Goal: Task Accomplishment & Management: Complete application form

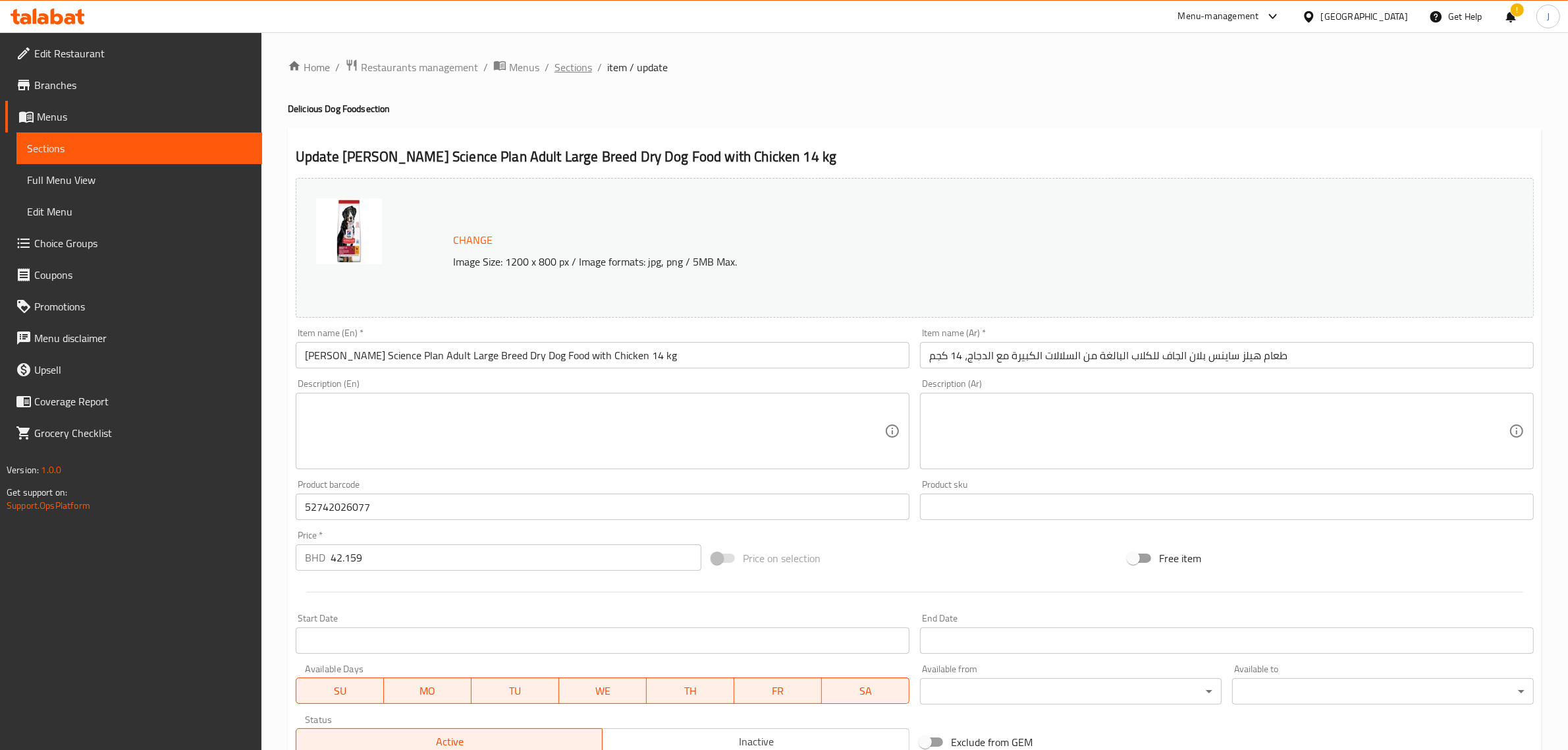
click at [561, 63] on span "Sections" at bounding box center [574, 67] width 38 height 16
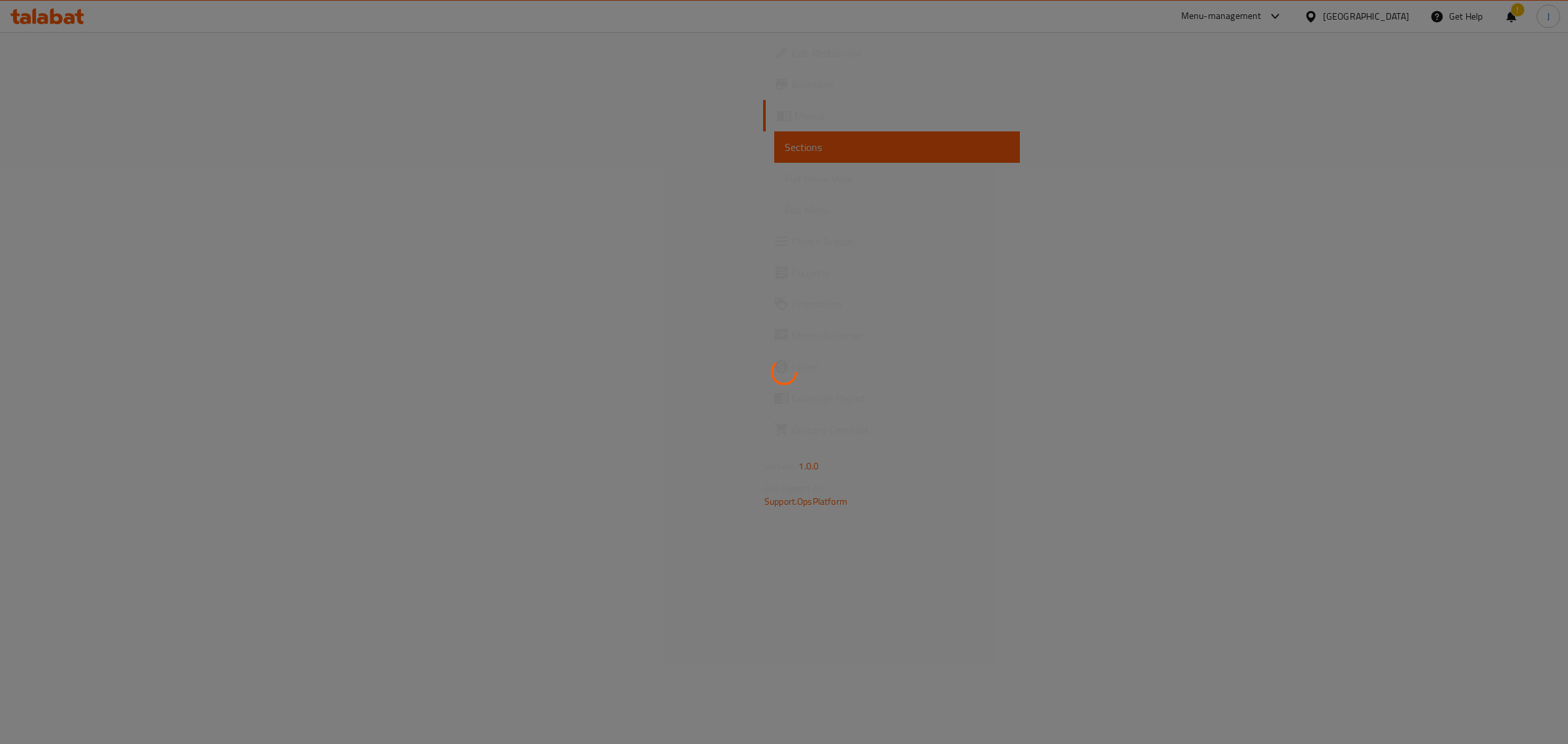
drag, startPoint x: 808, startPoint y: 409, endPoint x: 780, endPoint y: 387, distance: 35.6
click at [788, 394] on div at bounding box center [784, 372] width 1568 height 744
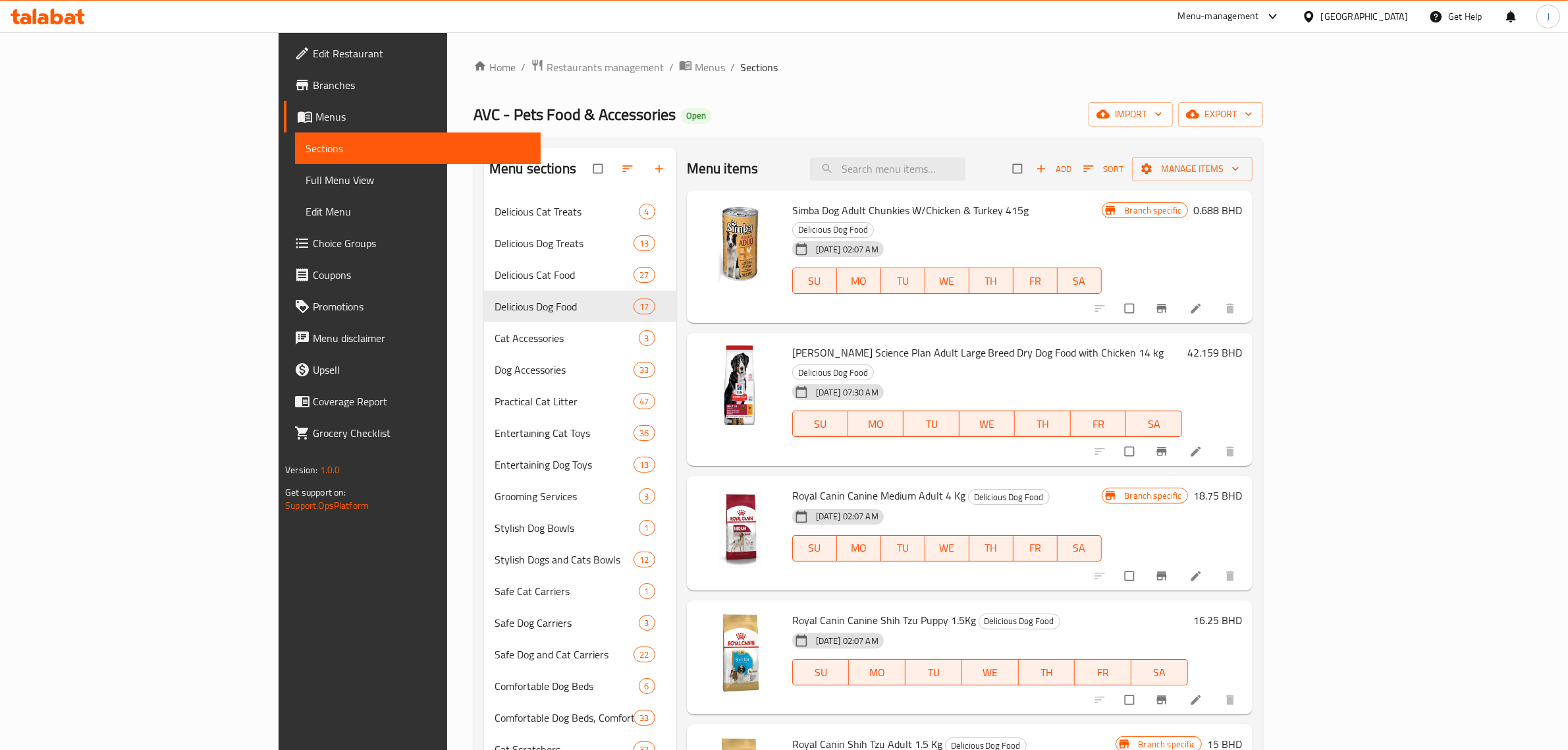
click at [755, 96] on div "Home / Restaurants management / Menus / Sections AVC - Pets Food & Accessories …" at bounding box center [868, 483] width 789 height 849
click at [965, 166] on input "search" at bounding box center [887, 168] width 155 height 23
click at [669, 84] on div "Home / Restaurants management / Menus / Sections AVC - Pets Food & Accessories …" at bounding box center [868, 483] width 789 height 849
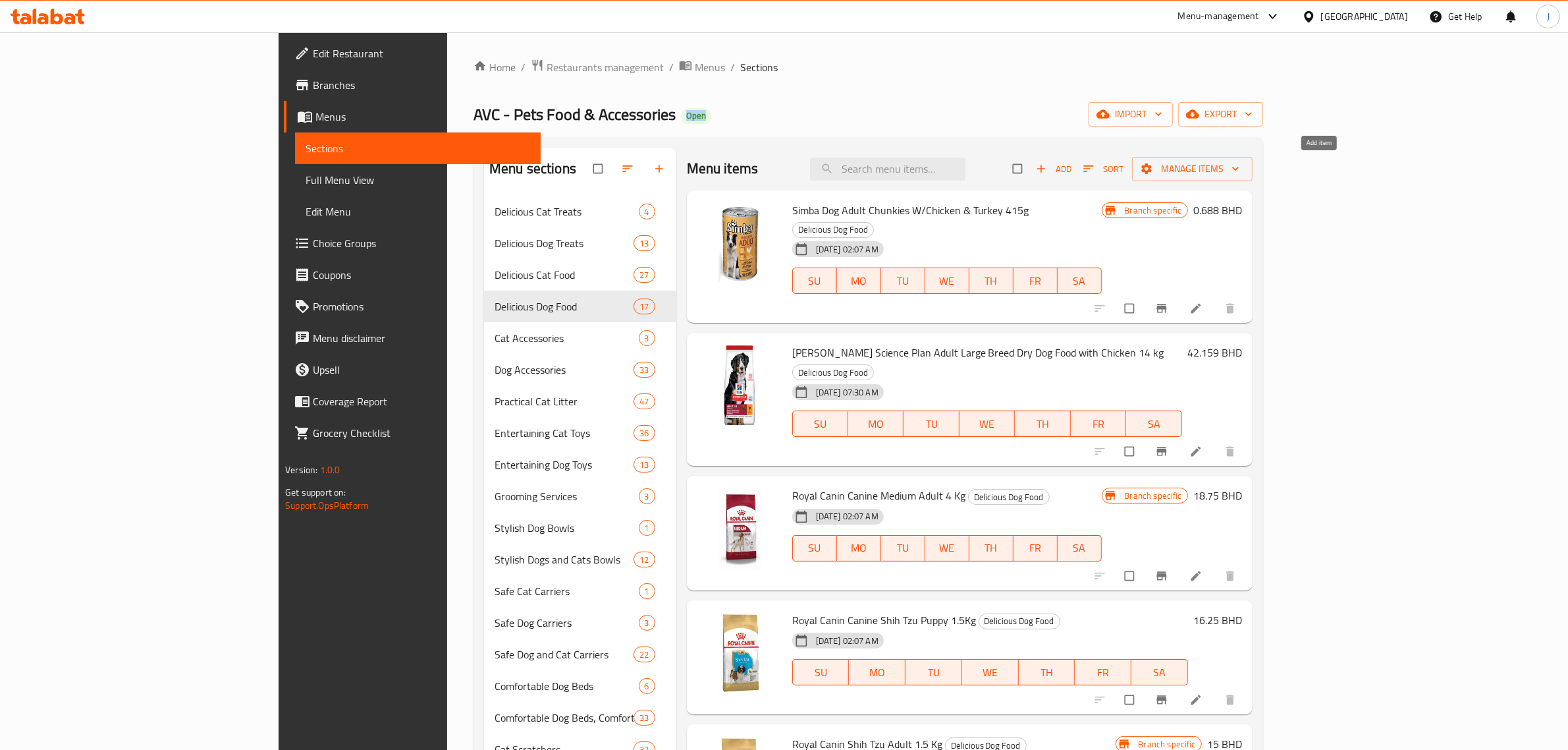
click at [1071, 175] on span "Add" at bounding box center [1053, 169] width 35 height 16
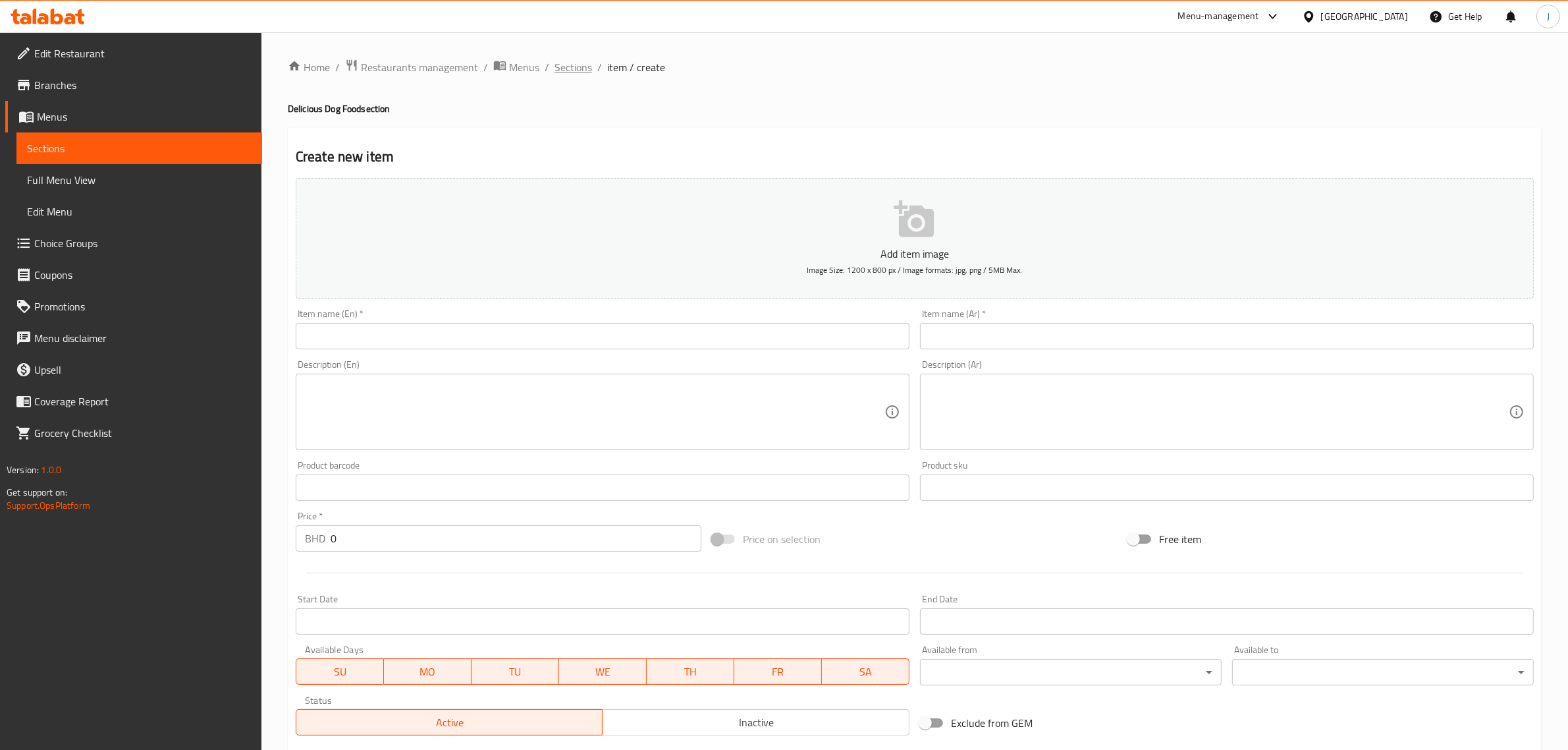
click at [583, 60] on span "Sections" at bounding box center [574, 67] width 38 height 16
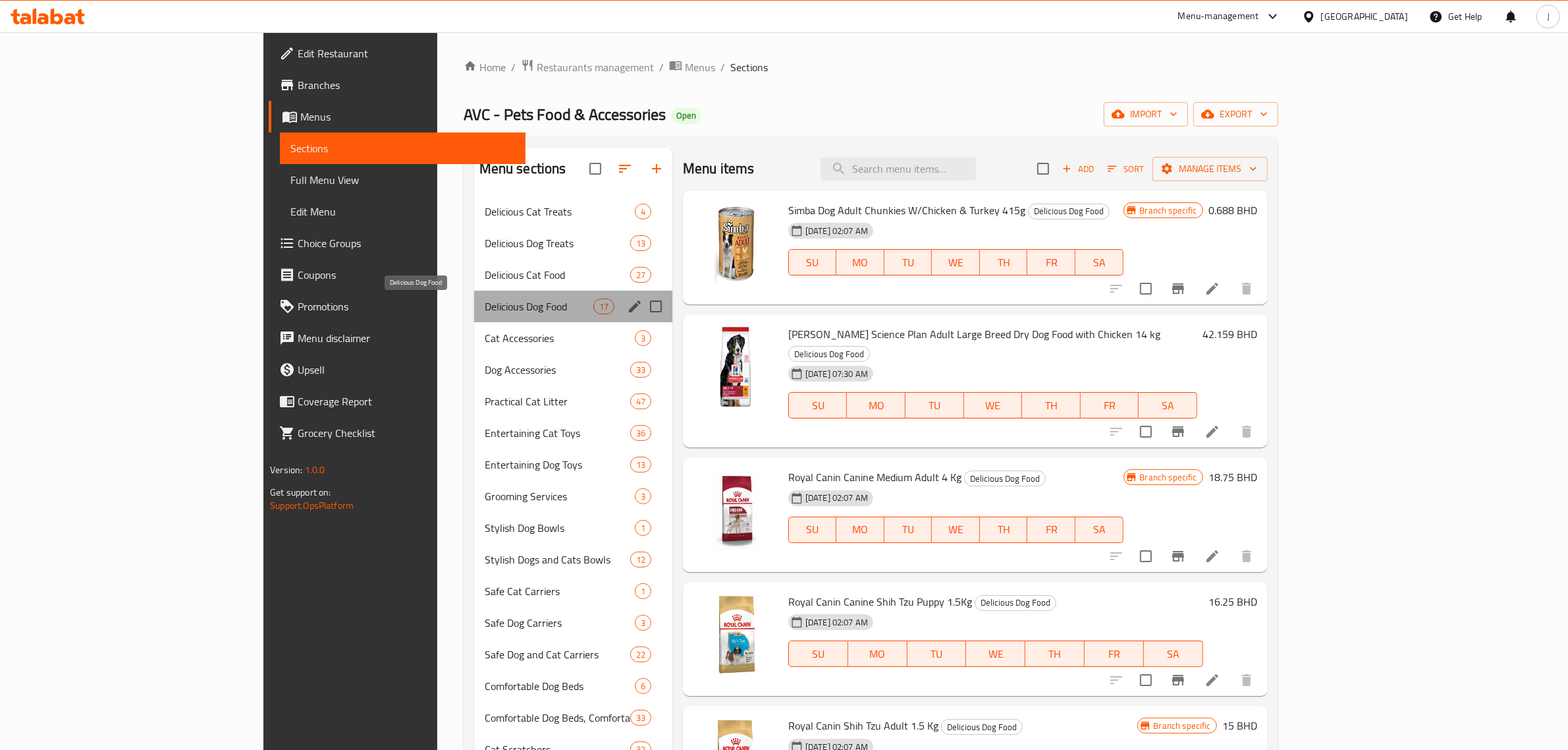
click at [485, 310] on span "Delicious Dog Food" at bounding box center [539, 306] width 109 height 16
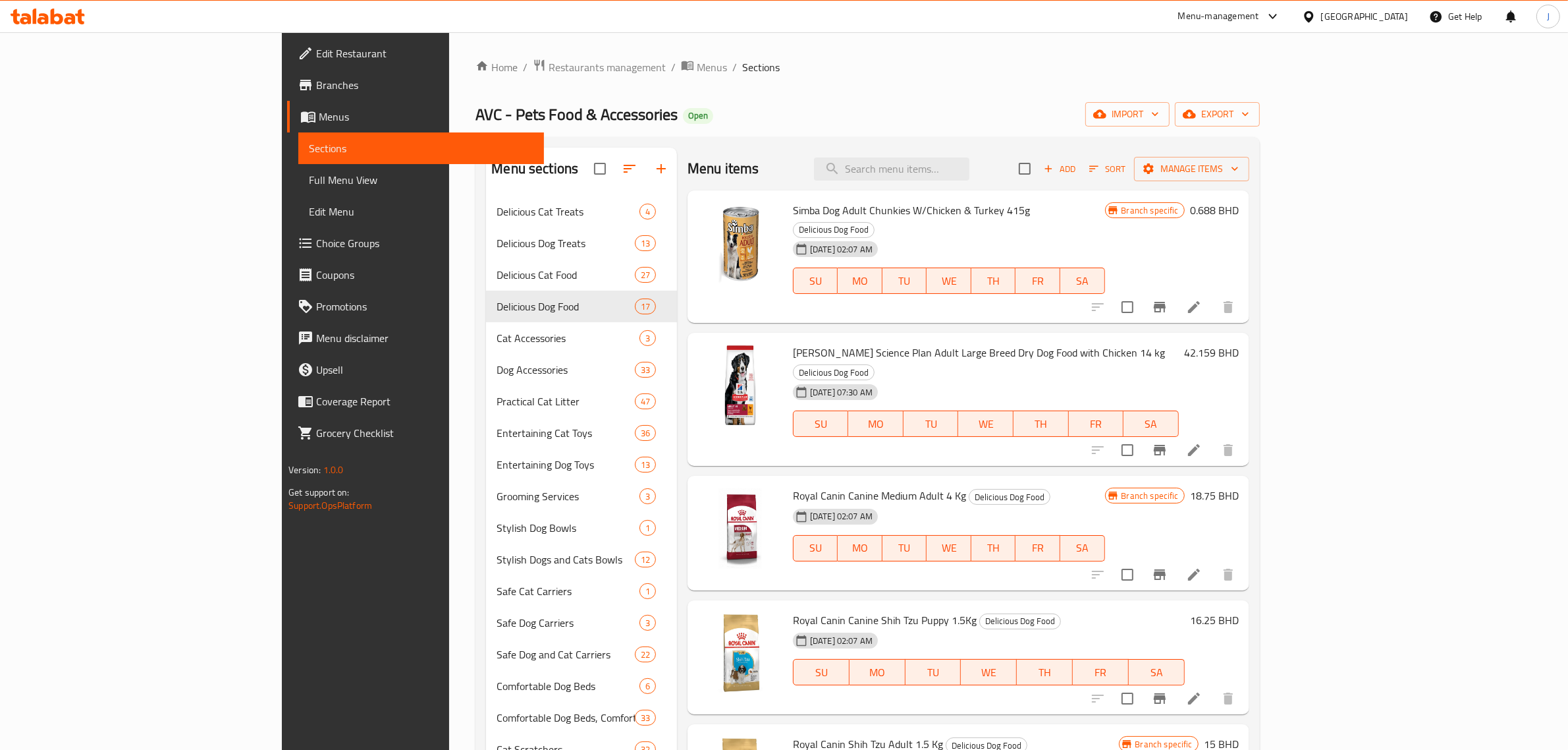
click at [1077, 170] on span "Add" at bounding box center [1059, 169] width 35 height 16
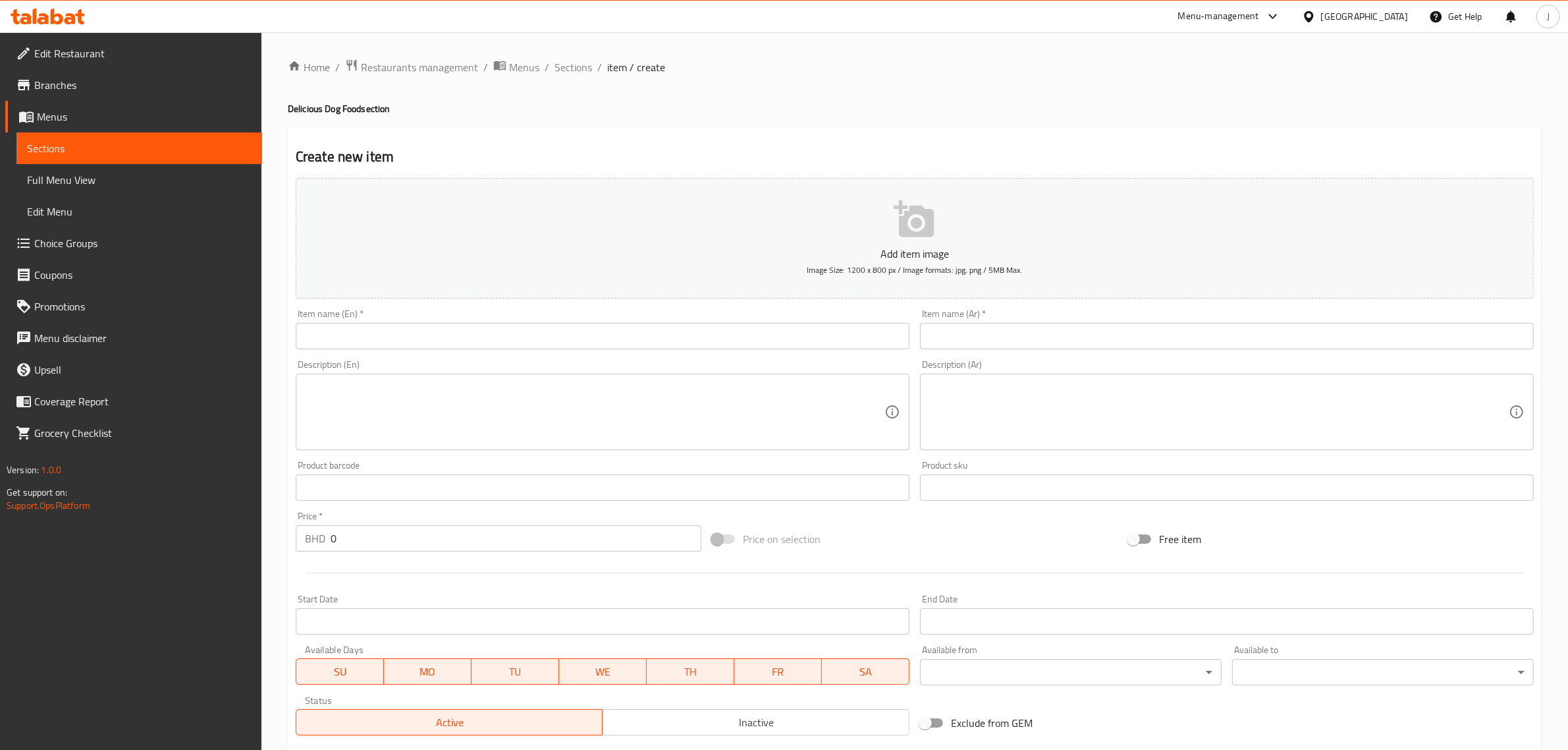
click at [521, 333] on input "text" at bounding box center [602, 336] width 613 height 27
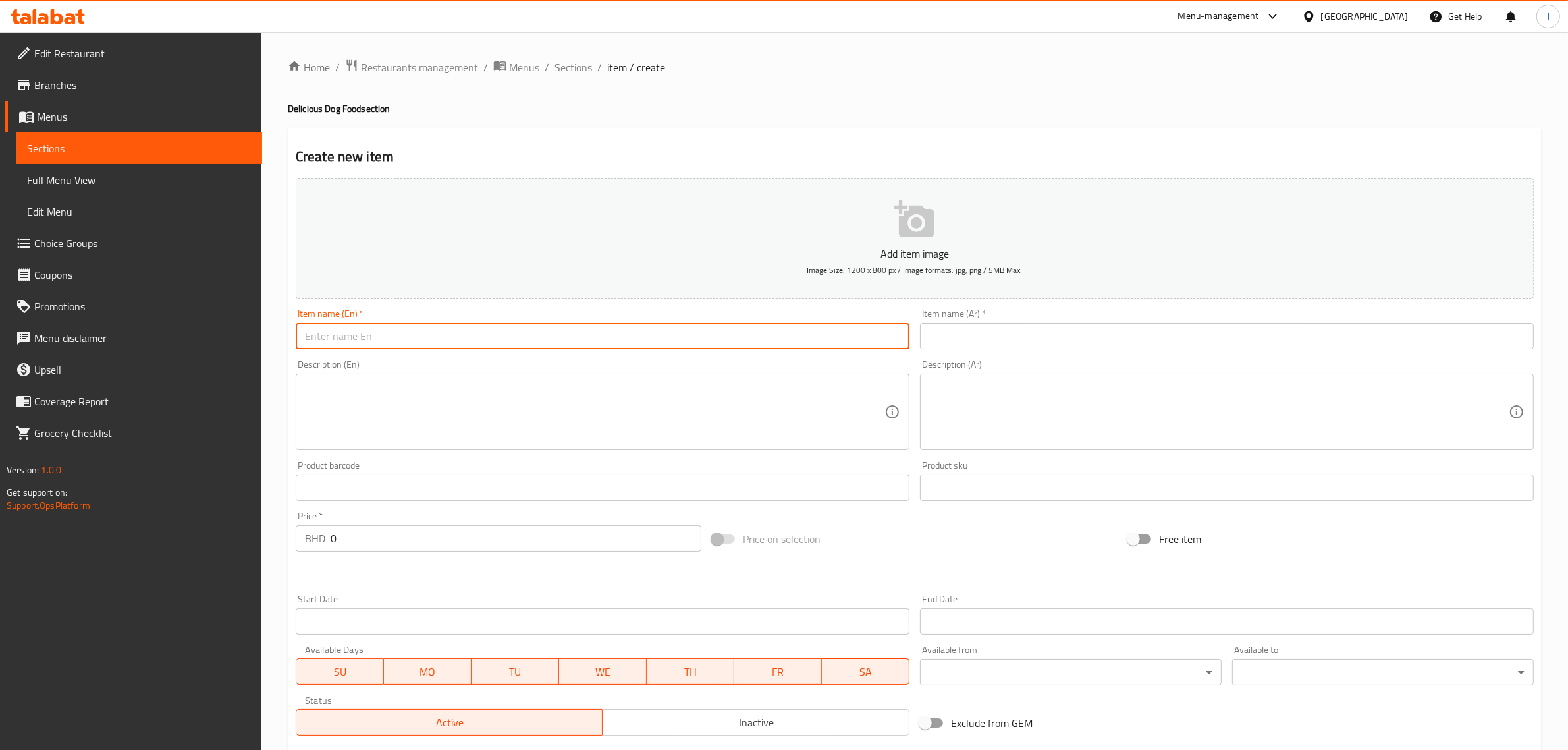
paste input "[PERSON_NAME] Science Plan Medium Puppy Food 2.5 kg"
type input "[PERSON_NAME] Science Plan Medium Puppy Food 2.5 kg"
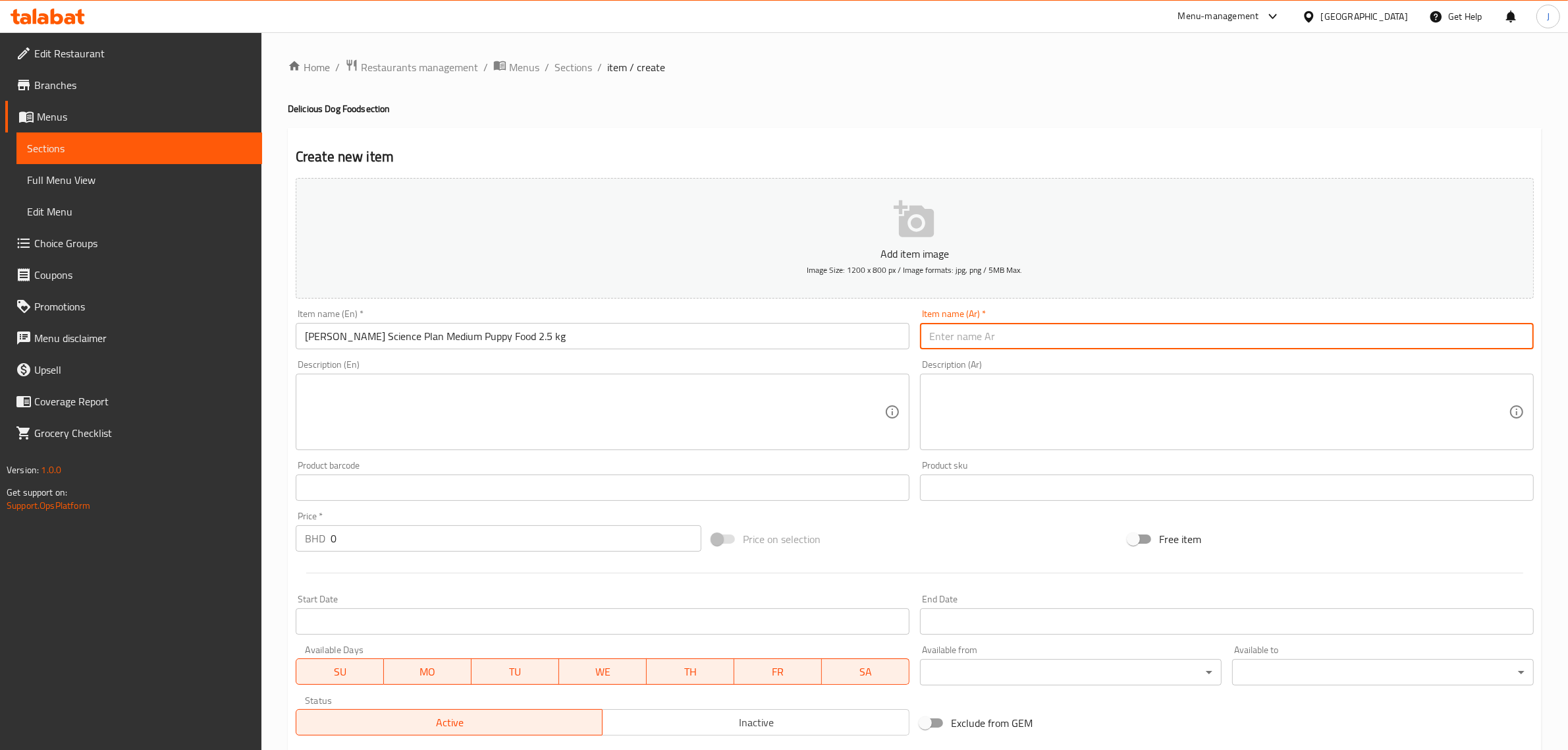
click at [1148, 324] on input "text" at bounding box center [1226, 336] width 613 height 27
paste input "طعام هيلز ساينس بلان للجراء متوسط ​​الحجم 2.5 كجم"
type input "طعام هيلز ساينس بلان للجراء متوسط ​​الحجم 2.5 كجم"
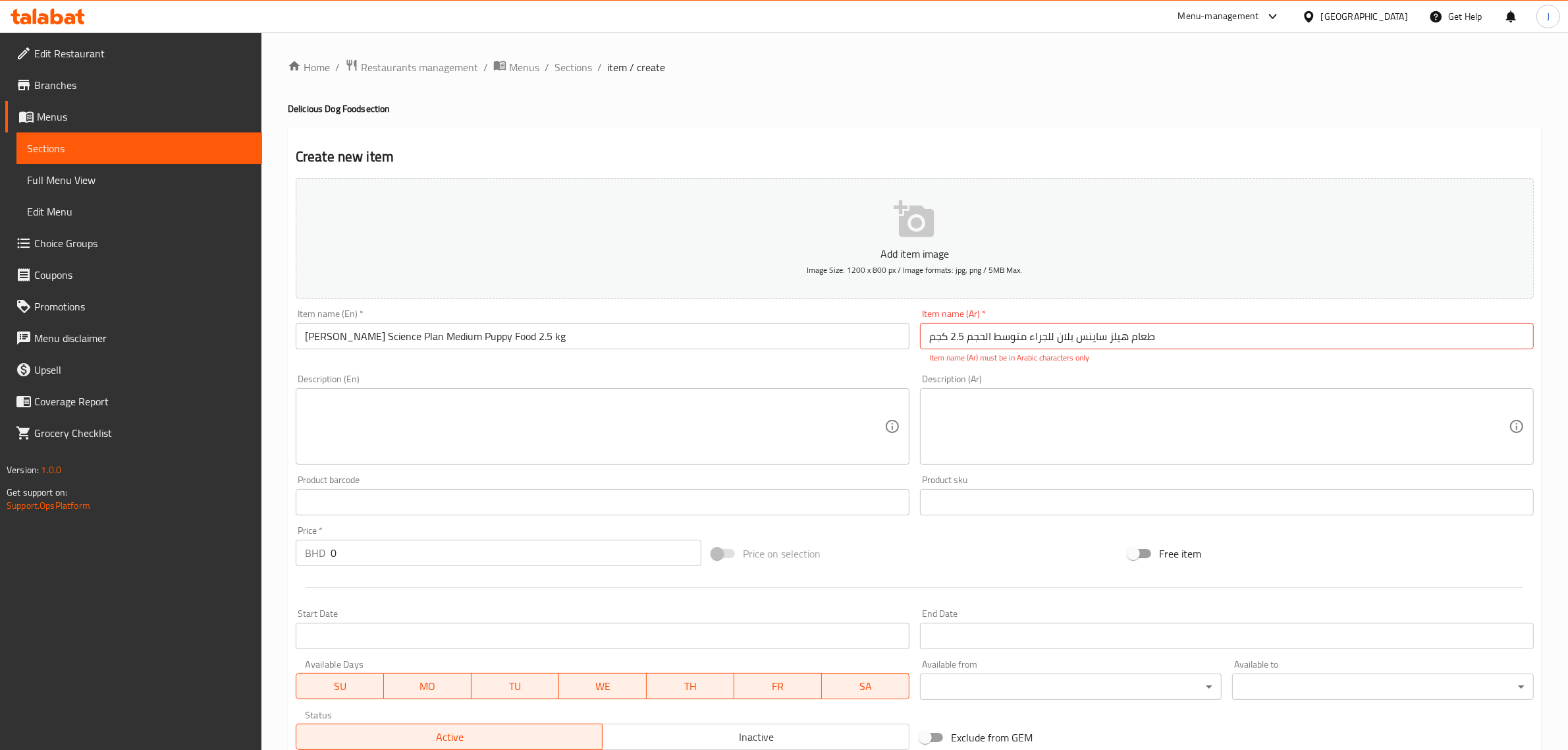
click at [511, 520] on div "Price   * BHD 0 Price *" at bounding box center [499, 545] width 416 height 51
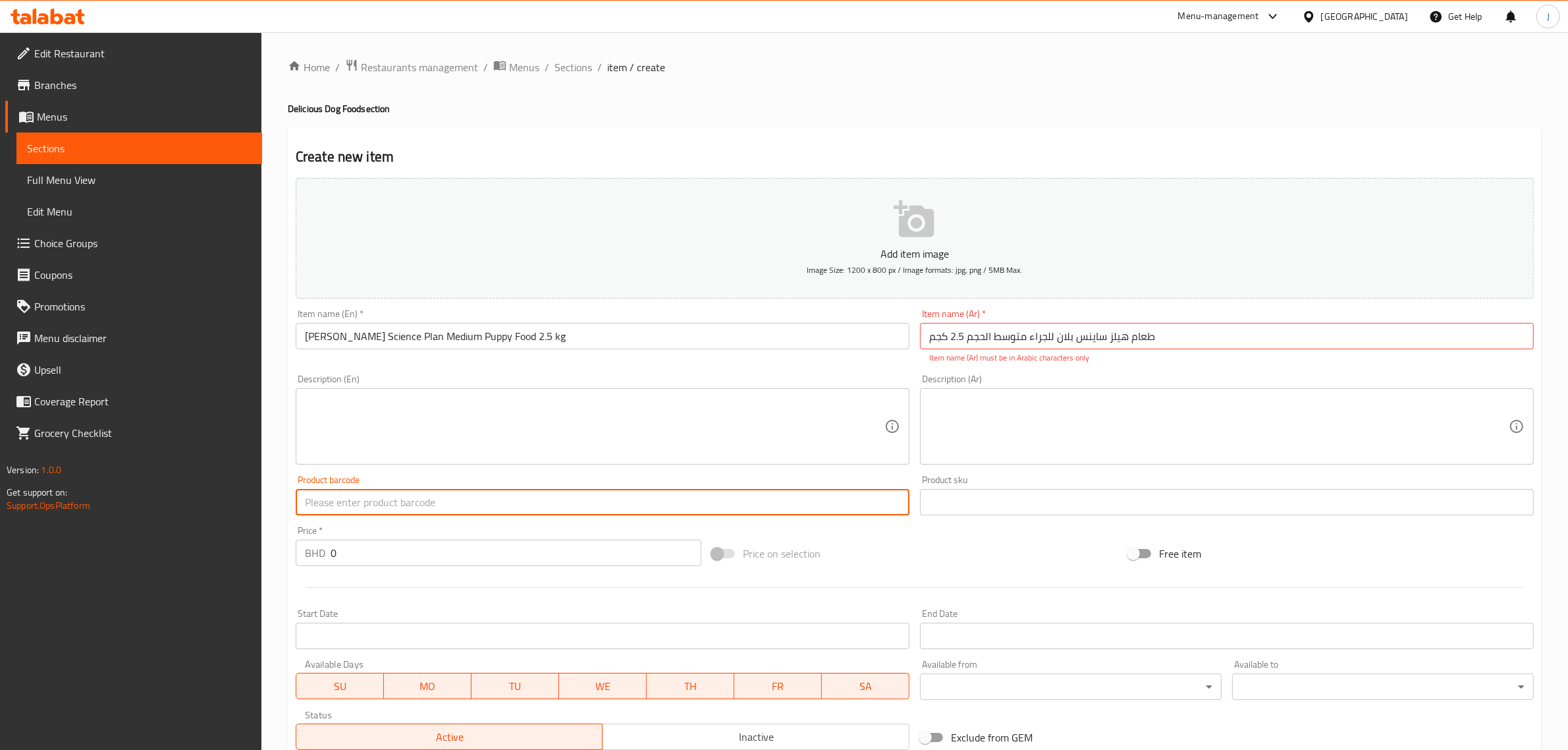
click at [512, 502] on input "text" at bounding box center [602, 501] width 613 height 27
paste input "52742024974"
type input "52742024974"
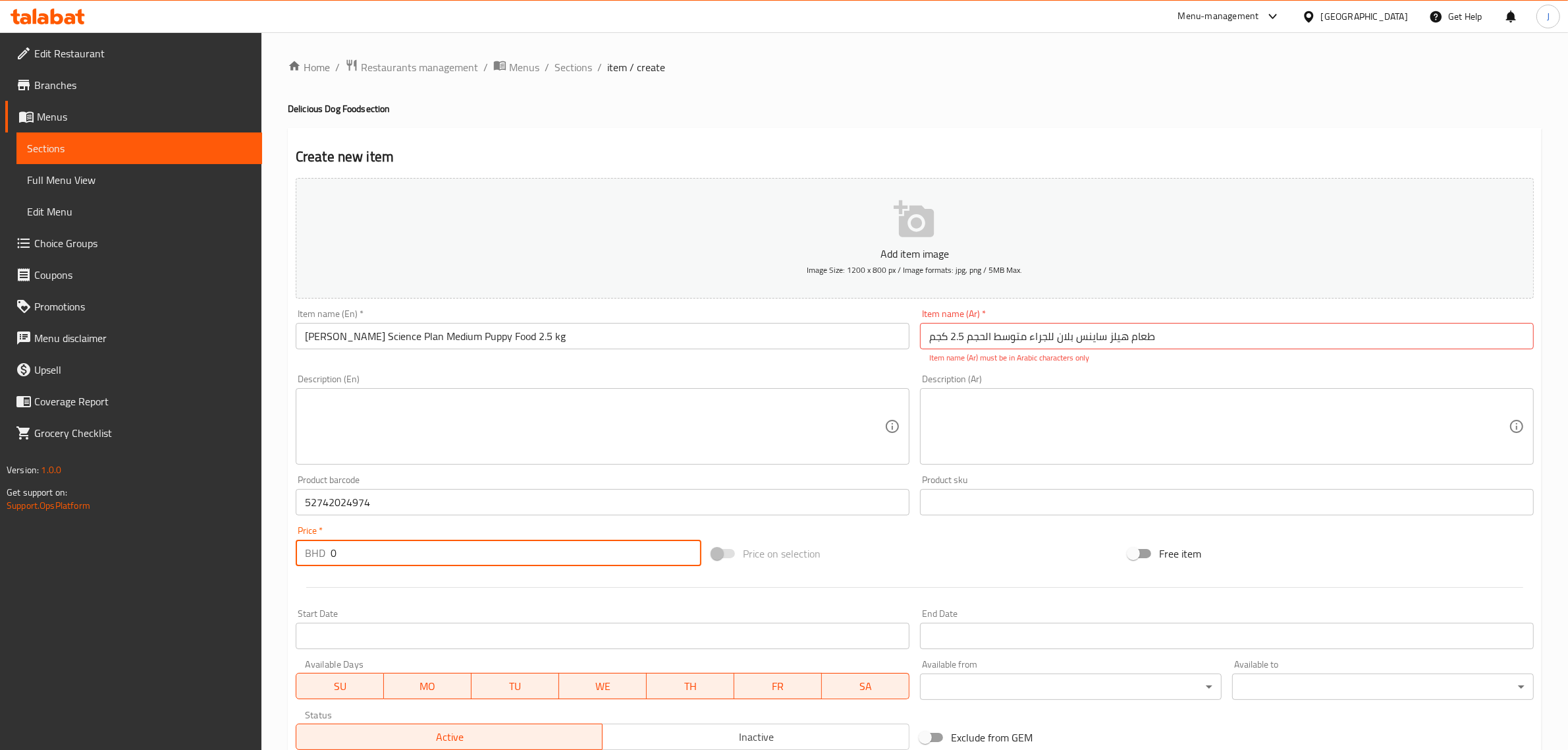
drag, startPoint x: 366, startPoint y: 557, endPoint x: 258, endPoint y: 544, distance: 108.8
click at [258, 544] on div "Edit Restaurant Branches Menus Sections Full Menu View Edit Menu Choice Groups …" at bounding box center [784, 488] width 1568 height 913
paste input "12.65"
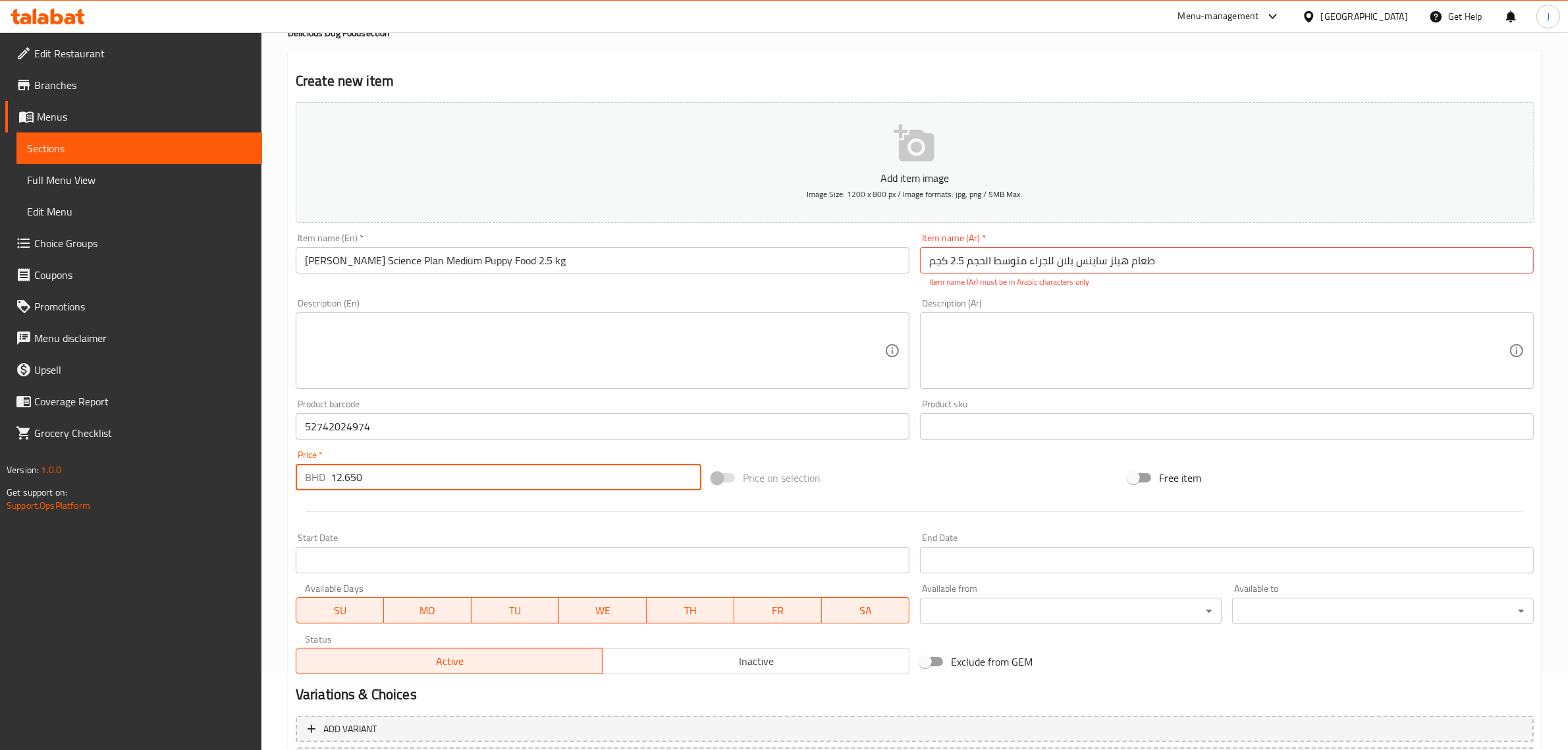
scroll to position [193, 0]
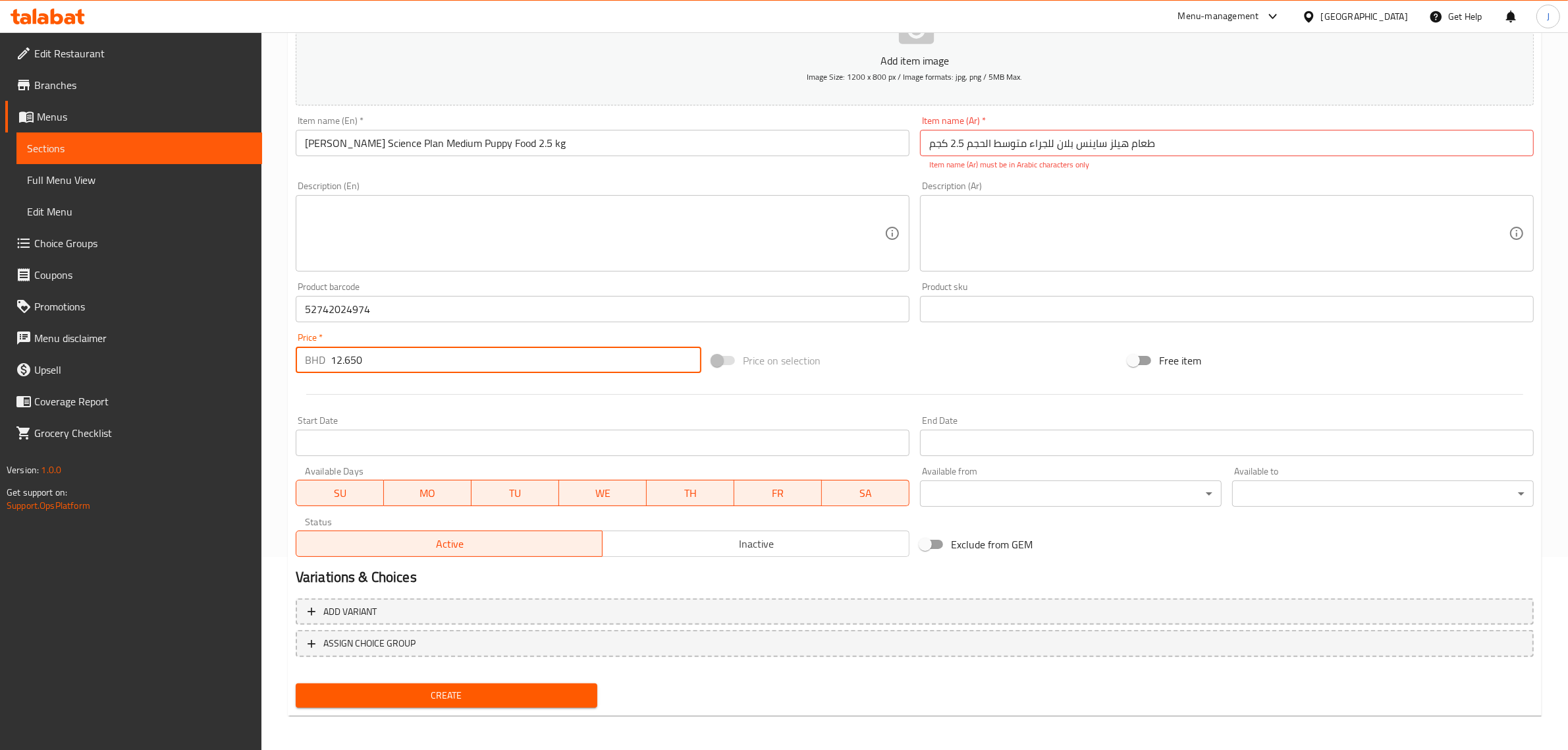
type input "12.650"
click at [481, 699] on span "Create" at bounding box center [446, 695] width 280 height 16
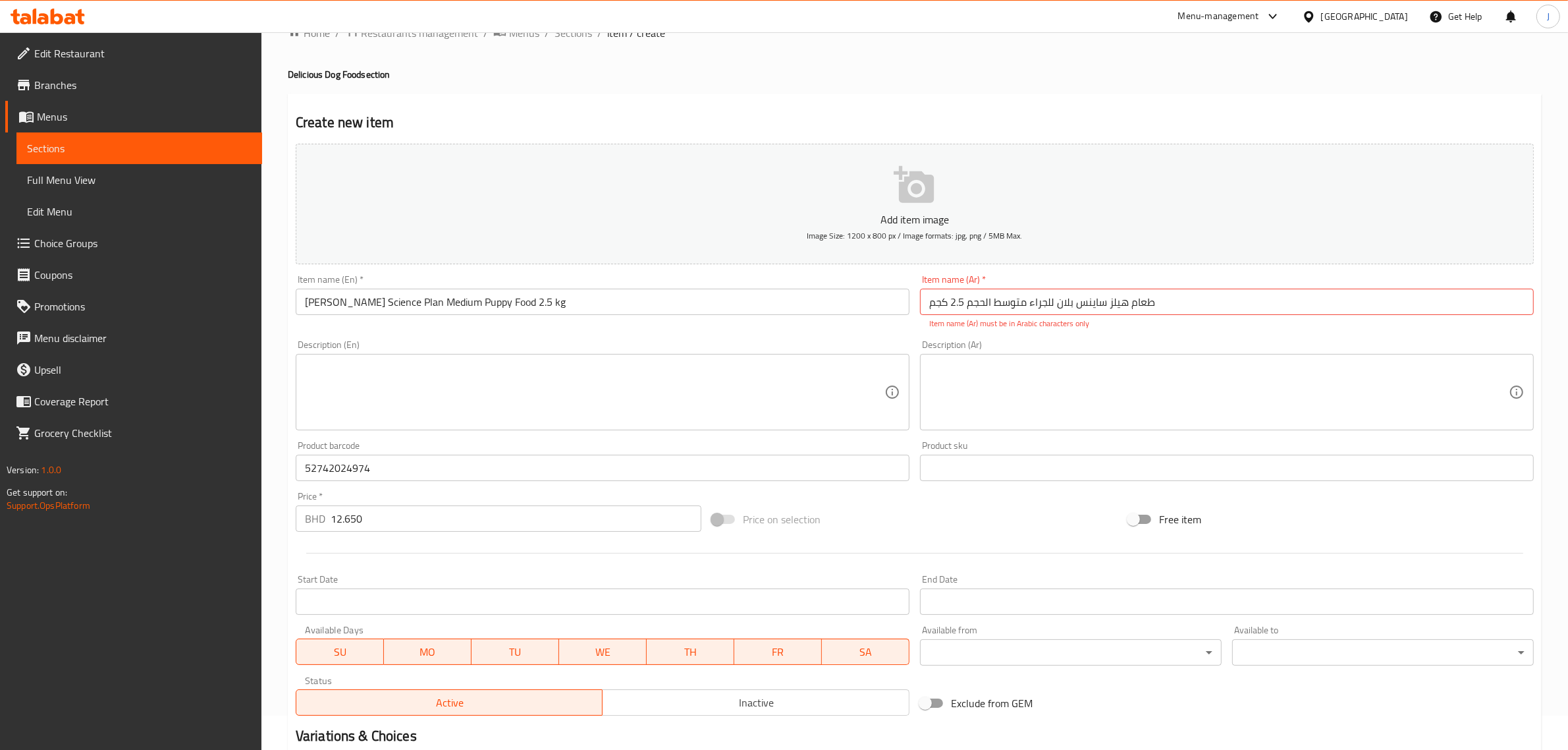
scroll to position [28, 0]
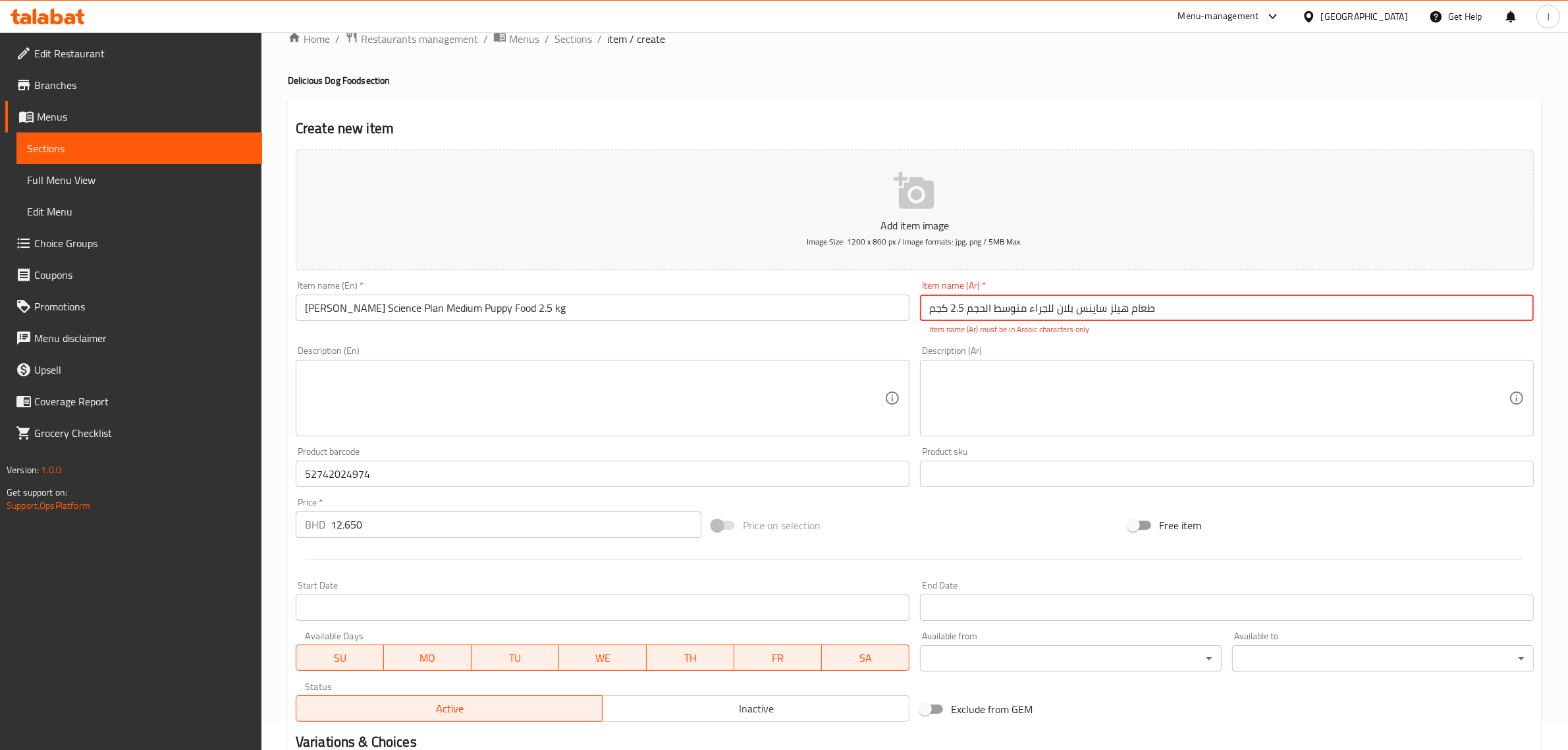
click at [1189, 308] on input "طعام هيلز ساينس بلان للجراء متوسط ​​الحجم 2.5 كجم" at bounding box center [1226, 307] width 613 height 27
drag, startPoint x: 1208, startPoint y: 305, endPoint x: 661, endPoint y: 320, distance: 547.2
click at [661, 320] on div "Add item image Image Size: 1200 x 800 px / Image formats: jpg, png / 5MB Max. I…" at bounding box center [914, 435] width 1248 height 583
paste input "text"
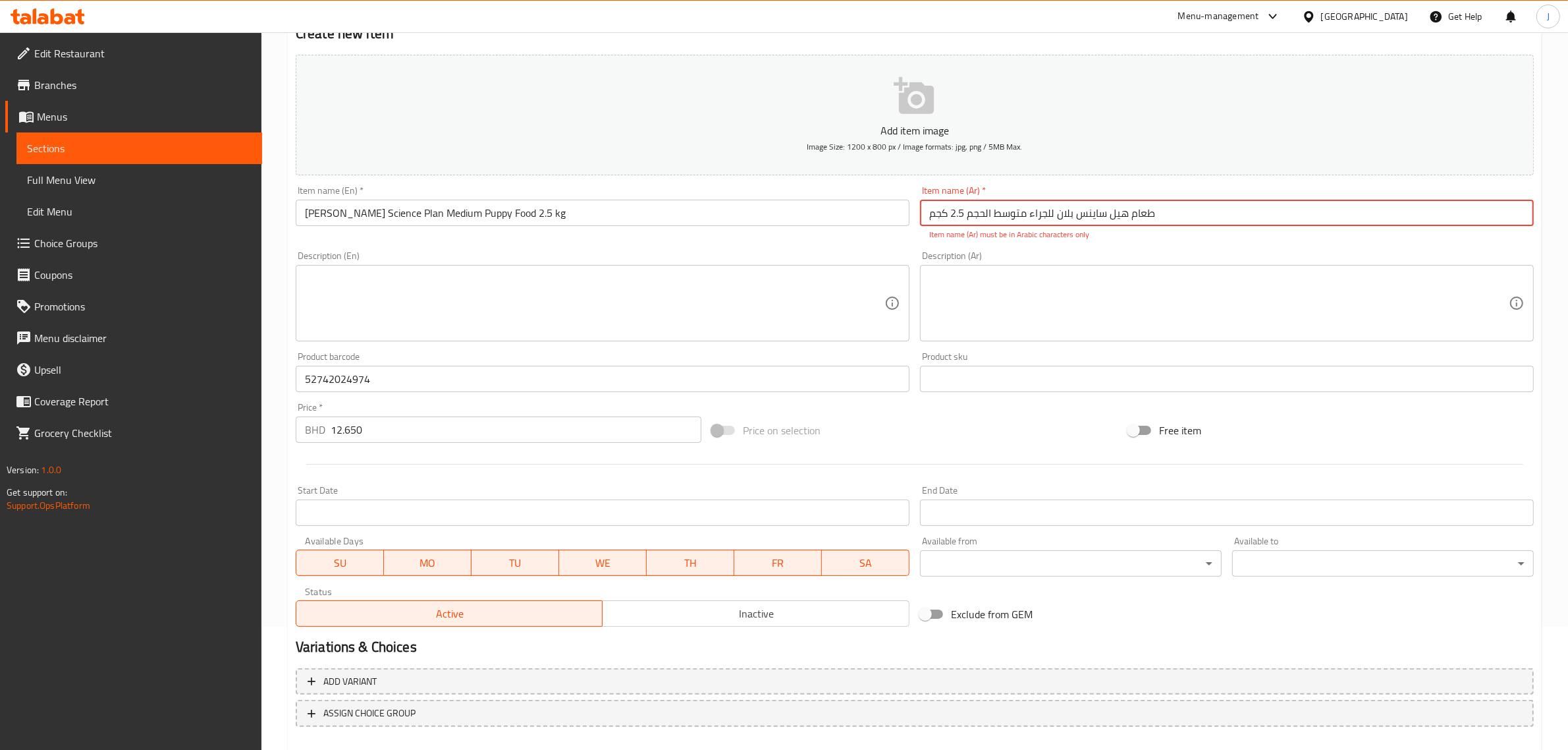
scroll to position [193, 0]
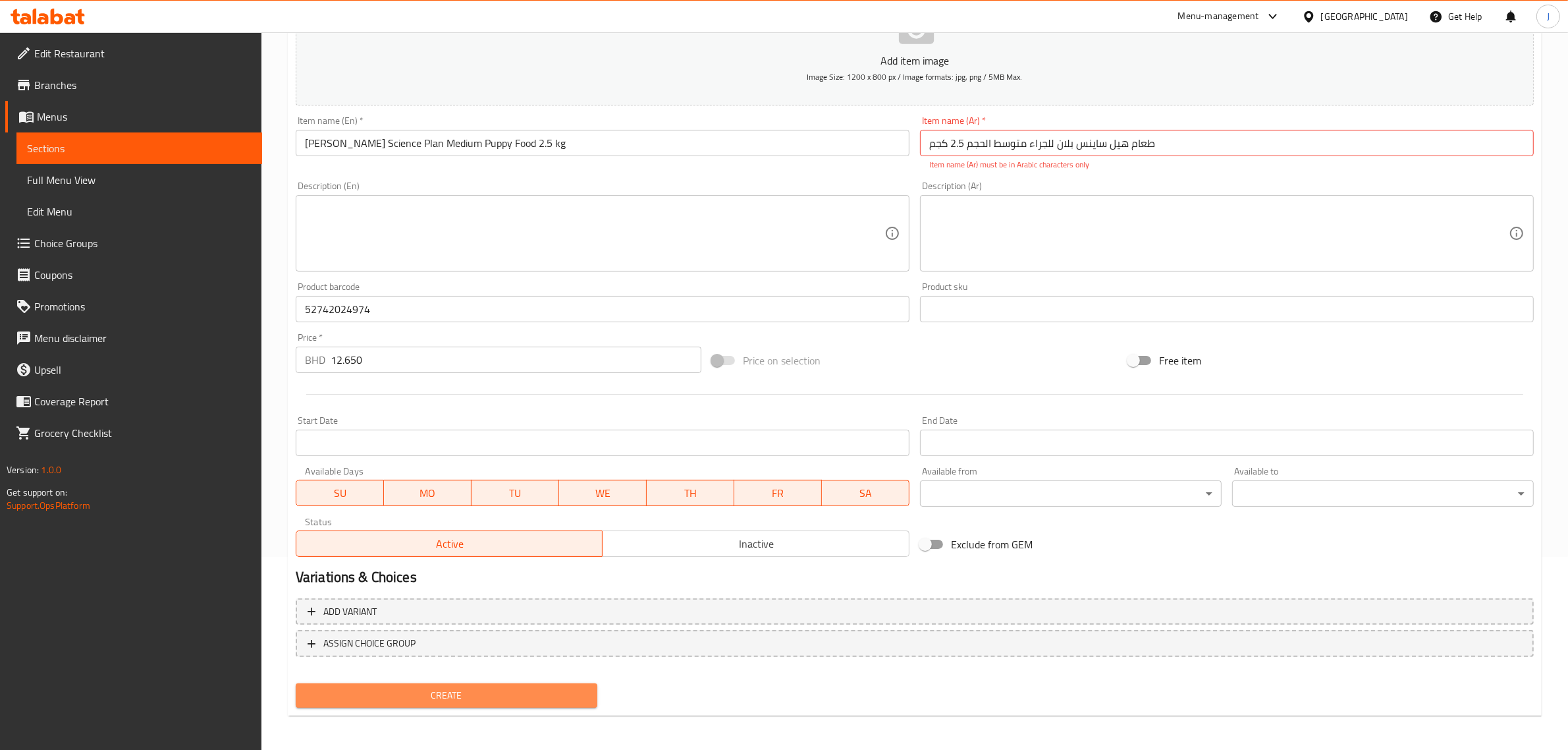
click at [447, 696] on span "Create" at bounding box center [446, 695] width 280 height 16
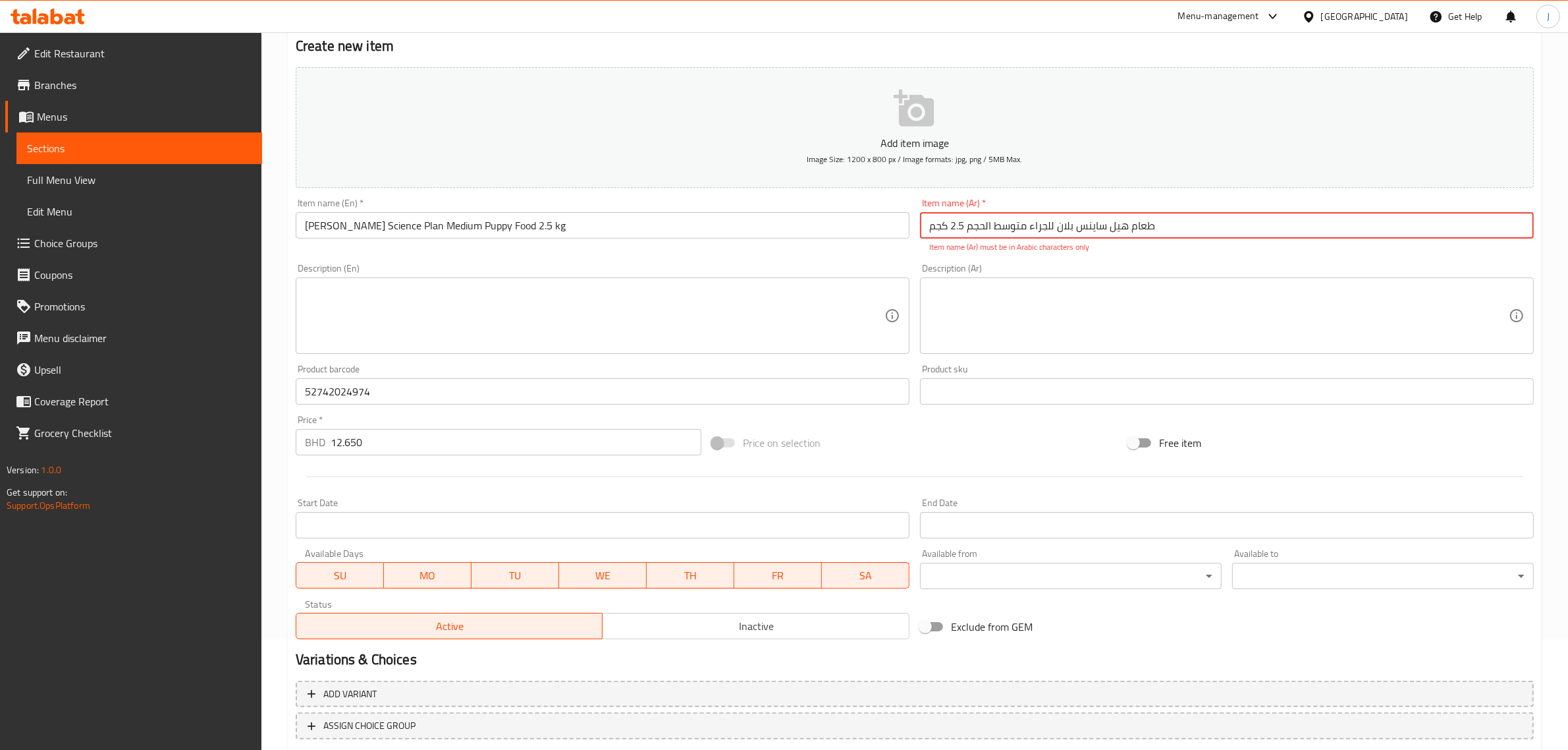
scroll to position [0, 0]
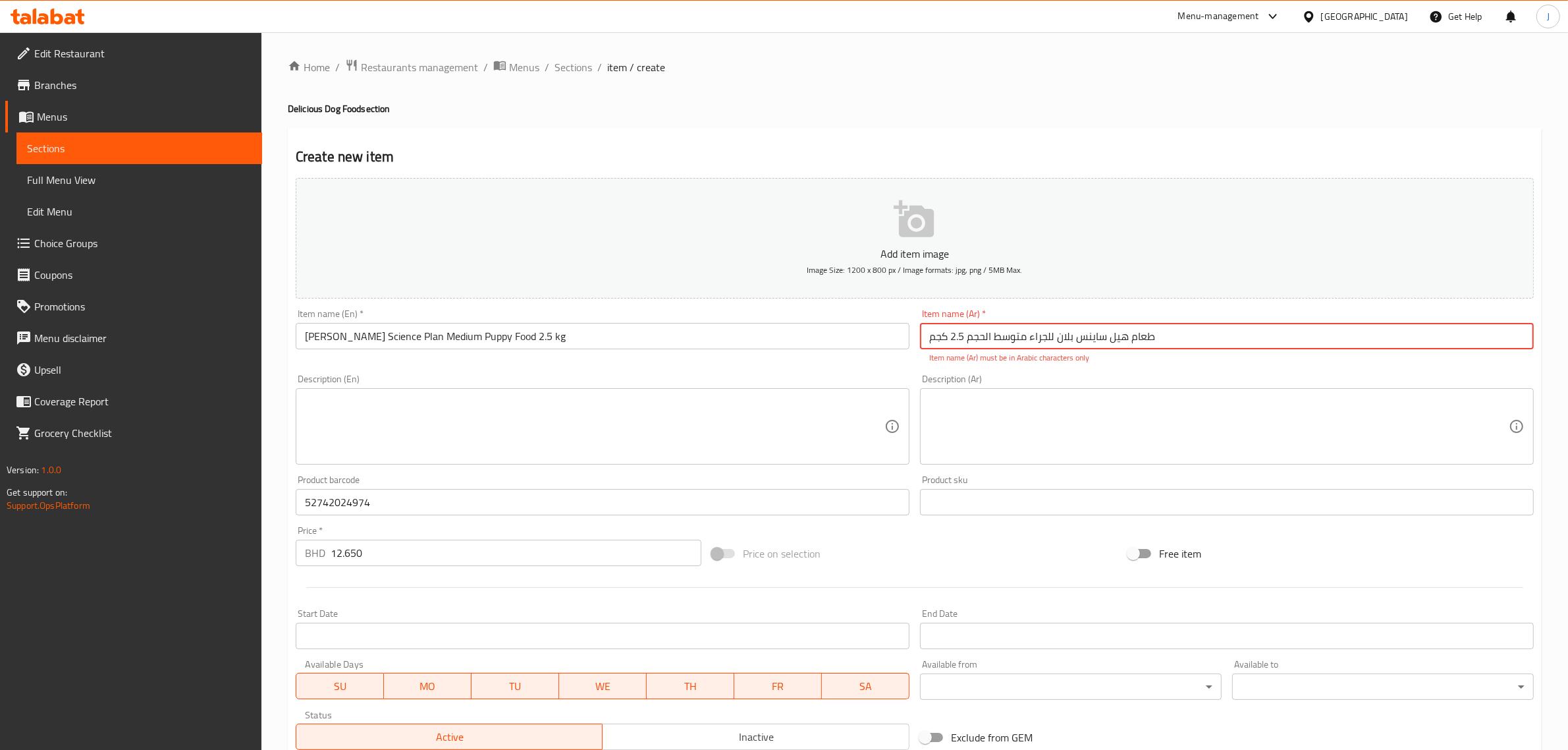
click at [993, 337] on input "طعام هيل ساينس بلان للجراء متوسط ​​الحجم 2.5 كجم" at bounding box center [1226, 336] width 613 height 27
click at [989, 337] on input "طعام هيل ساينس بلان للجراء متوسط ​​الحجم 2.5 كجم" at bounding box center [1226, 336] width 613 height 27
click at [989, 337] on input "طعام هيل ساينس بلان للجراء متوسط ​​الحجم 2.5 كجم" at bounding box center [1226, 336] width 613 height 27
click at [991, 339] on input "طعام هيل ساينس بلان للجراء متوسط ​​الحجم 2.5 كجم" at bounding box center [1226, 336] width 613 height 27
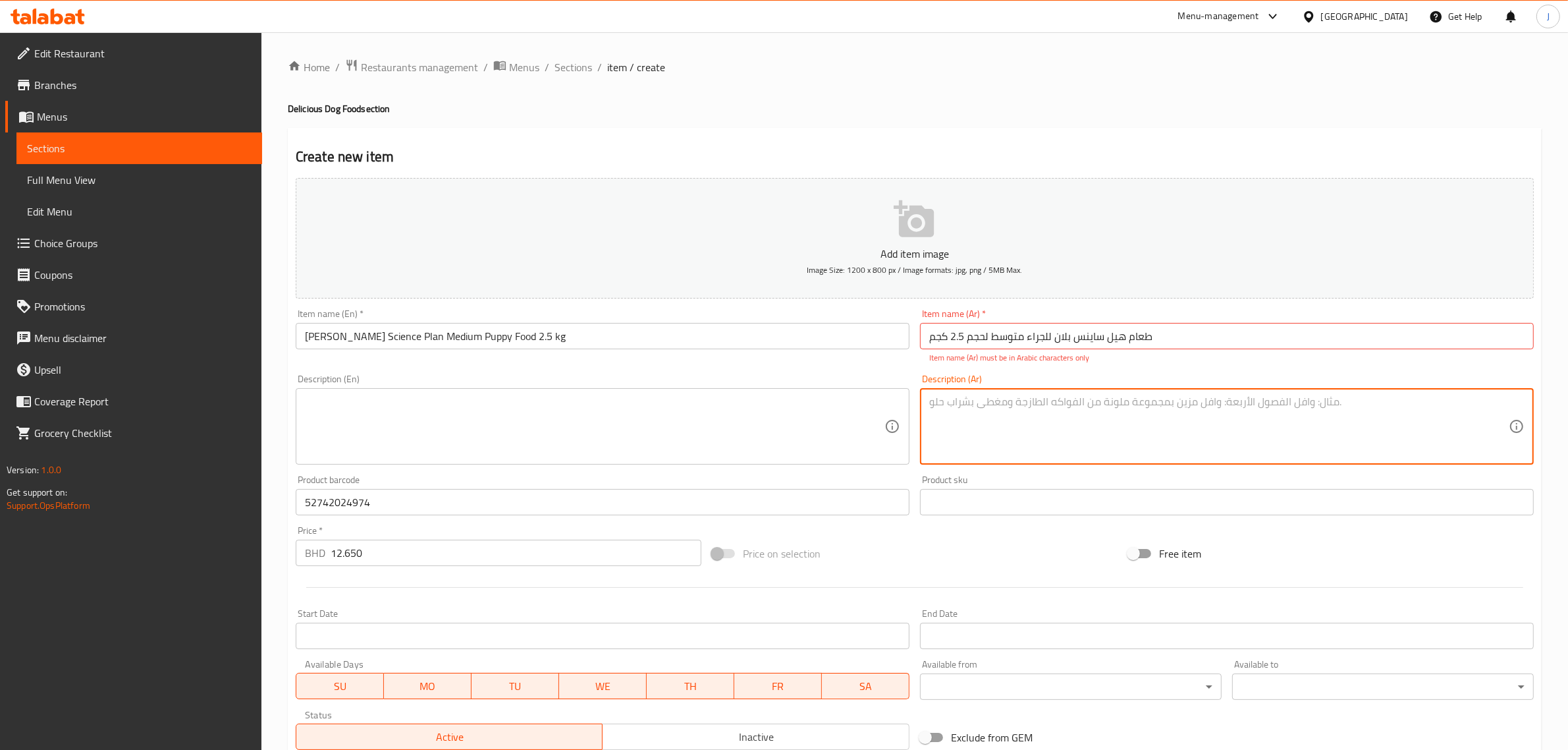
click at [978, 400] on textarea at bounding box center [1219, 426] width 580 height 63
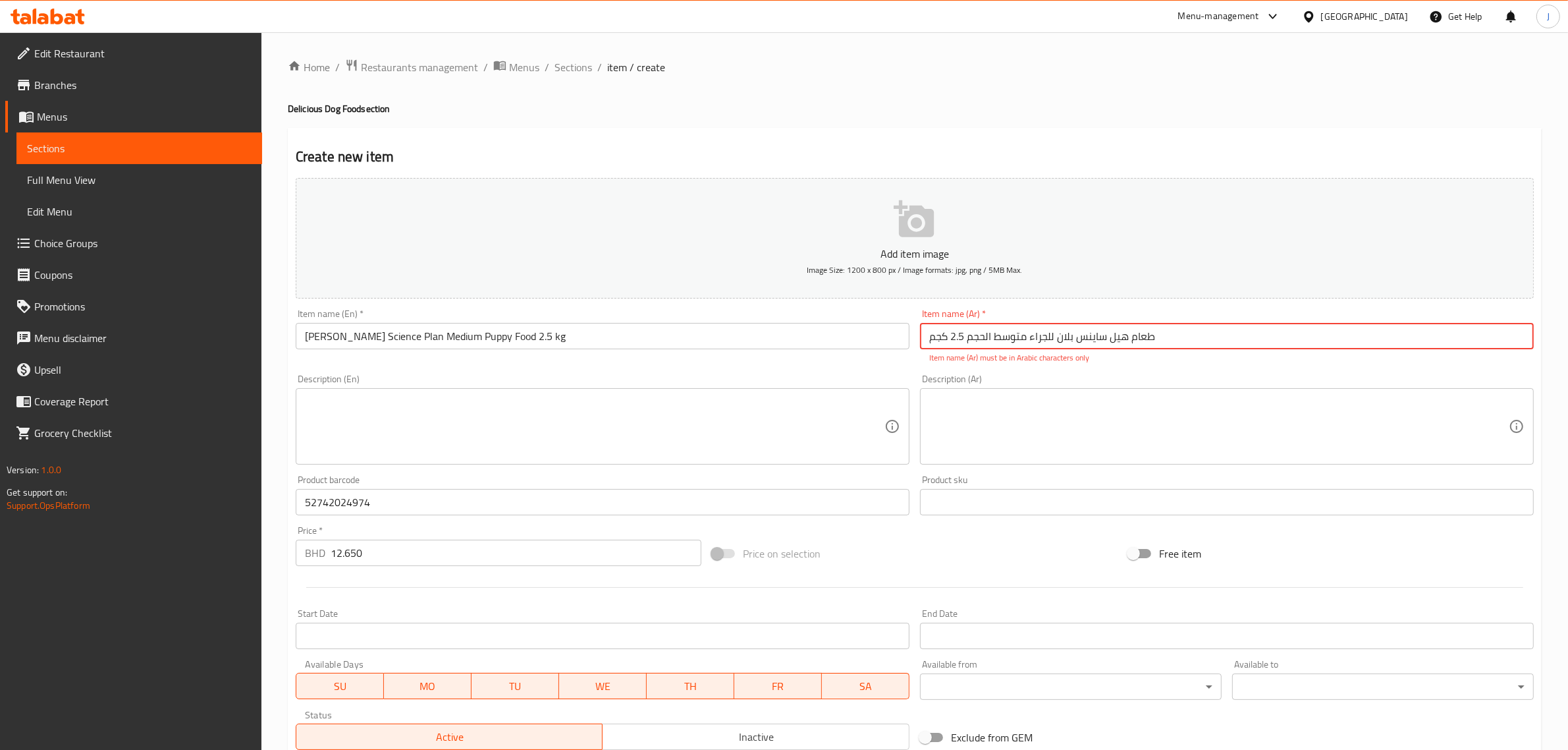
click at [1223, 338] on input "طعام هيل ساينس بلان للجراء متوسط ​​الحجم 2.5 كجم" at bounding box center [1226, 336] width 613 height 27
click at [960, 337] on input "طعام هيل ساينس بلان للجراء متوسط ​​الحجم 2.5 كجم" at bounding box center [1226, 336] width 613 height 27
drag, startPoint x: 963, startPoint y: 335, endPoint x: 950, endPoint y: 336, distance: 13.0
click at [950, 336] on input "طعام هيل ساينس بلان للجراء متوسط ​​الحجم 2.5 كجم" at bounding box center [1226, 336] width 613 height 27
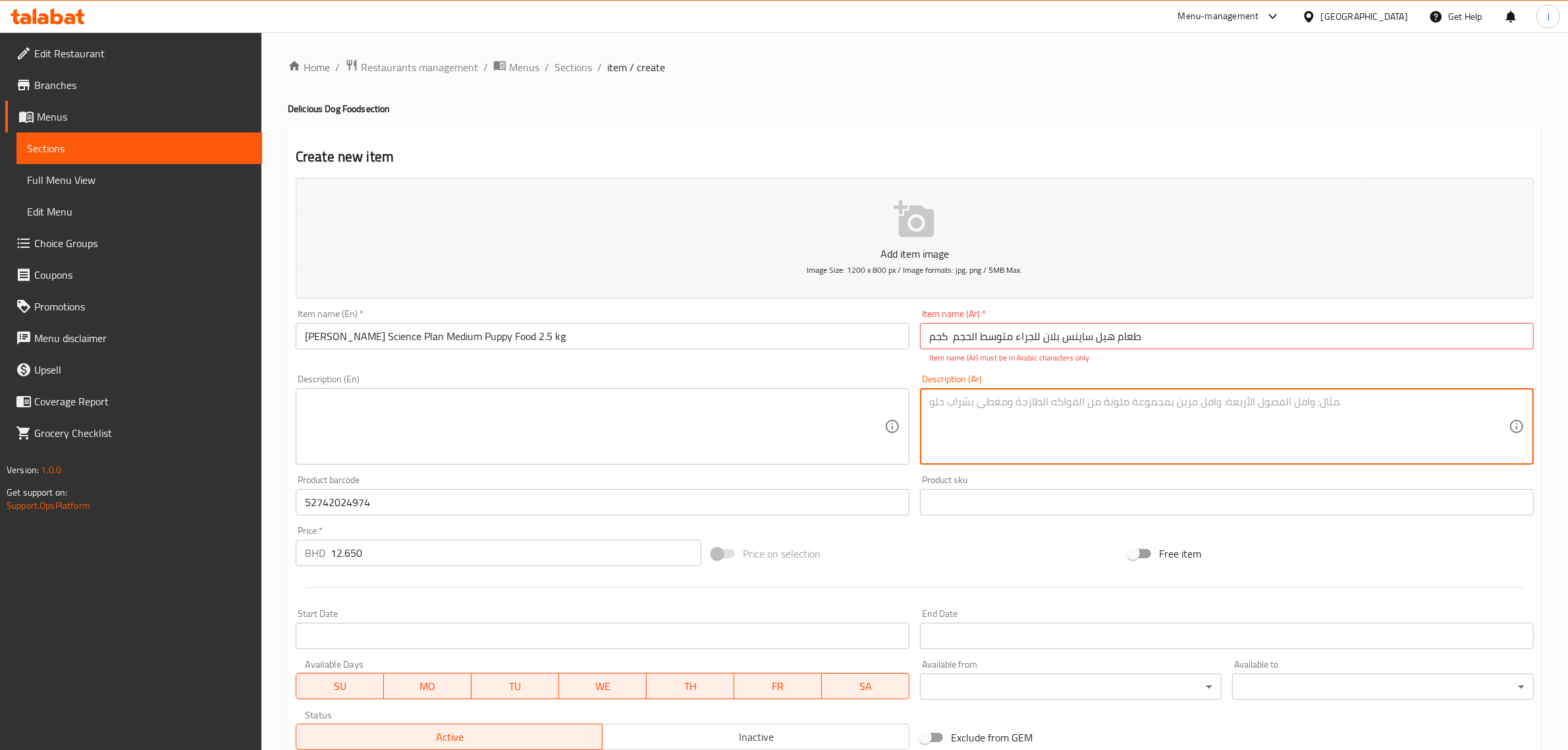
click at [1014, 422] on textarea at bounding box center [1219, 426] width 580 height 63
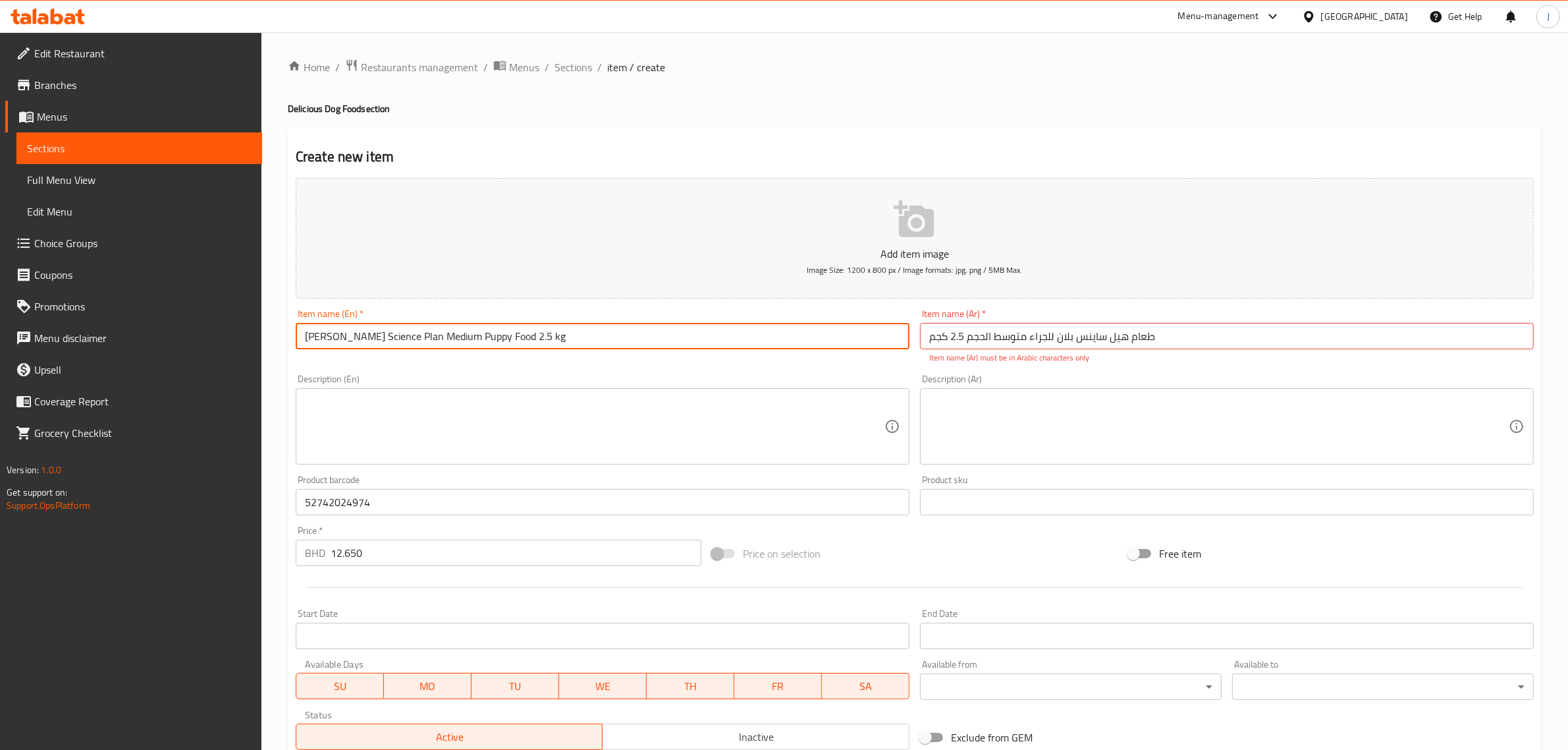
drag, startPoint x: 550, startPoint y: 335, endPoint x: 3, endPoint y: 282, distance: 549.6
click at [2, 282] on div "Edit Restaurant Branches Menus Sections Full Menu View Edit Menu Choice Groups …" at bounding box center [784, 488] width 1568 height 913
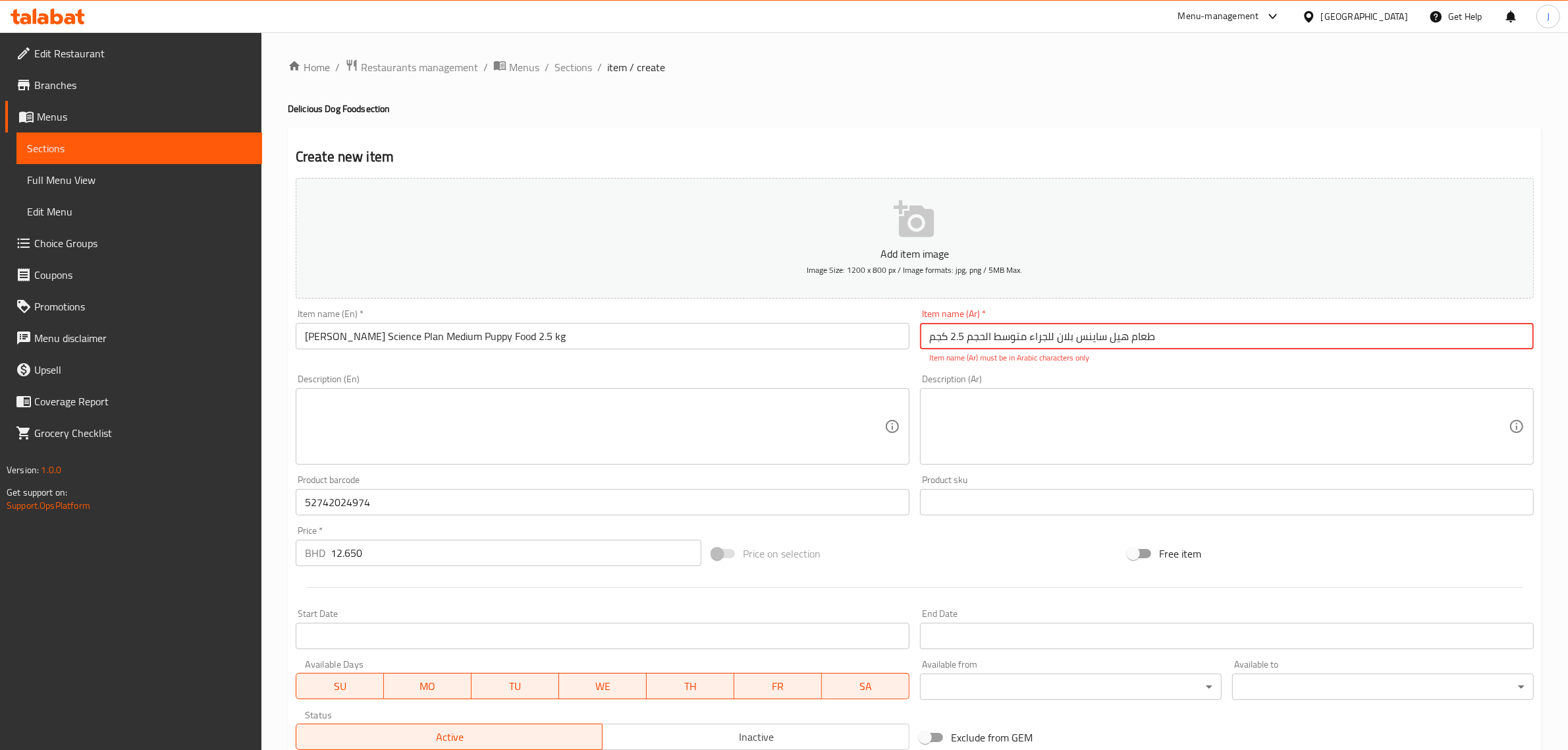
drag, startPoint x: 1153, startPoint y: 346, endPoint x: 761, endPoint y: 361, distance: 392.3
click at [761, 361] on div "Add item image Image Size: 1200 x 800 px / Image formats: jpg, png / 5MB Max. I…" at bounding box center [914, 463] width 1248 height 583
paste input "ز"
type input "طعام هيلز ساينس بلان للجراء متوسط ​​الحجم 2.5 كجم"
drag, startPoint x: 781, startPoint y: 347, endPoint x: 837, endPoint y: 347, distance: 56.0
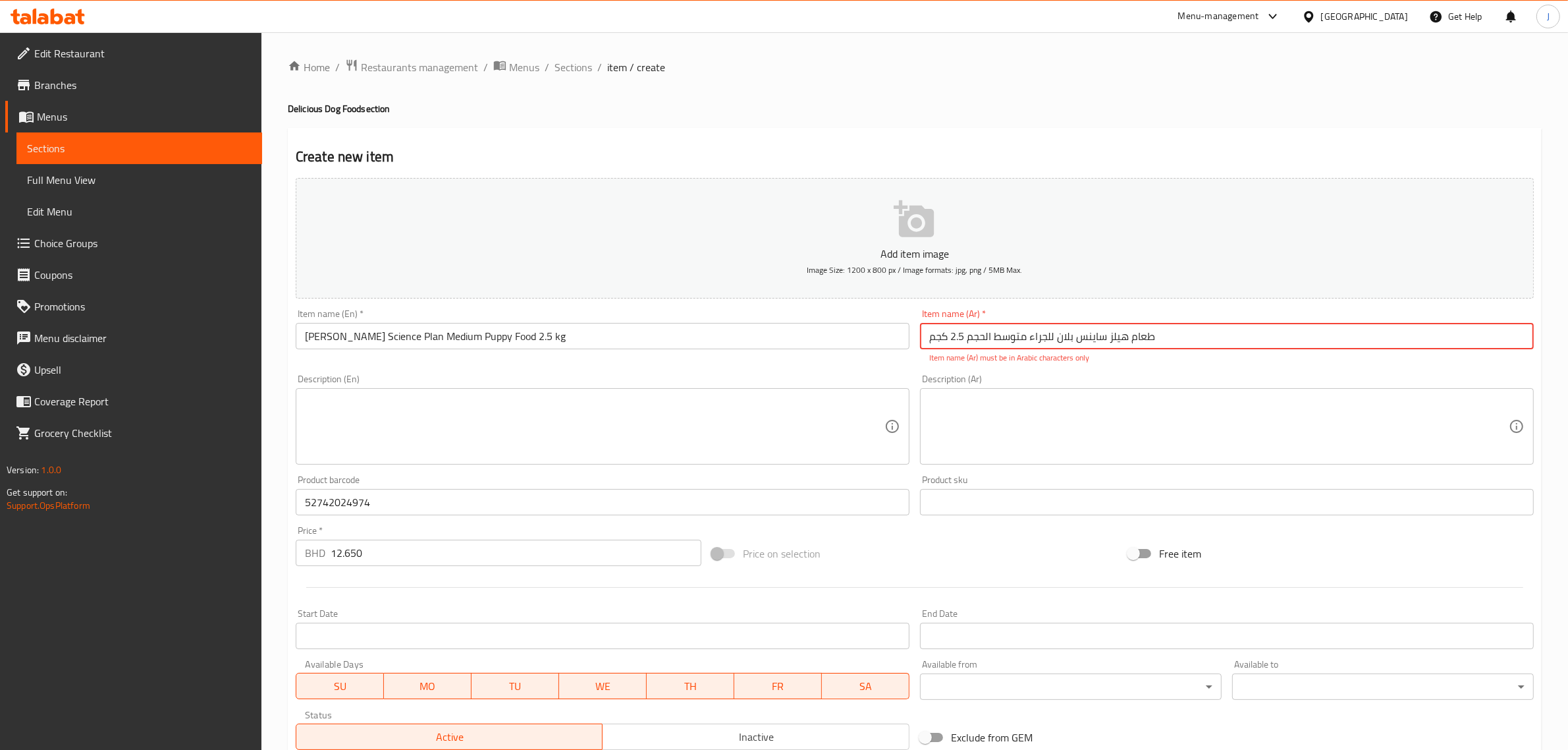
click at [790, 347] on div "Item name (En)   * [PERSON_NAME] Science Plan Medium Puppy Food 2.5 kg Item nam…" at bounding box center [603, 337] width 624 height 66
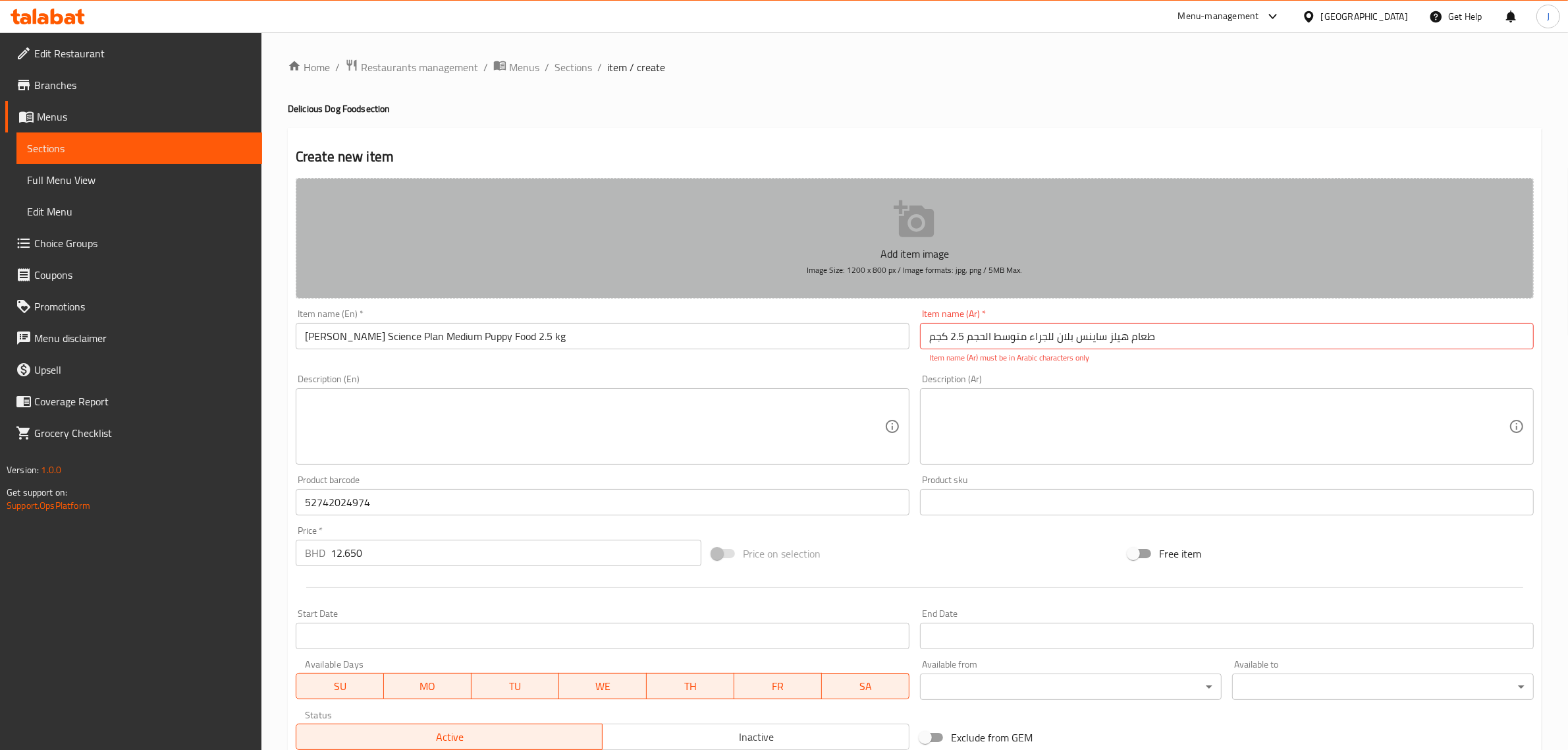
click at [1072, 236] on button "Add item image Image Size: 1200 x 800 px / Image formats: jpg, png / 5MB Max." at bounding box center [914, 238] width 1238 height 121
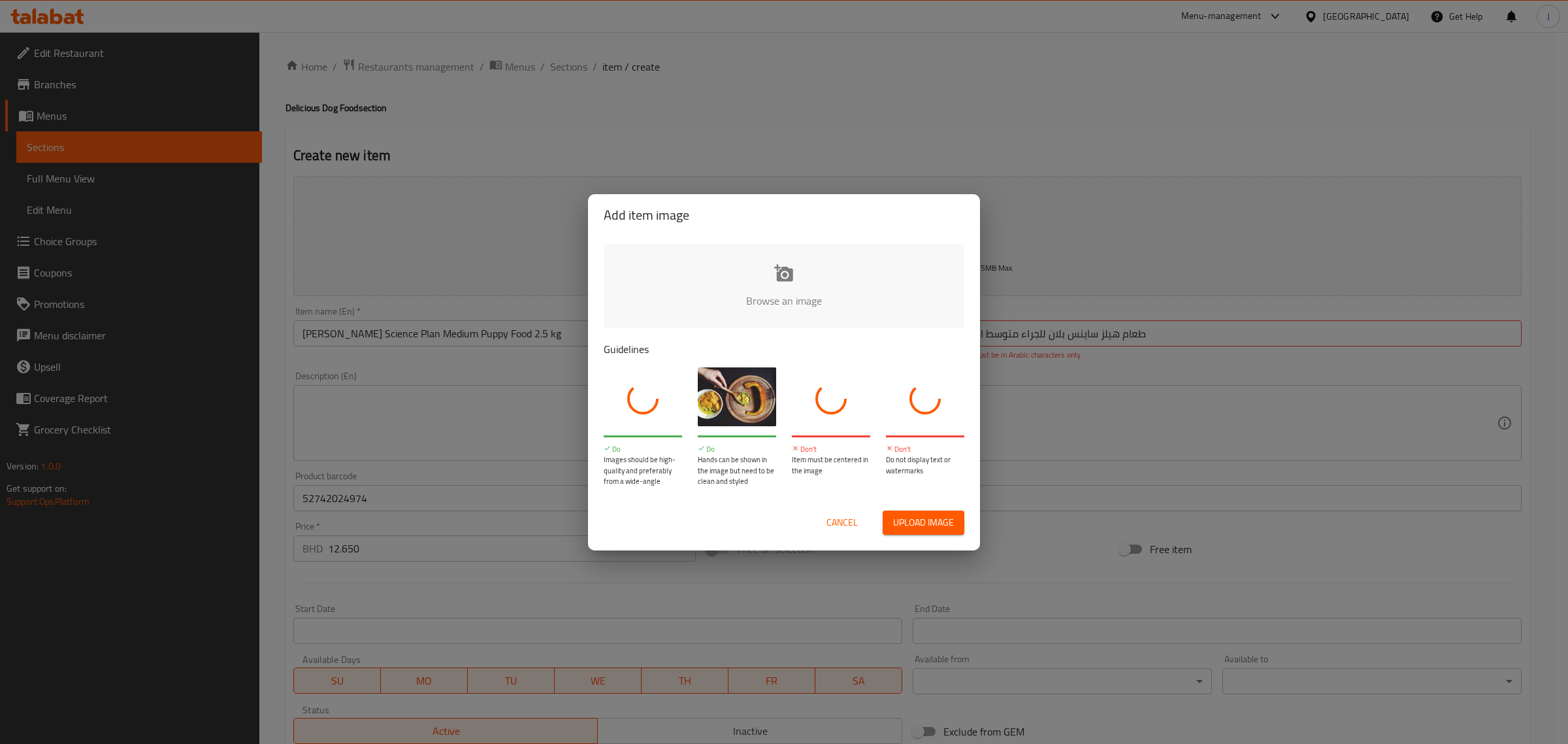
click at [1064, 234] on div "Add item image Browse an image Guidelines Do Images should be high-quality and …" at bounding box center [784, 372] width 1568 height 744
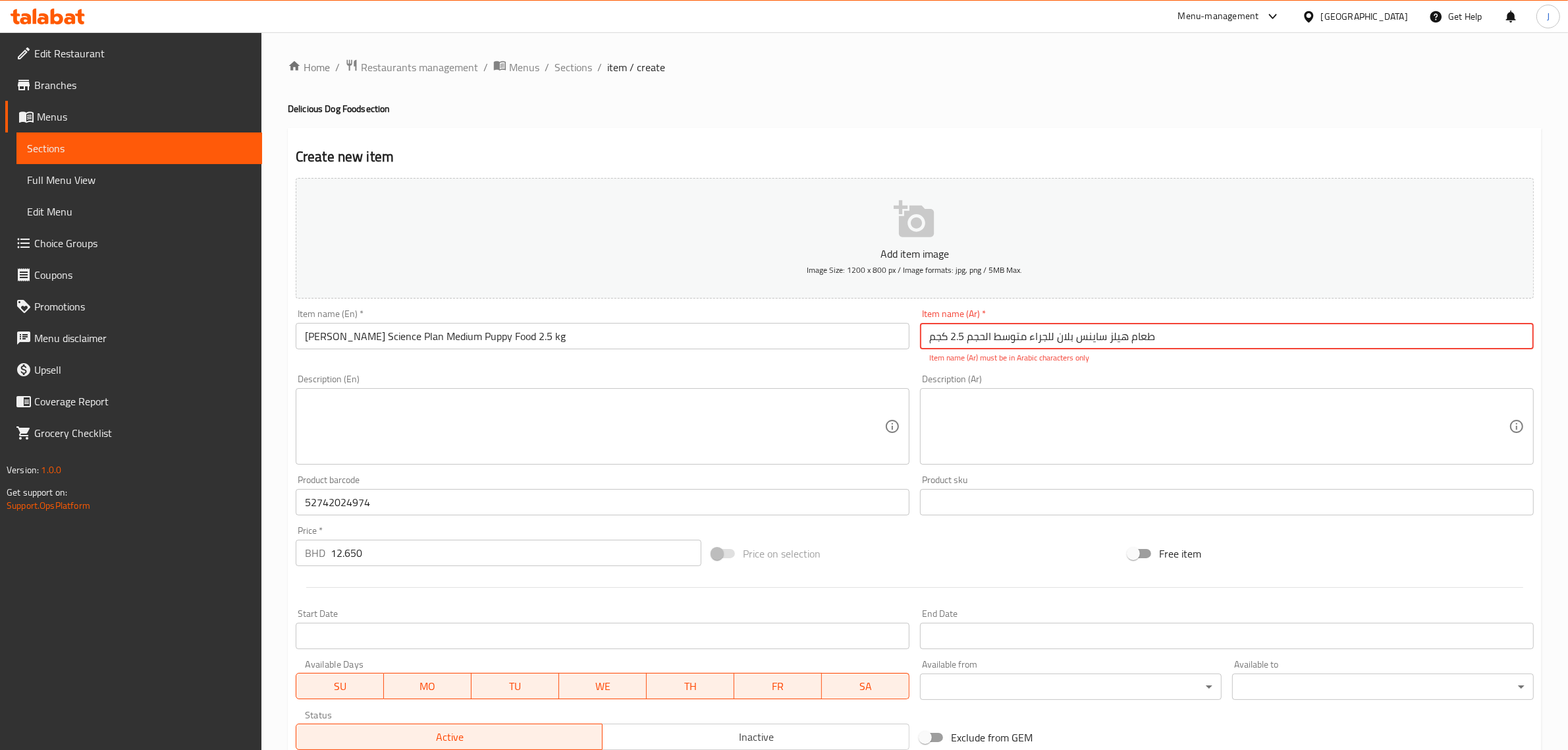
click at [1087, 338] on input "طعام هيلز ساينس بلان للجراء متوسط ​​الحجم 2.5 كجم" at bounding box center [1226, 336] width 613 height 27
drag, startPoint x: 975, startPoint y: 347, endPoint x: 966, endPoint y: 343, distance: 9.8
click at [973, 346] on input "طعام هيلز ساينس بلان للجراء متوسط ​​الحجم 2.5 كجم" at bounding box center [1226, 336] width 613 height 27
drag, startPoint x: 963, startPoint y: 343, endPoint x: 880, endPoint y: 343, distance: 83.0
click at [962, 343] on input "طعام هيلز ساينس بلان للجراء متوسط ​​الحجم 2.5 كجم" at bounding box center [1226, 336] width 613 height 27
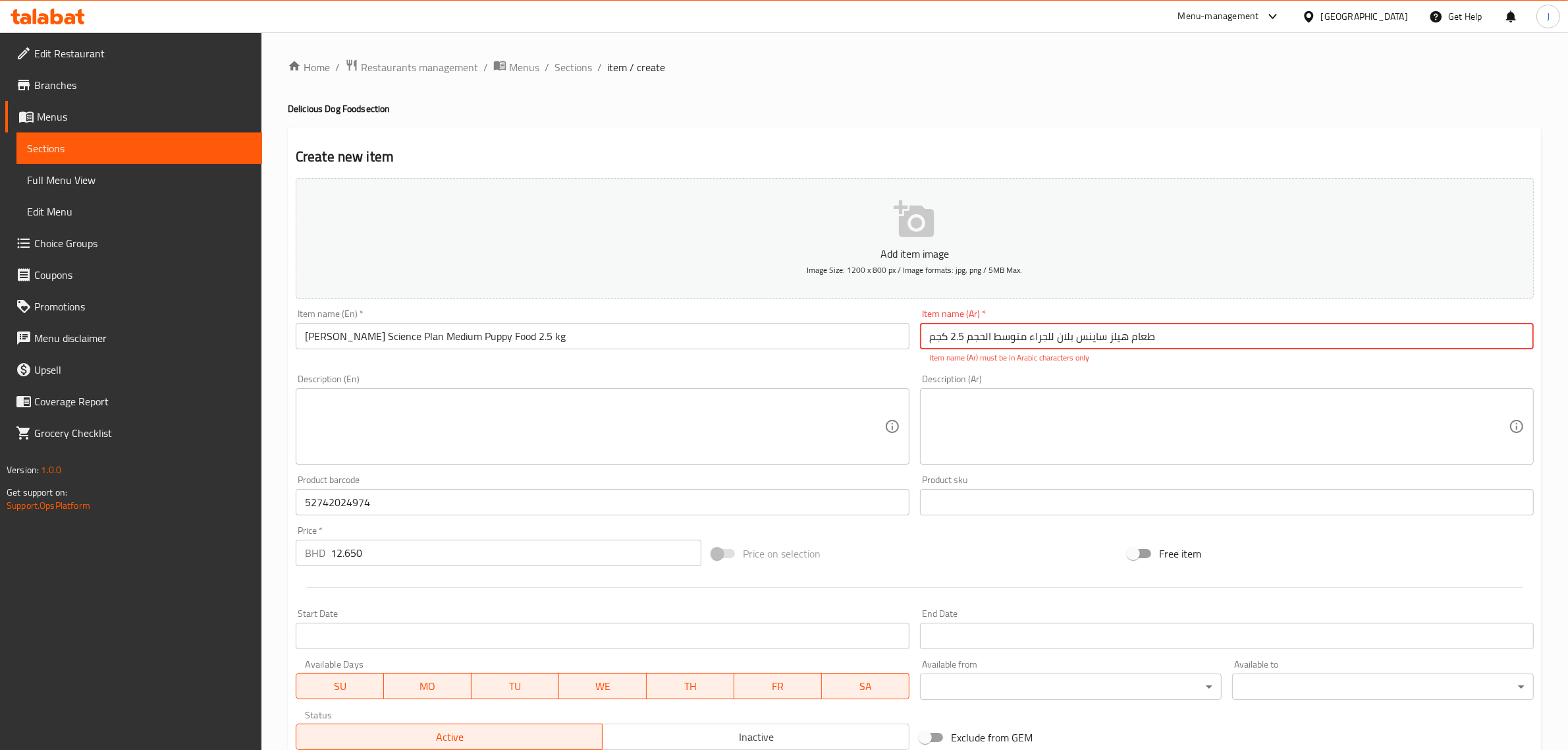
drag, startPoint x: 1237, startPoint y: 341, endPoint x: 617, endPoint y: 376, distance: 621.0
click at [617, 376] on div "Add item image Image Size: 1200 x 800 px / Image formats: jpg, png / 5MB Max. I…" at bounding box center [914, 463] width 1248 height 583
click at [1193, 358] on p "Item name (Ar) must be in Arabic characters only" at bounding box center [1226, 358] width 595 height 12
drag, startPoint x: 1180, startPoint y: 344, endPoint x: 863, endPoint y: 366, distance: 317.8
click at [863, 366] on div "Add item image Image Size: 1200 x 800 px / Image formats: jpg, png / 5MB Max. I…" at bounding box center [914, 463] width 1248 height 583
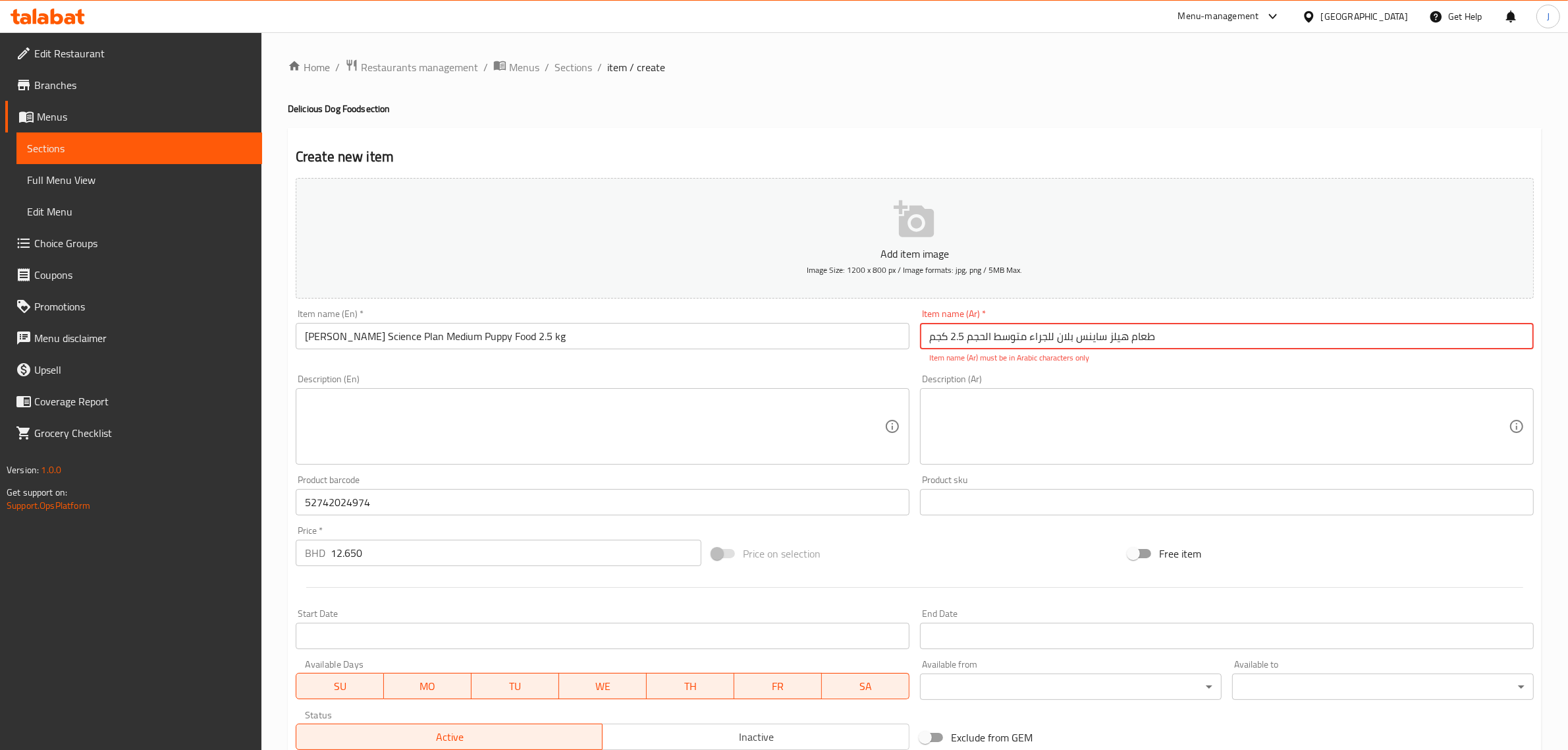
click at [1182, 326] on input "طعام هيلز ساينس بلان للجراء متوسط ​​الحجم 2.5 كجم" at bounding box center [1226, 336] width 613 height 27
drag, startPoint x: 1187, startPoint y: 334, endPoint x: 1198, endPoint y: 257, distance: 77.8
click at [1198, 257] on div "Add item image Image Size: 1200 x 800 px / Image formats: jpg, png / 5MB Max. I…" at bounding box center [914, 463] width 1248 height 583
click at [1178, 331] on input "طعام هيلز ساينس بلان للجراء متوسط ​​الحجم 2.5 كجم" at bounding box center [1226, 336] width 613 height 27
drag, startPoint x: 1178, startPoint y: 331, endPoint x: 926, endPoint y: 341, distance: 252.2
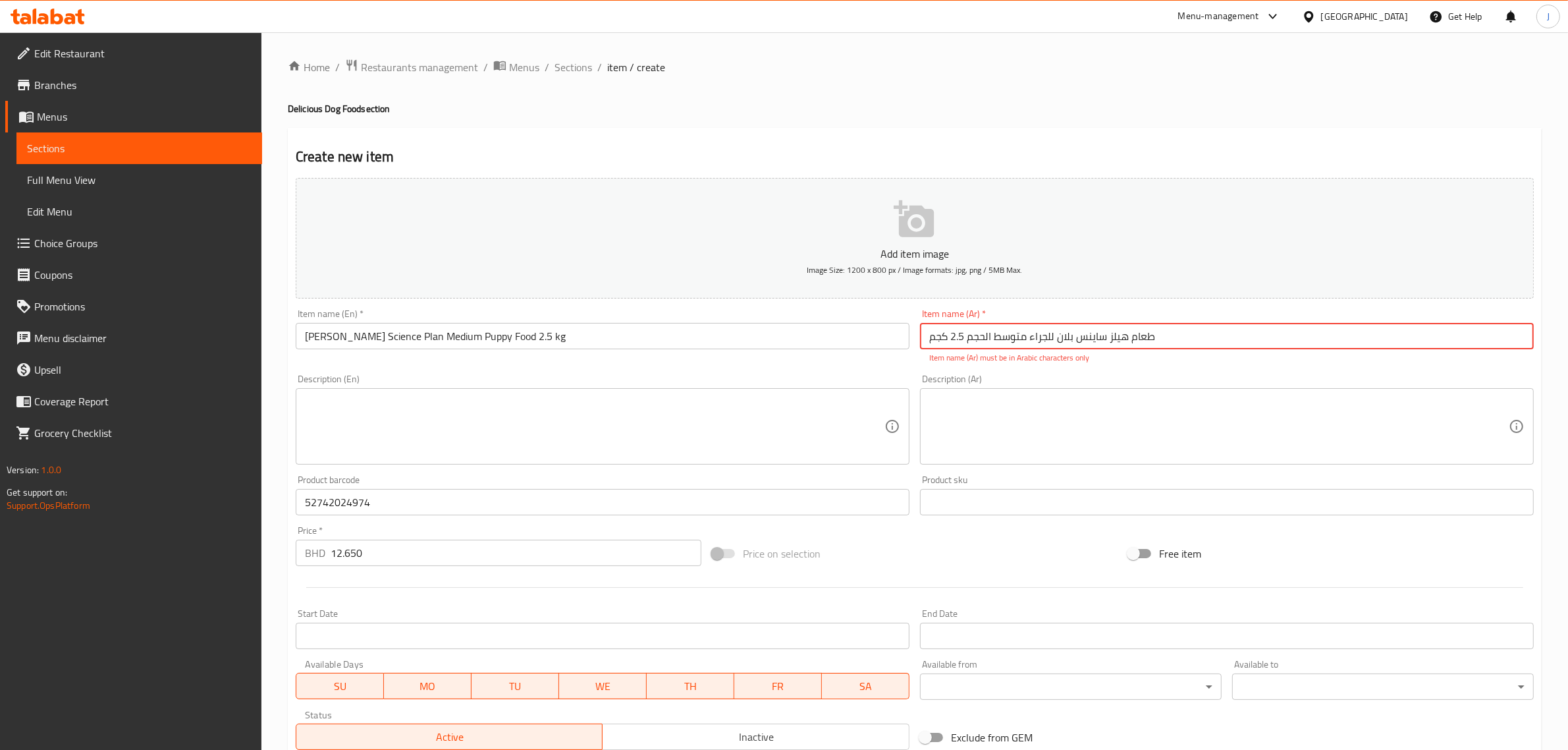
click at [926, 341] on input "طعام هيلز ساينس بلان للجراء متوسط ​​الحجم 2.5 كجم" at bounding box center [1226, 336] width 613 height 27
drag, startPoint x: 926, startPoint y: 341, endPoint x: 1032, endPoint y: 328, distance: 106.8
click at [1032, 328] on input "طعام هيلز ساينس بلان للجراء متوسط ​​الحجم 2.5 كجم" at bounding box center [1226, 336] width 613 height 27
click at [1179, 369] on div "Description (Ar) Description (Ar)" at bounding box center [1226, 419] width 624 height 101
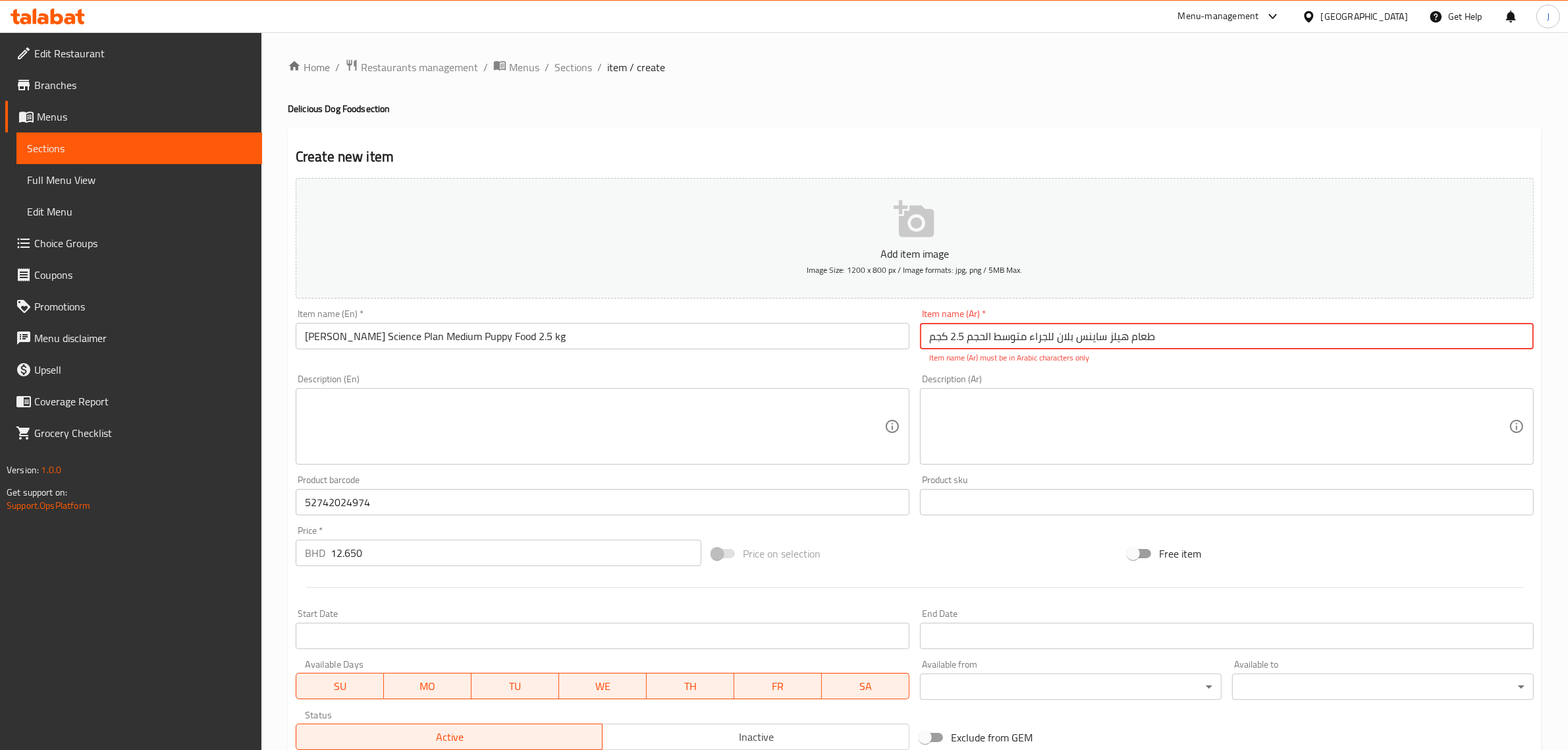
drag, startPoint x: 1156, startPoint y: 340, endPoint x: 919, endPoint y: 343, distance: 237.0
click at [919, 343] on div "Item name (Ar)   * طعام هيلز ساينس بلان للجراء متوسط ​​الحجم 2.5 كجم Item name …" at bounding box center [1226, 337] width 624 height 66
click at [1023, 309] on div "Item name (Ar)   * طعام هيلز ساينس بلان للجراء متوسط ​​الحجم 2.5 كجم Item name …" at bounding box center [1226, 336] width 613 height 54
drag, startPoint x: 1159, startPoint y: 335, endPoint x: 923, endPoint y: 335, distance: 236.0
click at [923, 335] on input "طعام هيلز ساينس بلان للجراء متوسط ​​الحجم 2.5 كجم" at bounding box center [1226, 336] width 613 height 27
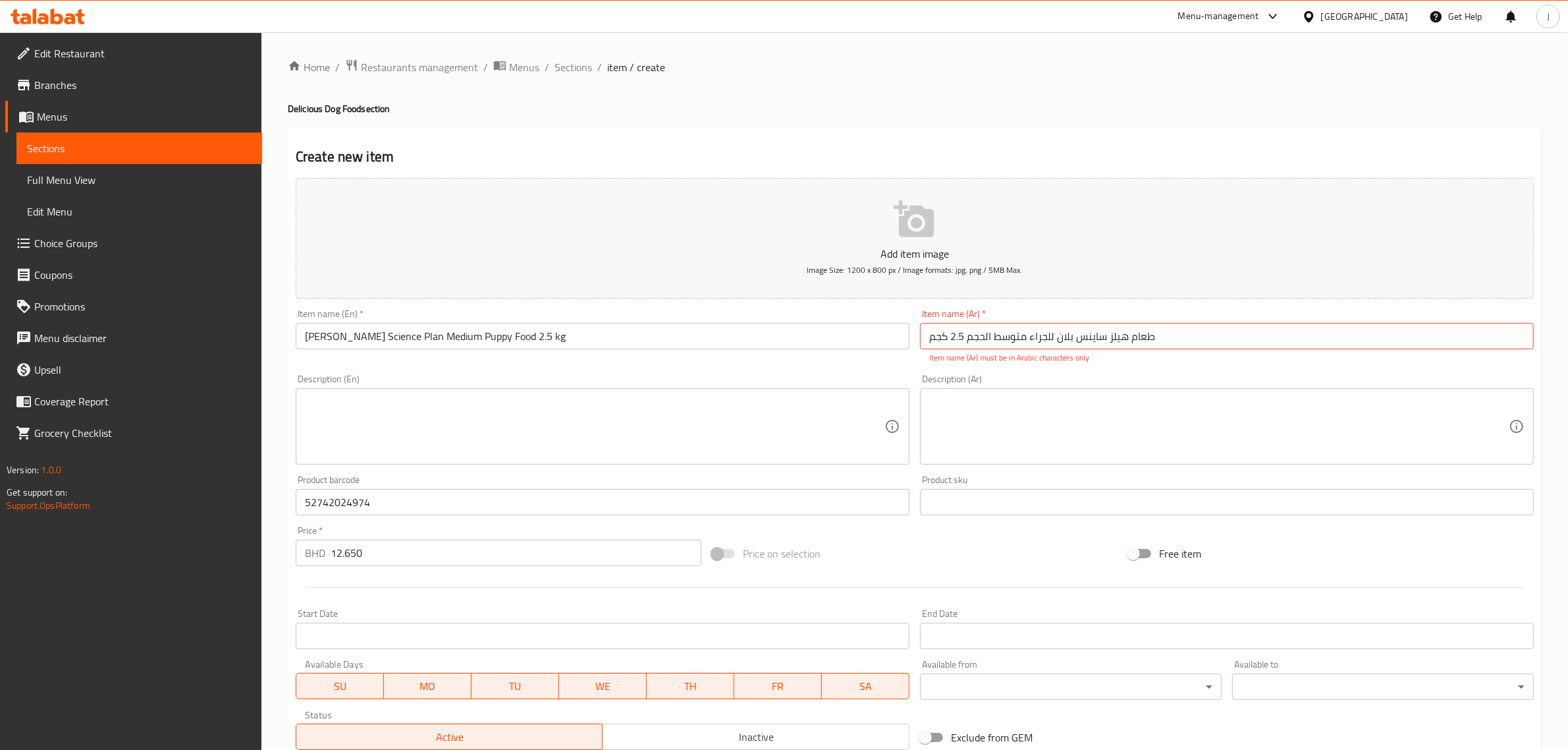
click at [1126, 362] on p "Item name (Ar) must be in Arabic characters only" at bounding box center [1226, 358] width 595 height 12
drag, startPoint x: 1170, startPoint y: 334, endPoint x: 898, endPoint y: 344, distance: 272.2
click at [898, 344] on div "Add item image Image Size: 1200 x 800 px / Image formats: jpg, png / 5MB Max. I…" at bounding box center [914, 463] width 1248 height 583
click at [1067, 374] on div "Description (Ar) Description (Ar)" at bounding box center [1226, 419] width 624 height 101
drag, startPoint x: 1163, startPoint y: 336, endPoint x: 919, endPoint y: 340, distance: 244.0
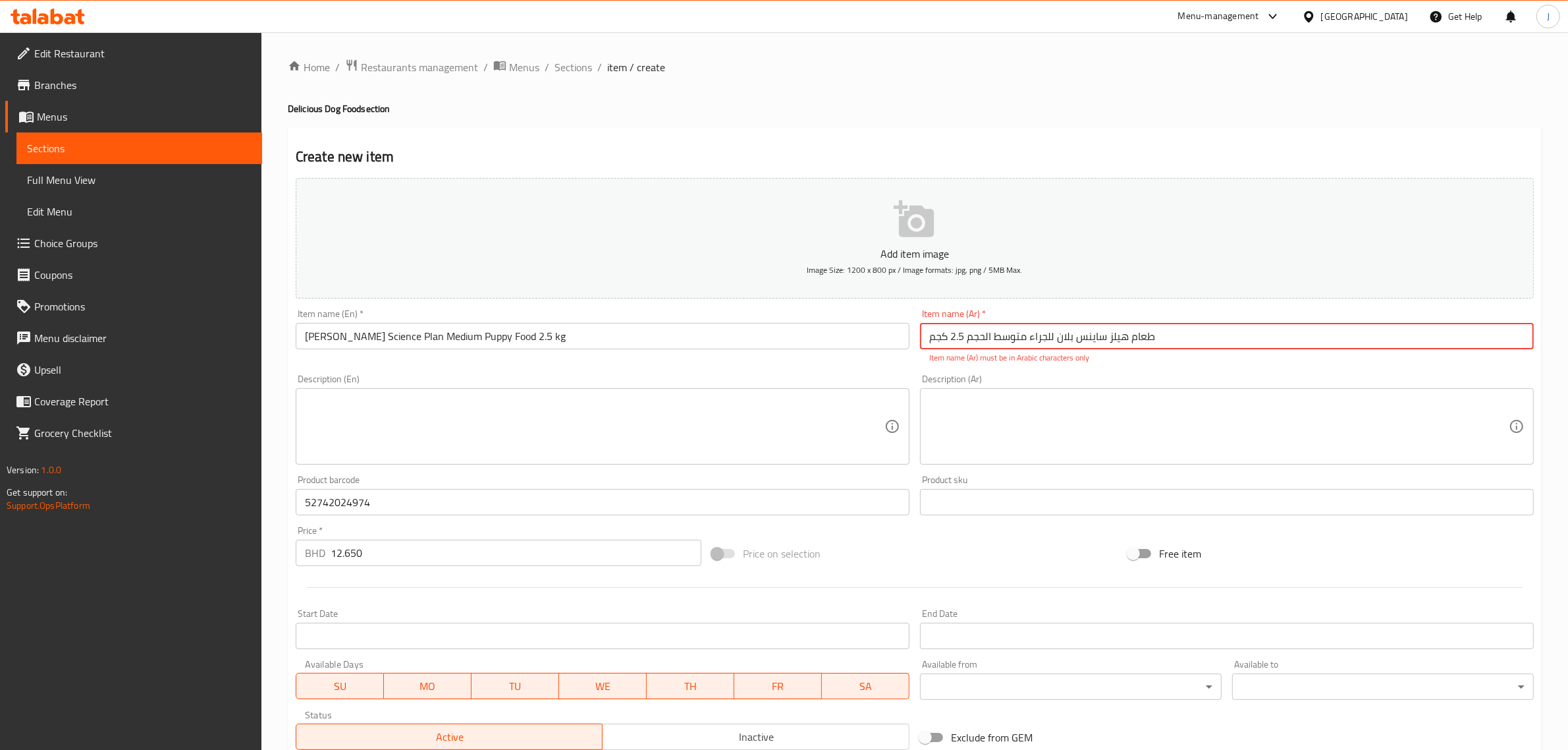
click at [919, 340] on div "Item name (Ar)   * طعام هيلز ساينس بلان للجراء متوسط ​​الحجم 2.5 كجم Item name …" at bounding box center [1226, 337] width 624 height 66
click at [1020, 370] on div "Description (Ar) Description (Ar)" at bounding box center [1226, 419] width 624 height 101
click at [1195, 334] on input "طعام هيلز ساينس بلان للجراء متوسط ​​الحجم 2.5 كجم" at bounding box center [1226, 336] width 613 height 27
drag, startPoint x: 1179, startPoint y: 333, endPoint x: 772, endPoint y: 348, distance: 407.3
click at [772, 348] on div "Add item image Image Size: 1200 x 800 px / Image formats: jpg, png / 5MB Max. I…" at bounding box center [914, 463] width 1248 height 583
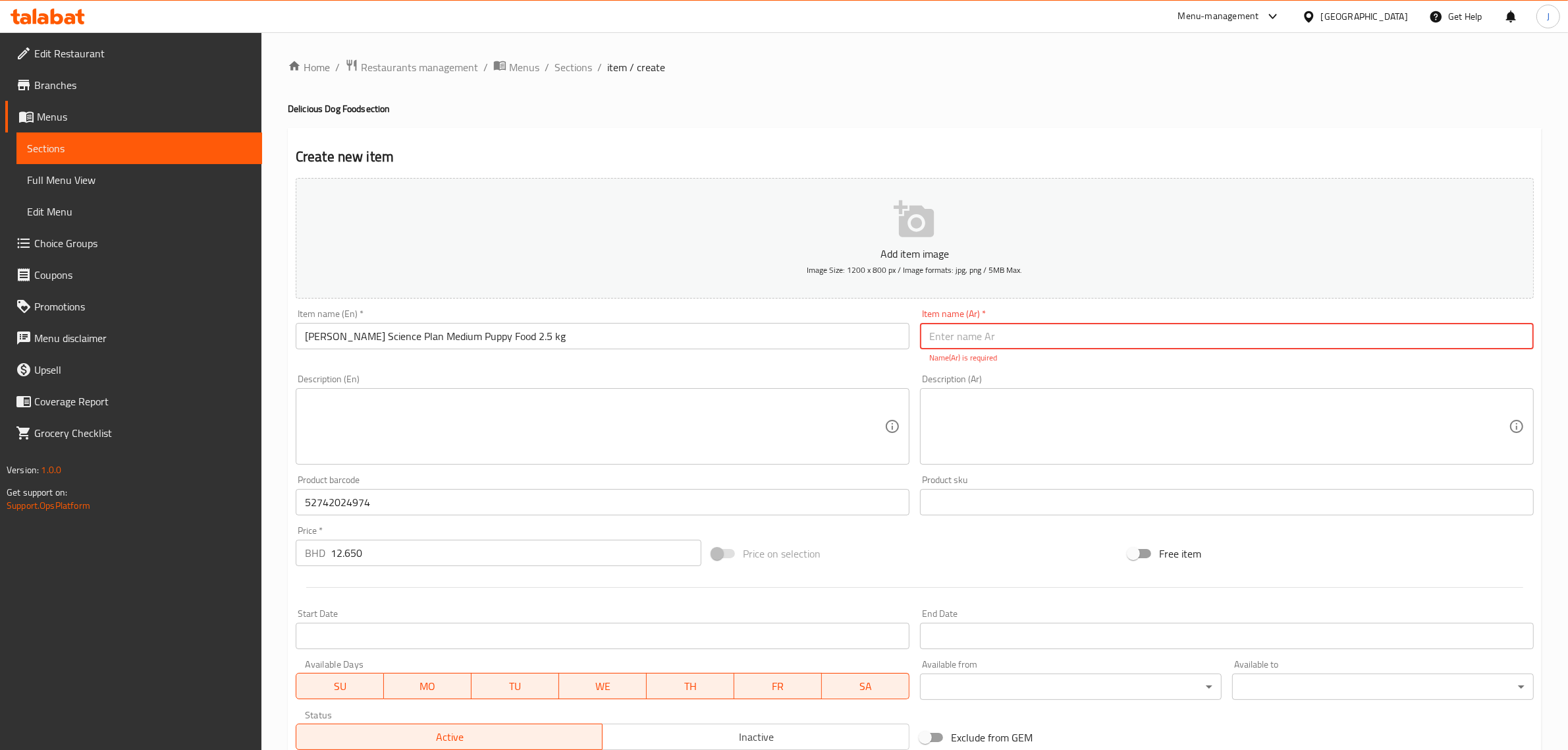
click at [950, 337] on input "text" at bounding box center [1226, 336] width 613 height 27
paste input "طعام هيل ساينس بلان للجراء متوسط ​​الحجم 2.5 كجم"
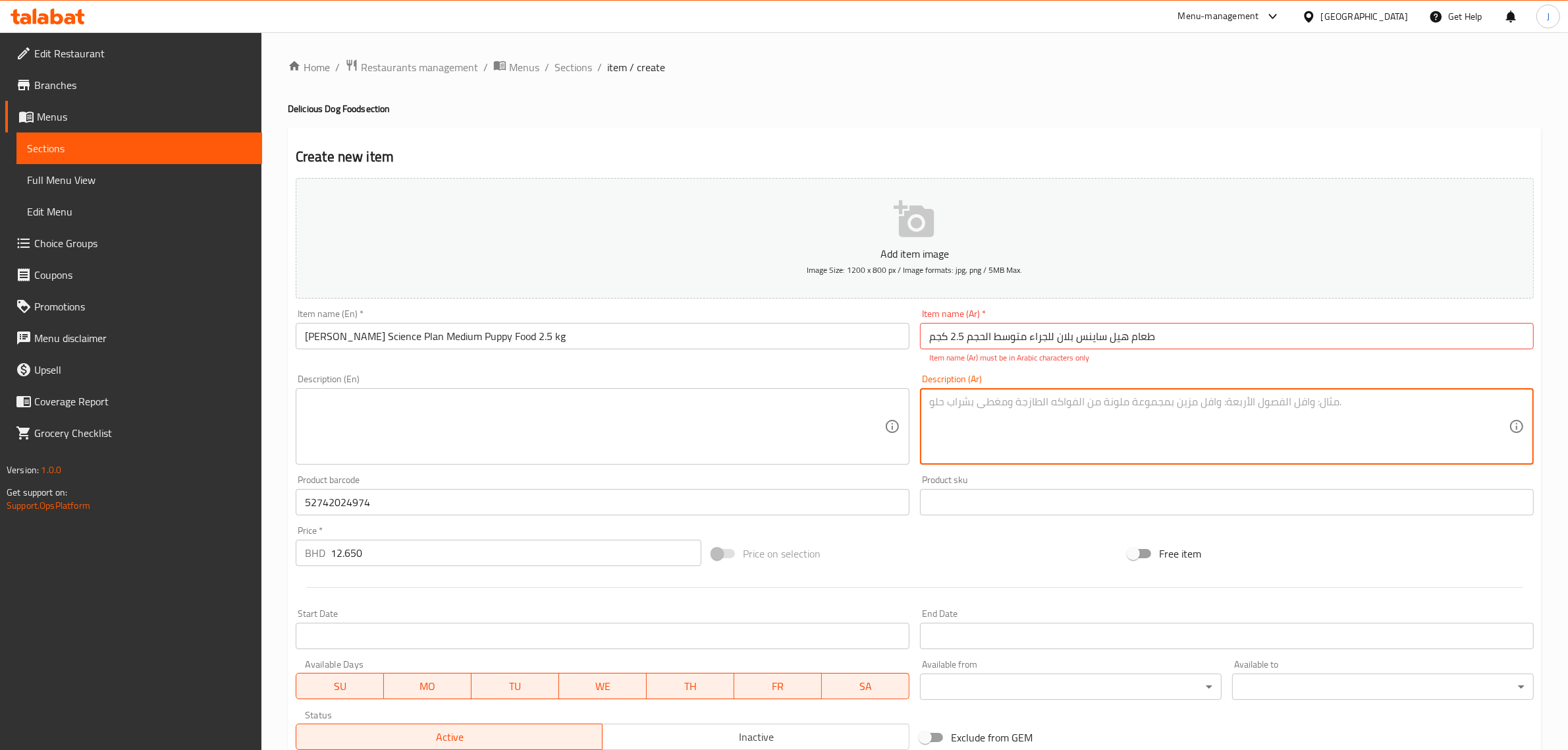
click at [986, 399] on textarea at bounding box center [1219, 426] width 580 height 63
drag, startPoint x: 797, startPoint y: 438, endPoint x: 814, endPoint y: 428, distance: 19.7
click at [799, 436] on textarea at bounding box center [594, 426] width 580 height 63
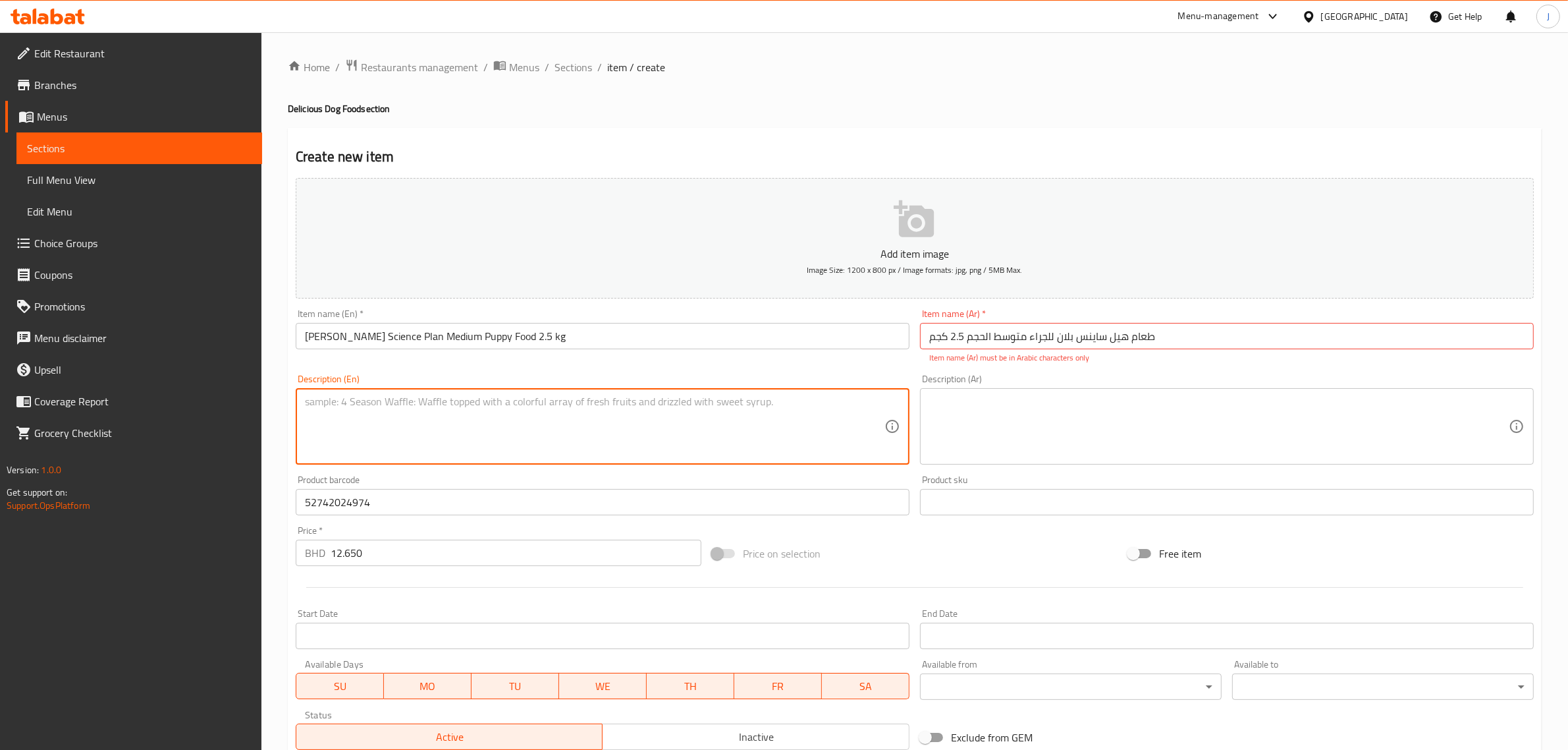
click at [1078, 314] on div "Item name (Ar)   * طعام هيل ساينس بلان للجراء متوسط ​​الحجم 2.5 كجم Item name (…" at bounding box center [1226, 336] width 613 height 54
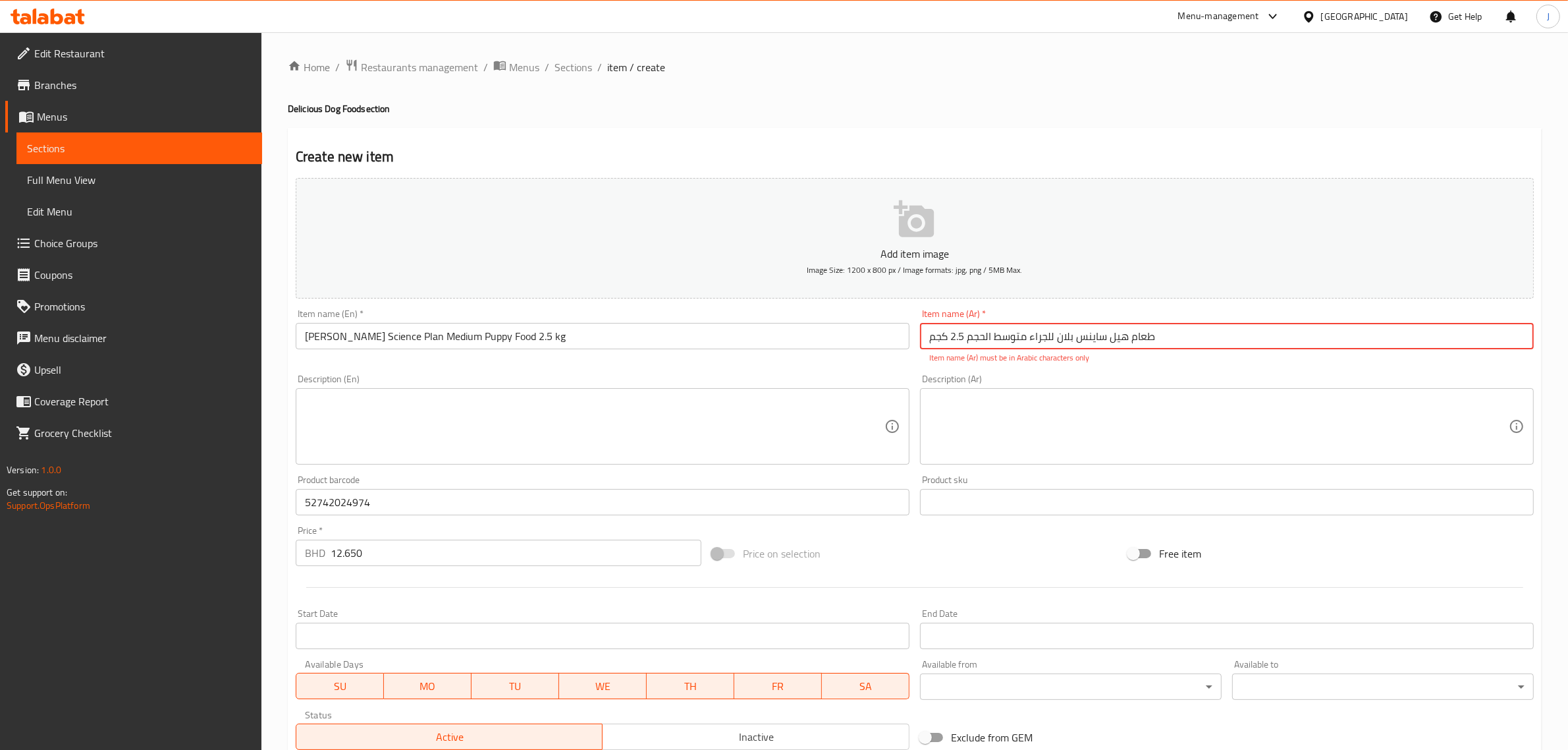
click at [1081, 336] on input "طعام هيل ساينس بلان للجراء متوسط ​​الحجم 2.5 كجم" at bounding box center [1226, 336] width 613 height 27
click at [1200, 324] on input "طعام هيل ساينس بلان للجراء متوسط ​​الحجم 2.5 كجم" at bounding box center [1226, 336] width 613 height 27
drag, startPoint x: 1237, startPoint y: 333, endPoint x: 489, endPoint y: 327, distance: 748.0
click at [489, 327] on div "Add item image Image Size: 1200 x 800 px / Image formats: jpg, png / 5MB Max. I…" at bounding box center [914, 463] width 1248 height 583
paste input "طة علوم التل المتوسطة"
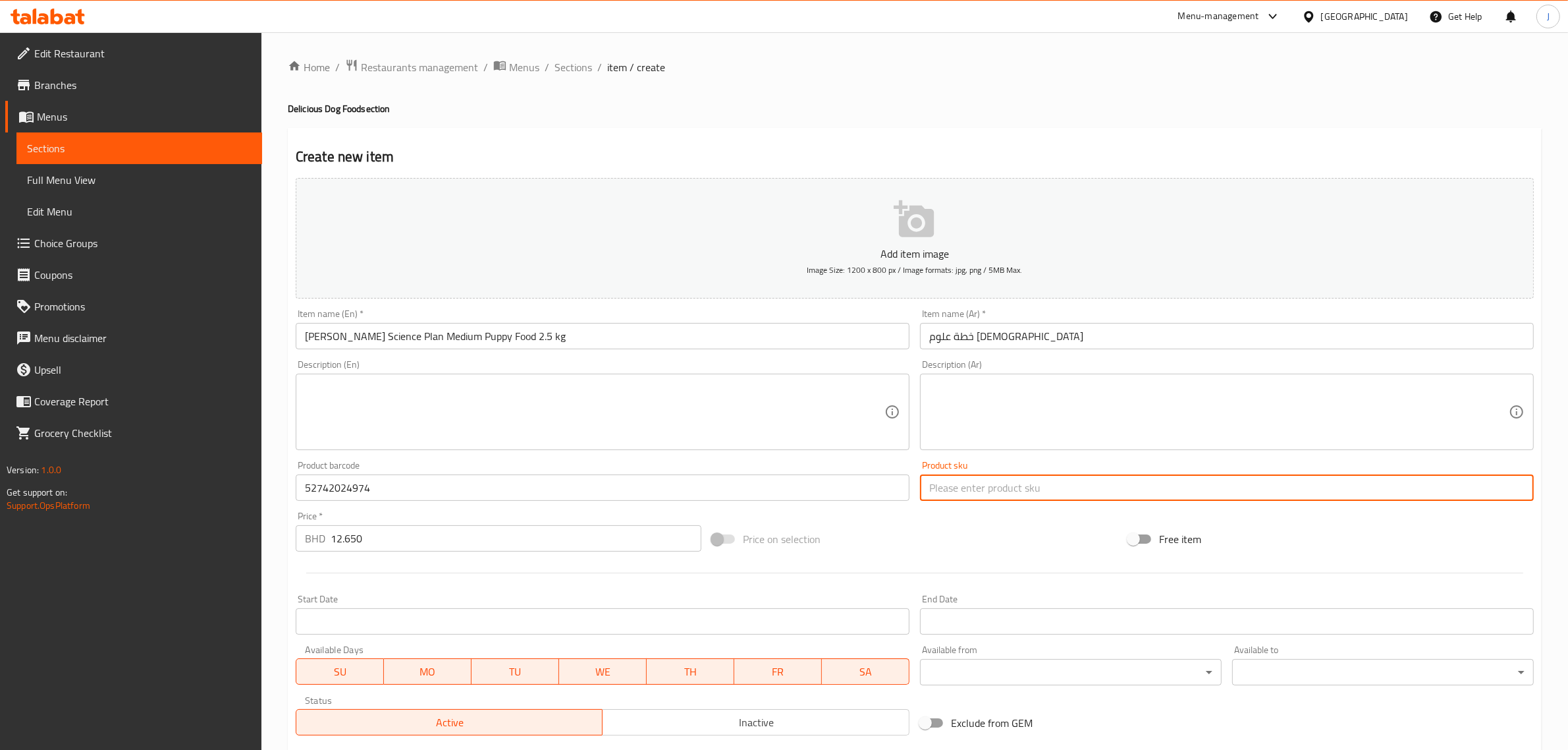
click at [982, 475] on input "text" at bounding box center [1226, 488] width 613 height 27
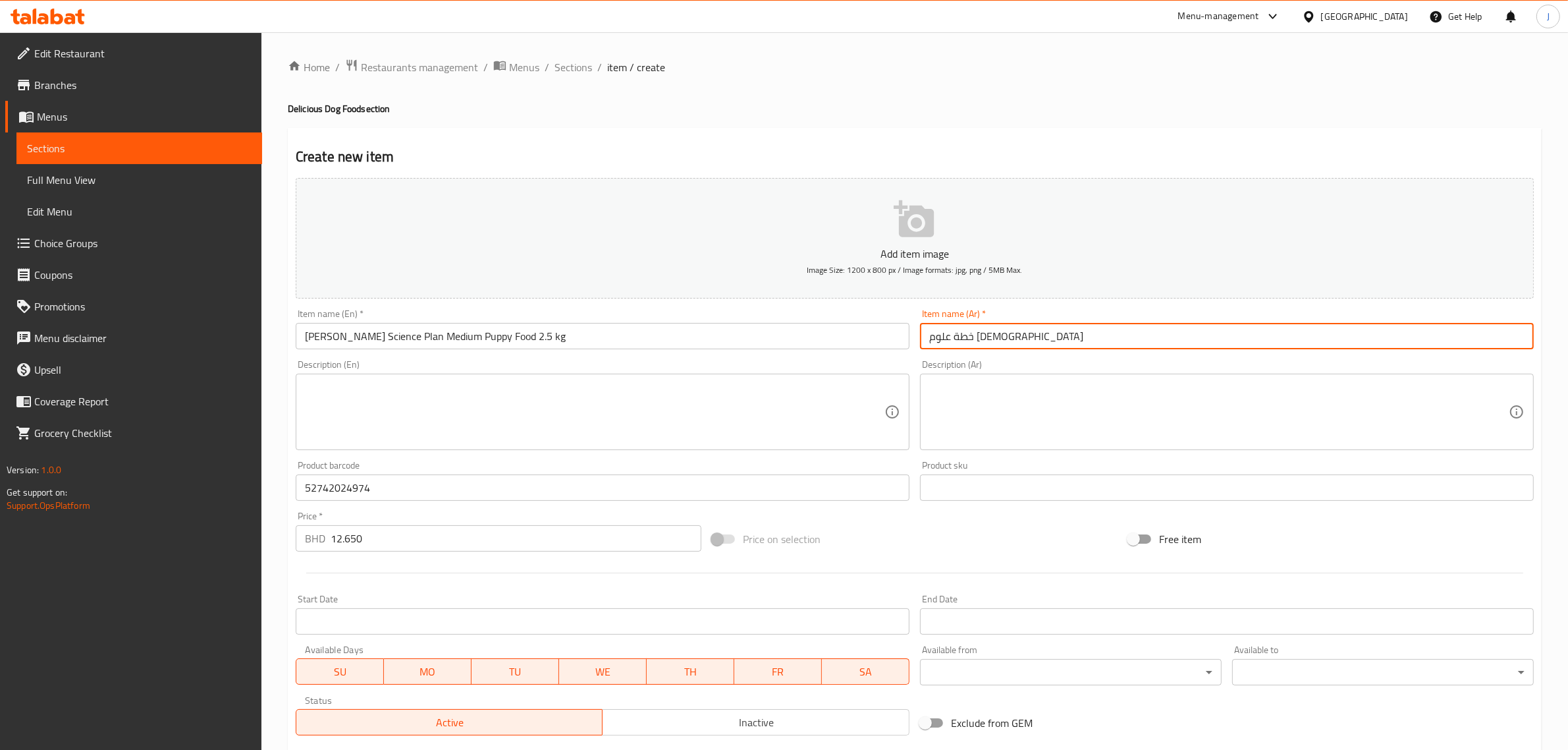
drag, startPoint x: 1059, startPoint y: 336, endPoint x: 779, endPoint y: 339, distance: 280.0
click at [779, 339] on div "Add item image Image Size: 1200 x 800 px / Image formats: jpg, png / 5MB Max. I…" at bounding box center [914, 457] width 1248 height 568
paste input "هيل ساينس بلان جرو متوسط ​​الوزن 2.5 كجم"
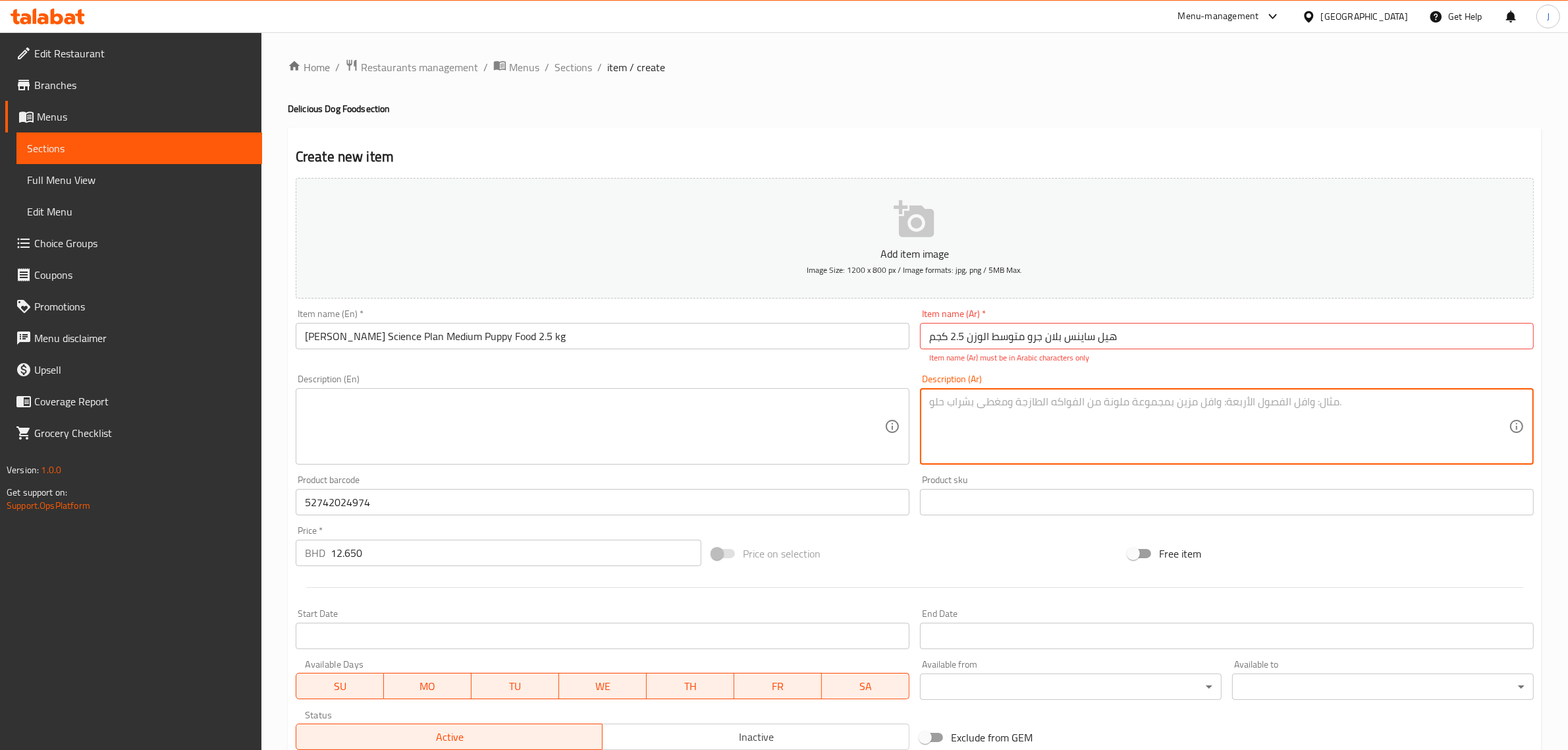
click at [963, 417] on textarea at bounding box center [1219, 426] width 580 height 63
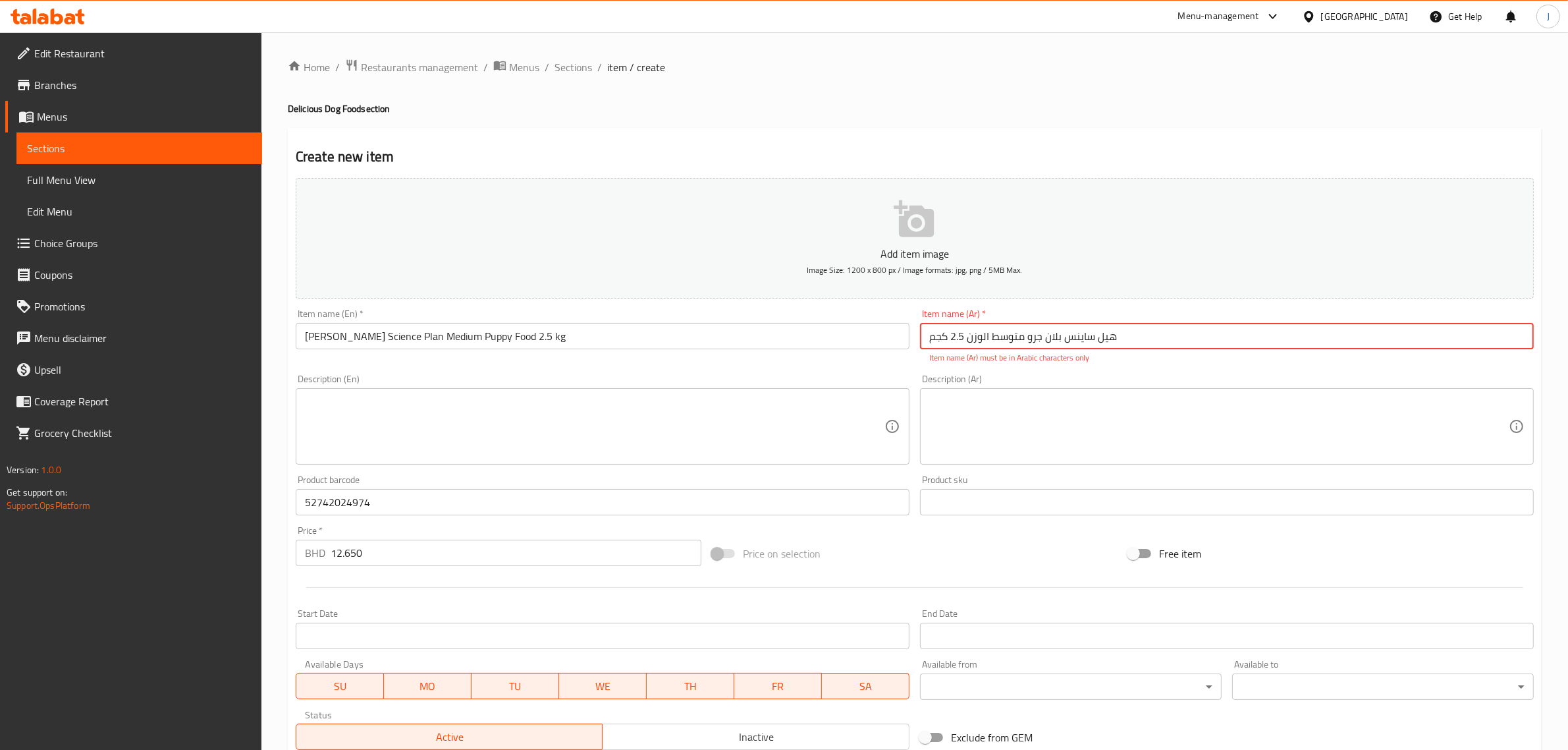
drag, startPoint x: 1167, startPoint y: 347, endPoint x: 694, endPoint y: 356, distance: 473.1
click at [694, 356] on div "Add item image Image Size: 1200 x 800 px / Image formats: jpg, png / 5MB Max. I…" at bounding box center [914, 463] width 1248 height 583
paste input "طعام هيل ساينس بلان للجراء متوسط ​​الحجم 2.5 كيلو"
click at [1028, 423] on textarea at bounding box center [1219, 426] width 580 height 63
paste input "هيل ساينس بلان طعام"
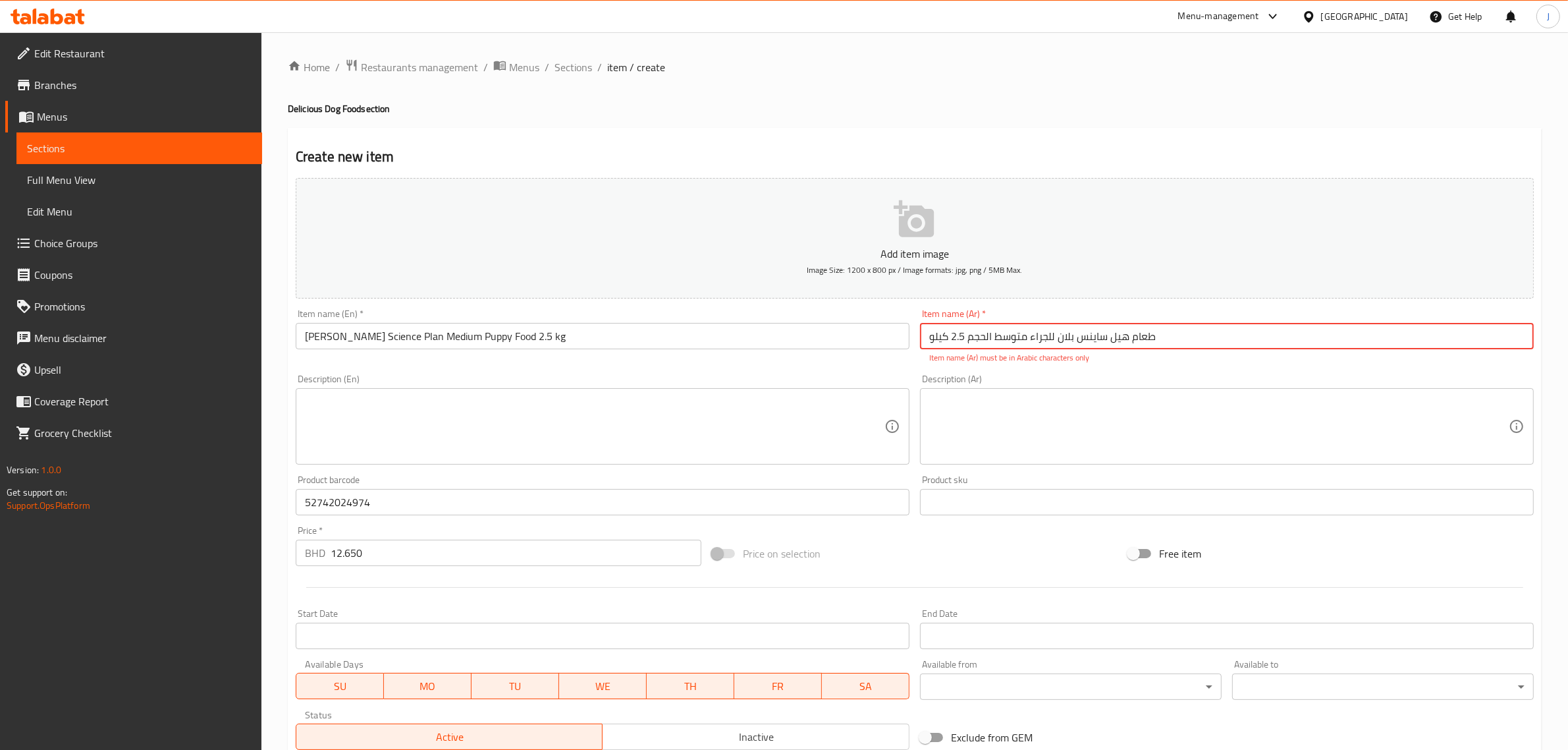
drag, startPoint x: 1197, startPoint y: 324, endPoint x: 768, endPoint y: 347, distance: 429.6
click at [768, 347] on div "Add item image Image Size: 1200 x 800 px / Image formats: jpg, png / 5MB Max. I…" at bounding box center [914, 463] width 1248 height 583
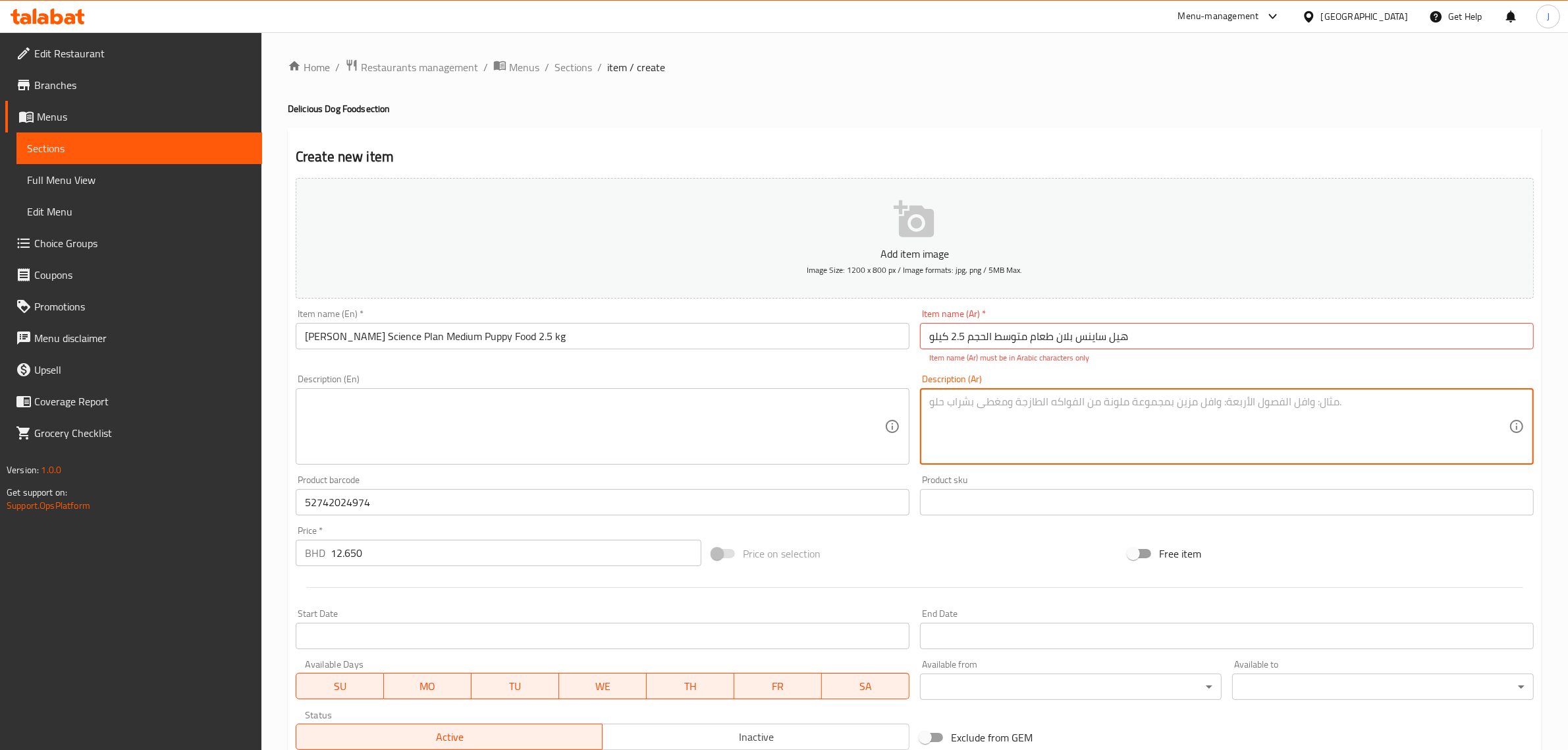
click at [1000, 424] on textarea at bounding box center [1219, 426] width 580 height 63
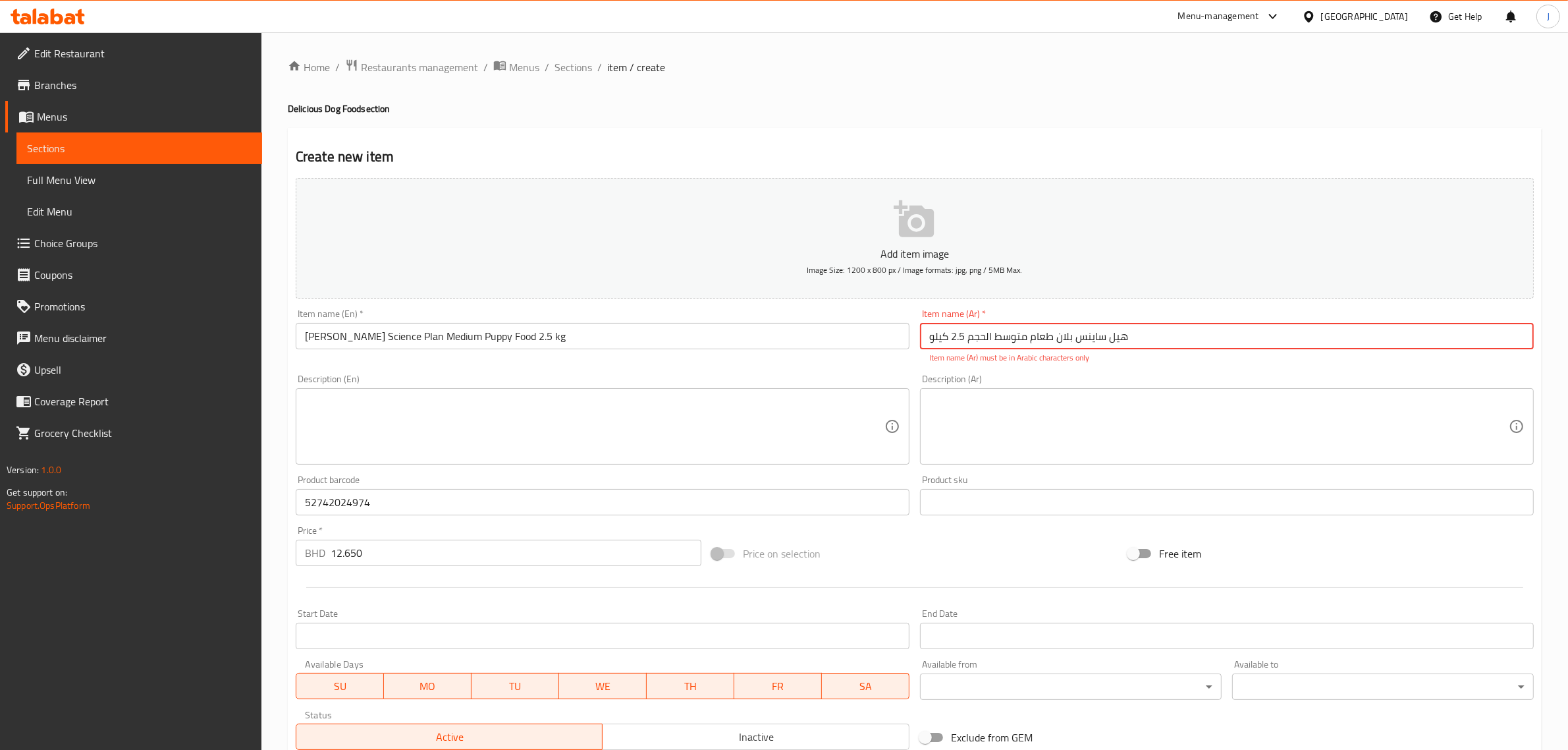
drag, startPoint x: 1190, startPoint y: 343, endPoint x: 556, endPoint y: 331, distance: 634.1
click at [556, 331] on div "Add item image Image Size: 1200 x 800 px / Image formats: jpg, png / 5MB Max. I…" at bounding box center [914, 463] width 1248 height 583
paste input "2.5 كجم"
drag, startPoint x: 1159, startPoint y: 341, endPoint x: 807, endPoint y: 326, distance: 352.3
click at [807, 326] on div "Add item image Image Size: 1200 x 800 px / Image formats: jpg, png / 5MB Max. I…" at bounding box center [914, 463] width 1248 height 583
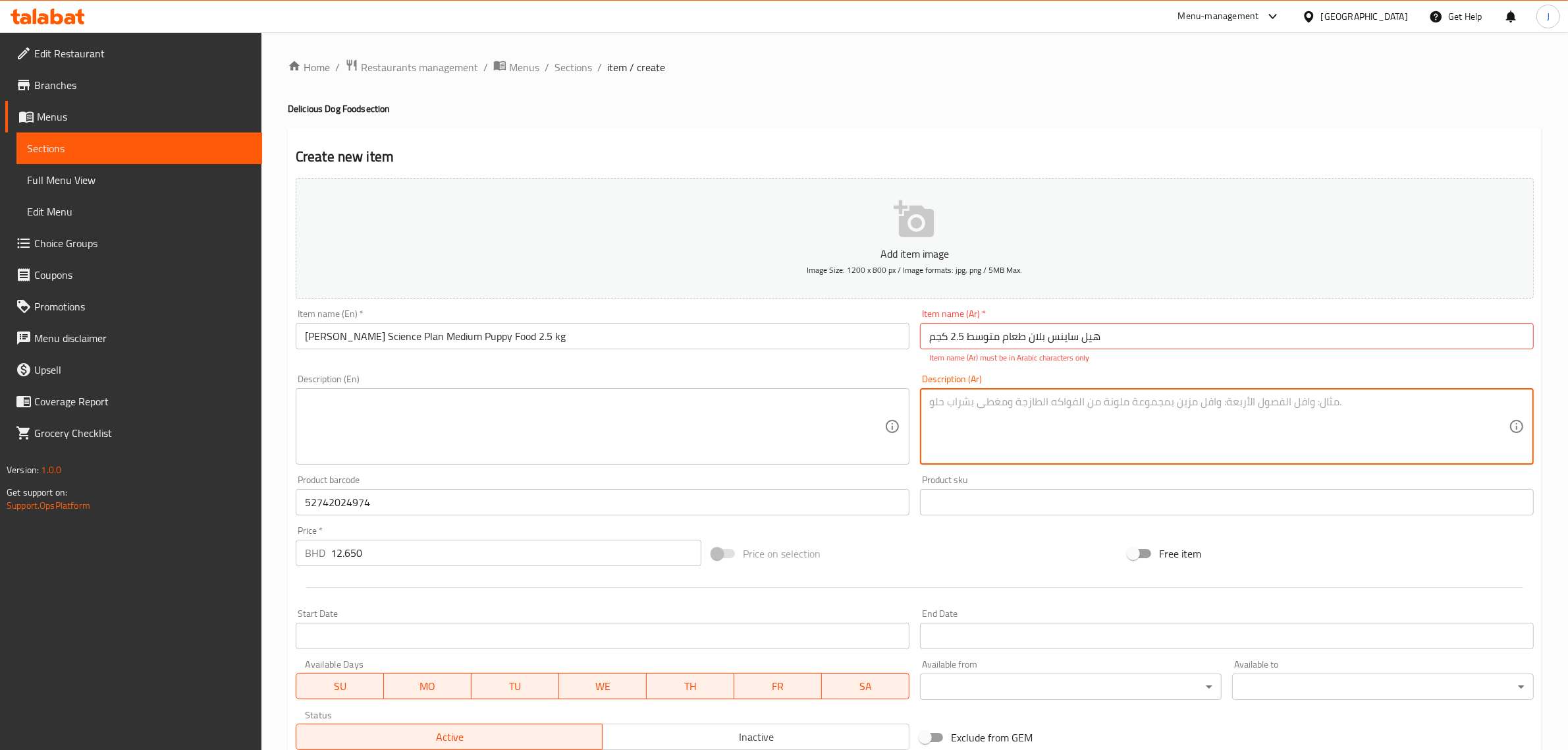
click at [999, 419] on textarea at bounding box center [1219, 426] width 580 height 63
drag, startPoint x: 818, startPoint y: 430, endPoint x: 827, endPoint y: 427, distance: 9.5
click at [822, 429] on textarea at bounding box center [594, 426] width 580 height 63
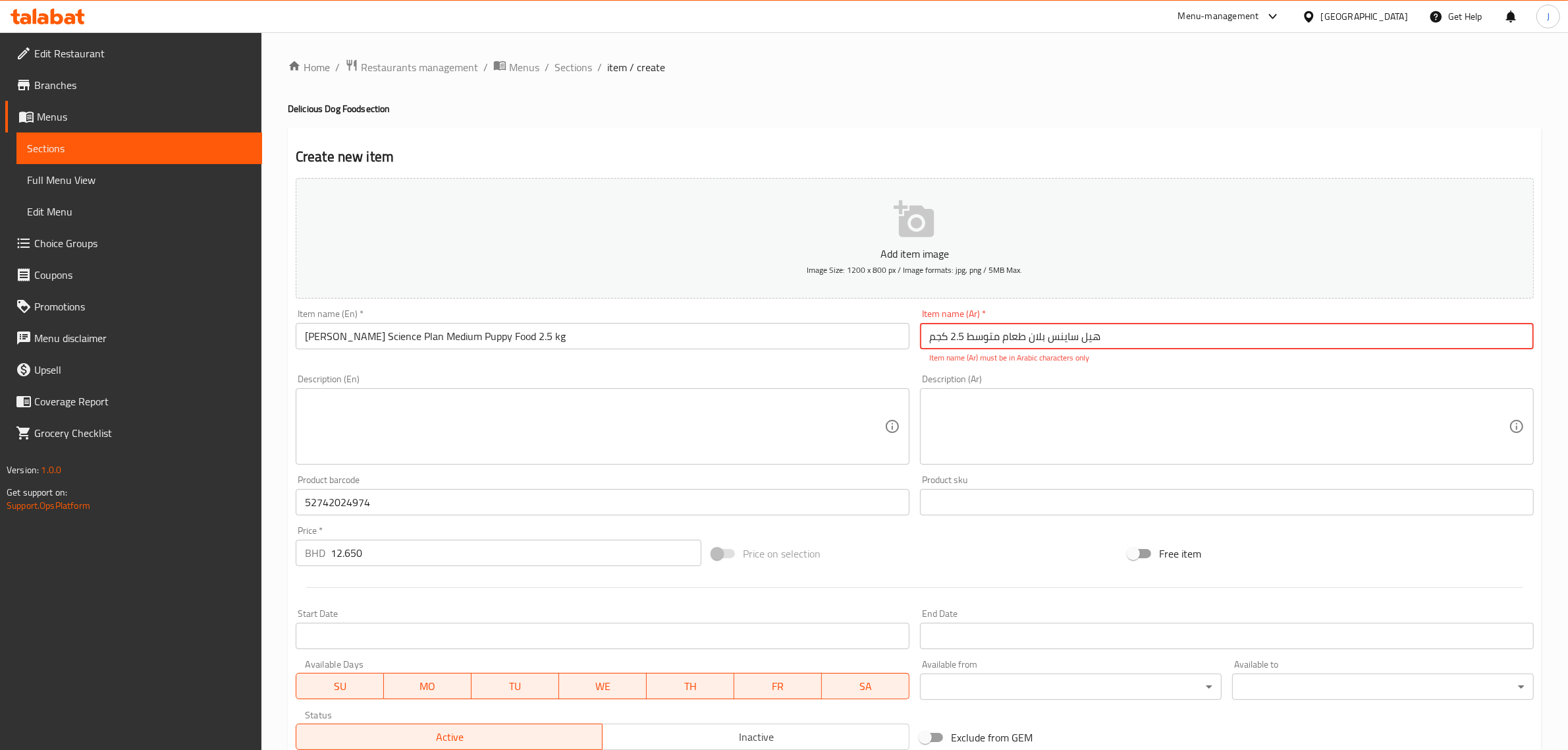
paste input "خطة هيل ساينس جرو متوسط ​​الح"
drag, startPoint x: 1142, startPoint y: 327, endPoint x: 732, endPoint y: 327, distance: 410.0
click at [732, 327] on div "Add item image Image Size: 1200 x 800 px / Image formats: jpg, png / 5MB Max. I…" at bounding box center [914, 463] width 1248 height 583
type input "خطة هيل ساينس جرو متوسط ​​الحجم"
click at [1077, 432] on textarea at bounding box center [1219, 426] width 580 height 63
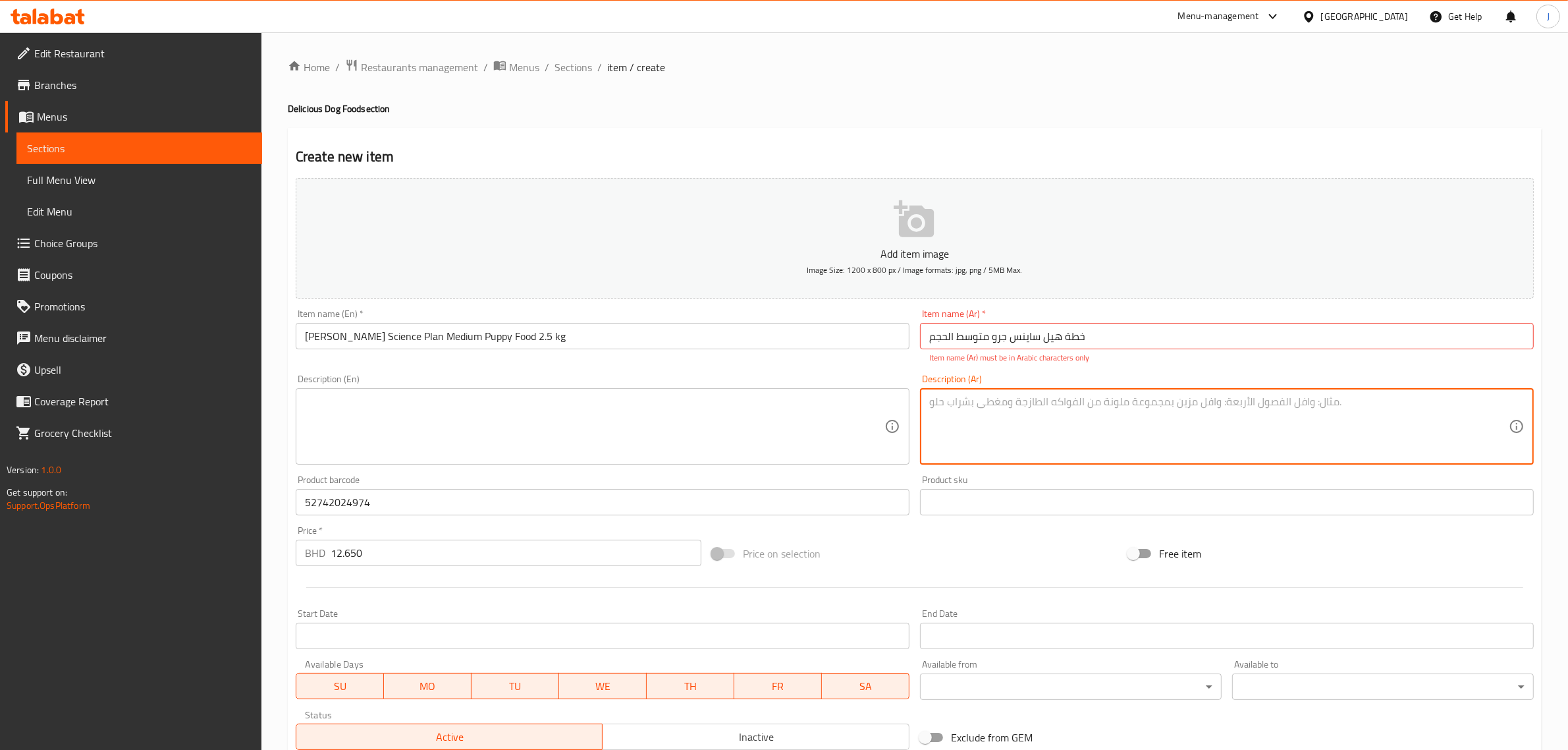
click at [1042, 333] on input "خطة هيل ساينس جرو متوسط ​​الحجم" at bounding box center [1226, 336] width 613 height 27
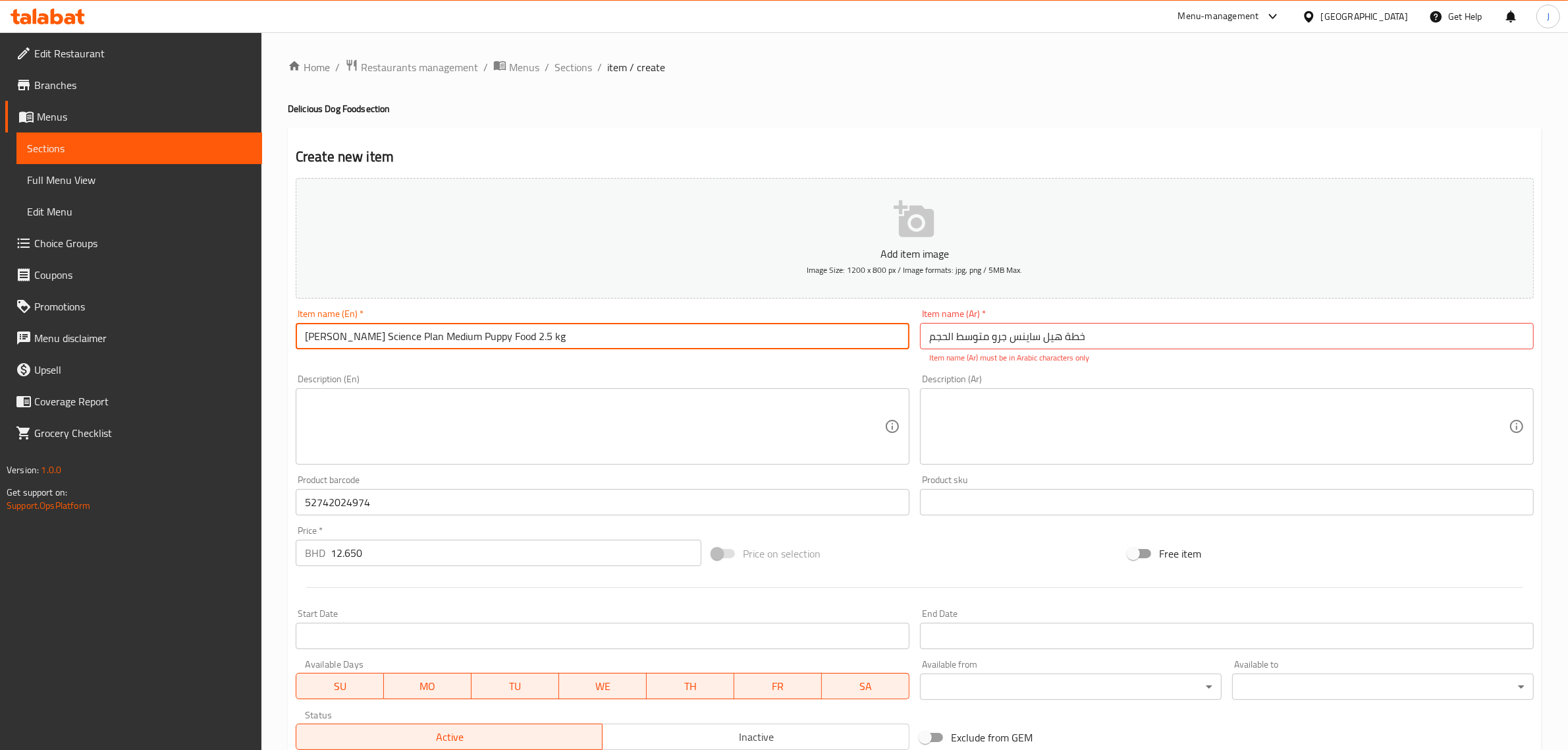
paste input "Adult Medium Breed Dry Dog Food with Chicken"
drag, startPoint x: 349, startPoint y: 347, endPoint x: 54, endPoint y: 339, distance: 295.1
click at [54, 339] on div "Edit Restaurant Branches Menus Sections Full Menu View Edit Menu Choice Groups …" at bounding box center [784, 488] width 1568 height 913
type input "[PERSON_NAME] Science Plan Adult Medium Breed Dry Dog Food with Chicken 2.5 kg"
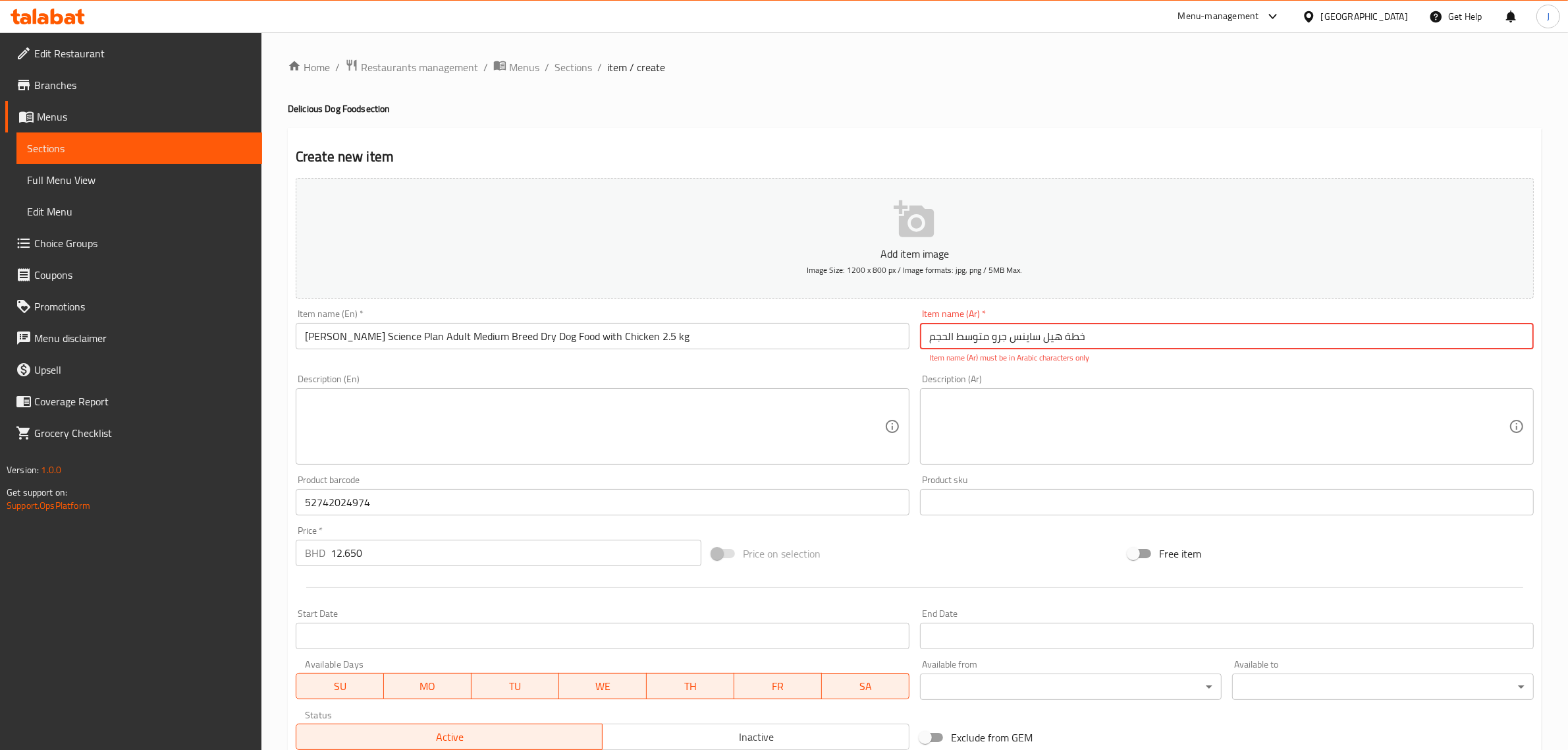
paste input "عام هيلز ساينس بلان الجاف للكلاب البالغة متوسطة السلالة مع الدجاج 2.5 ك"
drag, startPoint x: 1105, startPoint y: 333, endPoint x: 662, endPoint y: 318, distance: 443.3
click at [662, 318] on div "Add item image Image Size: 1200 x 800 px / Image formats: jpg, png / 5MB Max. I…" at bounding box center [914, 463] width 1248 height 583
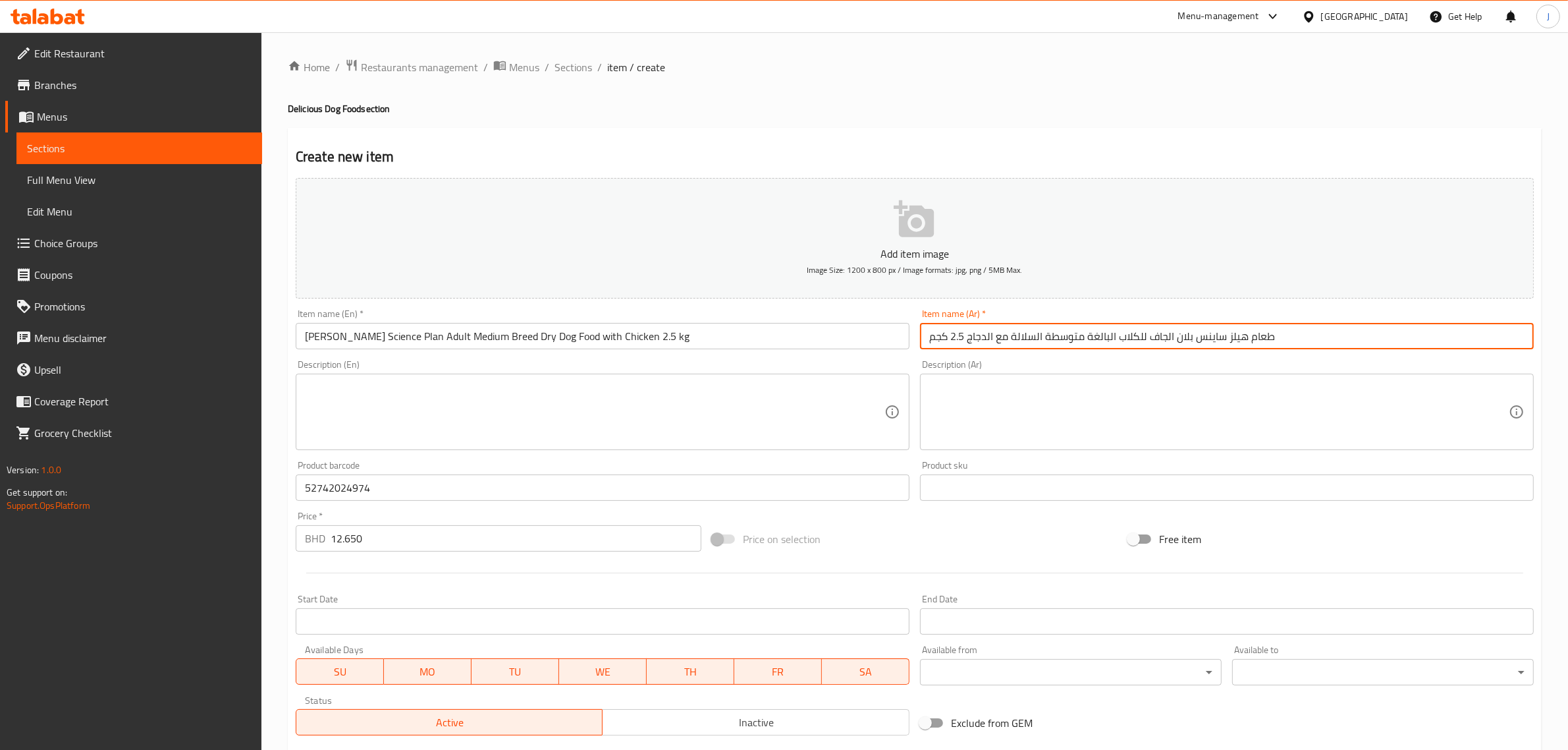
type input "طعام هيلز ساينس بلان الجاف للكلاب البالغة متوسطة السلالة مع الدجاج 2.5 كجم"
click at [1012, 410] on textarea at bounding box center [1219, 412] width 580 height 63
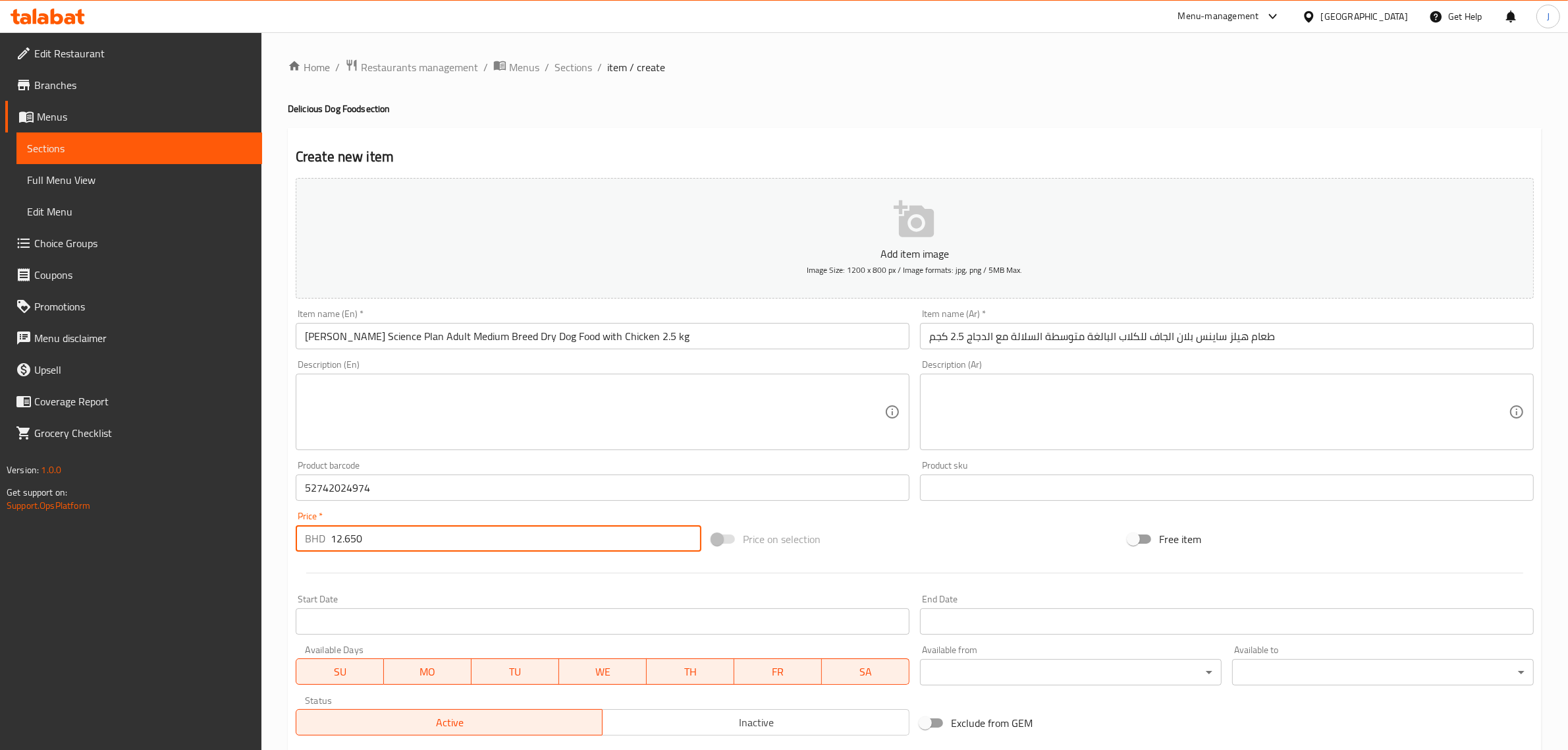
drag, startPoint x: 458, startPoint y: 542, endPoint x: 24, endPoint y: 539, distance: 434.0
click at [24, 539] on div "Edit Restaurant Branches Menus Sections Full Menu View Edit Menu Choice Groups …" at bounding box center [784, 481] width 1568 height 898
paste input "7"
type input "12.750"
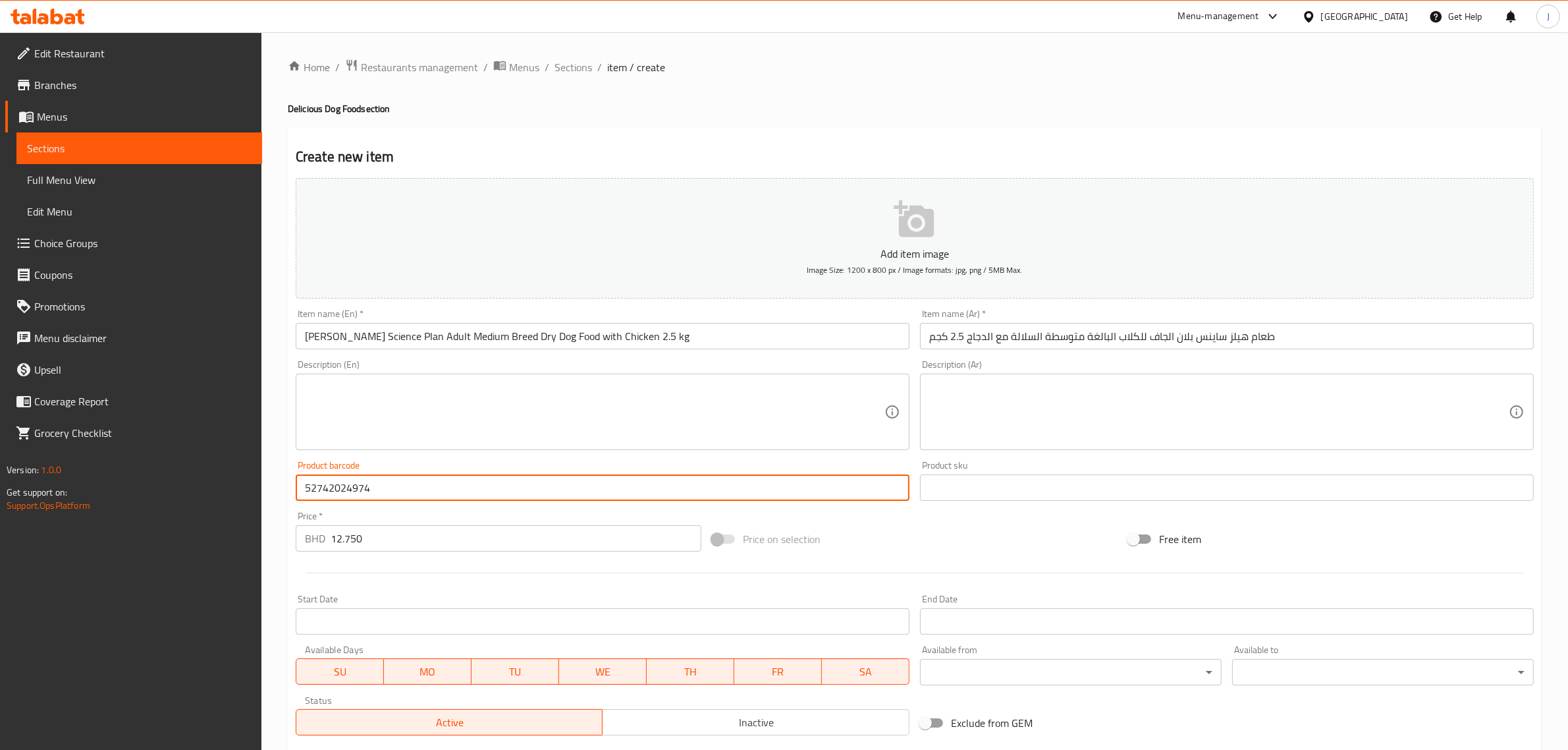
paste input "326603"
drag, startPoint x: 423, startPoint y: 488, endPoint x: 43, endPoint y: 484, distance: 380.0
click at [43, 484] on div "Edit Restaurant Branches Menus Sections Full Menu View Edit Menu Choice Groups …" at bounding box center [784, 481] width 1568 height 898
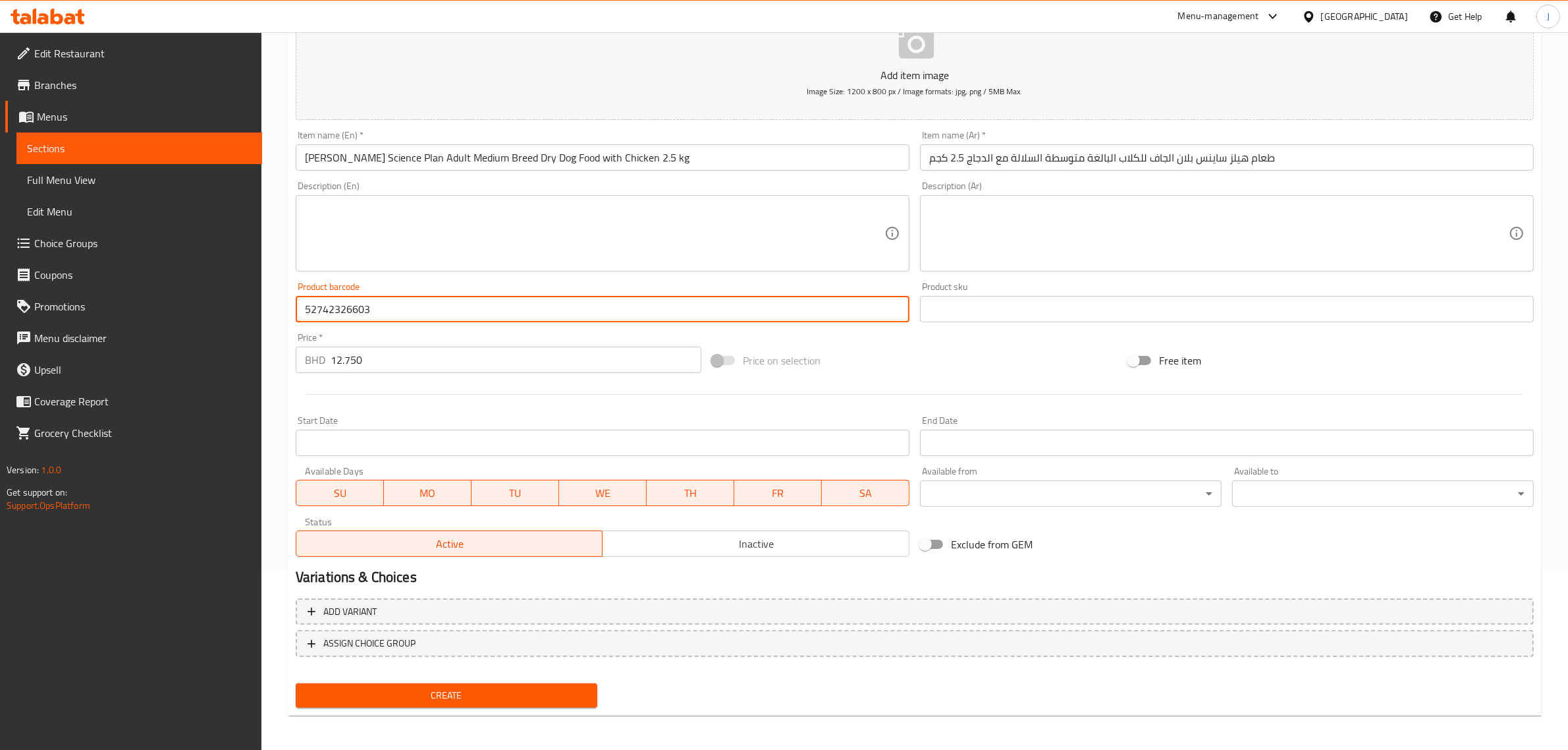
type input "52742326603"
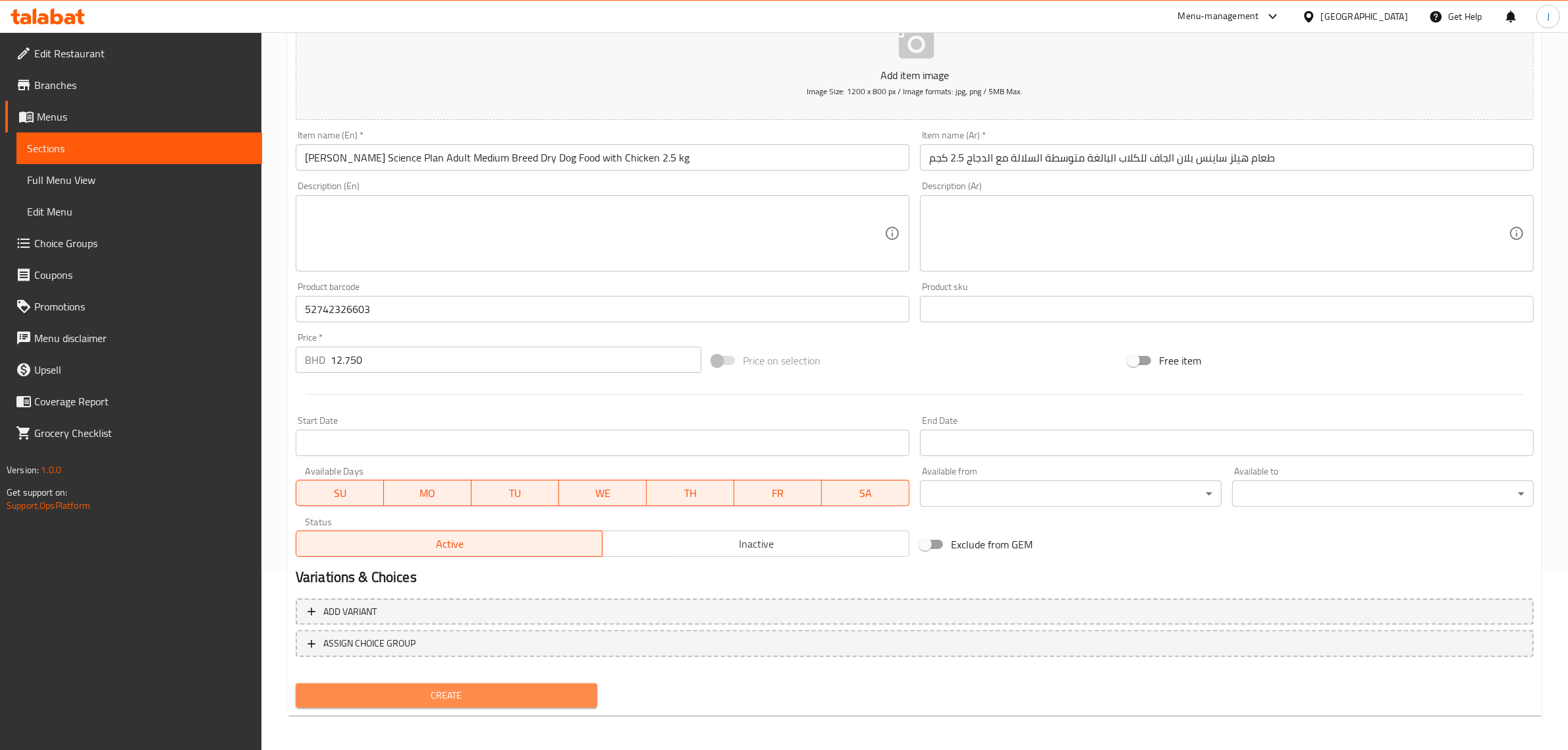
click at [477, 696] on span "Create" at bounding box center [446, 695] width 280 height 16
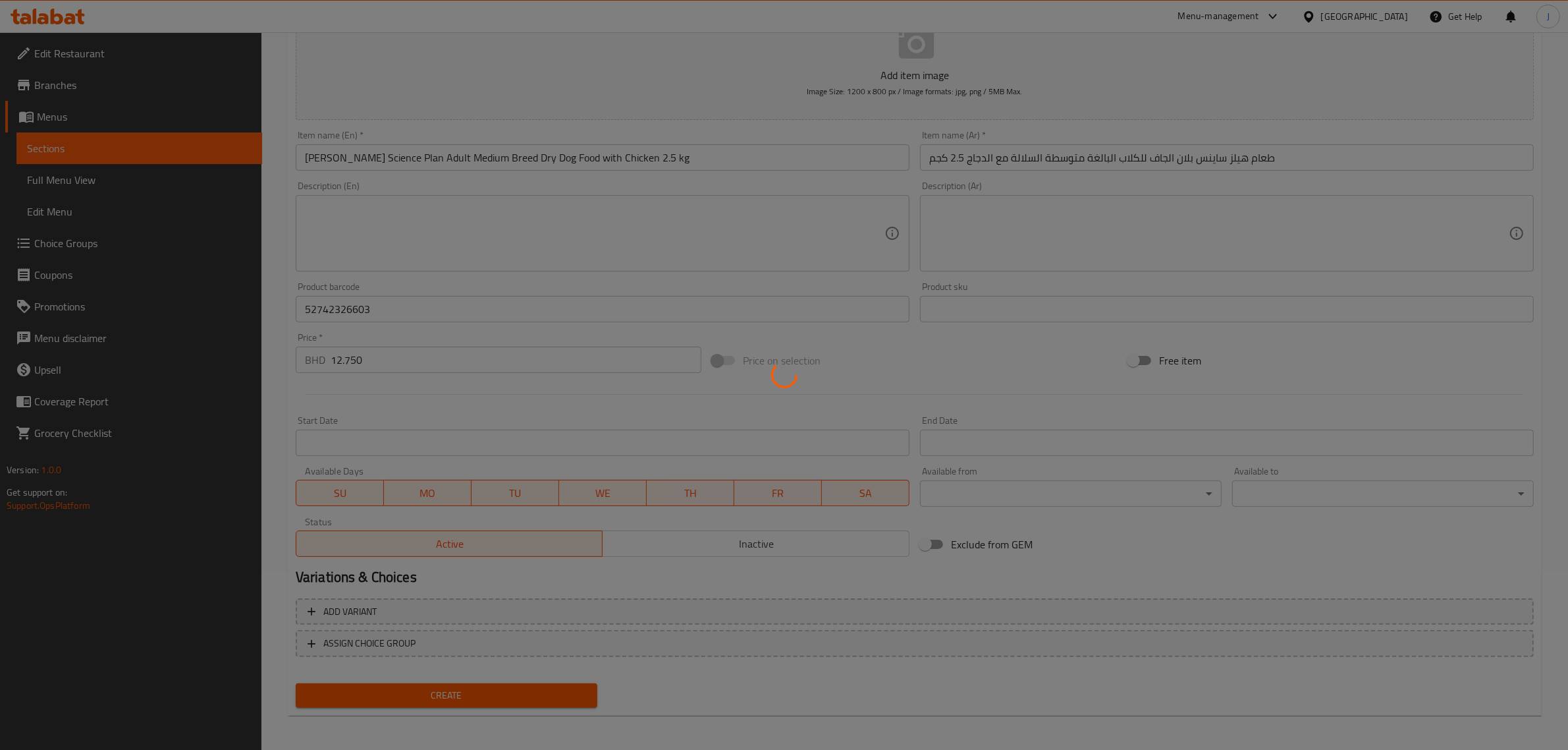
type input "0"
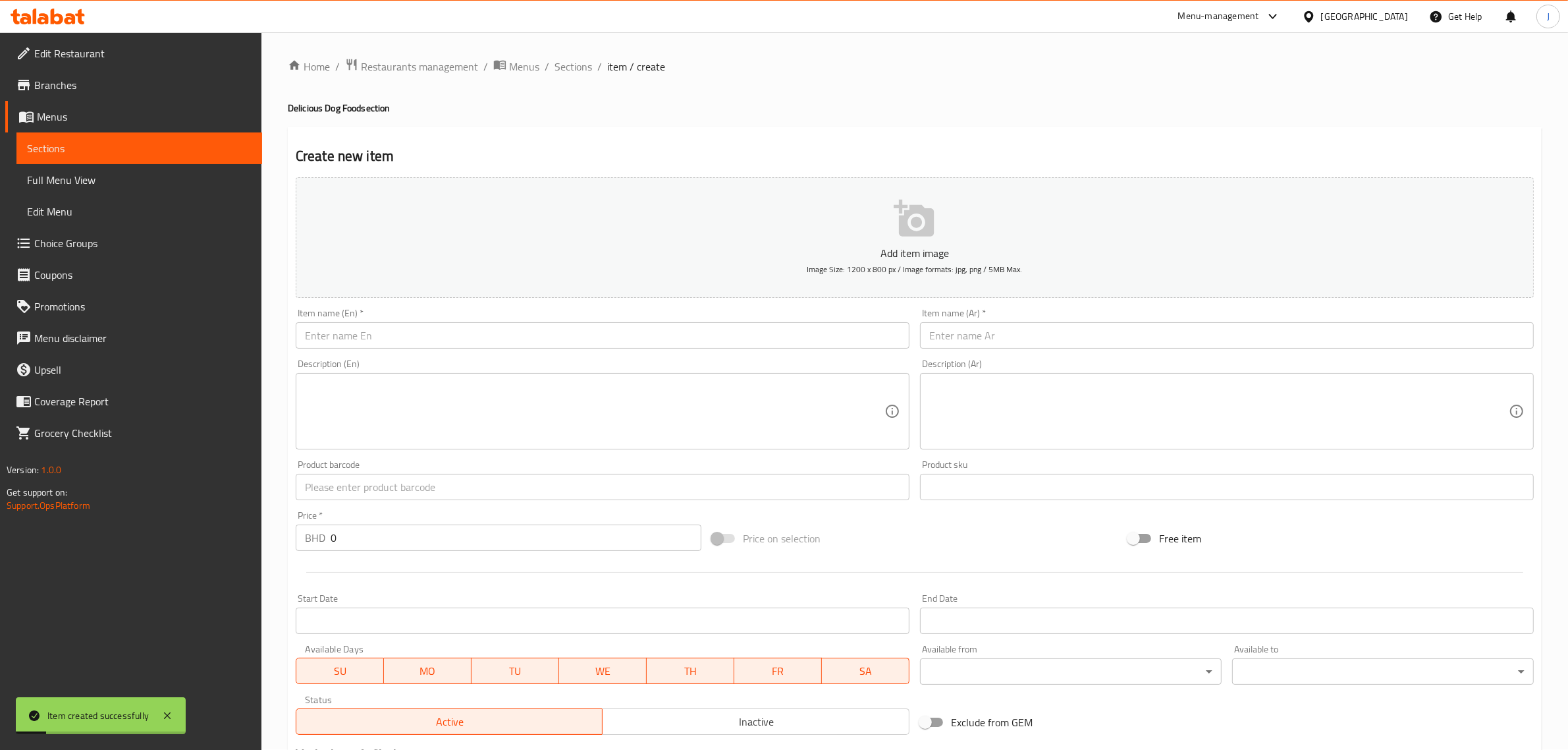
scroll to position [0, 0]
click at [404, 334] on input "text" at bounding box center [602, 336] width 613 height 27
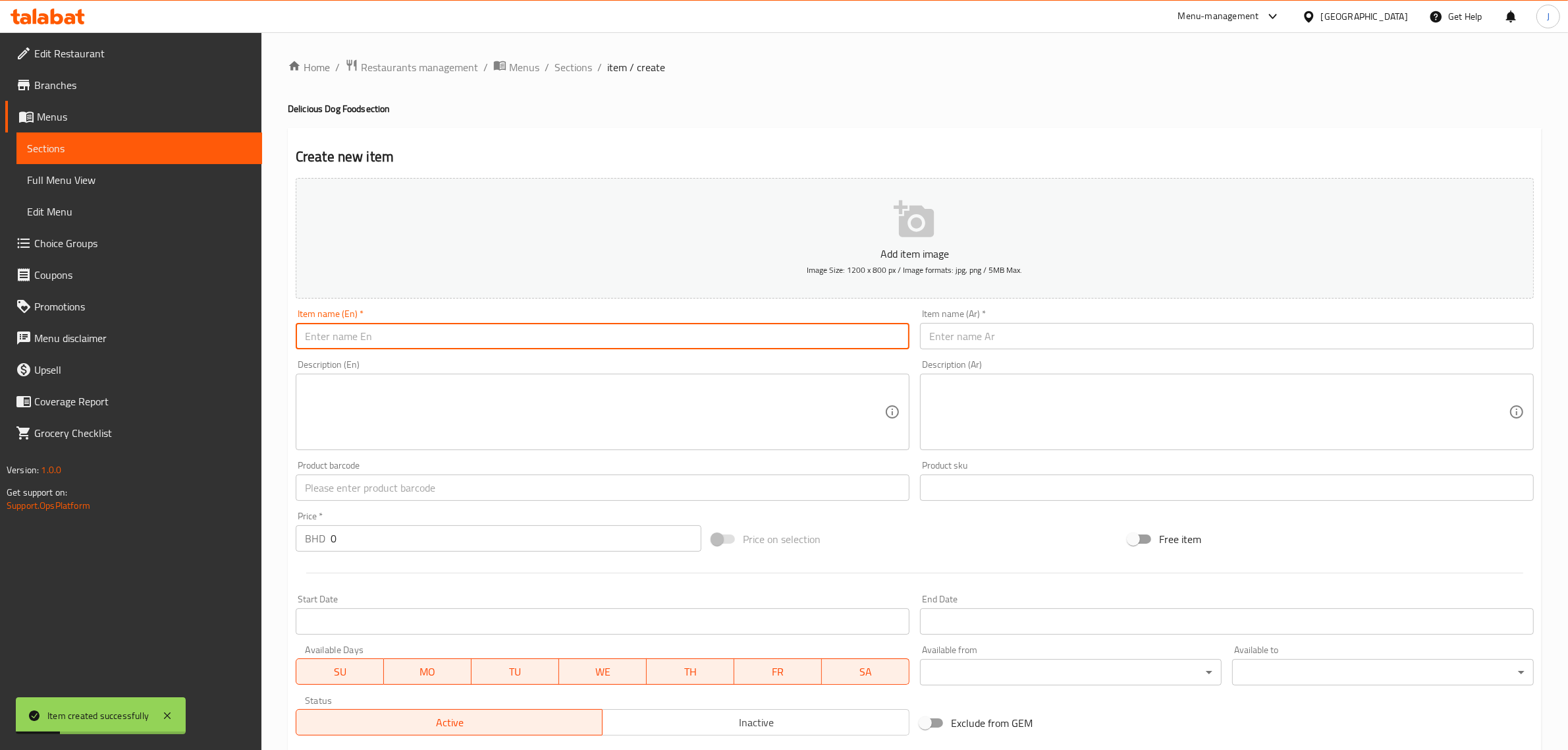
paste input "[PERSON_NAME] Science Plan Puppy Small & Mini Breed with Chicken 1.5 kg"
type input "[PERSON_NAME] Science Plan Puppy Small & Mini Breed with Chicken 1.5 kg"
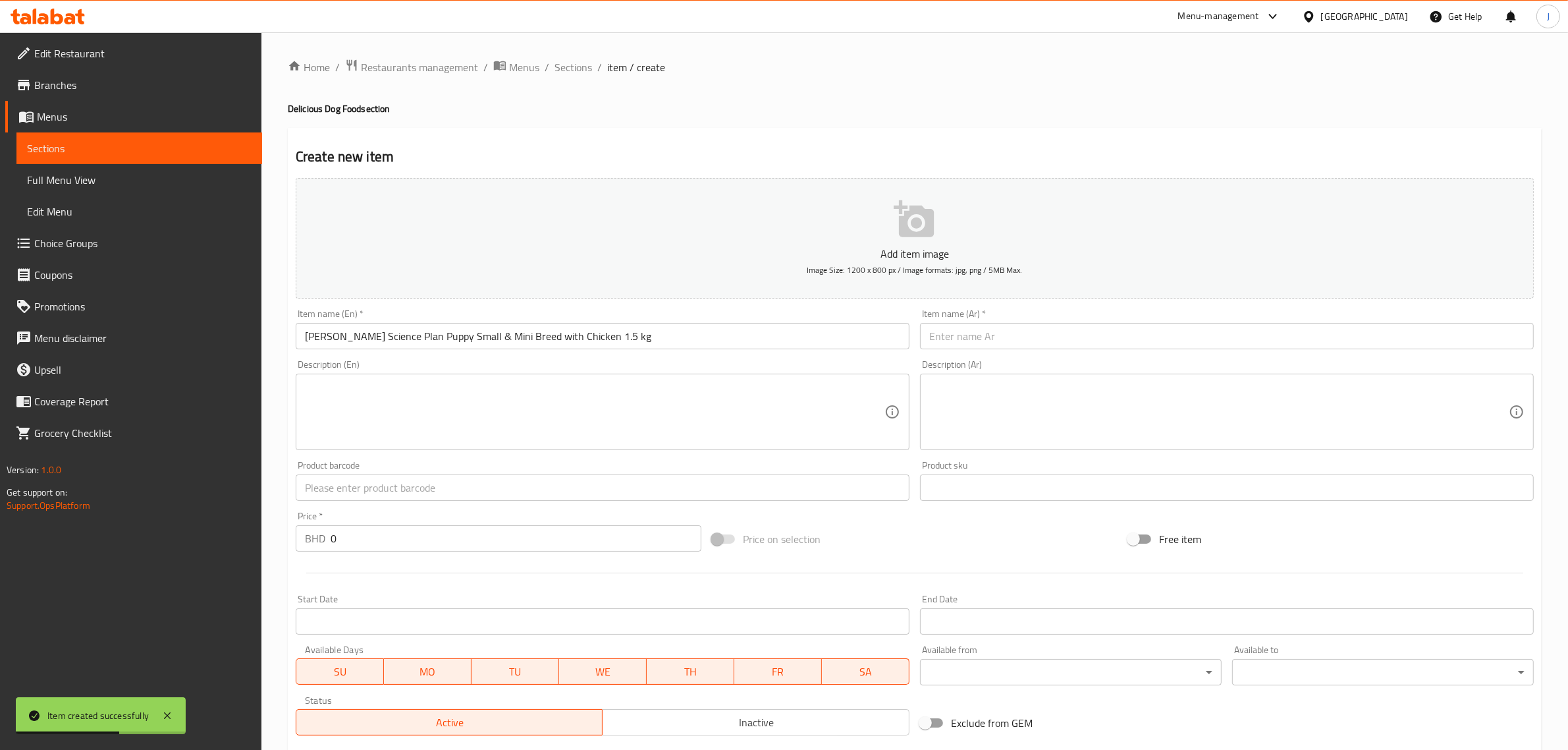
click at [1006, 340] on input "text" at bounding box center [1226, 336] width 613 height 27
paste input "هيلز ساينس بلان - جرو صغير وصغير الحجم مع دجاج - 1.5 كجم"
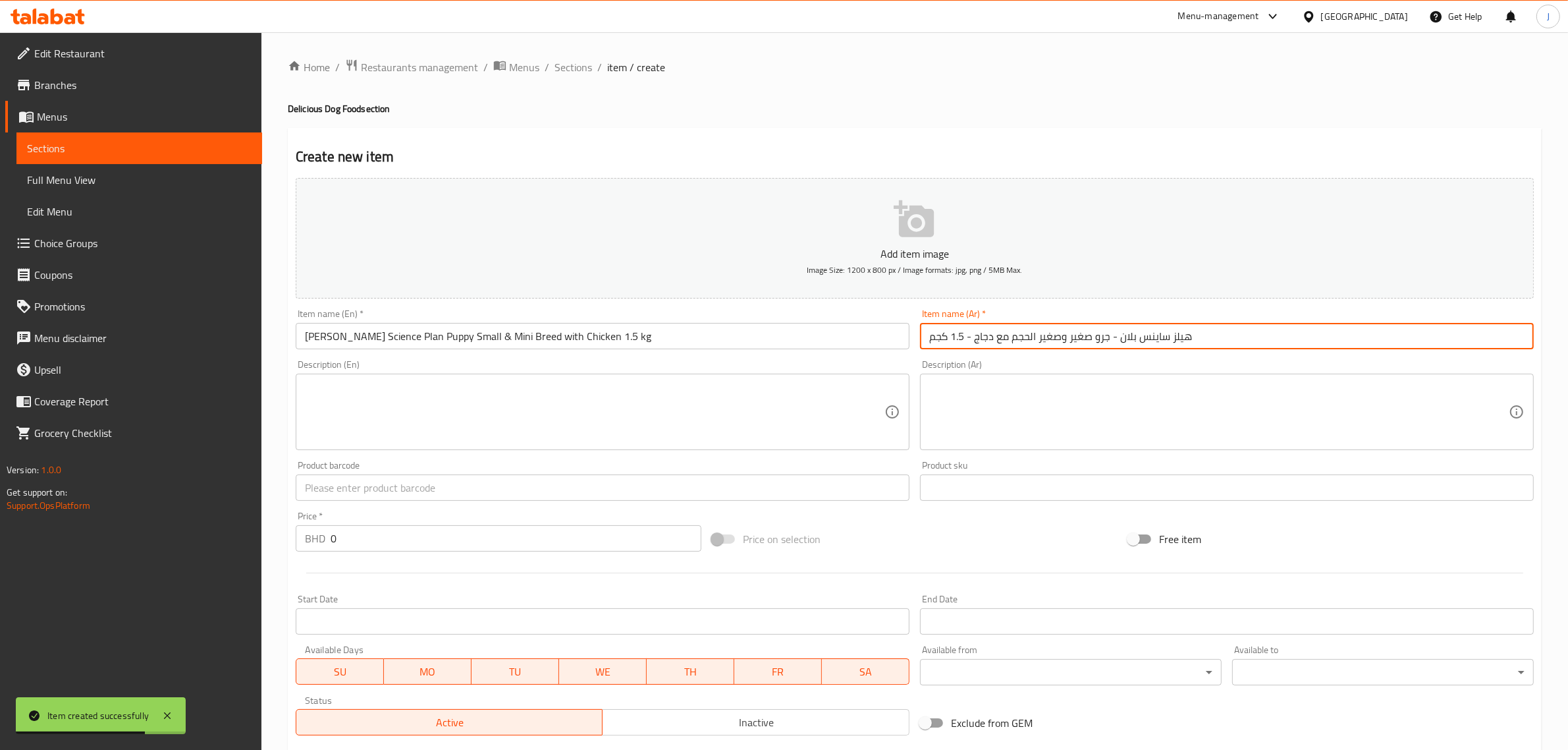
type input "هيلز ساينس بلان - جرو صغير وصغير الحجم مع دجاج - 1.5 كجم"
click at [415, 500] on input "text" at bounding box center [602, 488] width 613 height 27
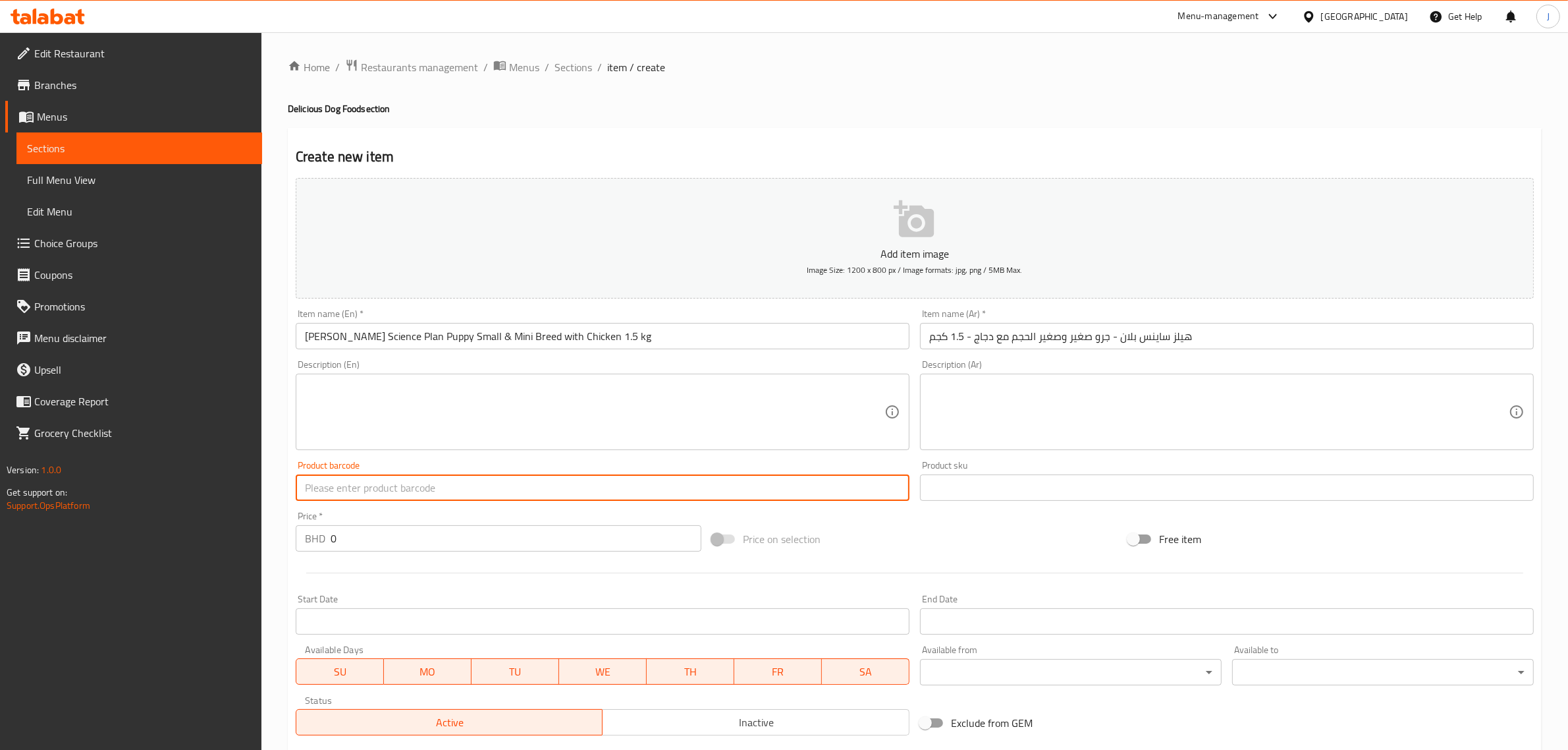
click at [364, 488] on input "text" at bounding box center [602, 488] width 613 height 27
paste input "52742059440"
type input "52742059440"
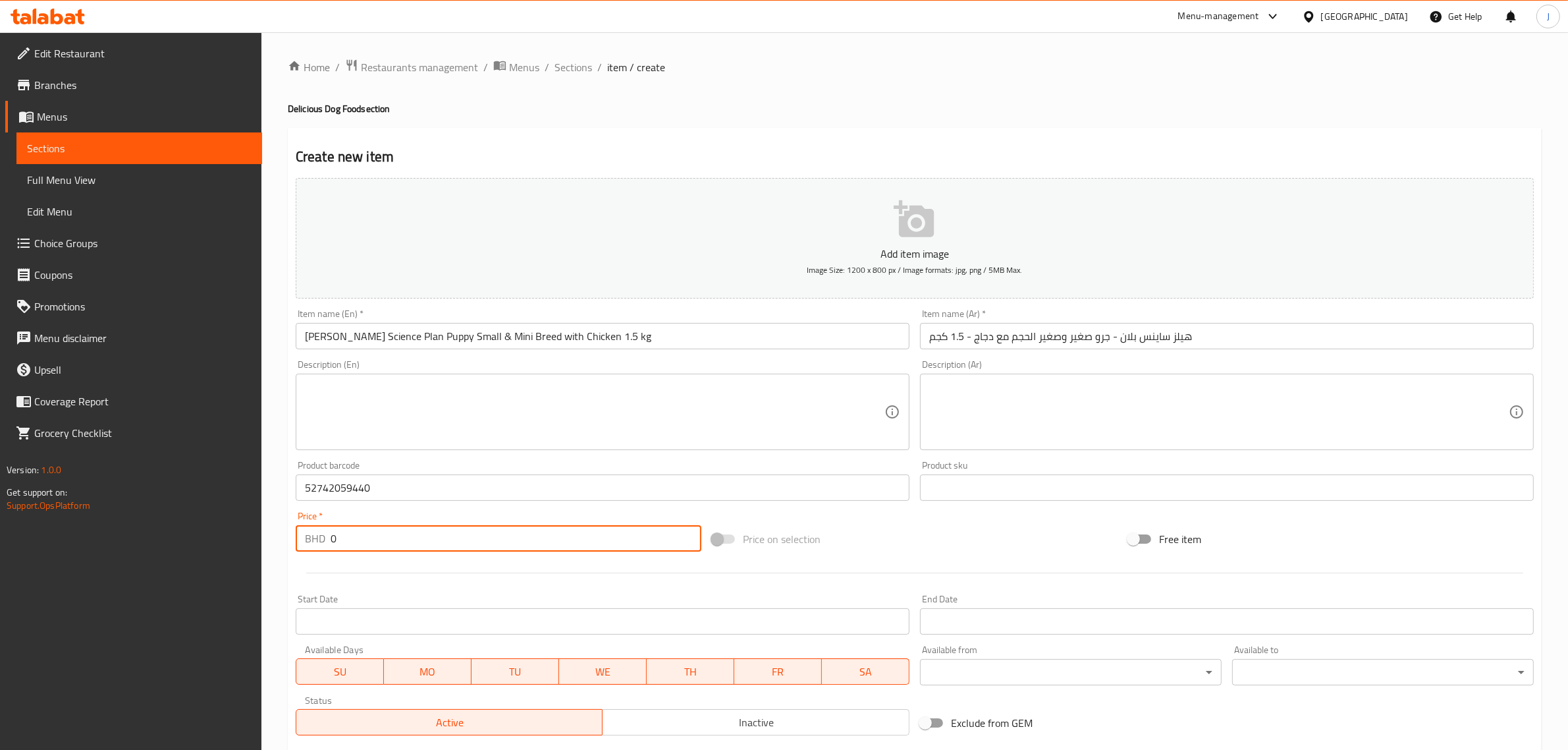
paste input "10.20"
drag, startPoint x: 329, startPoint y: 542, endPoint x: 210, endPoint y: 544, distance: 119.0
click at [210, 544] on div "Edit Restaurant Branches Menus Sections Full Menu View Edit Menu Choice Groups …" at bounding box center [784, 481] width 1568 height 898
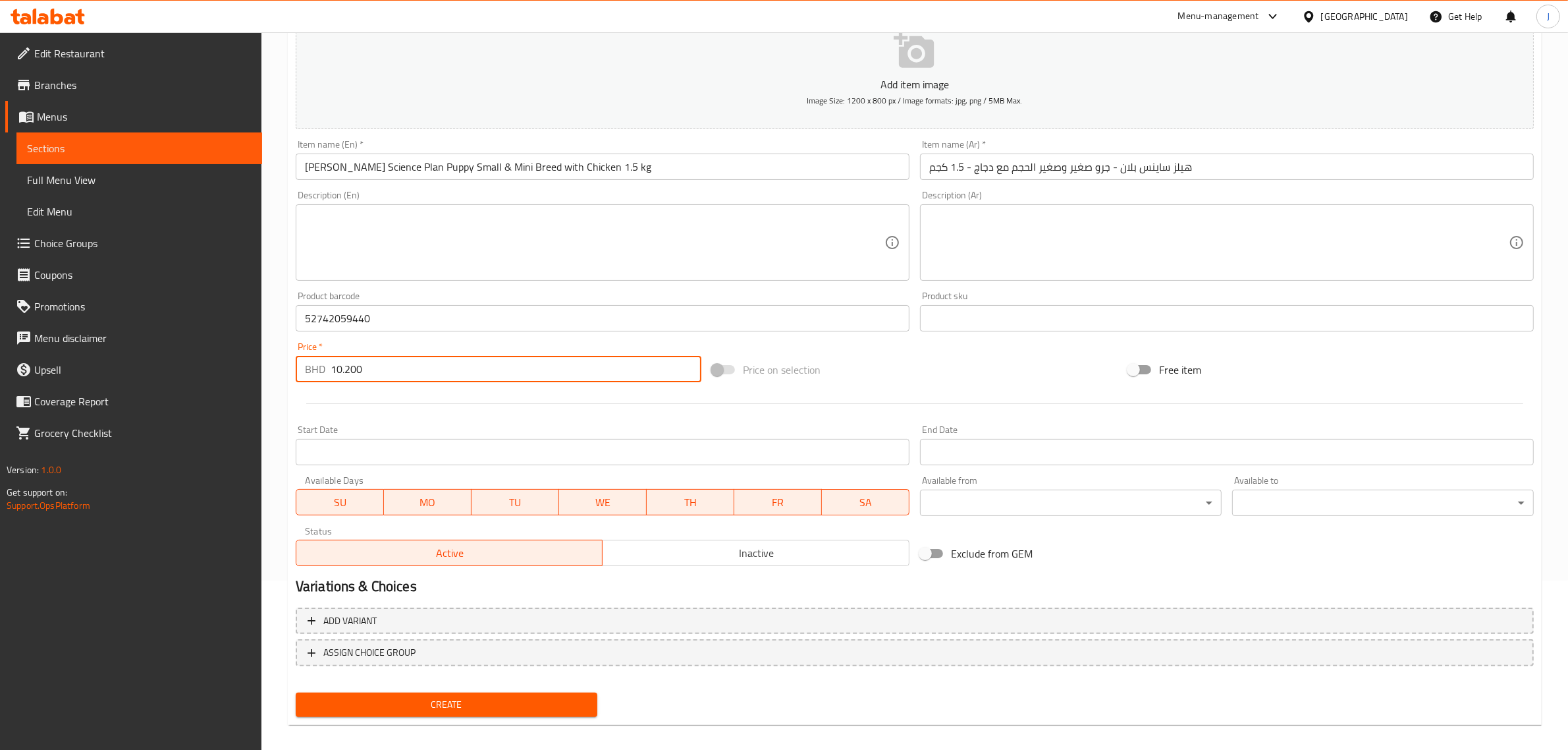
scroll to position [179, 0]
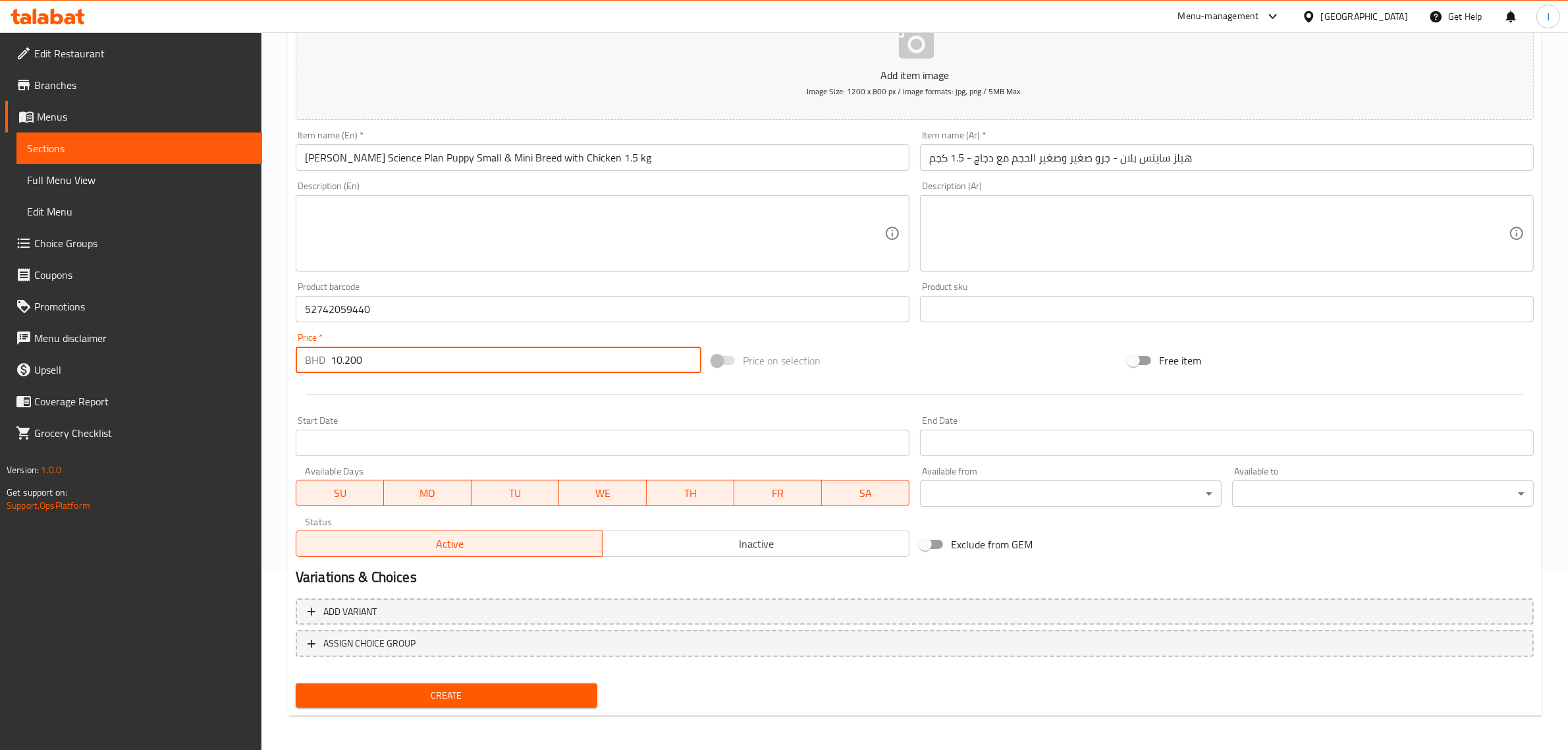
type input "10.200"
click at [379, 687] on span "Create" at bounding box center [446, 695] width 280 height 16
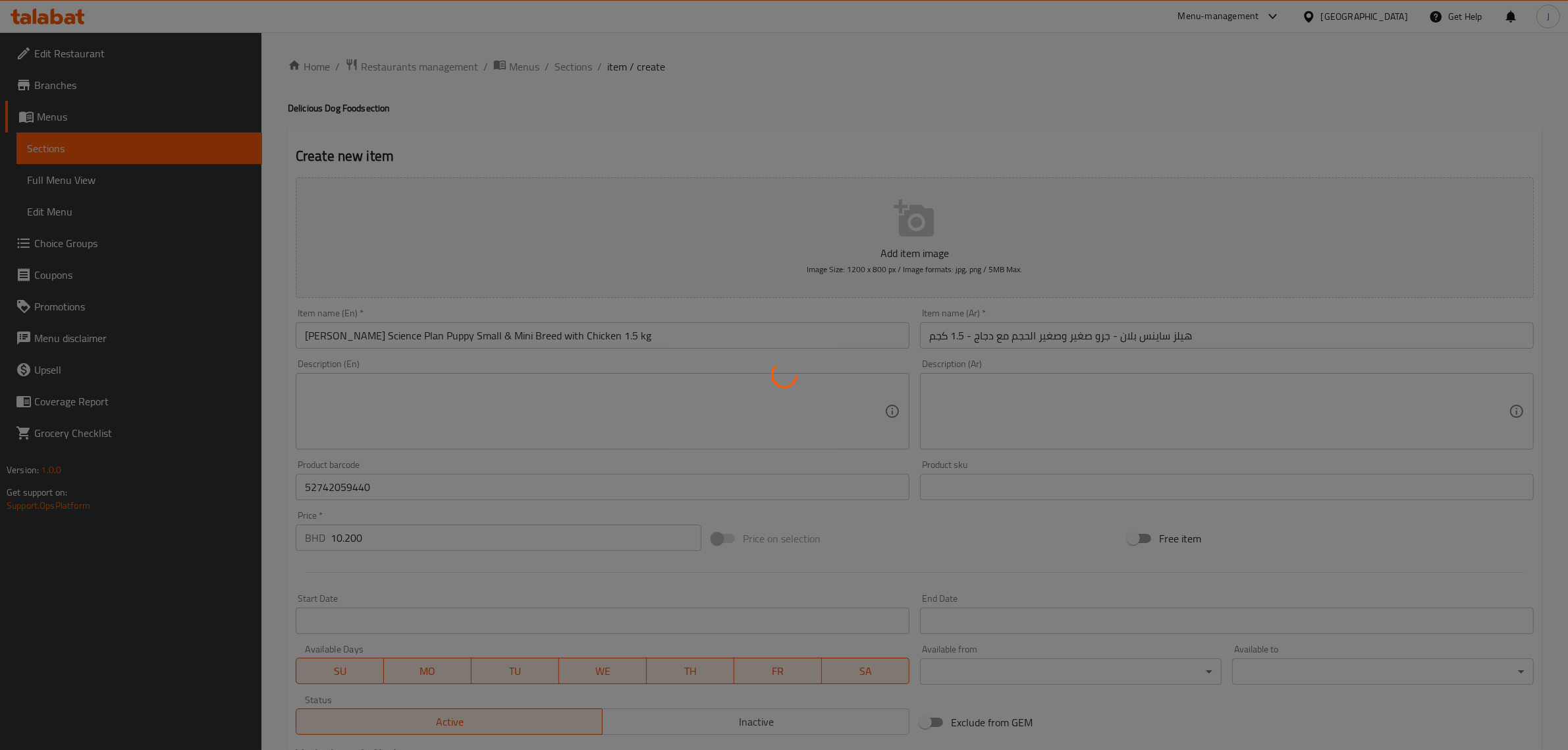
scroll to position [0, 0]
type input "0"
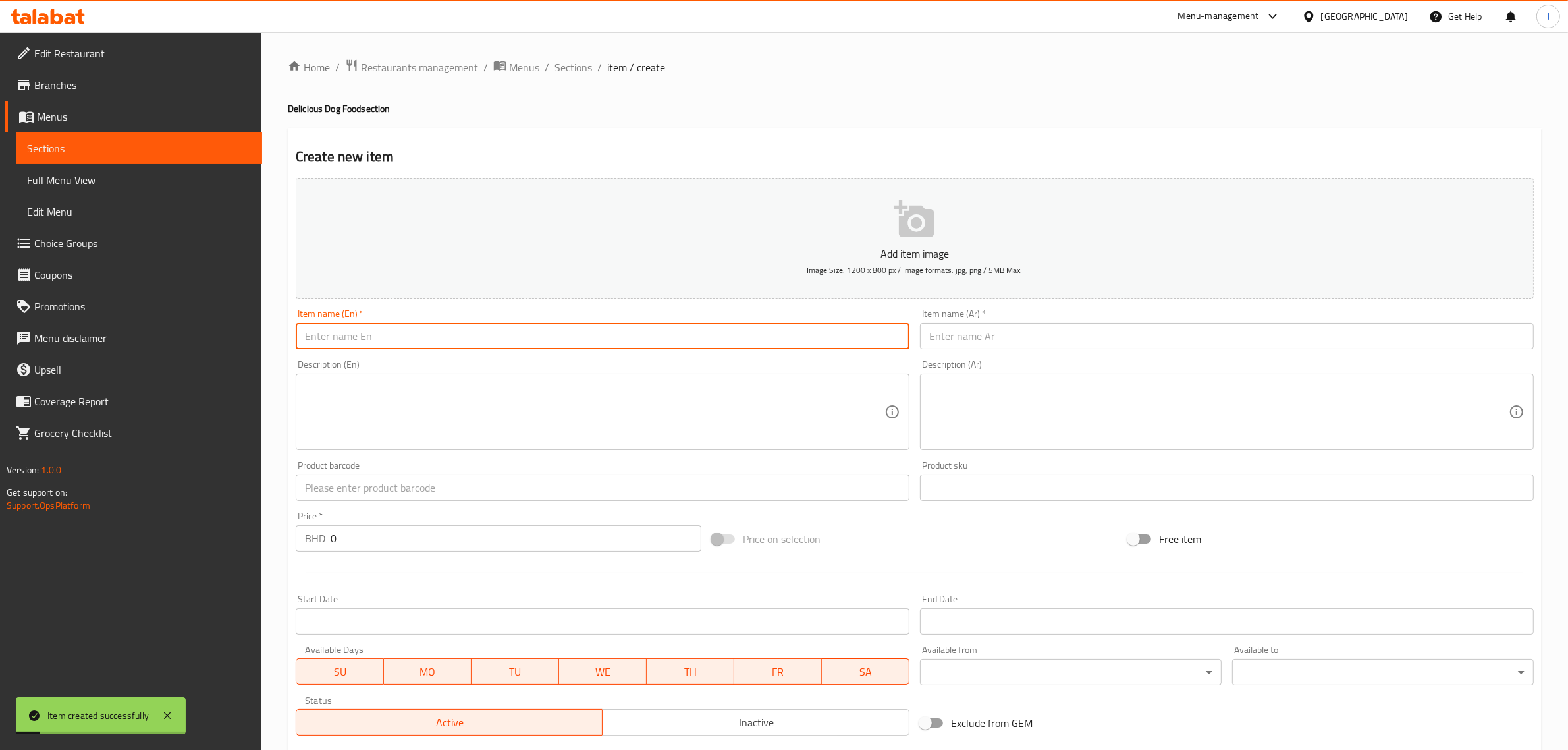
click at [415, 337] on input "text" at bounding box center [602, 336] width 613 height 27
paste input ""[PERSON_NAME] Science Plan Perfect Weight Adult Small & Mini Breed 1.5 kg ""
type input ""[PERSON_NAME] Science Plan Perfect Weight Adult Small & Mini Breed 1.5 kg ""
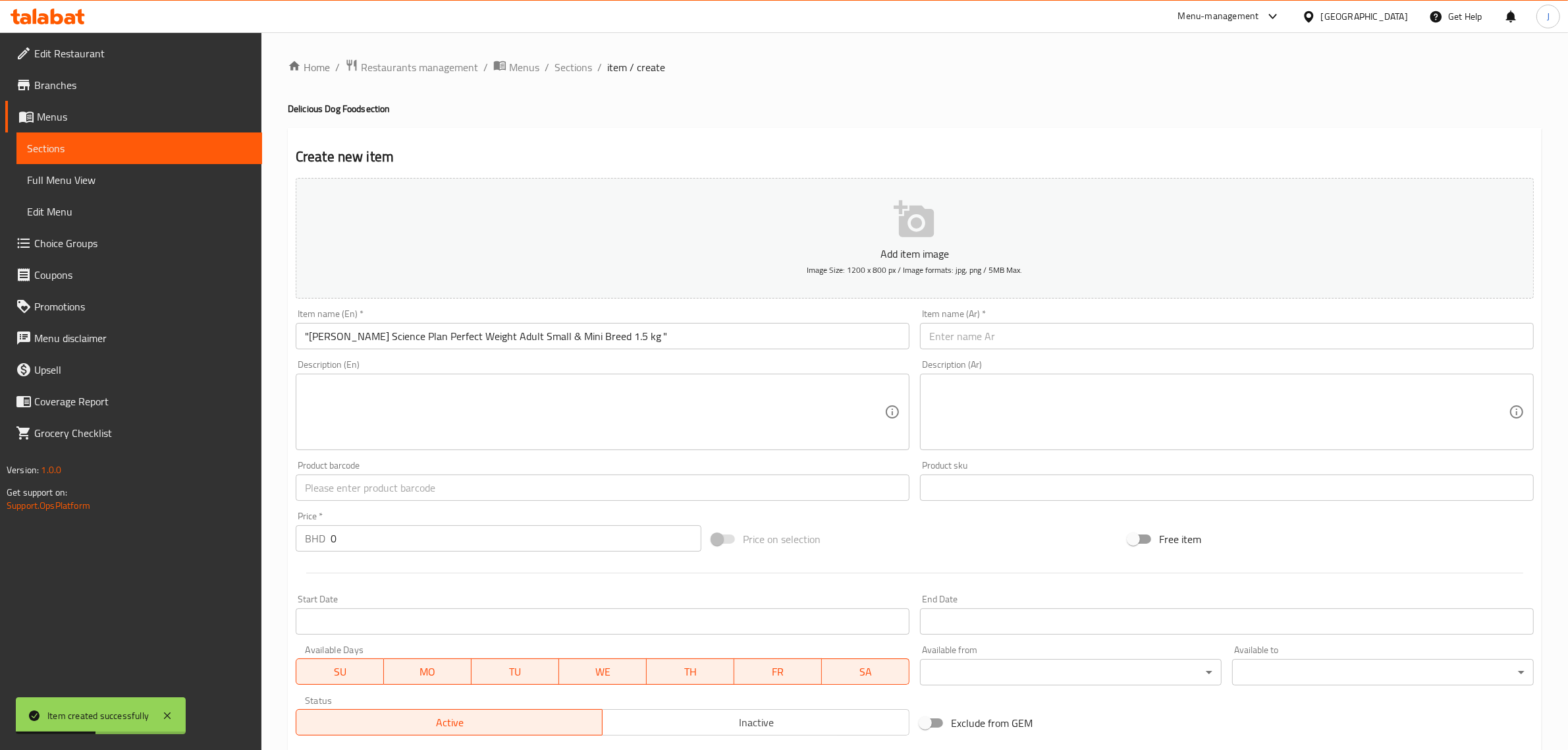
click at [1076, 324] on input "text" at bounding box center [1226, 336] width 613 height 27
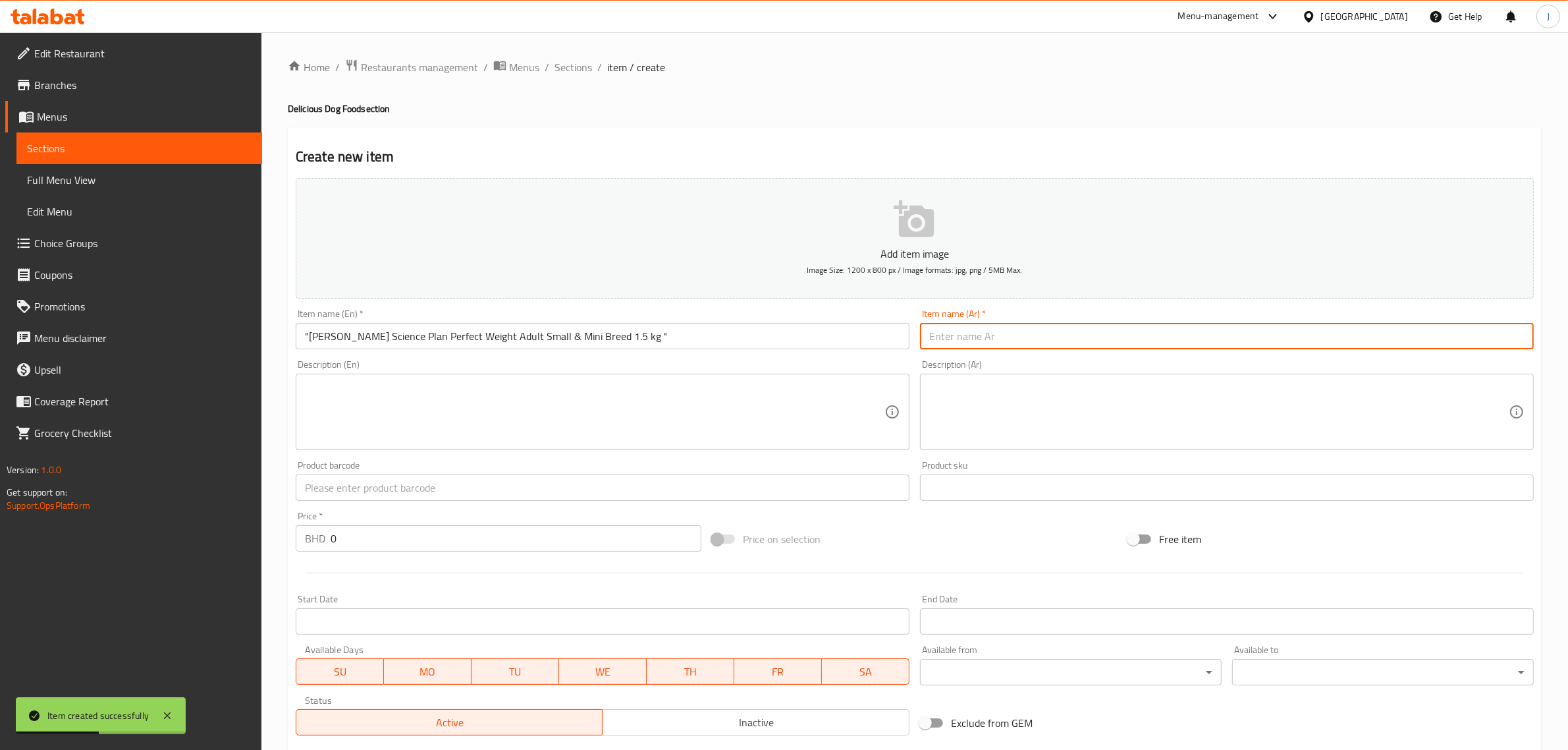
paste input "خطة هيلز ساينس للوزن المثالي للكلاب البالغة من السلالات الصغيرة والصغيرة 1.5 كجم"
type input "خطة هيلز ساينس للوزن المثالي للكلاب البالغة من السلالات الصغيرة والصغيرة 1.5 كجم"
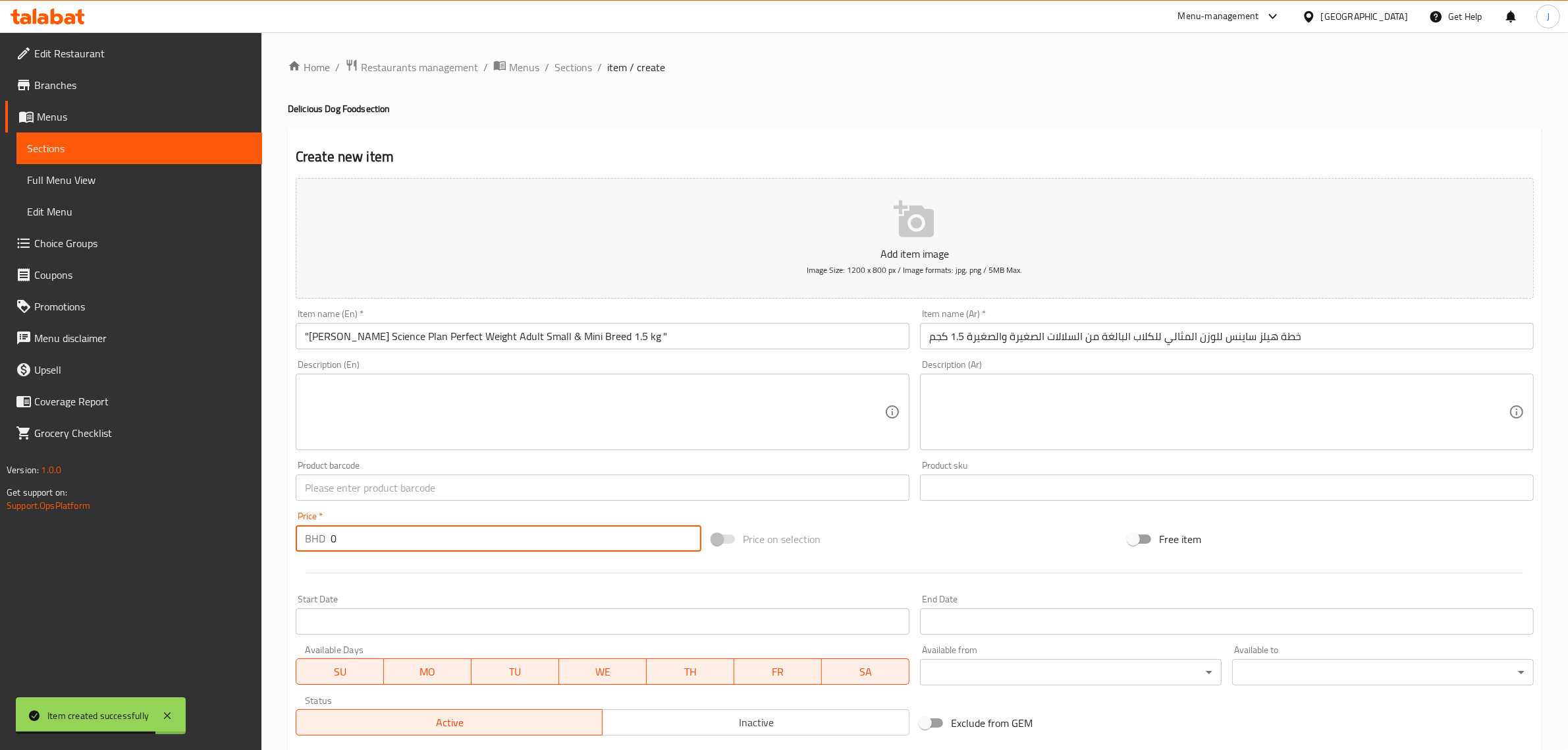
paste input "11.00"
drag, startPoint x: 400, startPoint y: 542, endPoint x: 153, endPoint y: 542, distance: 247.0
click at [153, 542] on div "Edit Restaurant Branches Menus Sections Full Menu View Edit Menu Choice Groups …" at bounding box center [784, 481] width 1568 height 898
type input "11.000"
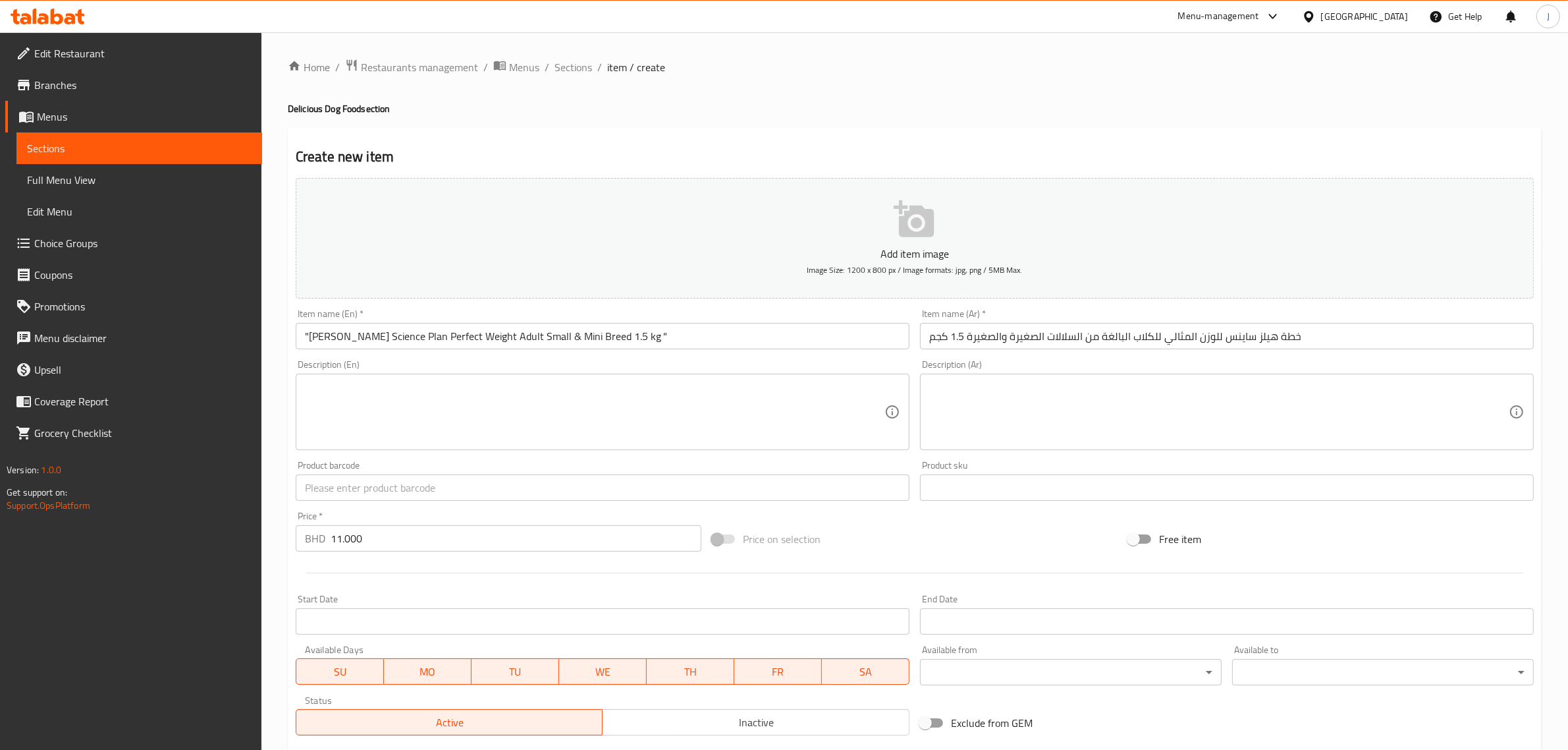
click at [399, 493] on input "text" at bounding box center [602, 488] width 613 height 27
paste input "52742024783"
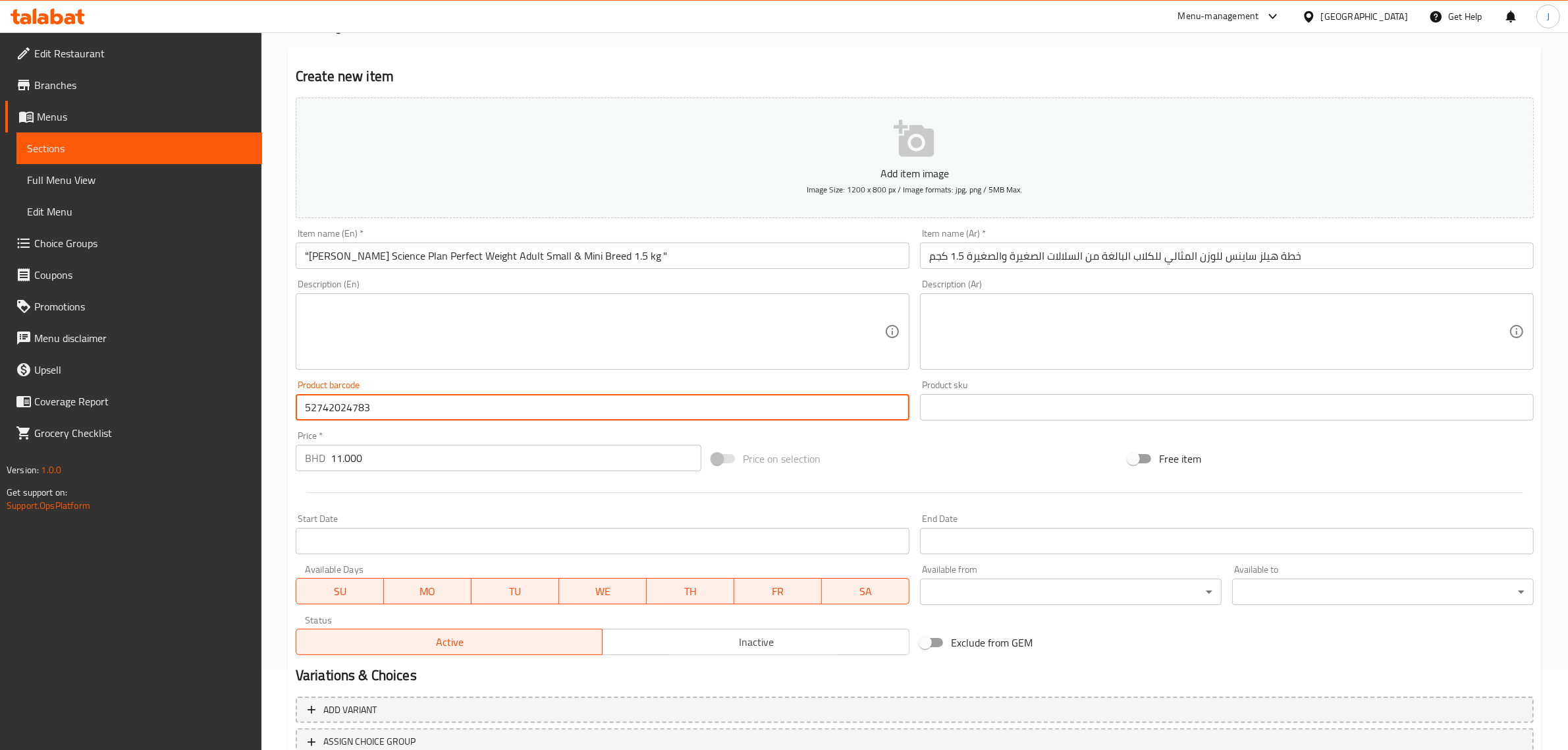
scroll to position [179, 0]
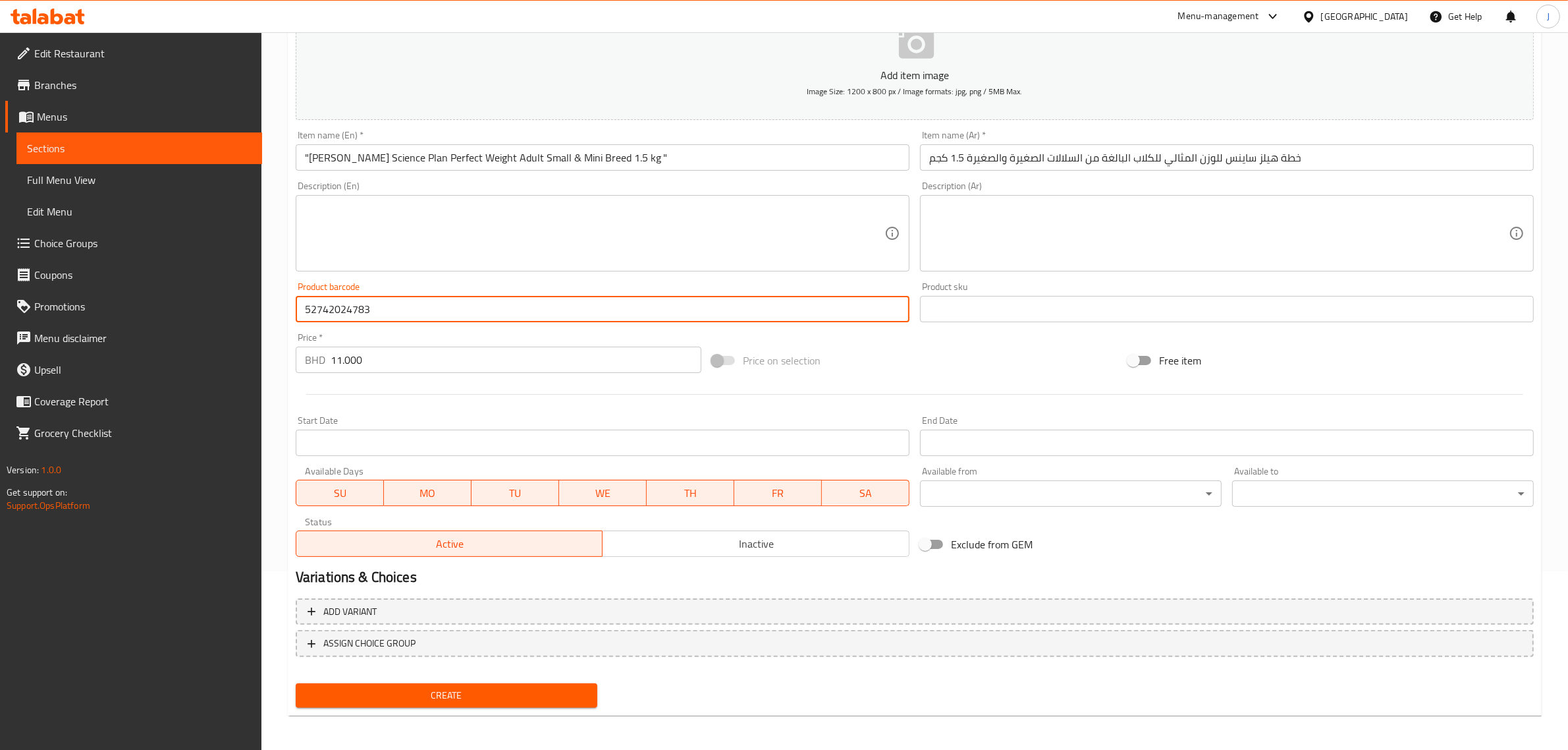
type input "52742024783"
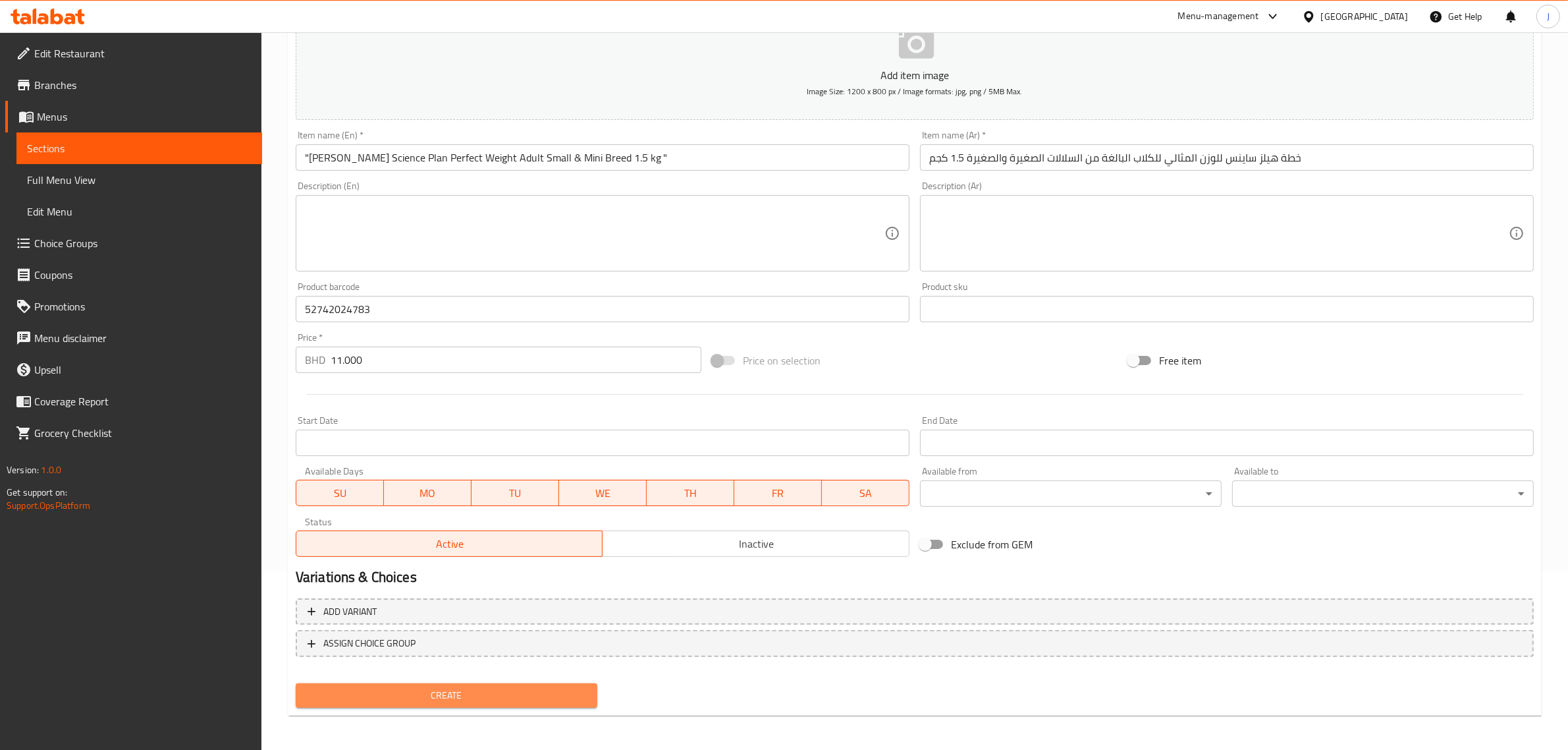
click at [349, 687] on span "Create" at bounding box center [446, 695] width 280 height 16
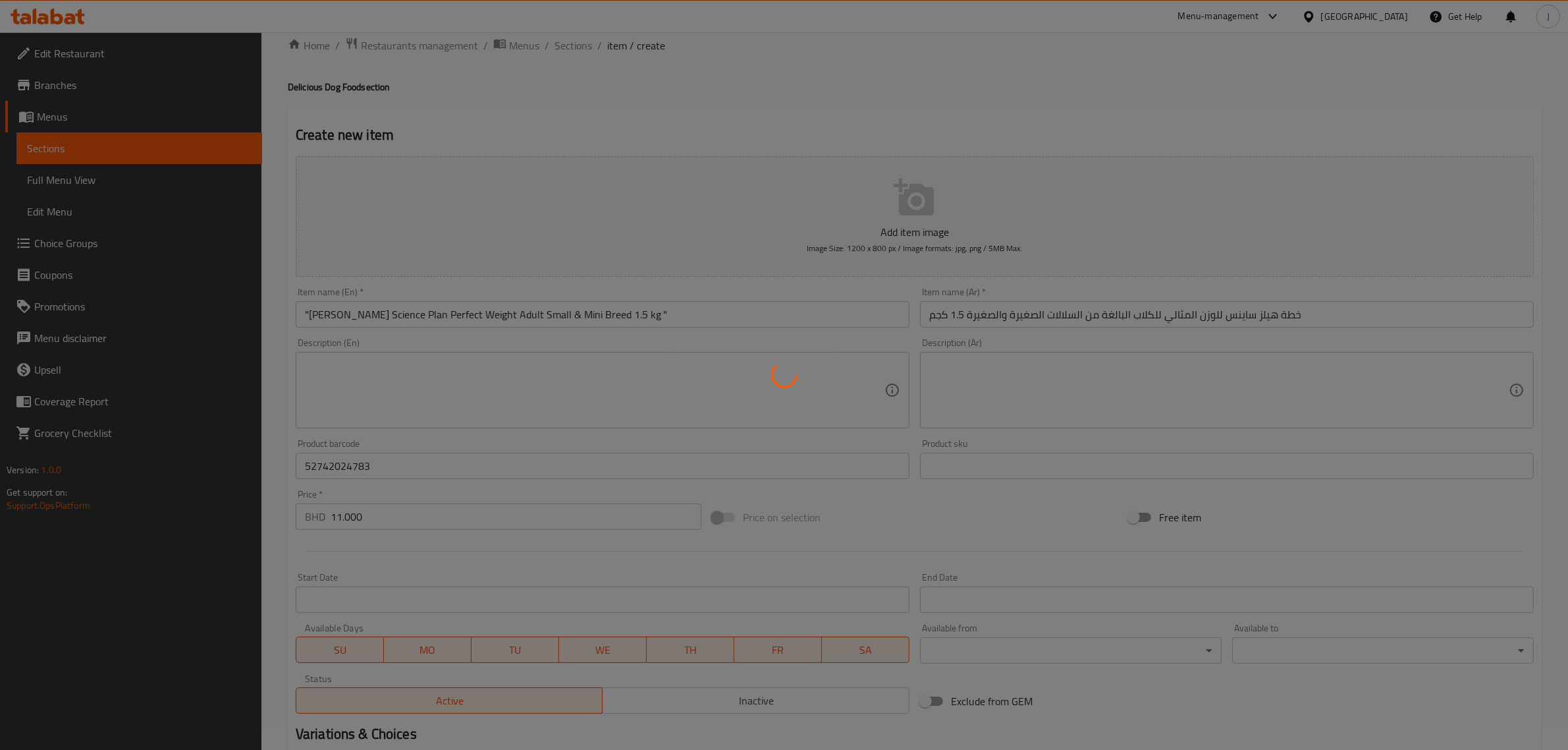
scroll to position [0, 0]
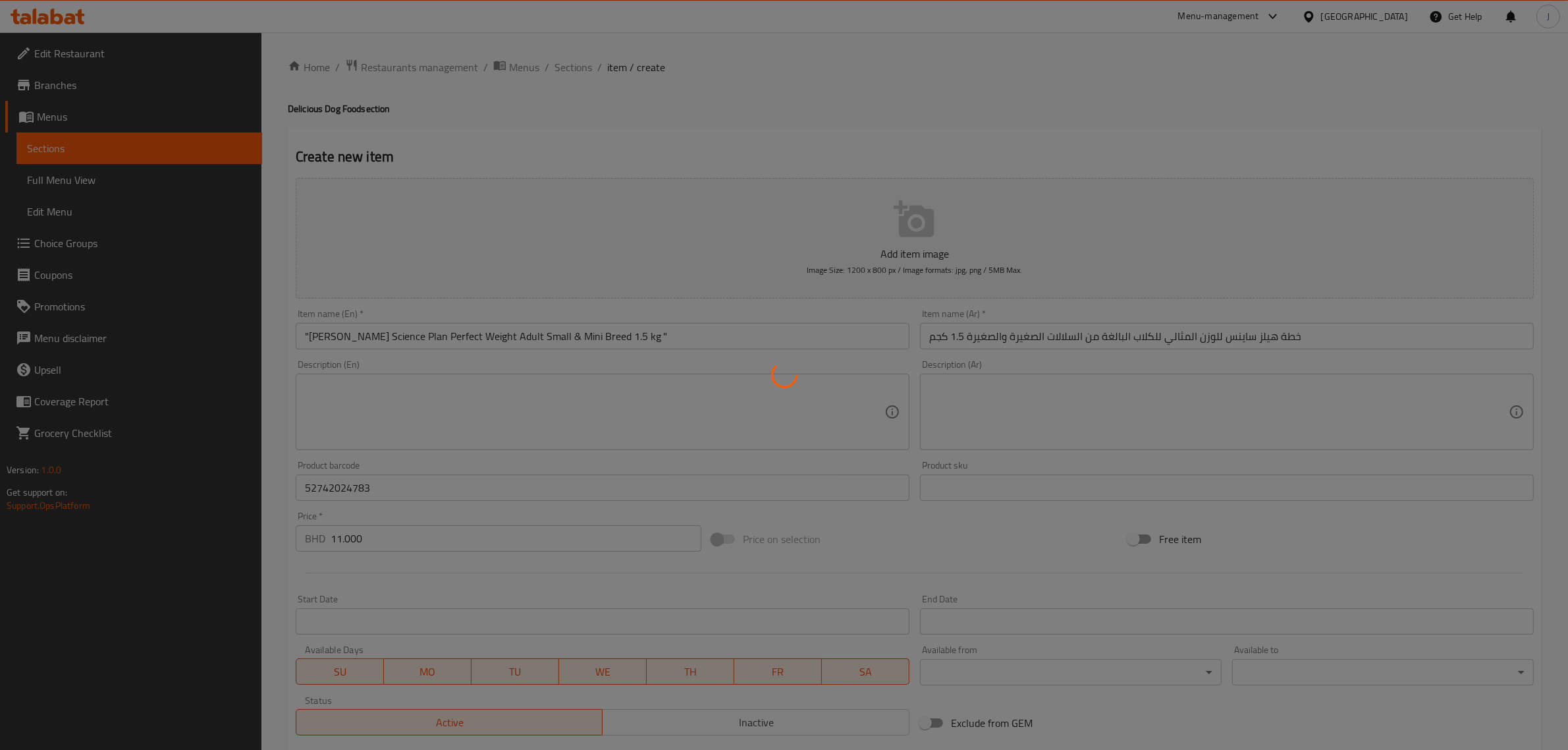
type input "0"
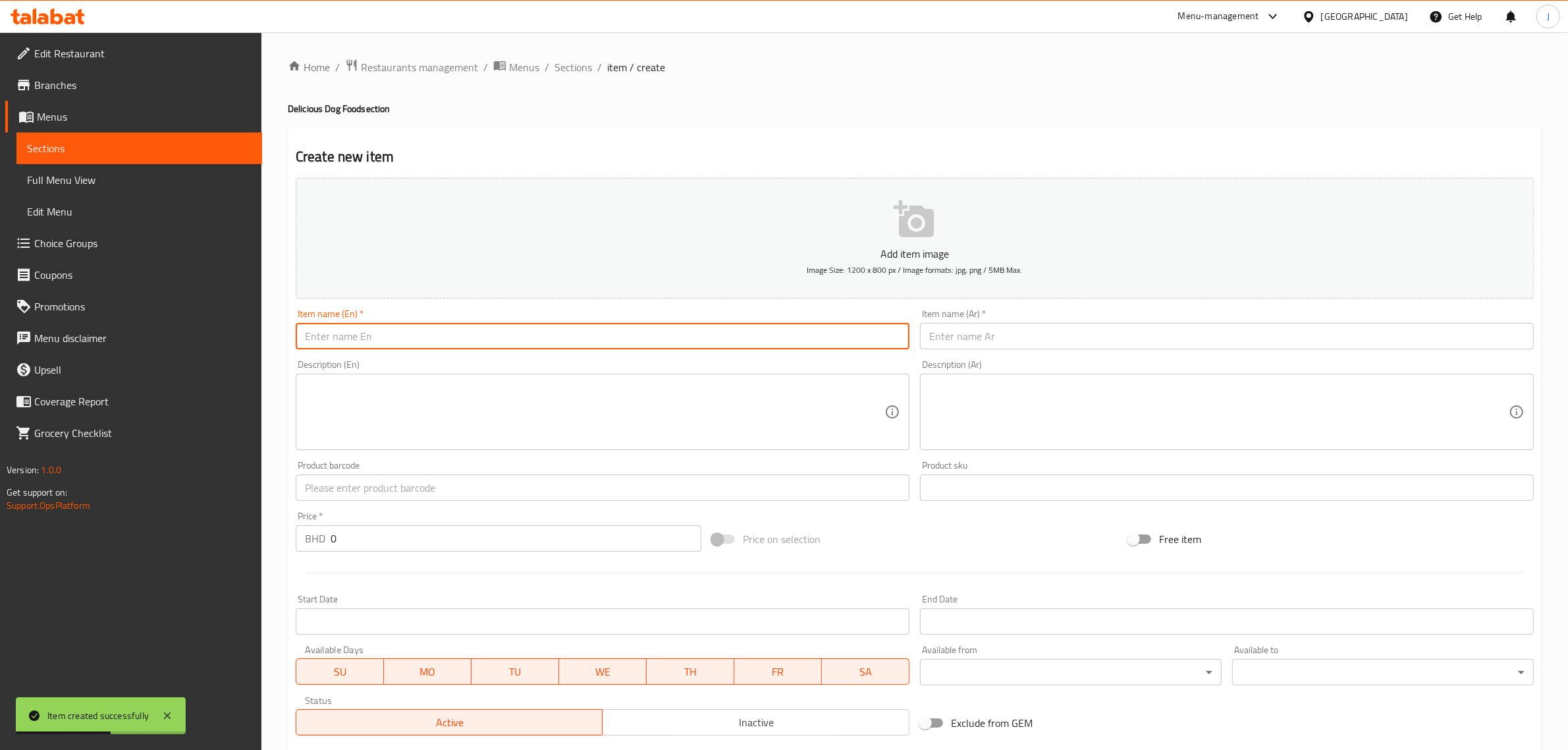
click at [692, 343] on input "text" at bounding box center [602, 336] width 613 height 27
paste input "Miglior Dog Junior Croquettes Chicken Dry Dog Food - 1.5 Kg"
type input "Miglior Dog Junior Croquettes Chicken Dry Dog Food - 1.5 Kg"
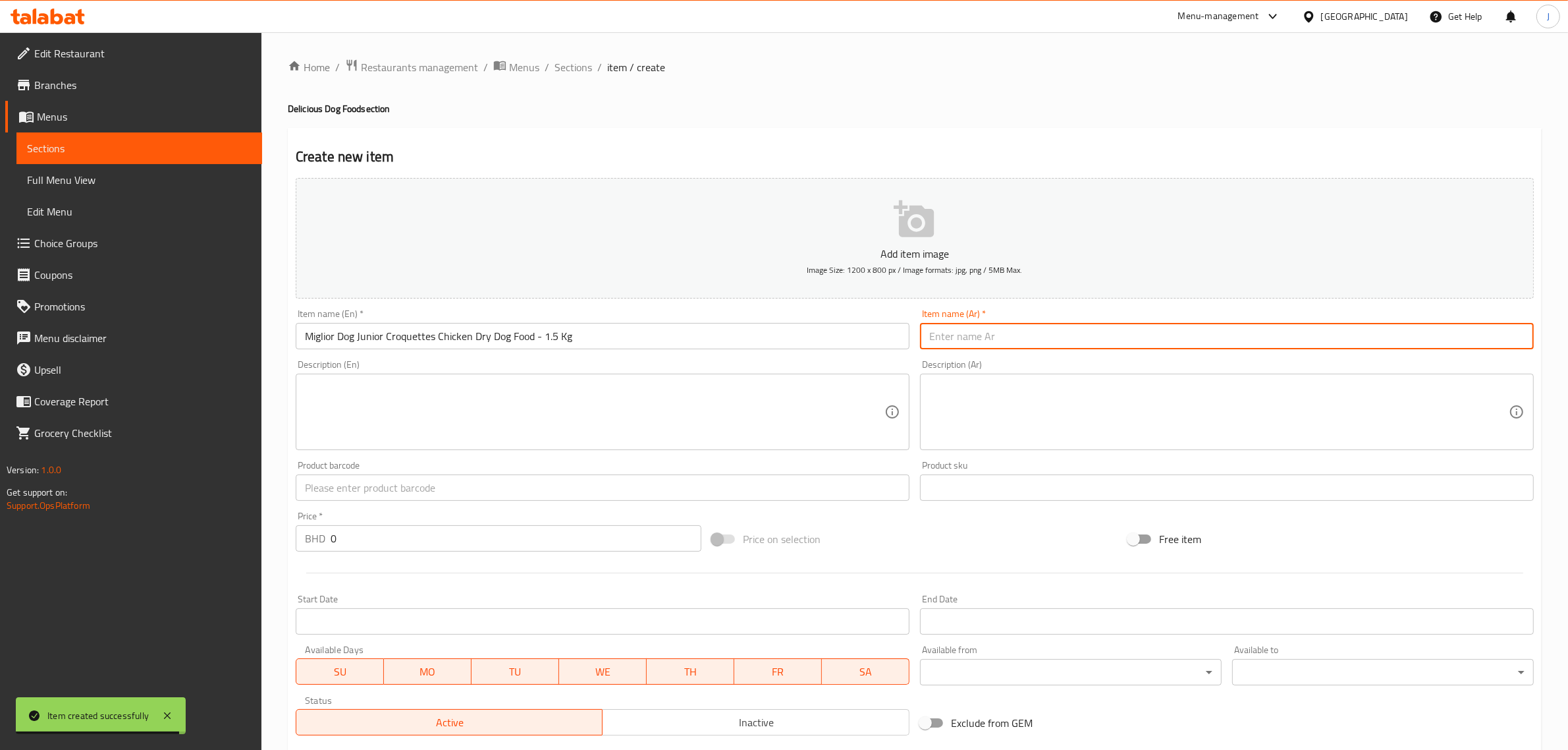
click at [1093, 334] on input "text" at bounding box center [1226, 336] width 613 height 27
paste input "طعام جاف للكلاب من ميجليور دوج جونيور كروكيت دجاج - 1.5 كجم"
type input "طعام جاف للكلاب من ميجليور دوج جونيور كروكيت دجاج - 1.5 كجم"
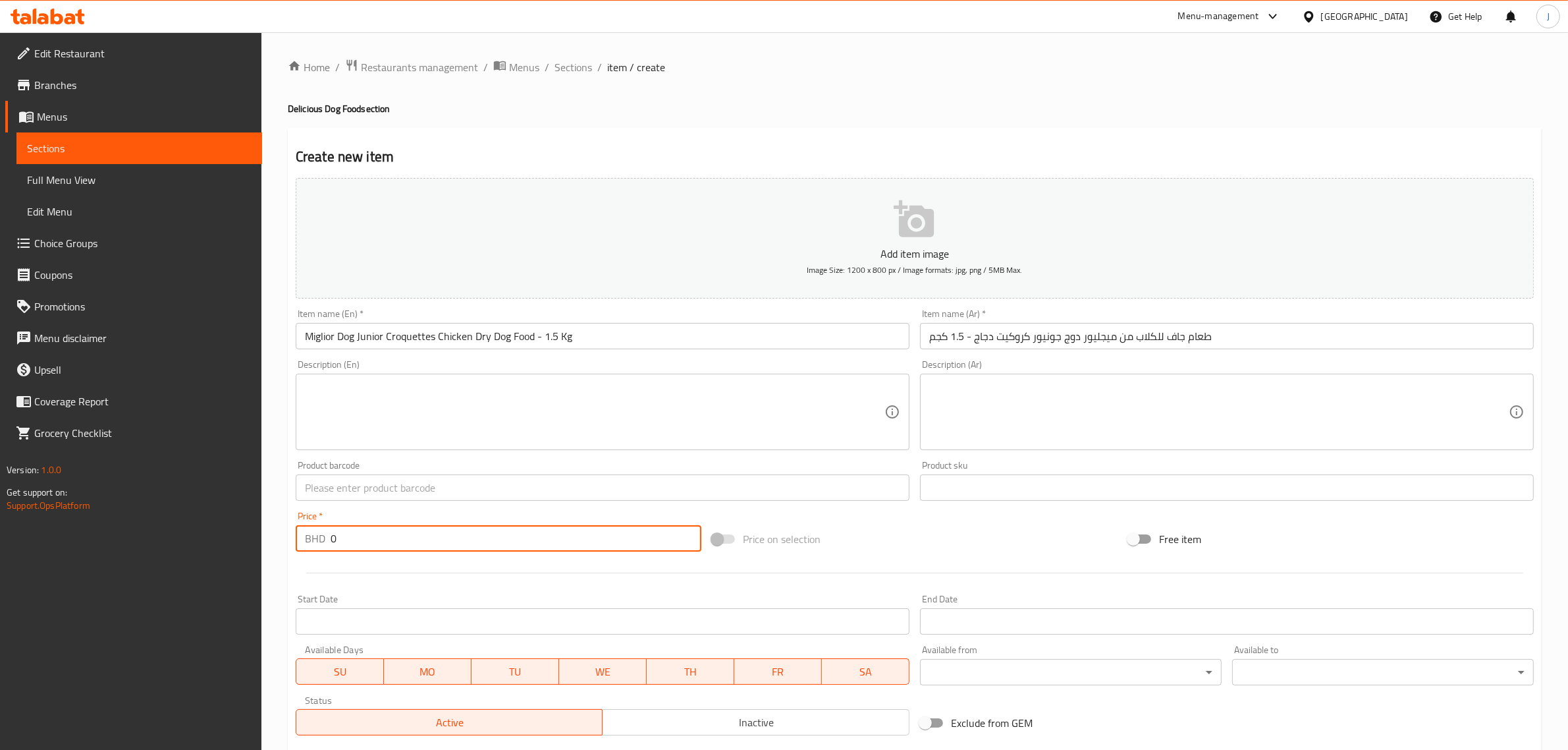
paste input "2.00"
drag, startPoint x: 379, startPoint y: 536, endPoint x: 232, endPoint y: 551, distance: 147.8
click at [232, 551] on div "Edit Restaurant Branches Menus Sections Full Menu View Edit Menu Choice Groups …" at bounding box center [784, 481] width 1568 height 898
type input "2.000"
click at [440, 476] on input "text" at bounding box center [602, 488] width 613 height 27
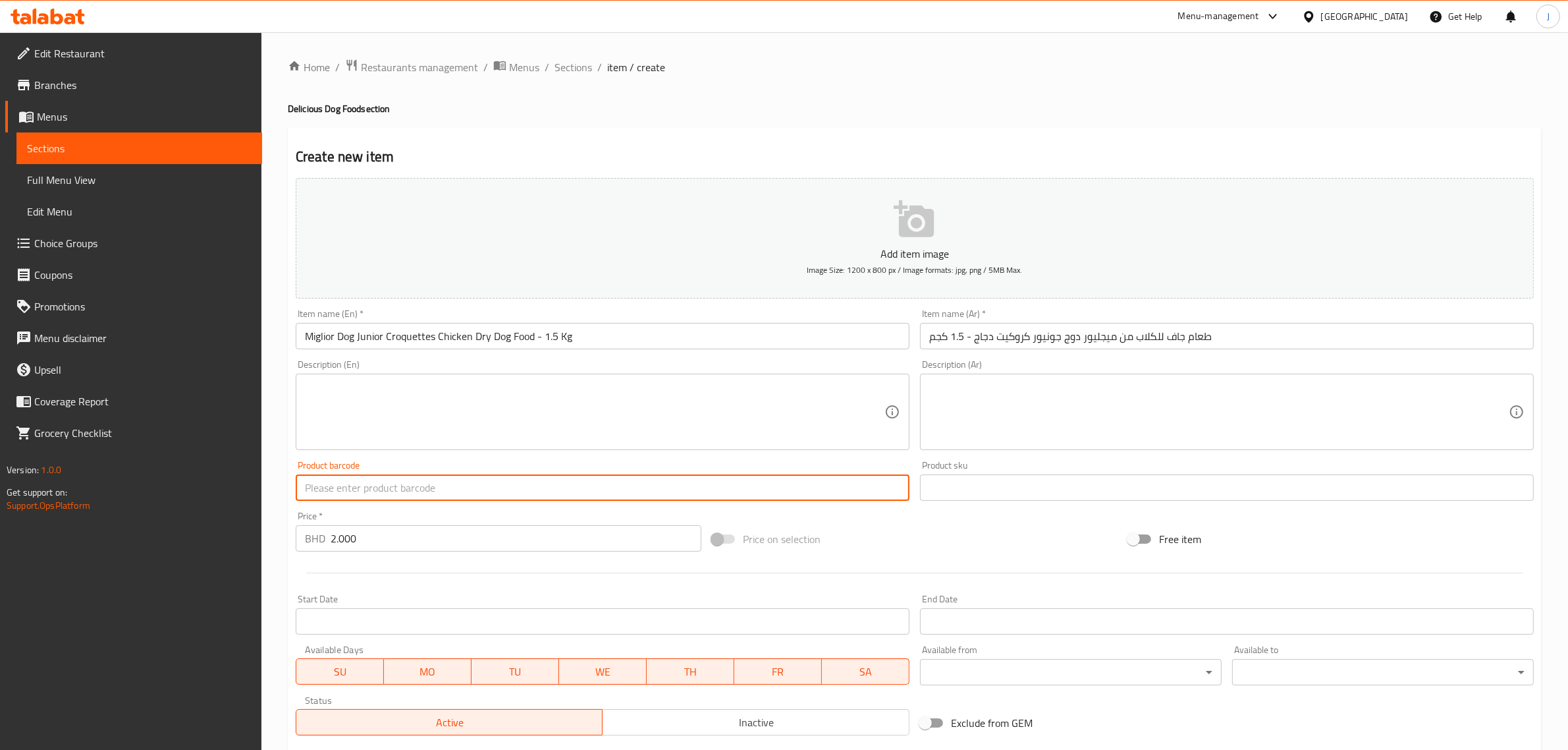
paste input "8007520024204"
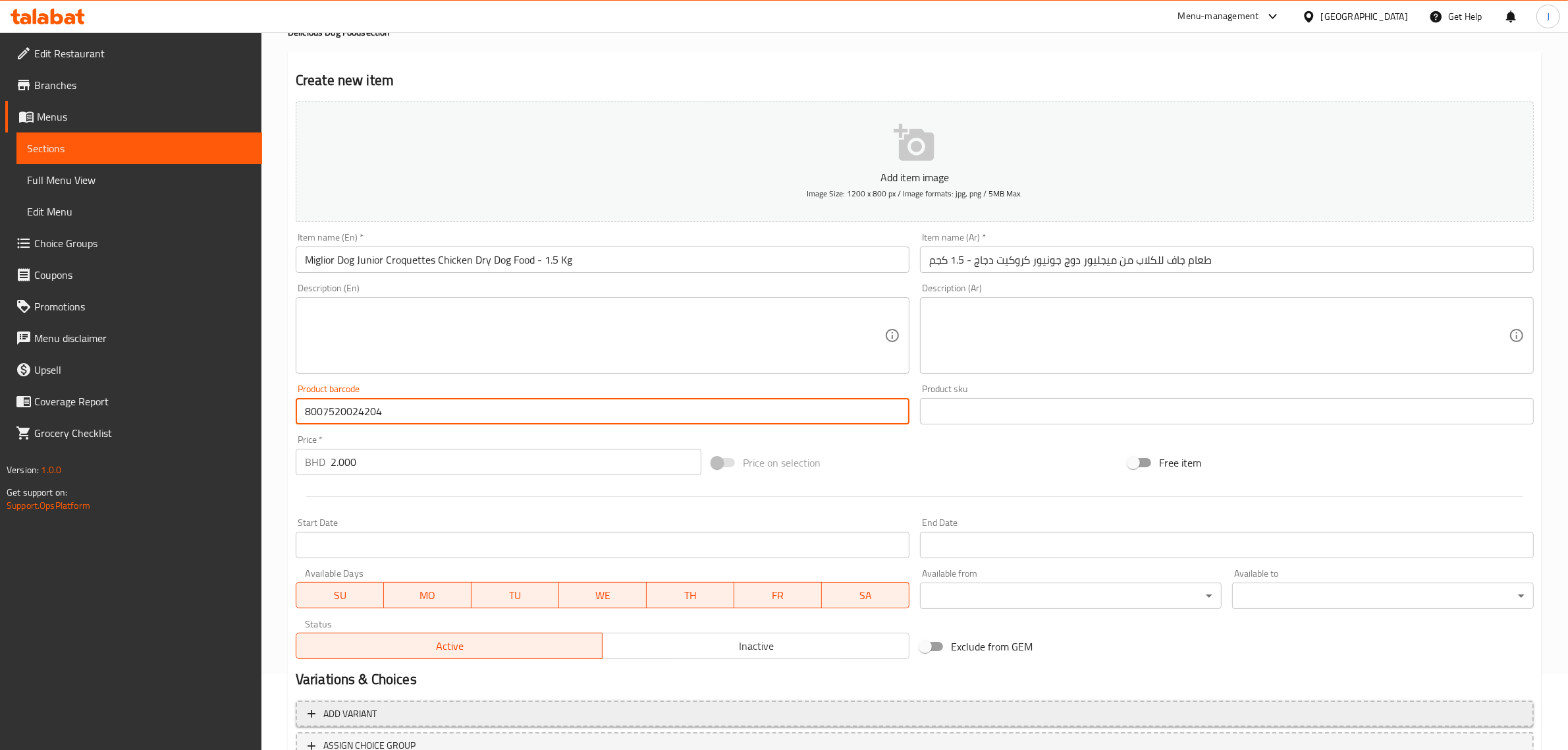
scroll to position [179, 0]
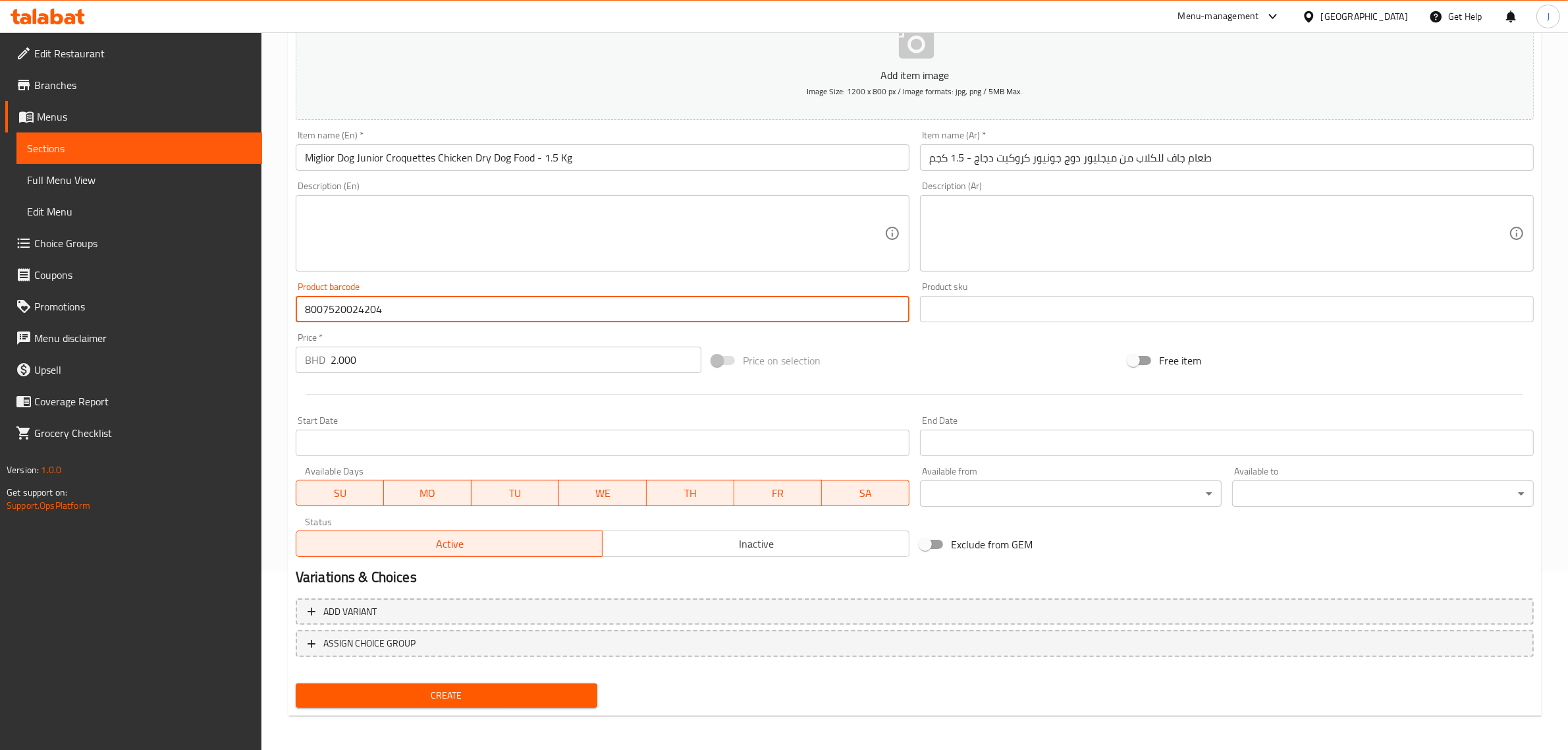
type input "8007520024204"
click at [447, 690] on span "Create" at bounding box center [446, 695] width 280 height 16
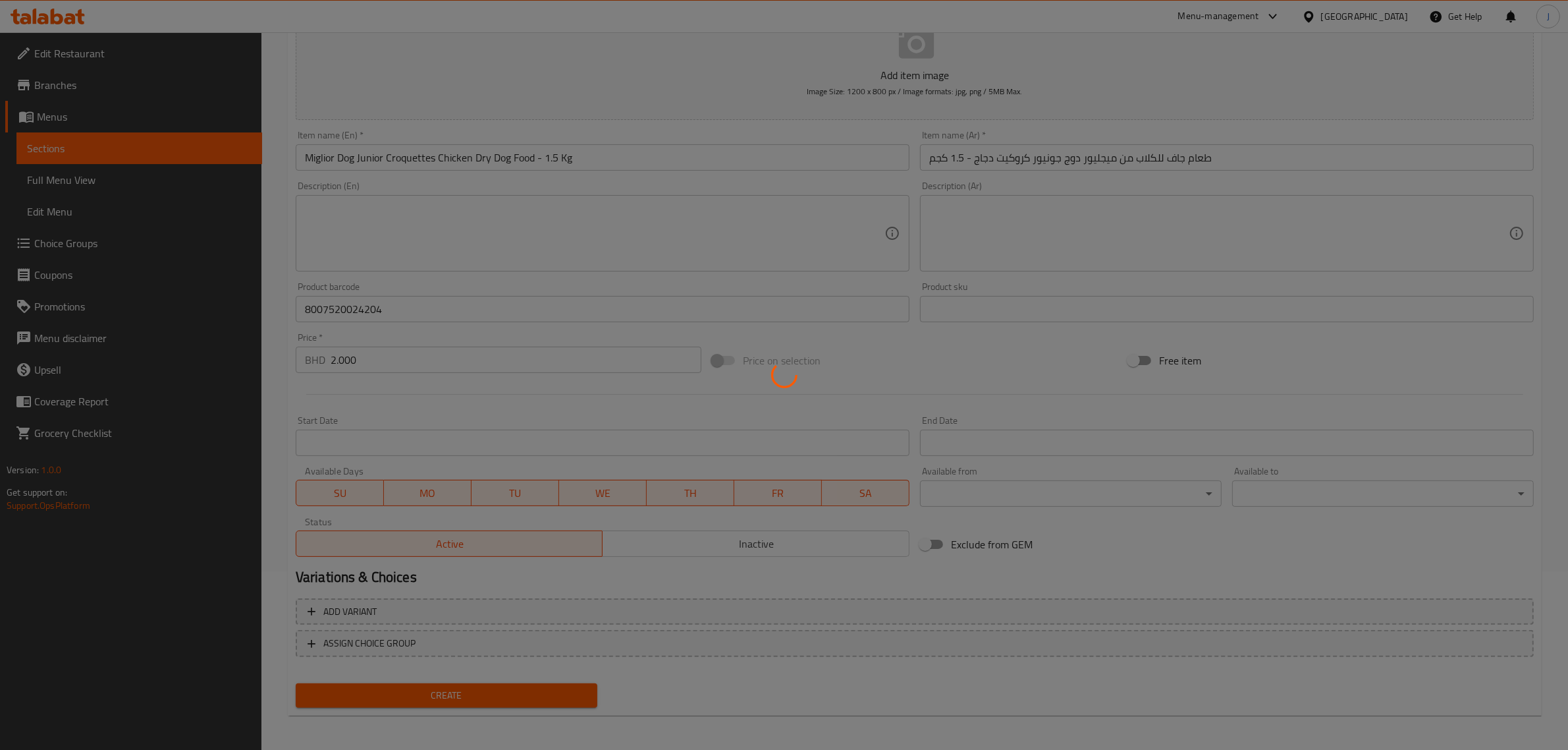
type input "0"
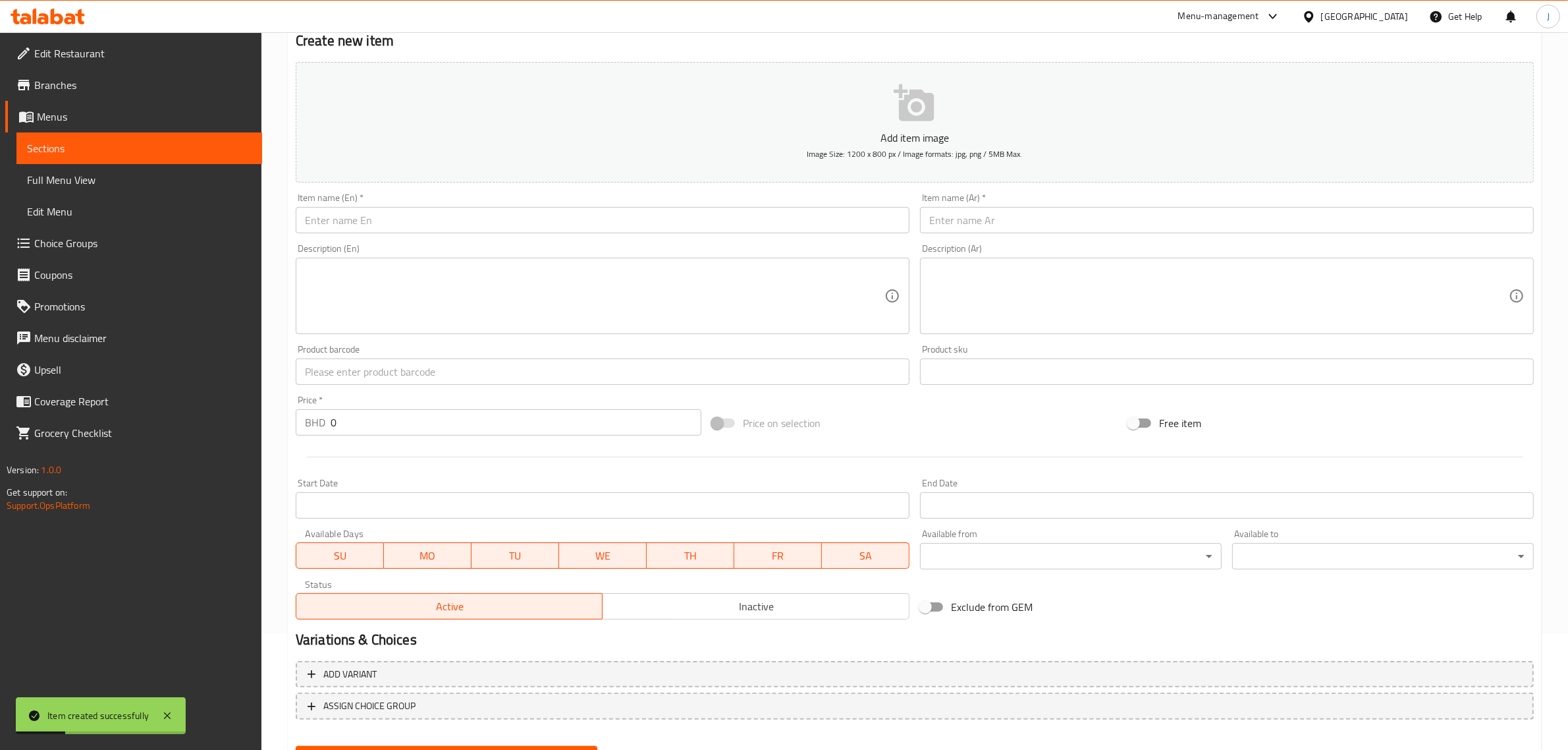
scroll to position [0, 0]
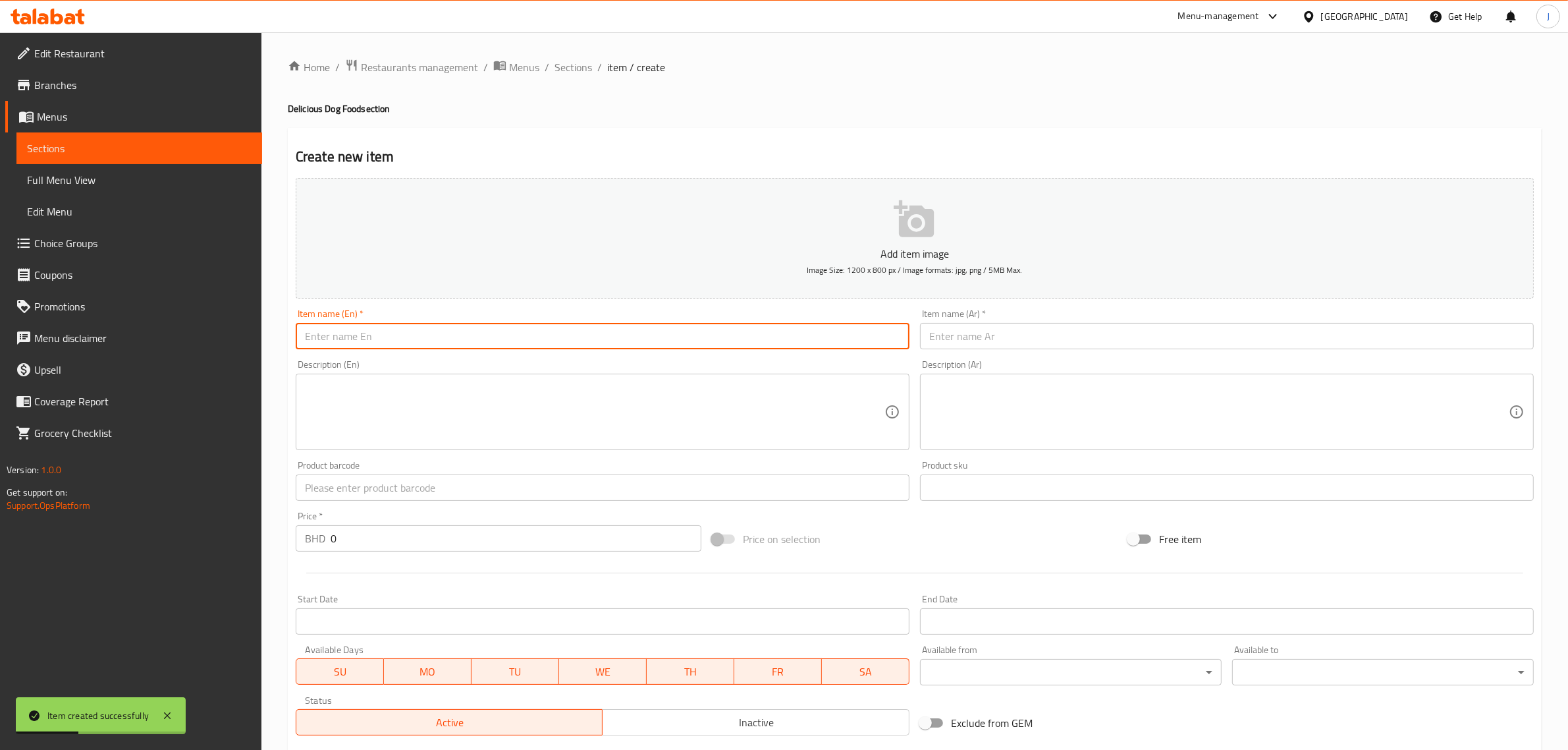
click at [505, 346] on input "text" at bounding box center [602, 336] width 613 height 27
paste input "Miglior Cane Chunks with Chicken and Turkey Canned Dog Food 1250 g"
type input "Miglior Cane Chunks with Chicken and Turkey Canned Dog Food 1250 g"
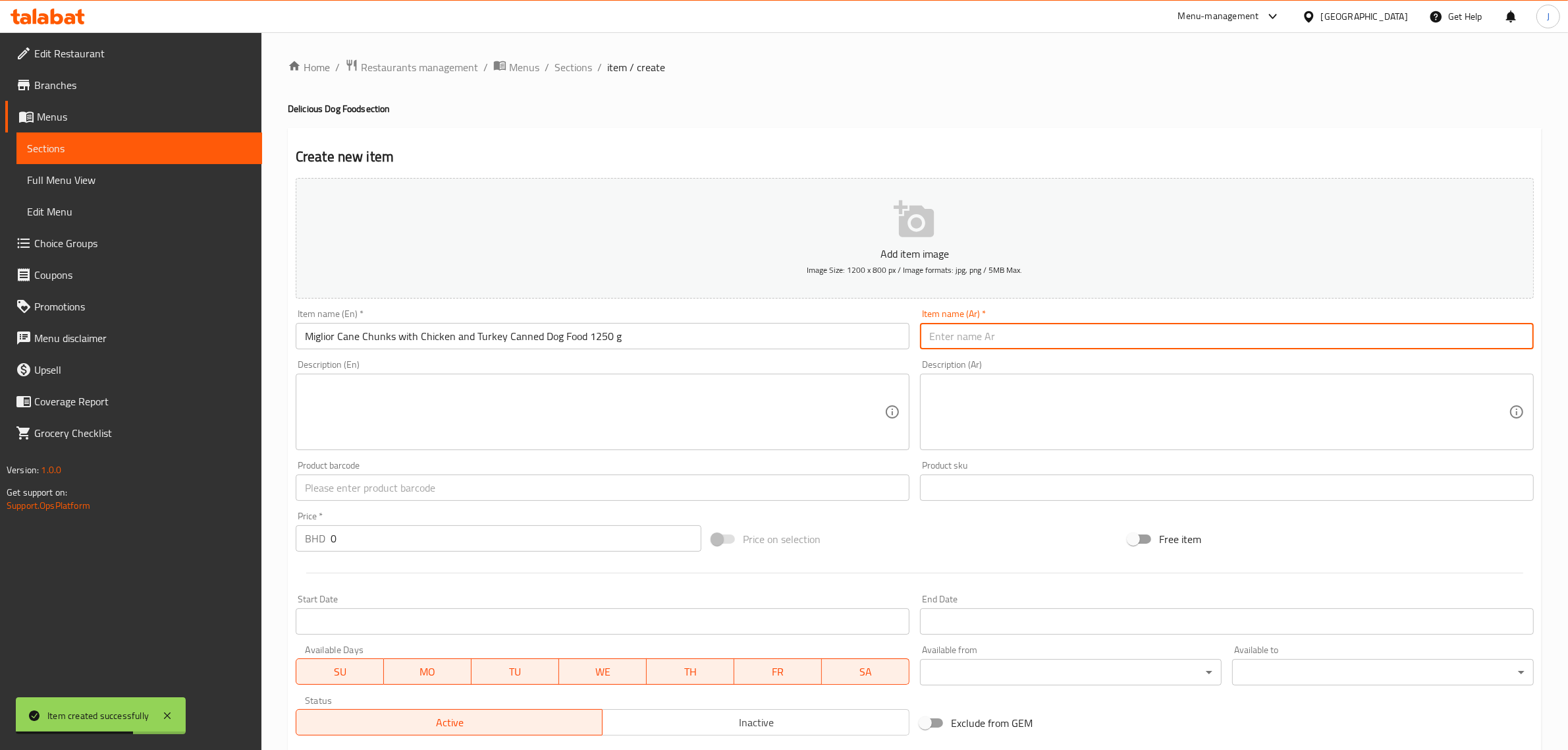
click at [1093, 338] on input "text" at bounding box center [1226, 336] width 613 height 27
paste input "طعام الكلاب المعلب ميجليور كان تشانكز مع [PERSON_NAME] 1250 جم"
type input "طعام الكلاب المعلب ميجليور كان تشانكز مع [PERSON_NAME] 1250 جم"
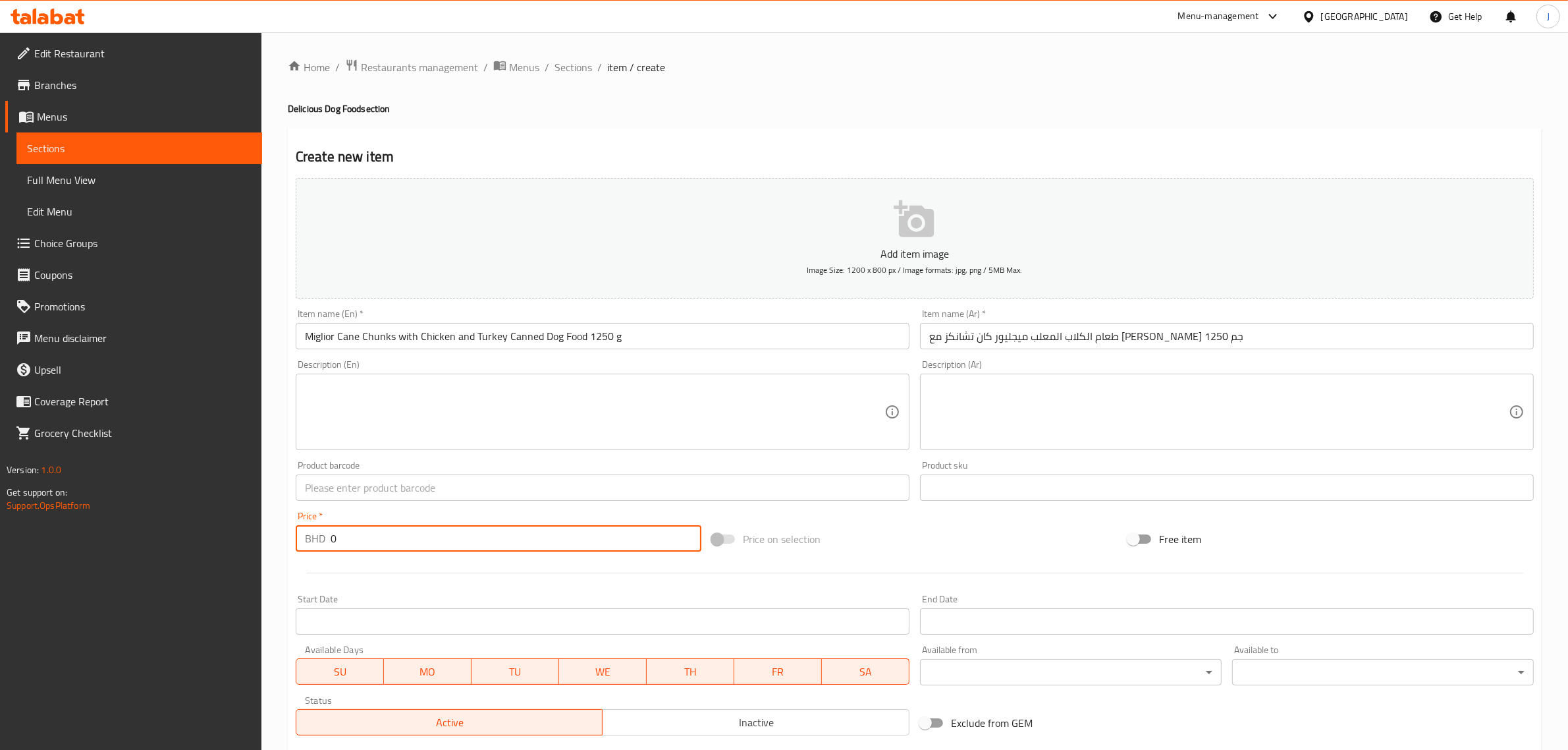
paste input "1.10"
drag, startPoint x: 477, startPoint y: 551, endPoint x: 270, endPoint y: 549, distance: 207.0
click at [270, 549] on div "Home / Restaurants management / Menus / Sections / item / create Delicious Dog …" at bounding box center [914, 481] width 1307 height 898
type input "1.100"
click at [347, 491] on input "text" at bounding box center [602, 488] width 613 height 27
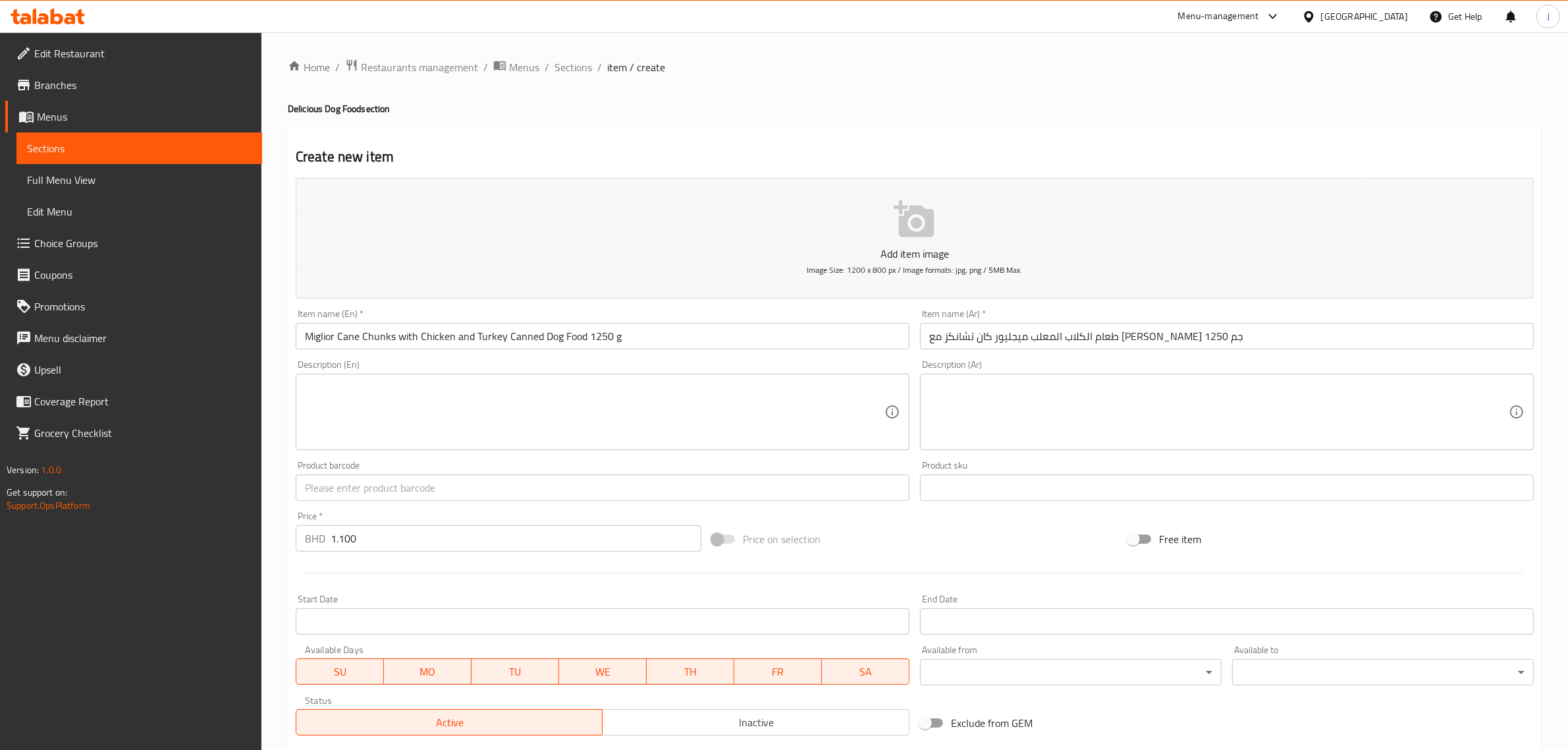
paste input "8007520011549"
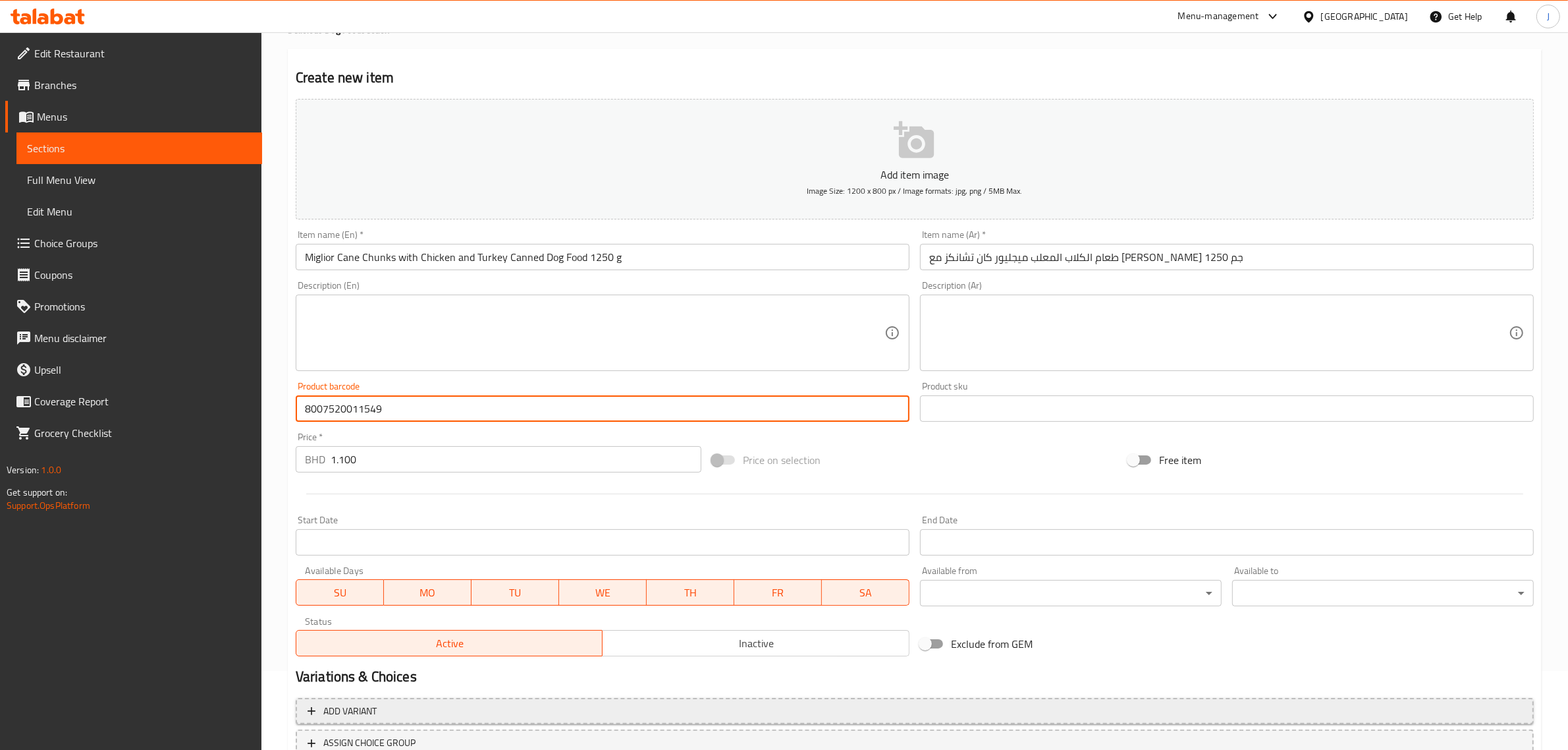
scroll to position [179, 0]
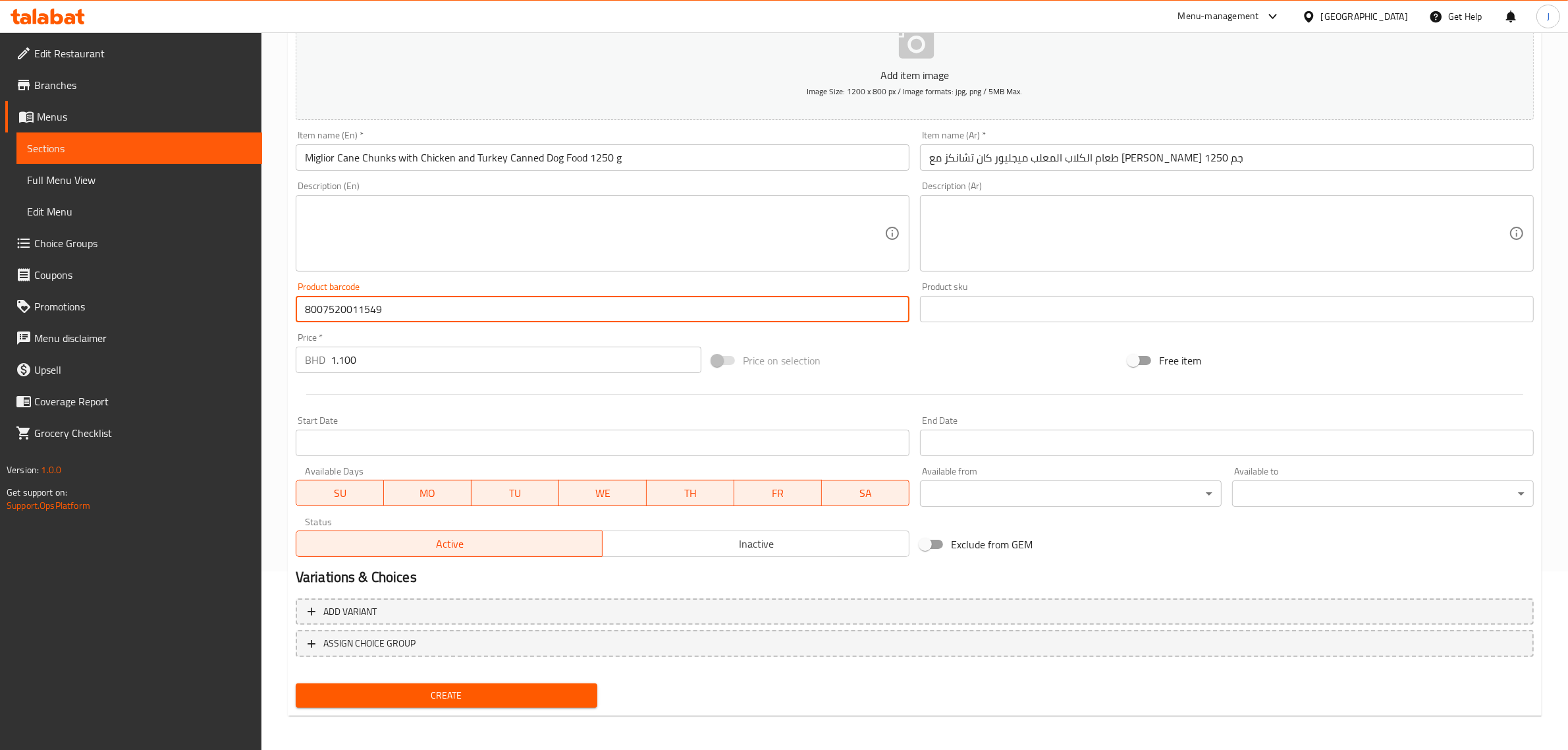
type input "8007520011549"
click at [412, 689] on span "Create" at bounding box center [446, 695] width 280 height 16
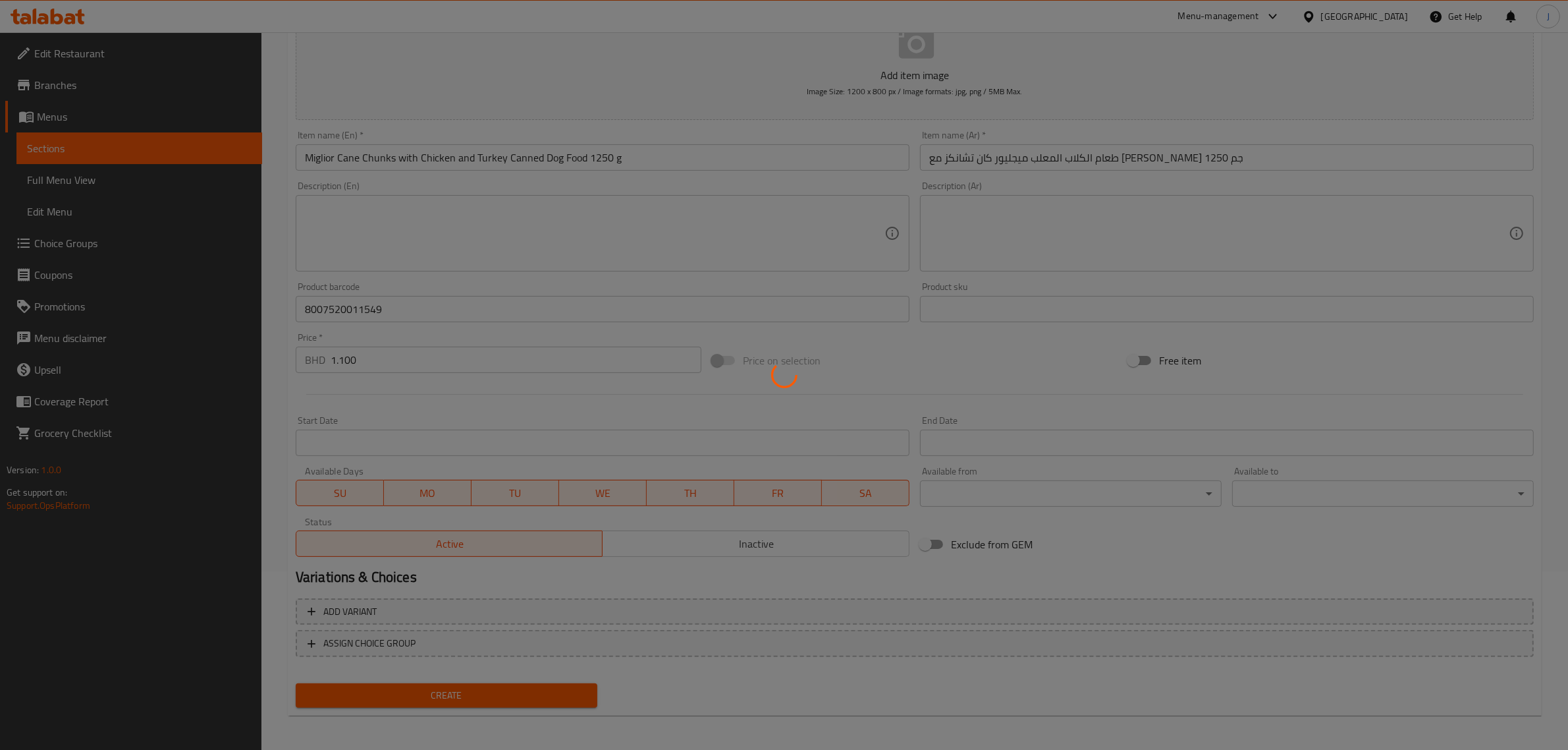
type input "0"
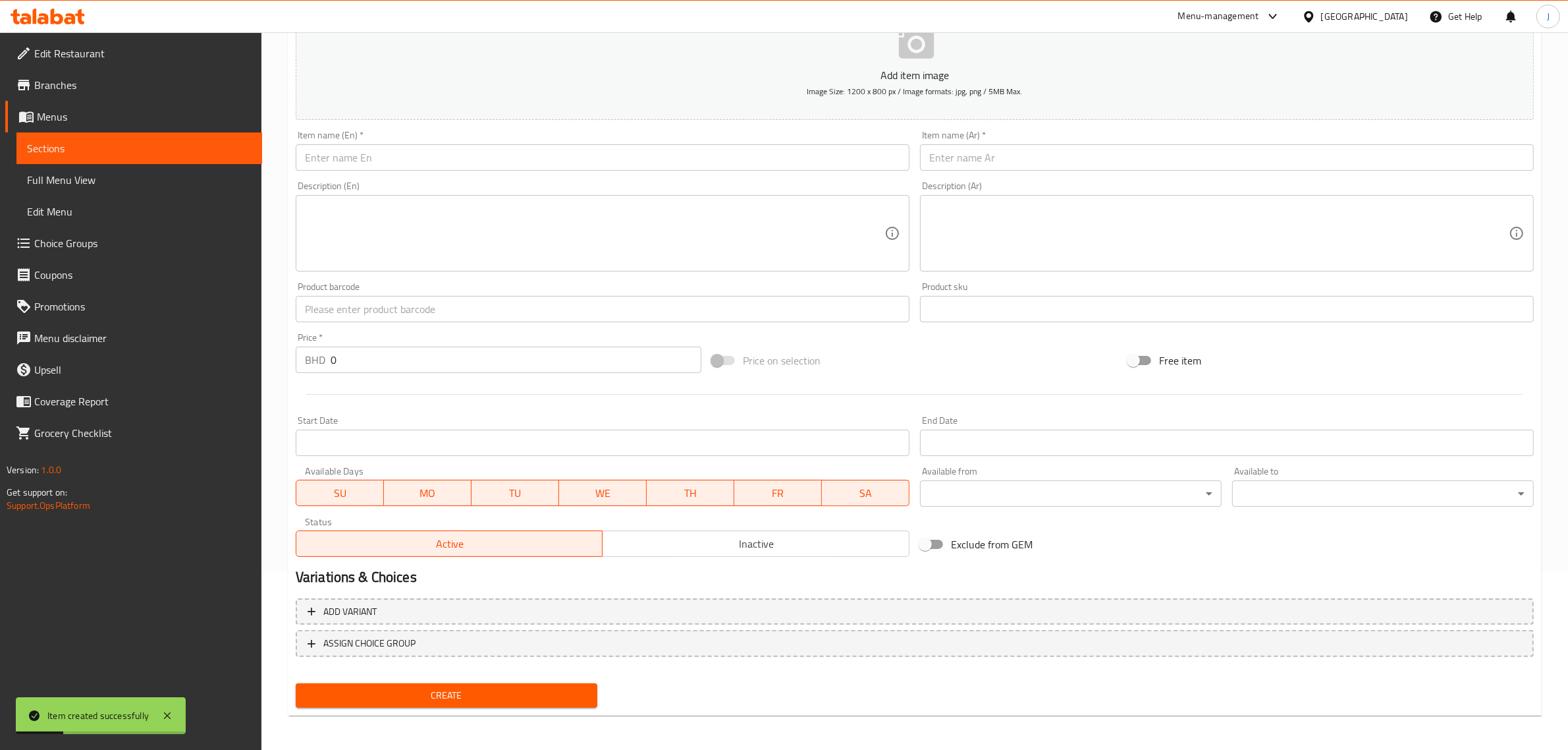
click at [441, 165] on input "text" at bounding box center [602, 157] width 613 height 27
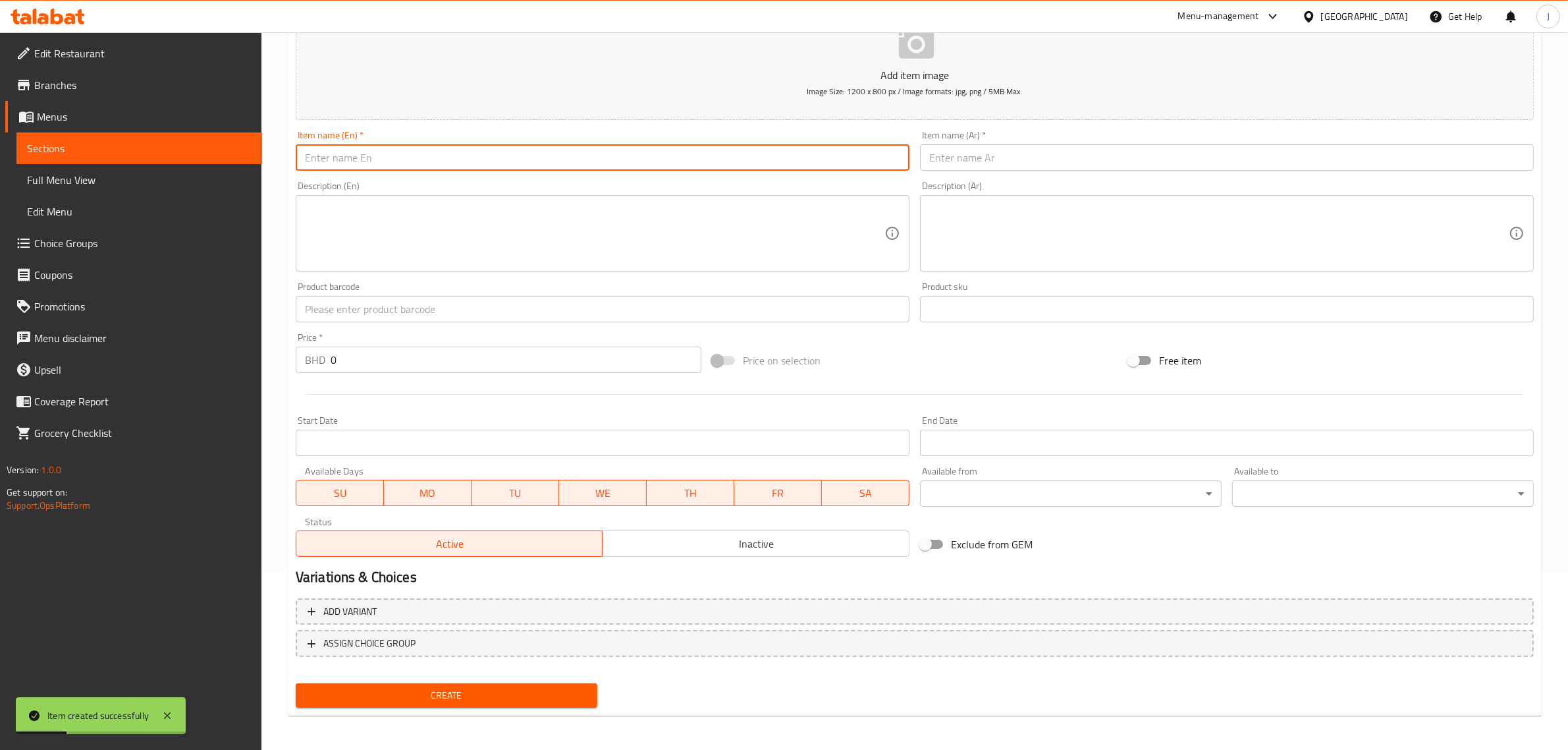
paste input ""Miglior Cane Chunks with Beef Canned Dog Food 405 g ""
type input ""Miglior Cane Chunks with Beef Canned Dog Food 405 g ""
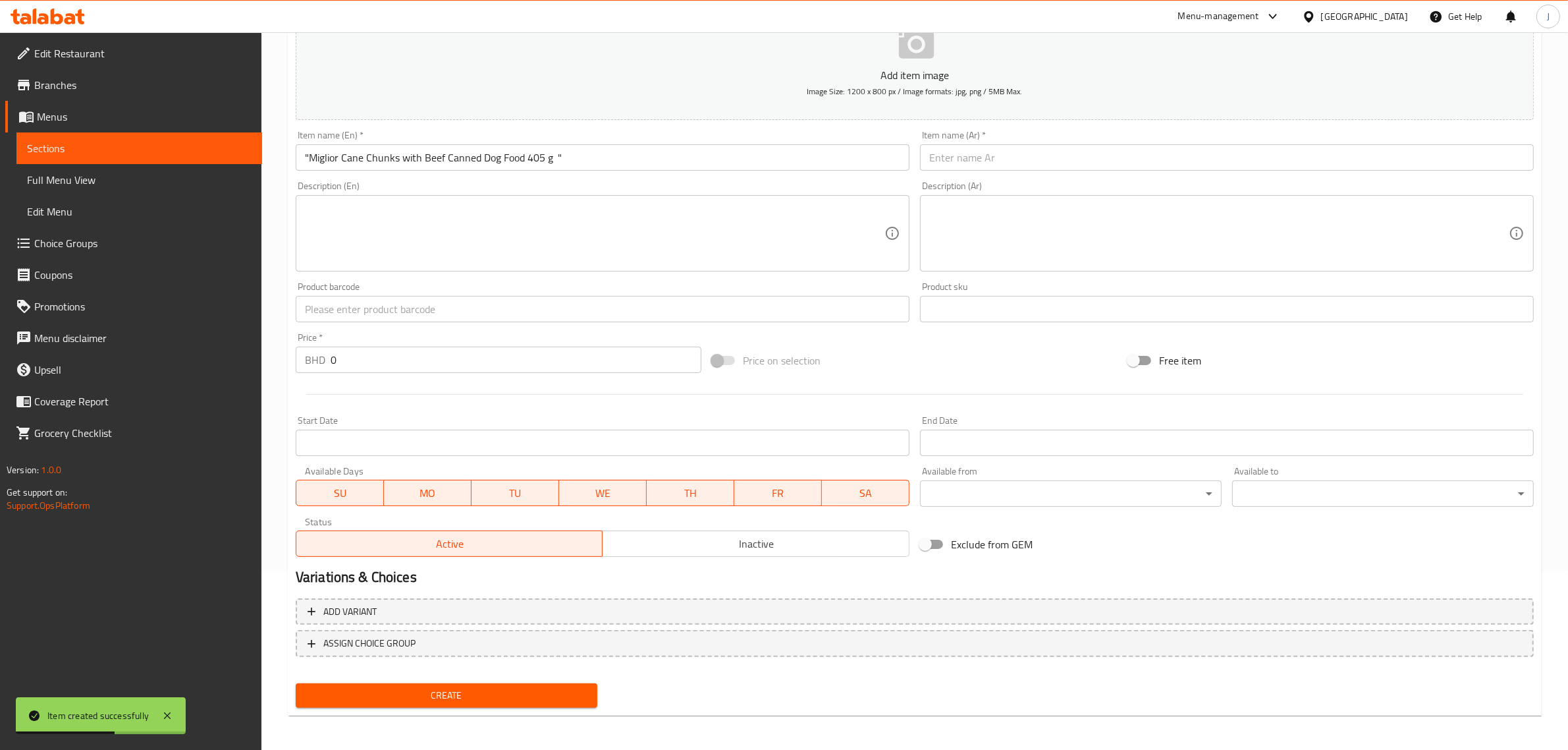
click at [1106, 142] on div "Item name (Ar)   * Item name (Ar) *" at bounding box center [1226, 150] width 613 height 41
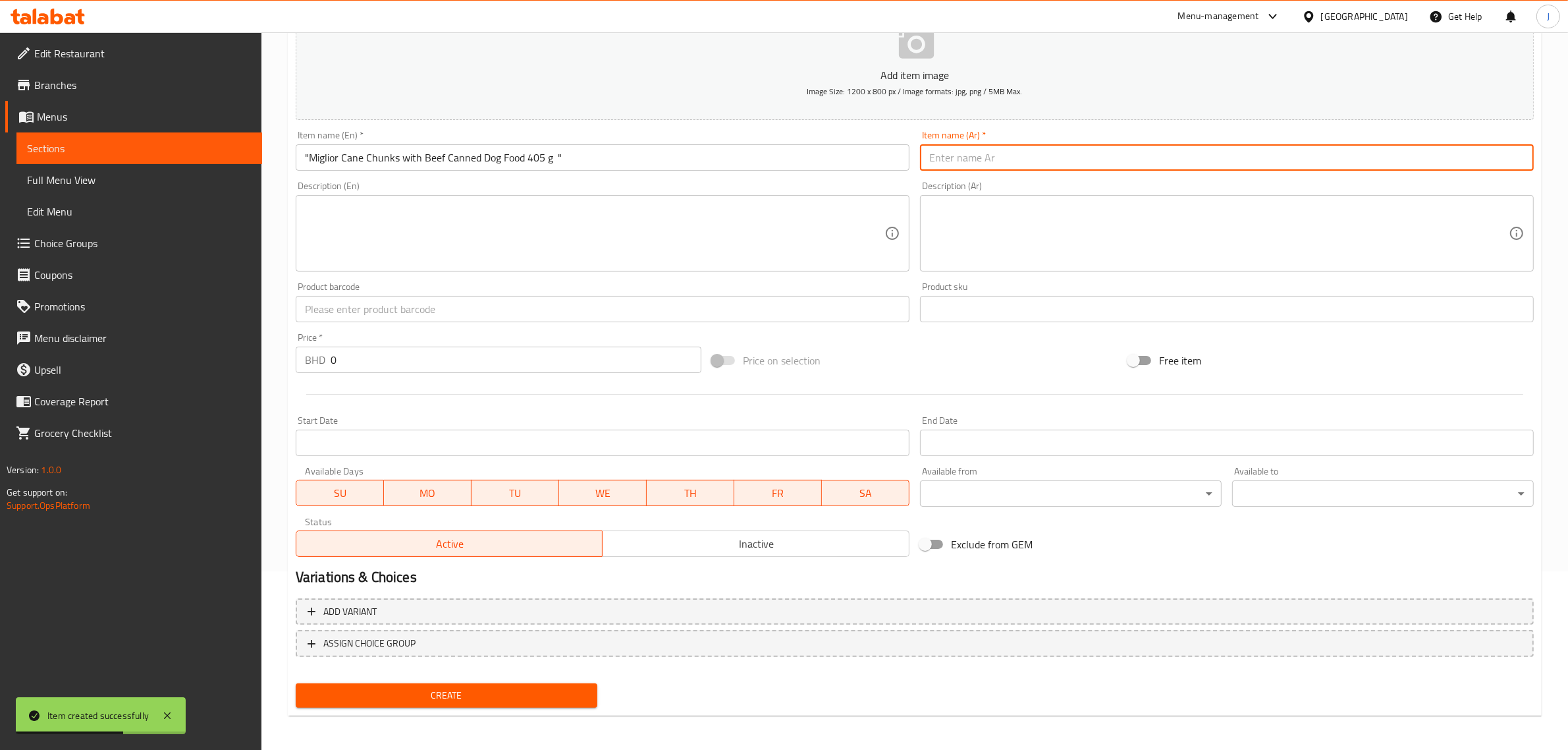
click at [1104, 153] on input "text" at bounding box center [1226, 157] width 613 height 27
paste input "طعام الكلاب المعلب من ميجليور كان تشانكز مع لحم البقر 405 جم"
type input "طعام الكلاب المعلب من ميجليور كان تشانكز مع لحم البقر 405 جم"
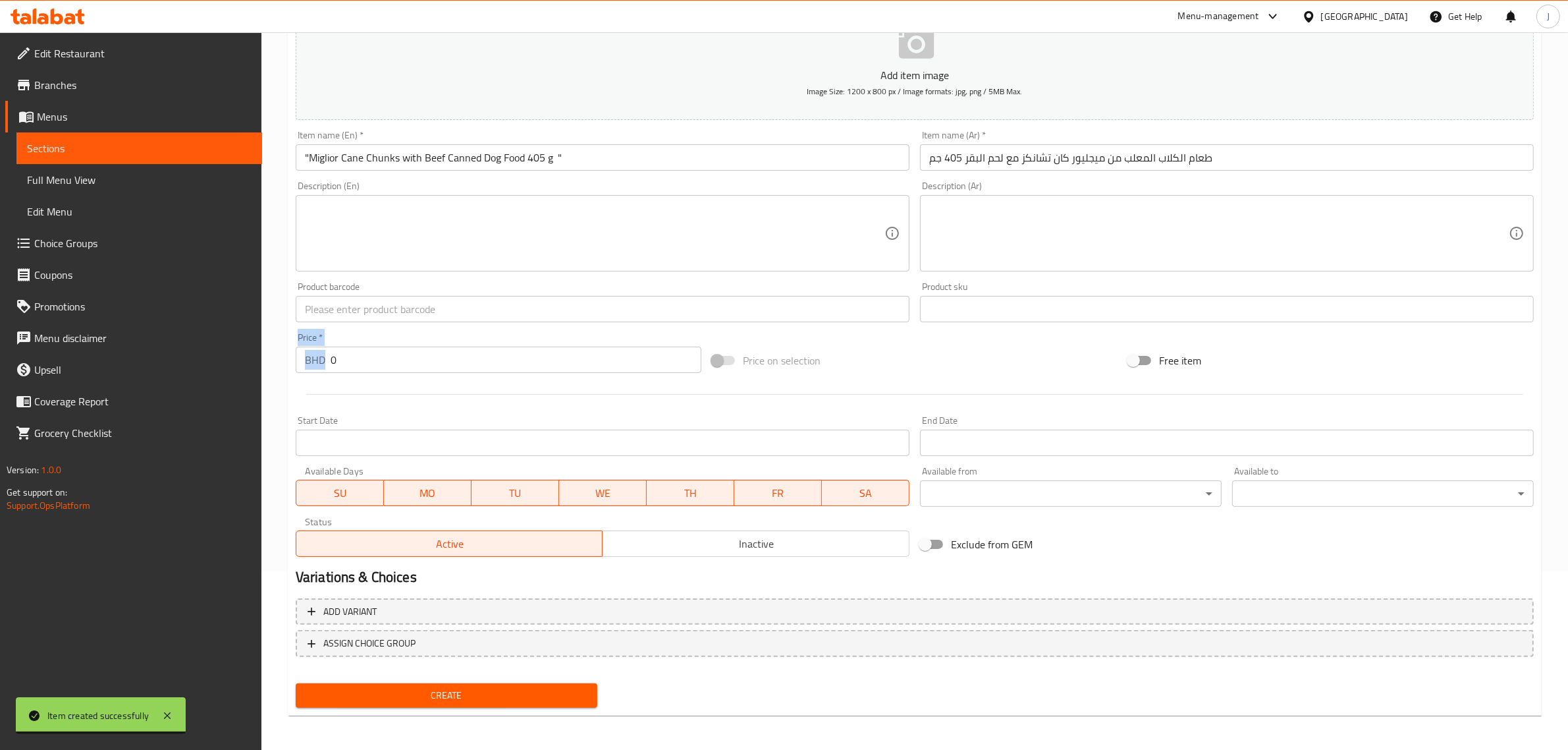
drag, startPoint x: 374, startPoint y: 363, endPoint x: 287, endPoint y: 368, distance: 87.1
click at [288, 368] on div "Create new item Add item image Image Size: 1200 x 800 px / Image formats: jpg, …" at bounding box center [914, 332] width 1253 height 767
click at [357, 366] on input "0" at bounding box center [516, 360] width 371 height 27
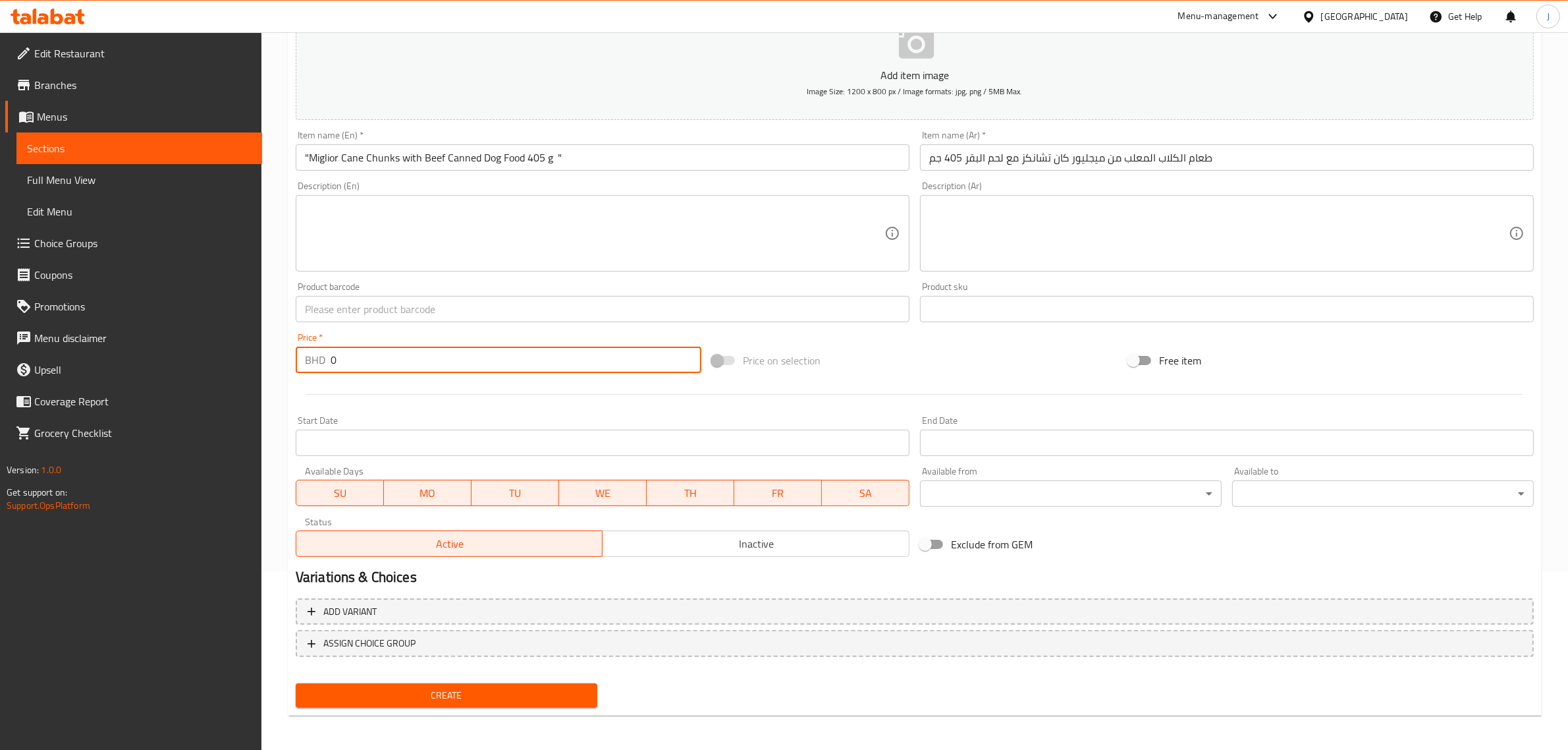
drag, startPoint x: 355, startPoint y: 361, endPoint x: 304, endPoint y: 359, distance: 51.0
click at [304, 359] on div "BHD 0 Price *" at bounding box center [499, 360] width 405 height 27
paste input ".400"
type input "0.400"
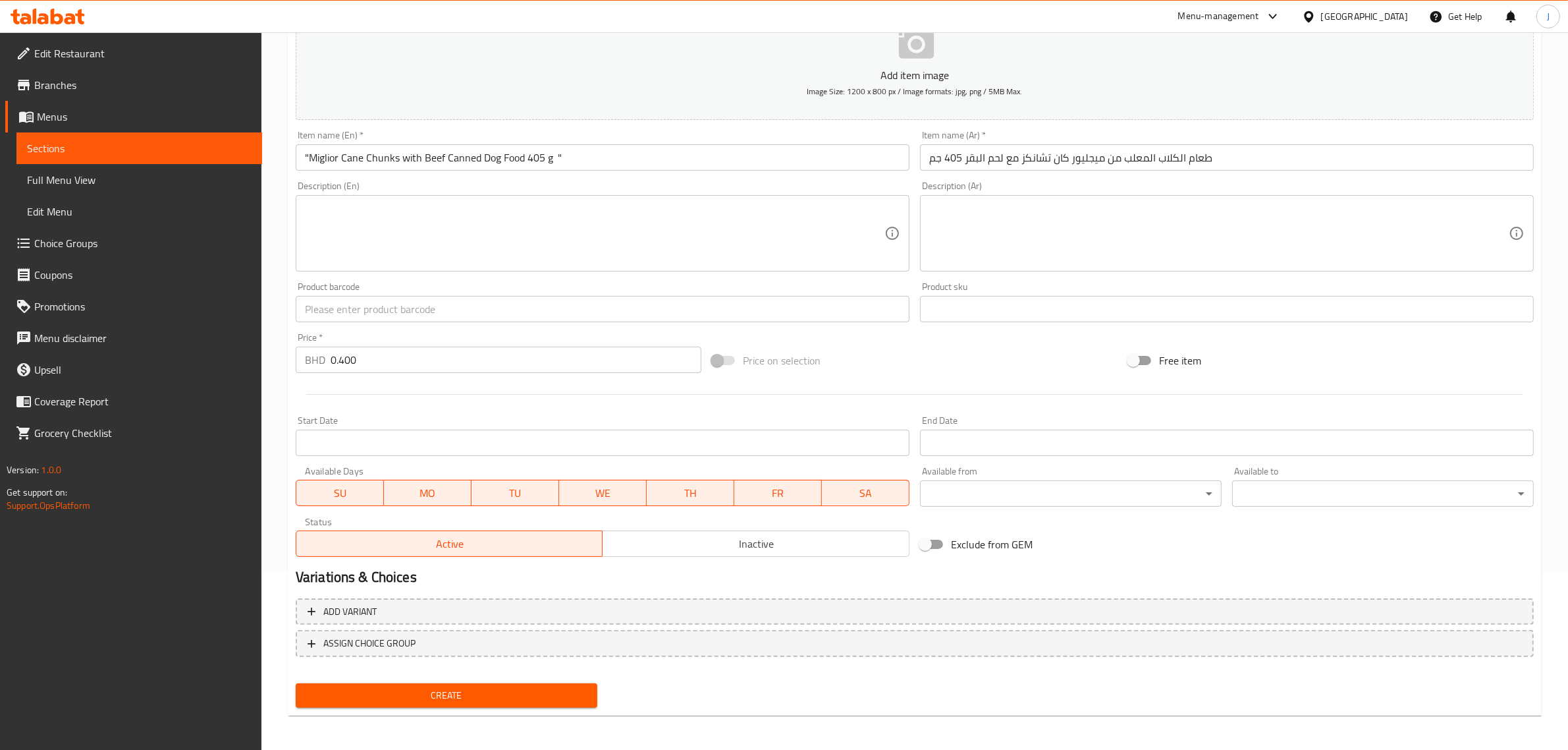
click at [486, 313] on input "text" at bounding box center [602, 309] width 613 height 27
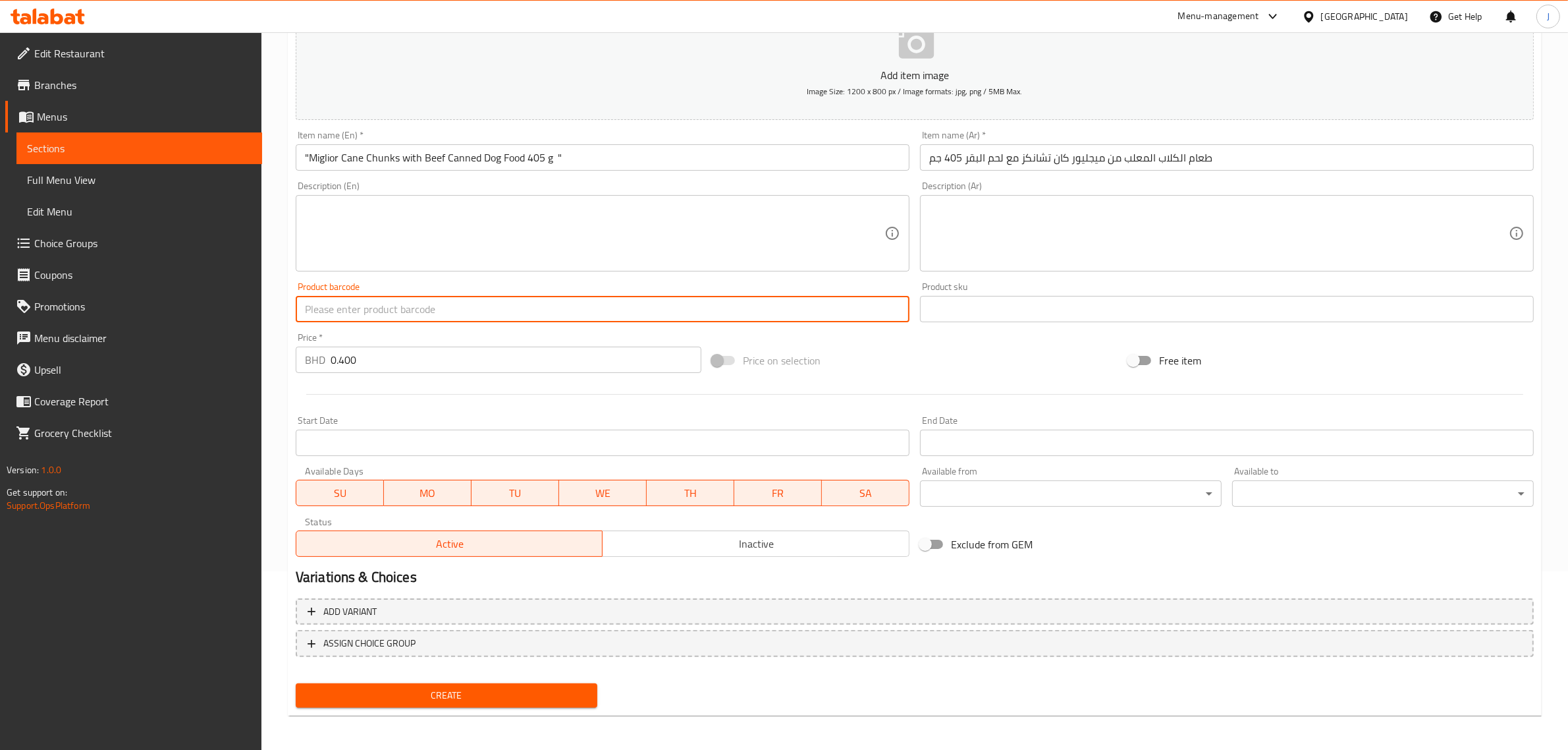
paste input "8007520011204"
type input "8007520011204"
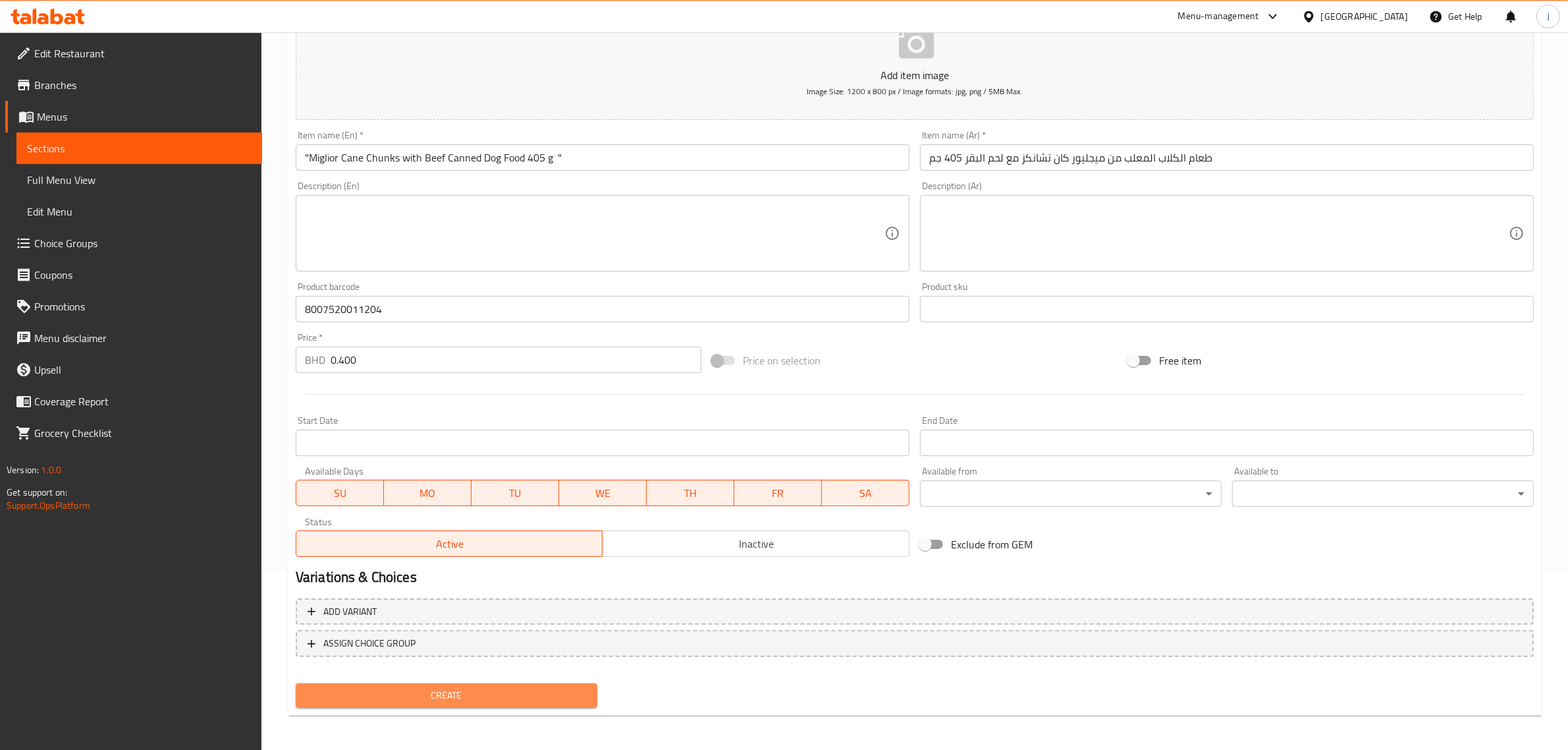
click at [502, 690] on span "Create" at bounding box center [446, 695] width 280 height 16
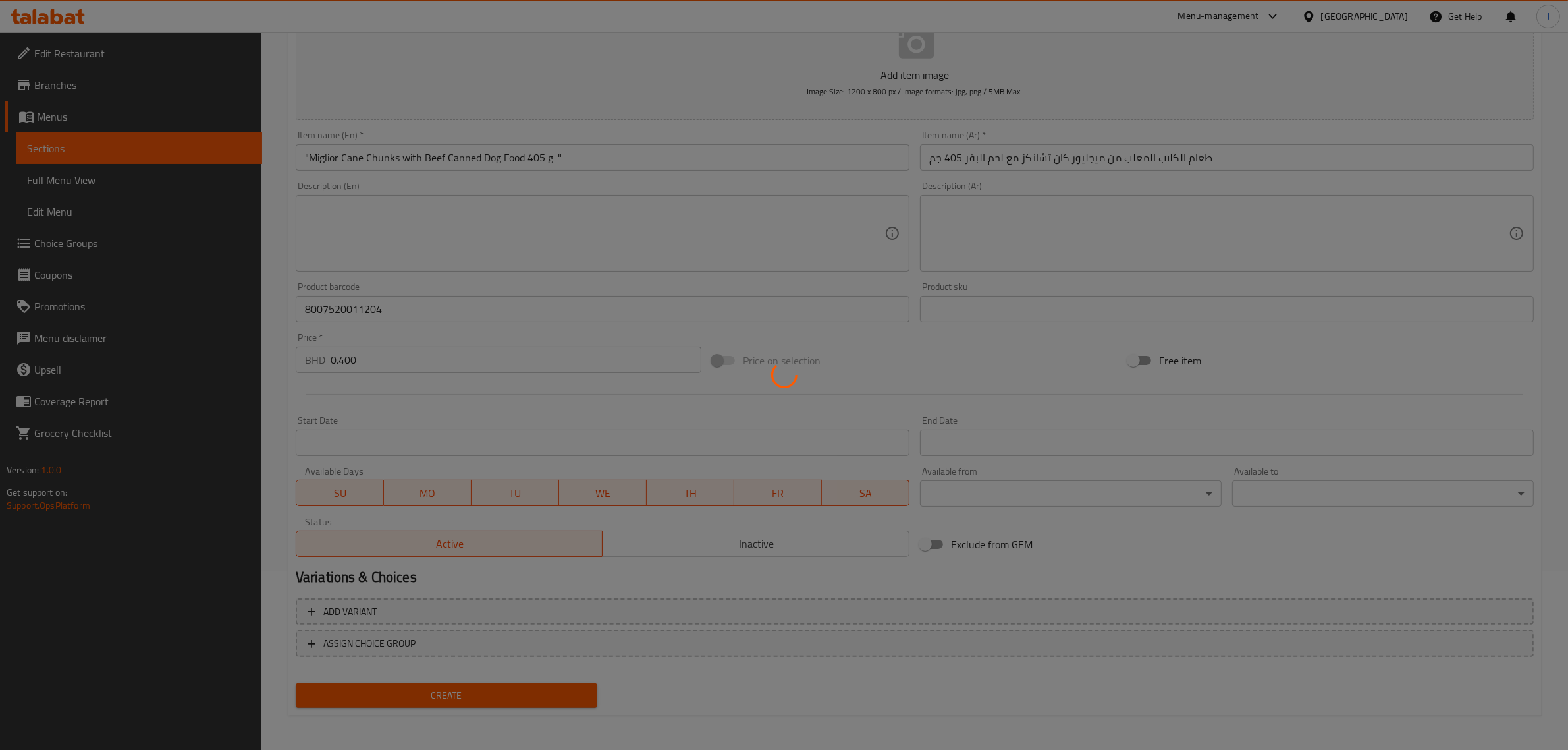
type input "0"
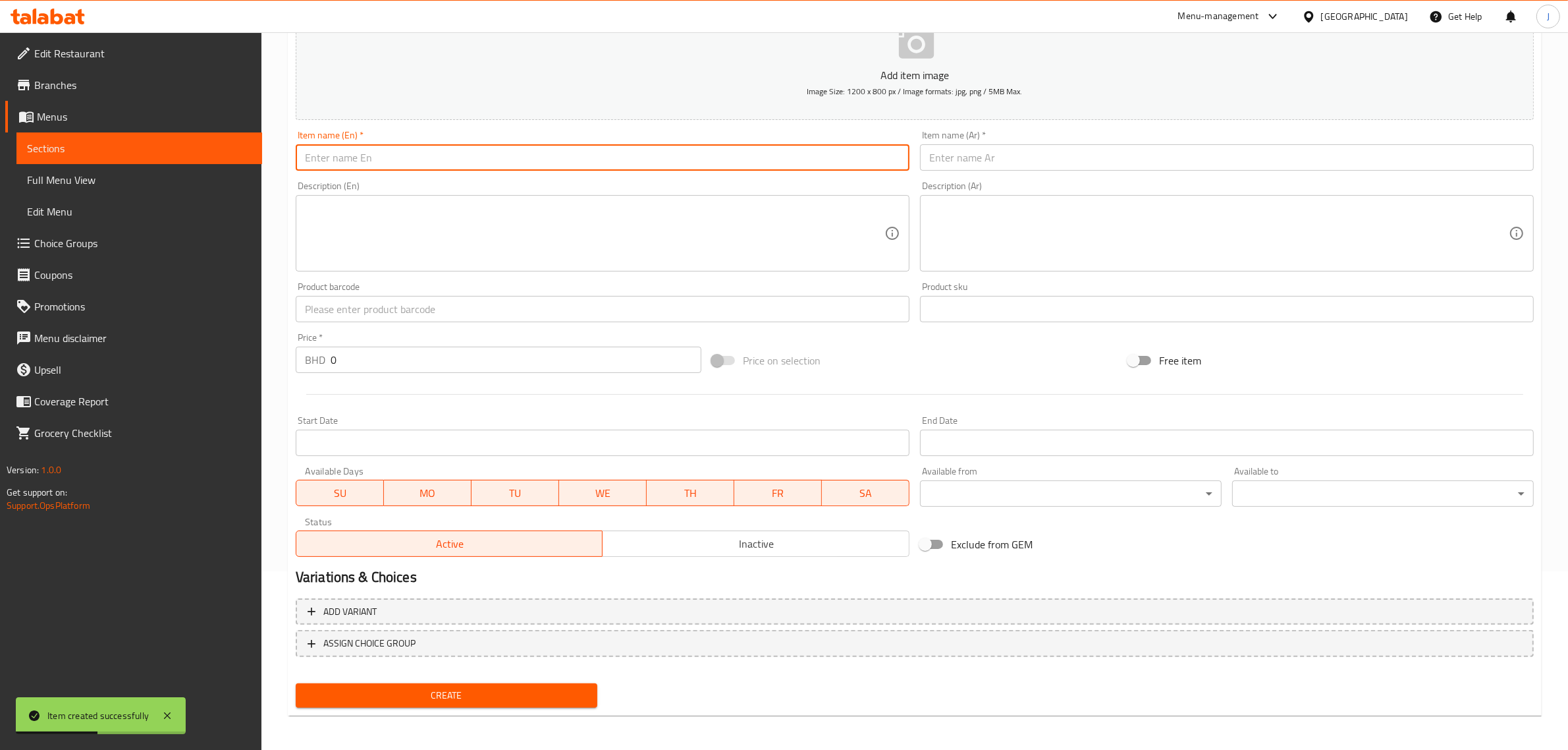
click at [428, 156] on input "text" at bounding box center [602, 157] width 613 height 27
paste input ""Miglior Chunks Game Canned Dog Food - 405 g ""
type input ""Miglior Chunks Game Canned Dog Food - 405 g ""
click at [1020, 155] on input "text" at bounding box center [1226, 157] width 613 height 27
paste input "طعام الكلاب المعلب من ميجليور تشانكس - 405 جم"
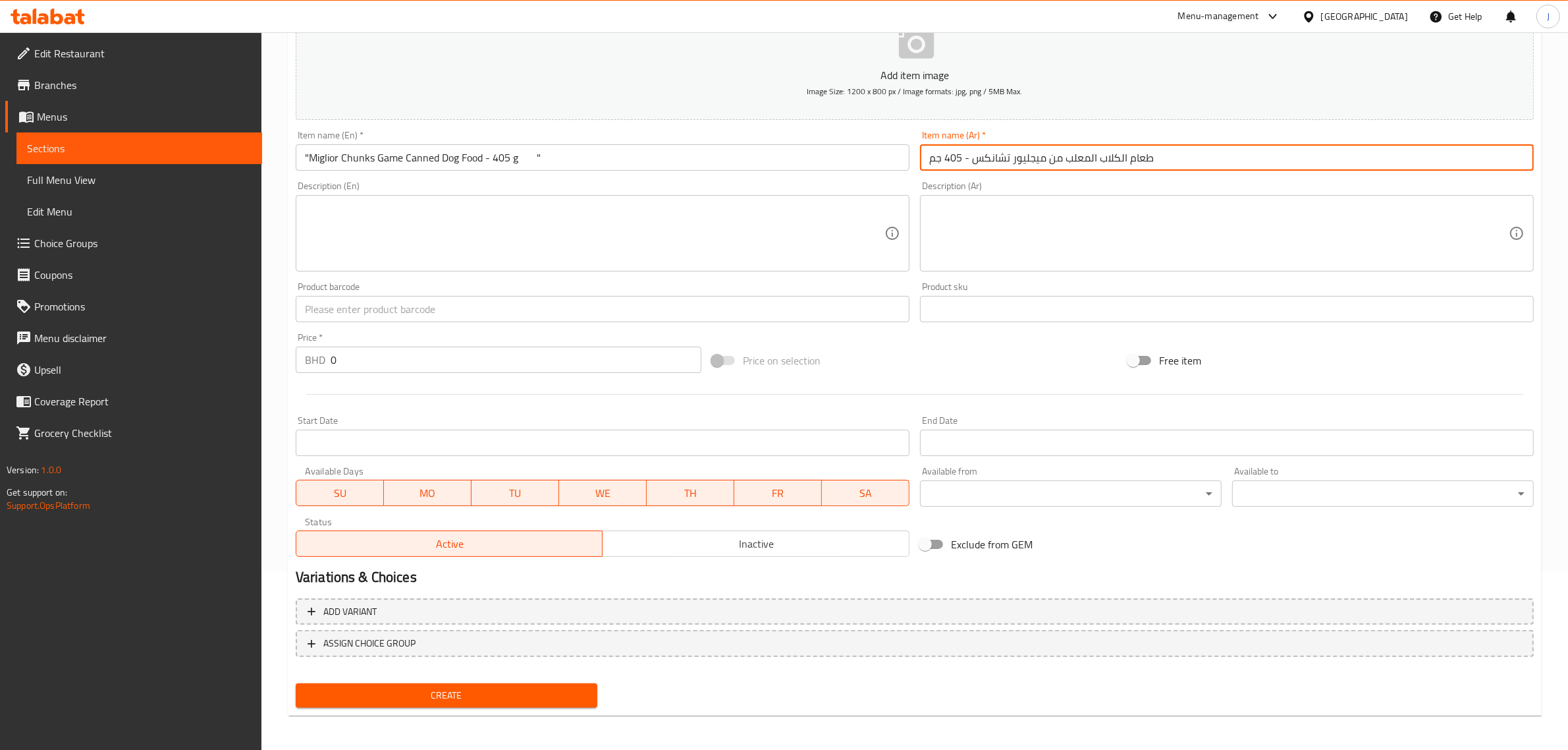
type input "طعام الكلاب المعلب من ميجليور تشانكس - 405 جم"
click at [534, 161] on input ""Miglior Chunks Game Canned Dog Food - 405 g "" at bounding box center [602, 157] width 613 height 27
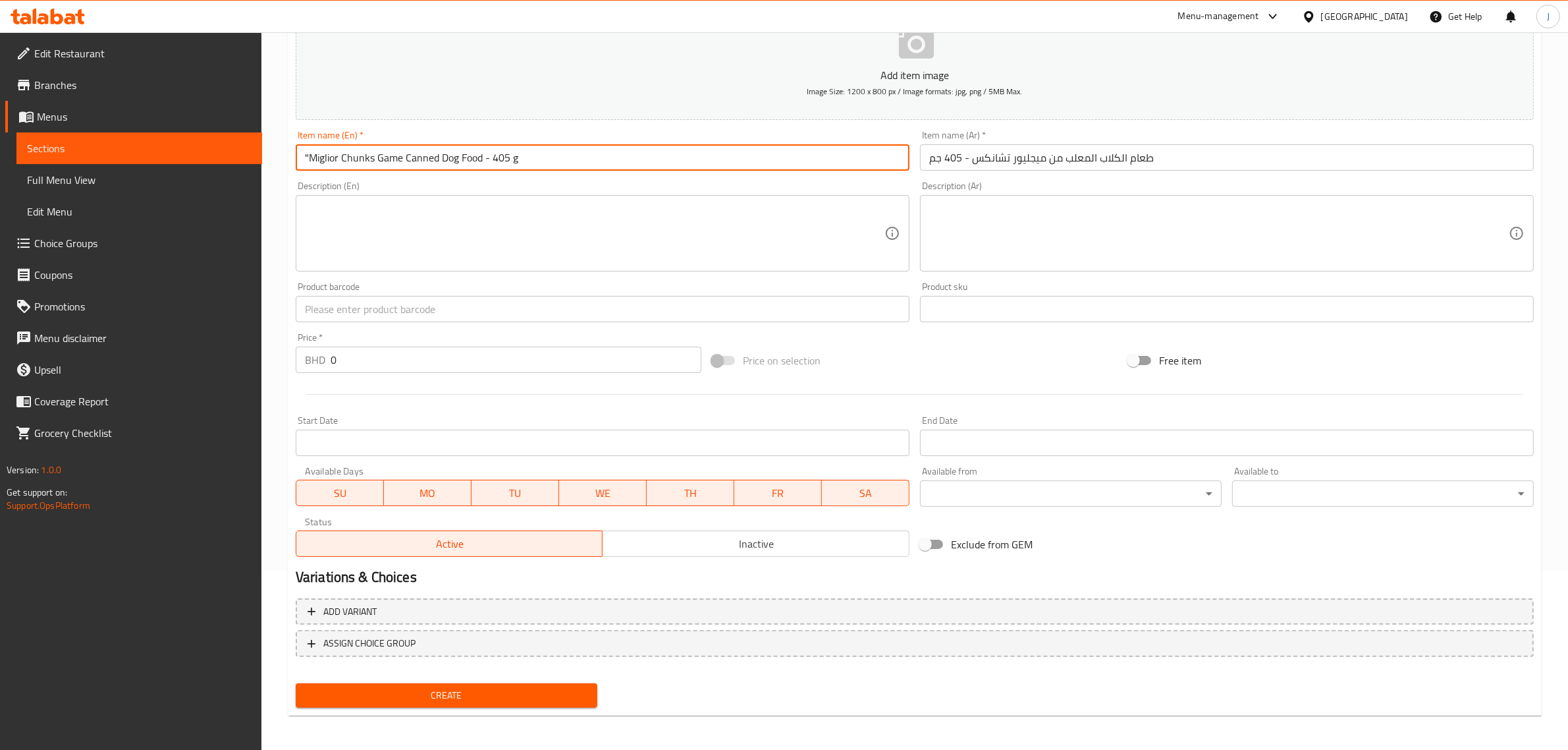
click at [308, 163] on input ""Miglior Chunks Game Canned Dog Food - 405 g" at bounding box center [602, 157] width 613 height 27
type input "Miglior Chunks Game Canned Dog Food - 405 g"
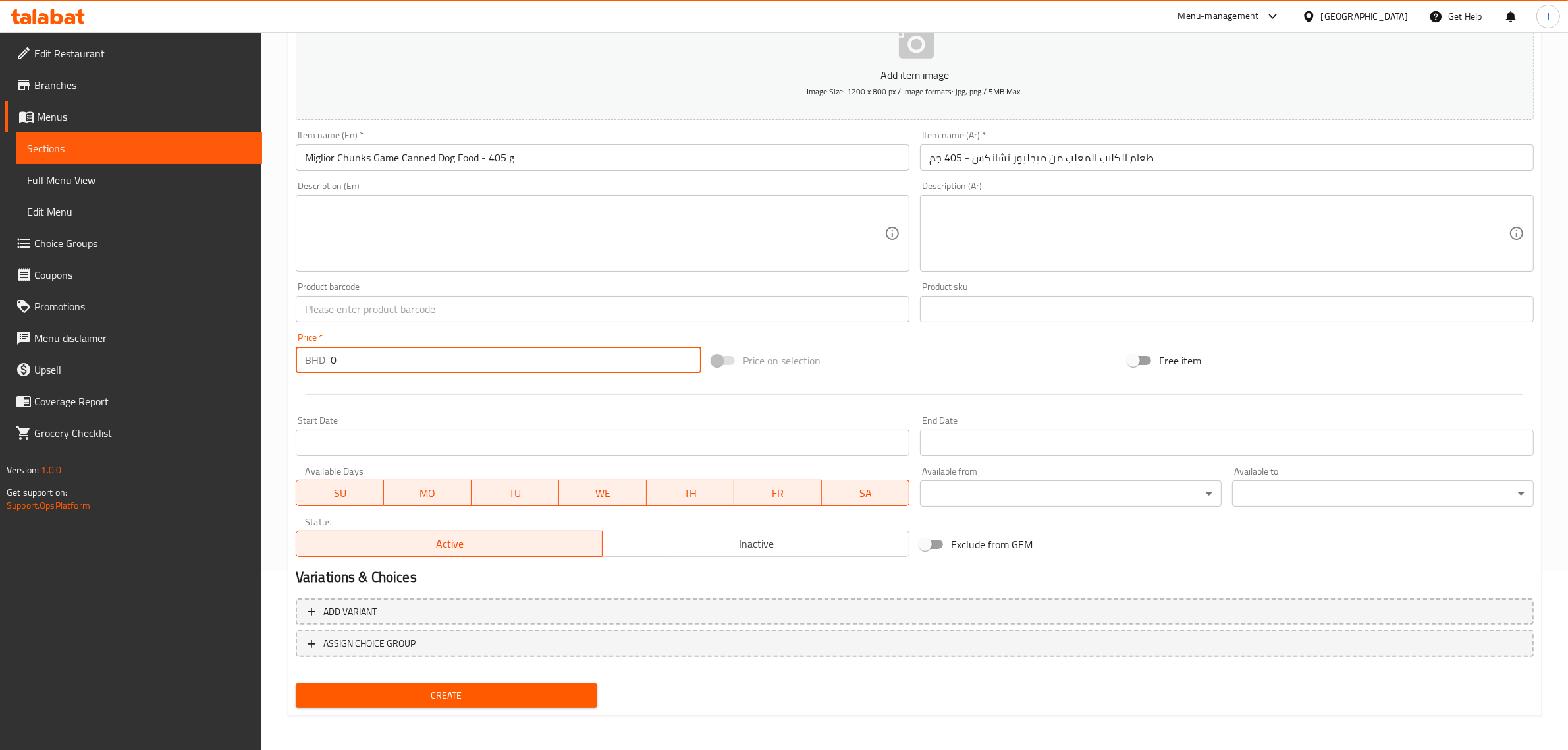
drag, startPoint x: 354, startPoint y: 361, endPoint x: 217, endPoint y: 347, distance: 137.7
click at [217, 347] on div "Edit Restaurant Branches Menus Sections Full Menu View Edit Menu Choice Groups …" at bounding box center [784, 303] width 1568 height 898
paste input ".400"
type input "0.400"
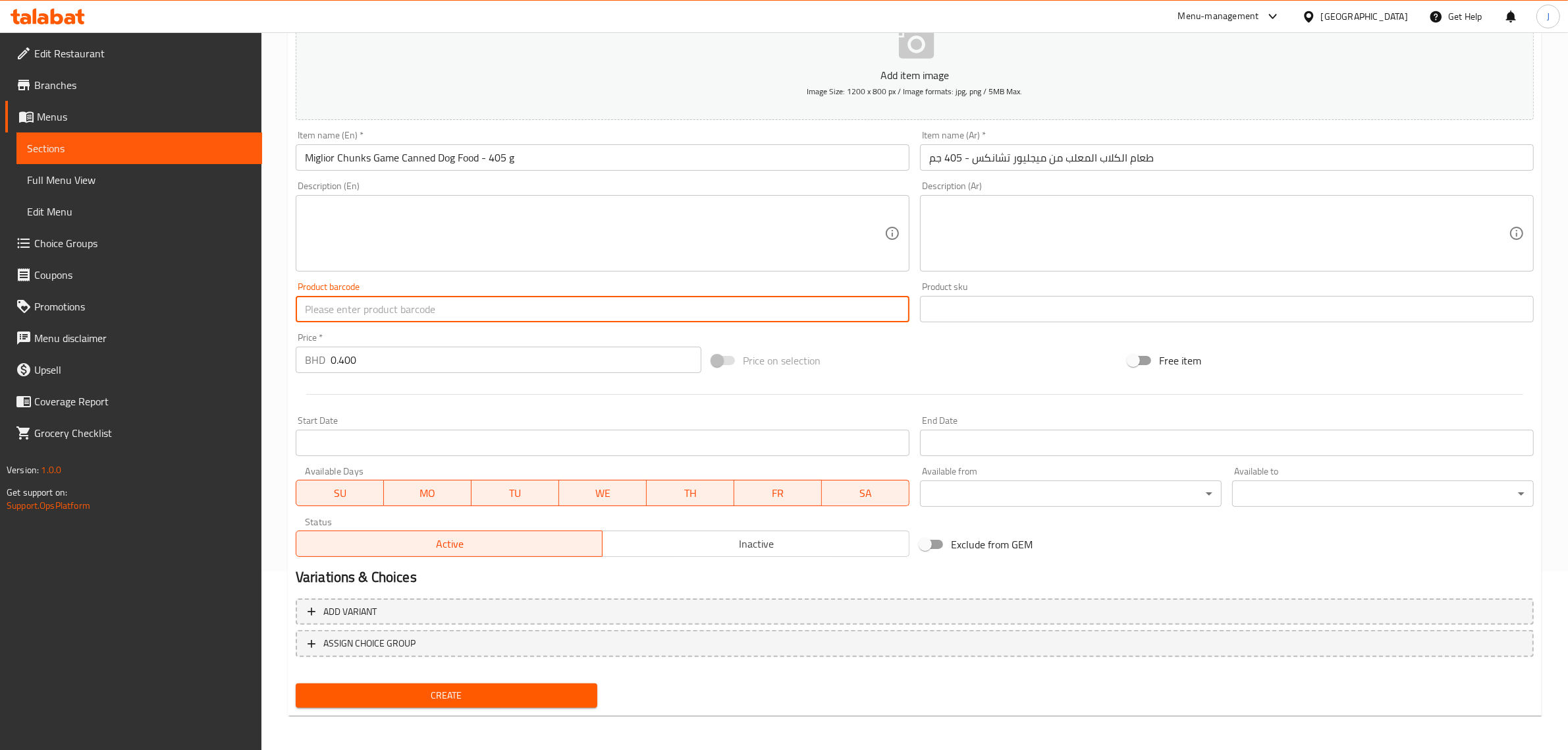
click at [396, 313] on input "text" at bounding box center [602, 309] width 613 height 27
paste input "8007520011259"
type input "8007520011259"
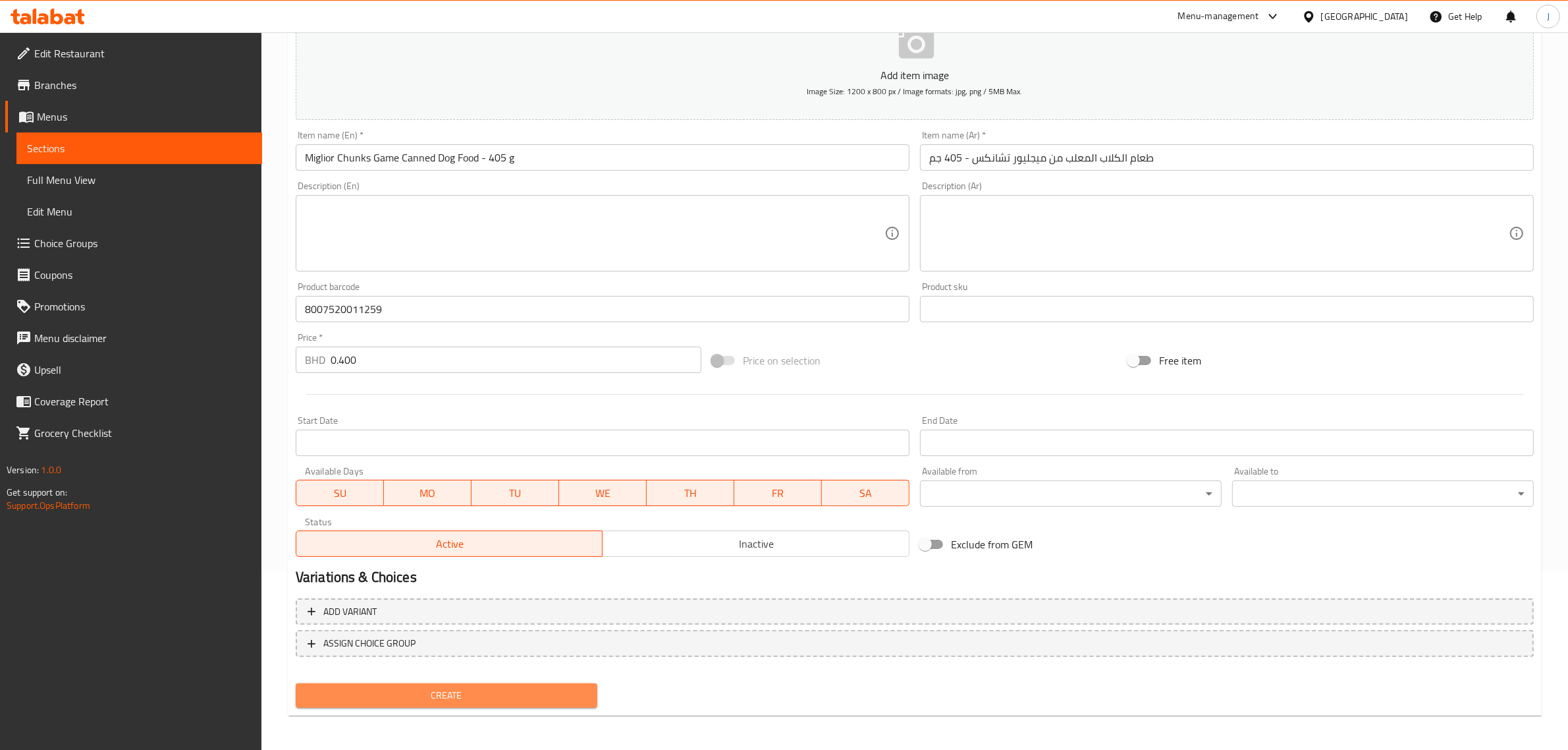
click at [460, 687] on span "Create" at bounding box center [446, 695] width 280 height 16
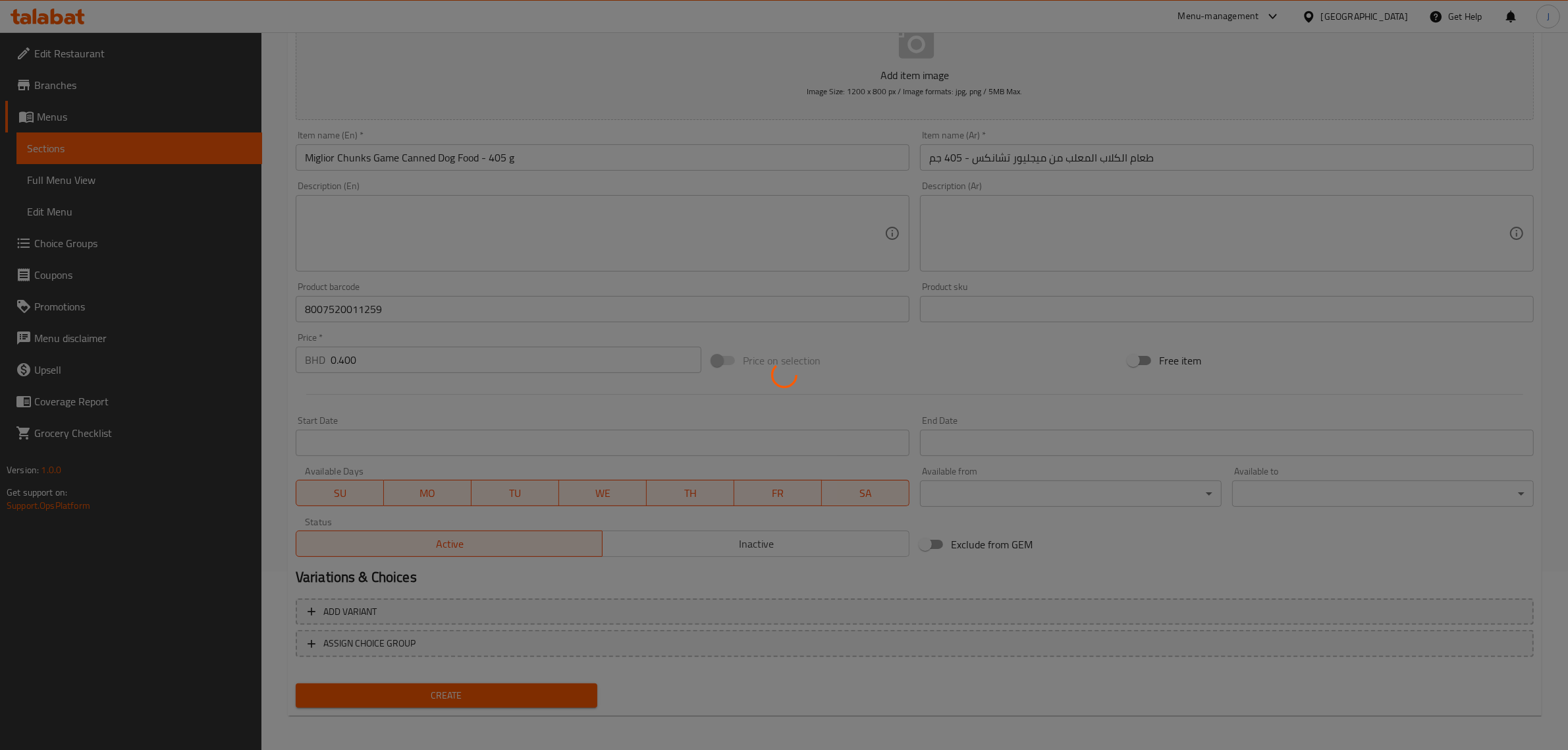
type input "0"
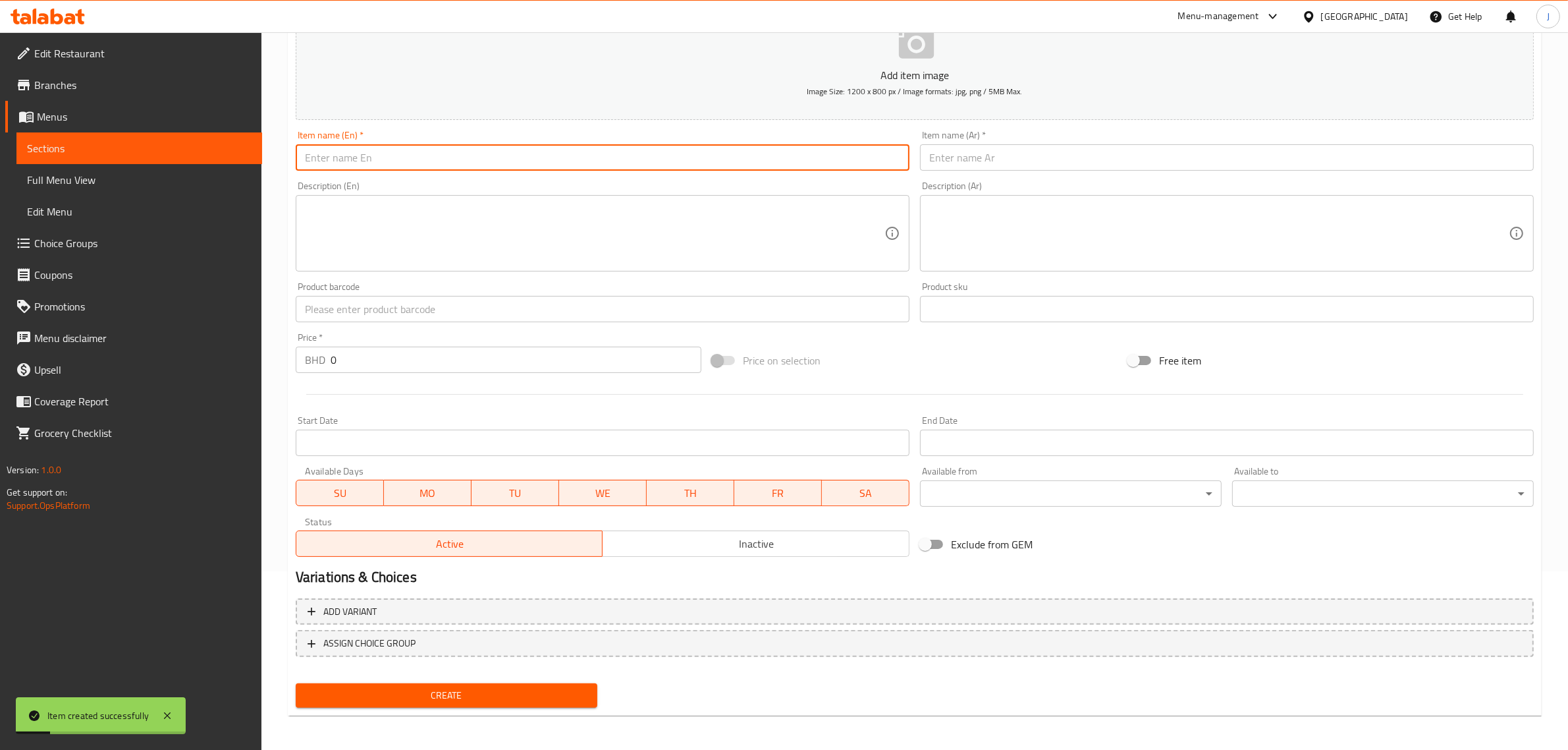
click at [500, 156] on input "text" at bounding box center [602, 157] width 613 height 27
paste input "Miglior Cane Chunks with Chicken Rice and Vegetables Canned Dog Food 405g"
type input "Miglior Cane Chunks with Chicken Rice and Vegetables Canned Dog Food 405g"
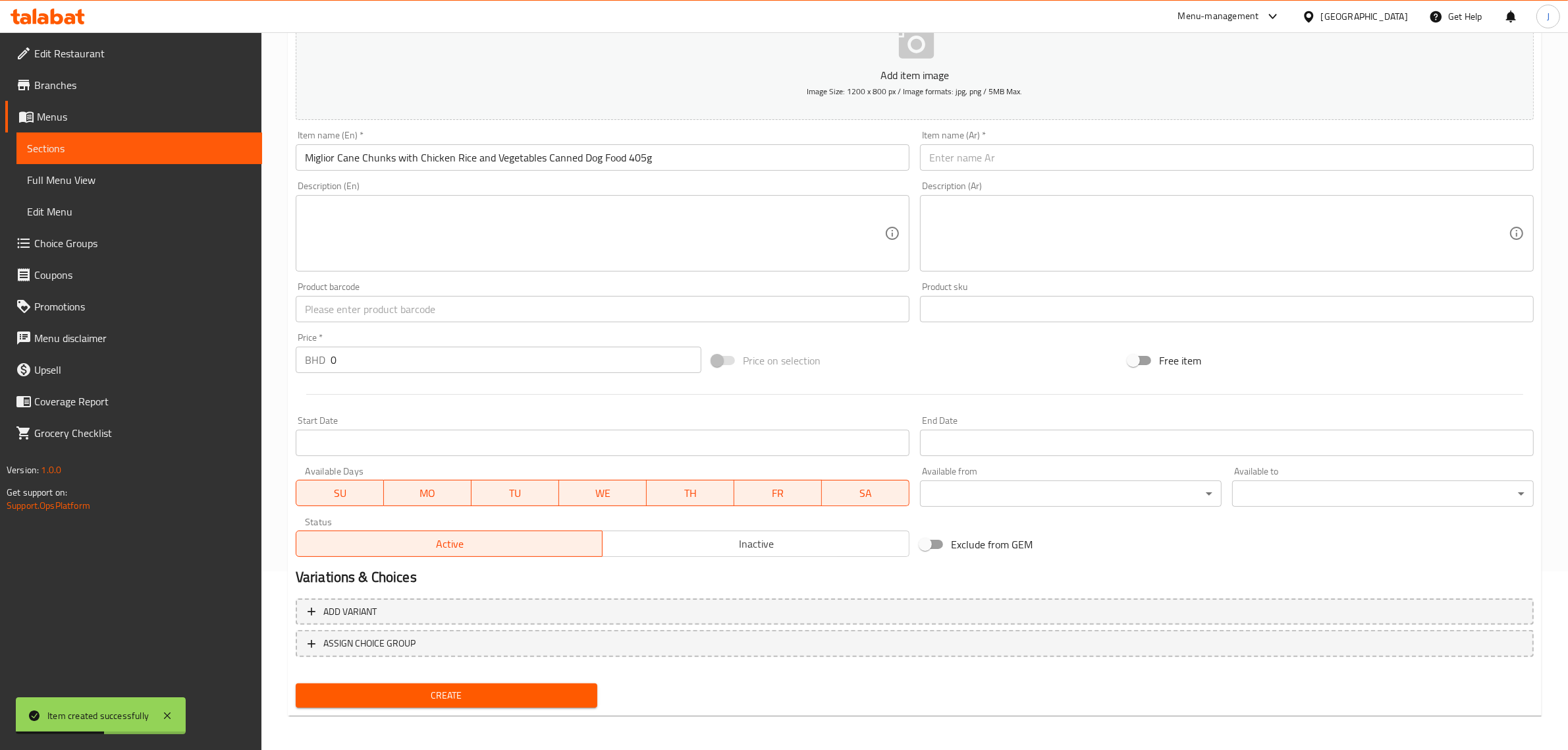
click at [1053, 154] on input "text" at bounding box center [1226, 157] width 613 height 27
paste input "طعام الكلاب المعلب من ميجليور، قطع قصب السكر مع أرز الدجاج والخضروات، 405 جرام"
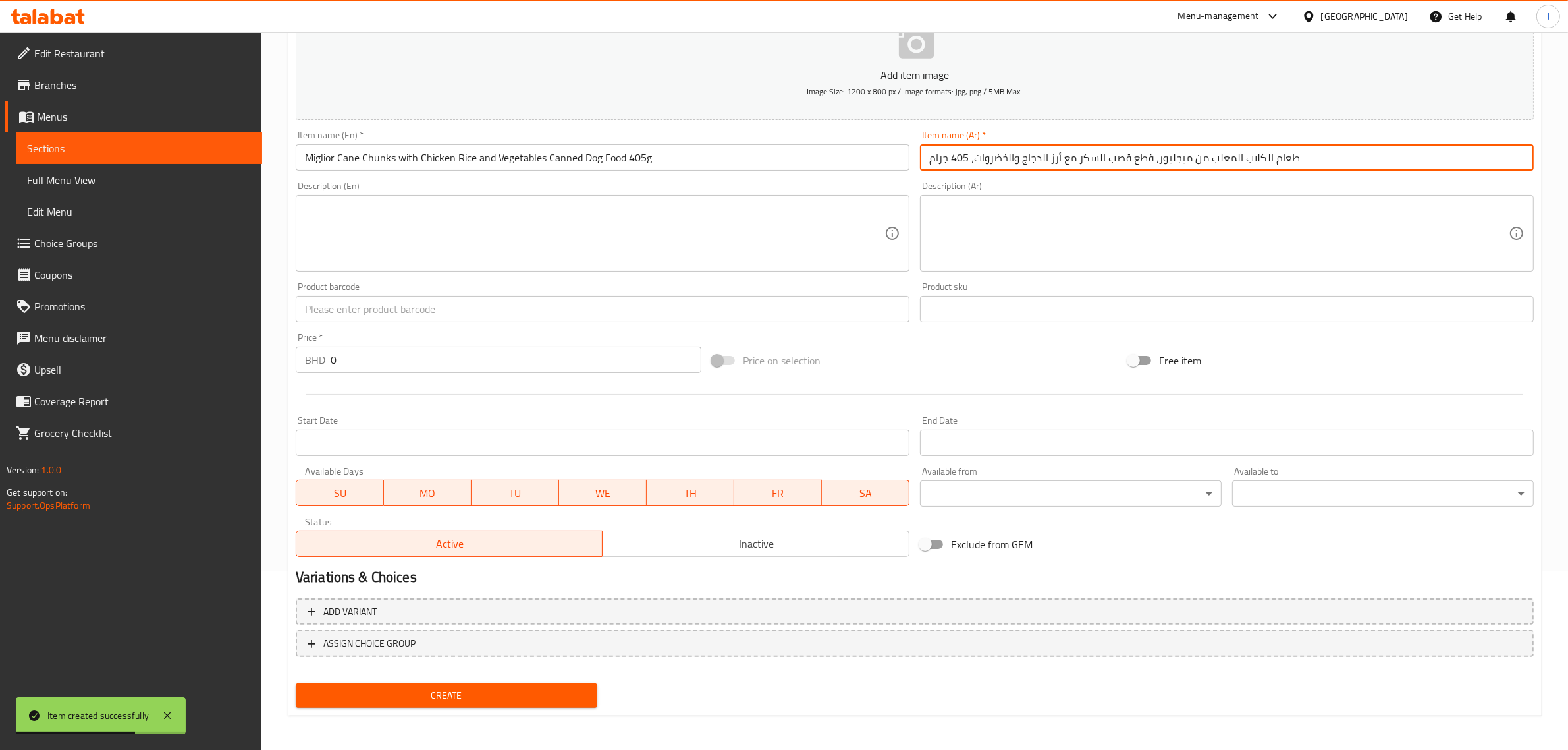
type input "طعام الكلاب المعلب من ميجليور، قطع قصب السكر مع أرز الدجاج والخضروات، 405 جرام"
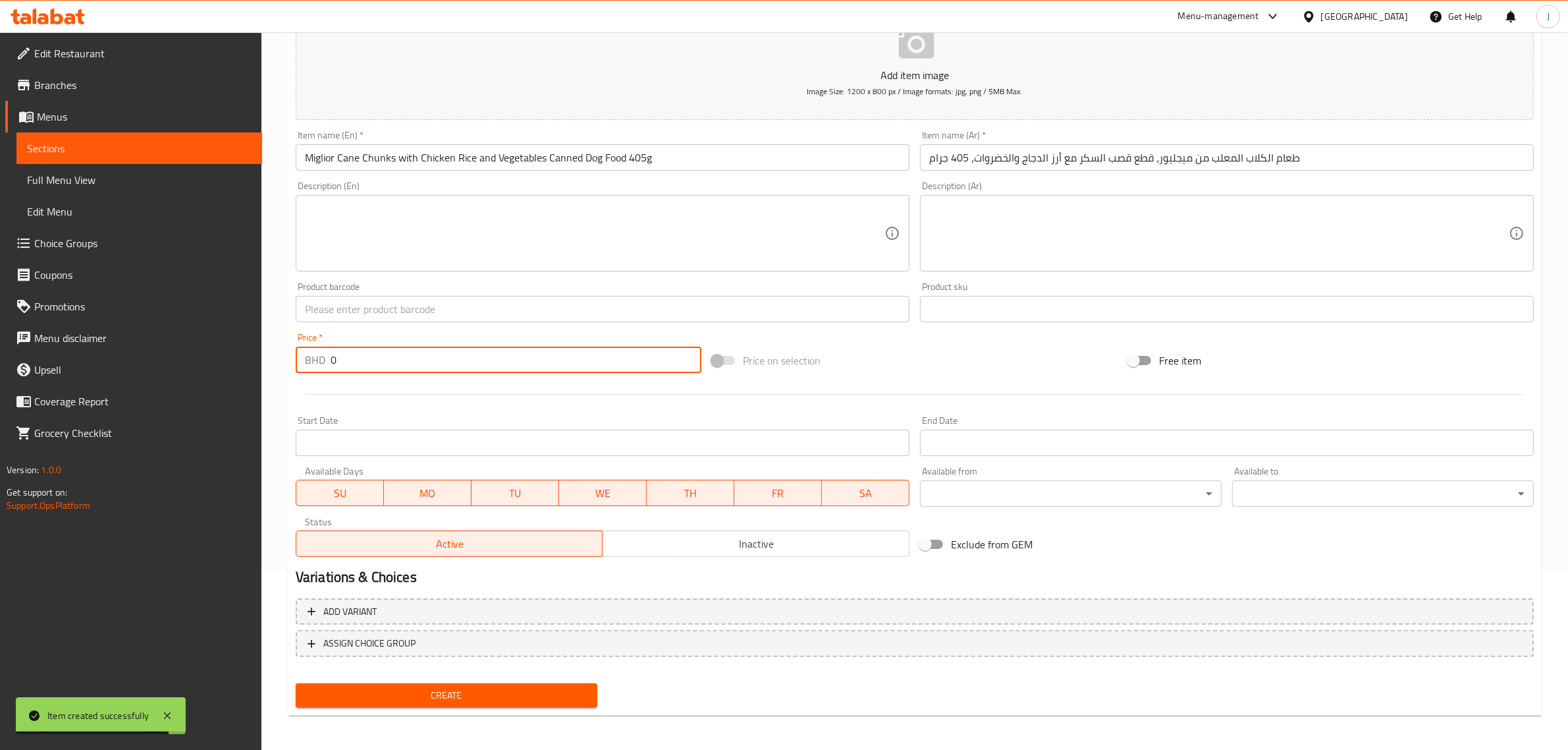
paste input ".400"
drag, startPoint x: 377, startPoint y: 371, endPoint x: 310, endPoint y: 369, distance: 67.0
click at [310, 369] on div "BHD 0 Price *" at bounding box center [499, 360] width 405 height 27
type input "0.400"
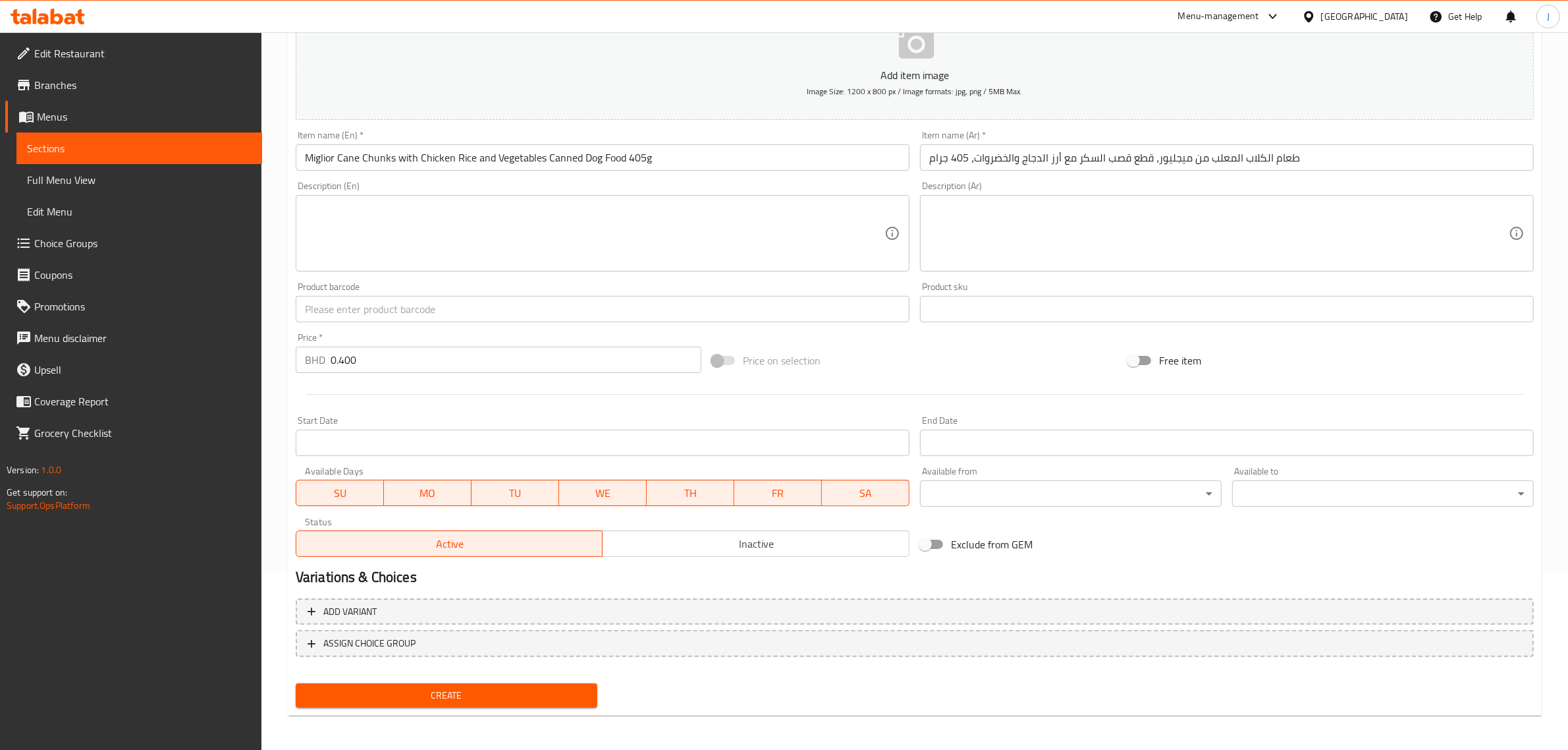
click at [439, 310] on input "text" at bounding box center [602, 309] width 613 height 27
paste input "8007520011211"
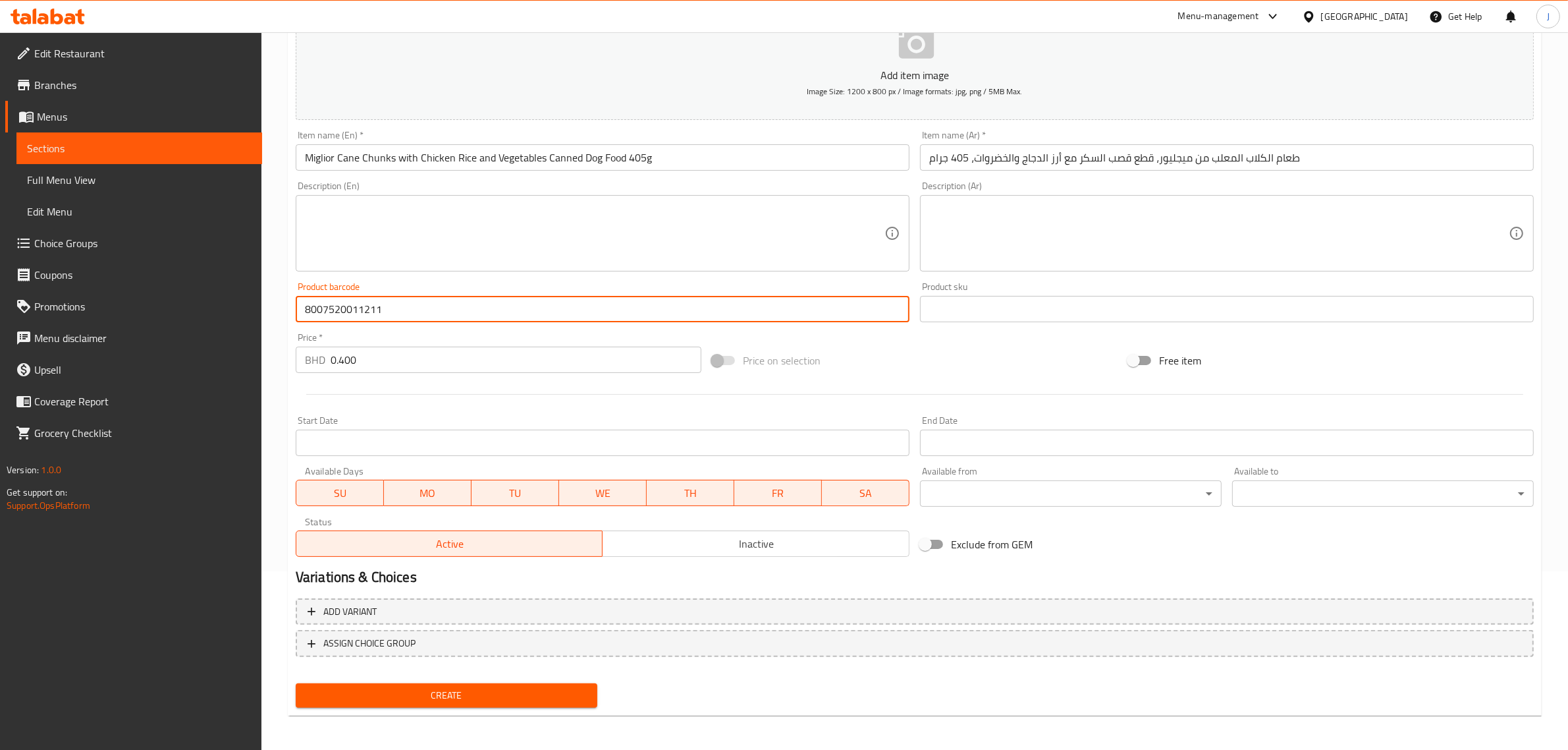
type input "8007520011211"
click at [466, 692] on span "Create" at bounding box center [446, 695] width 280 height 16
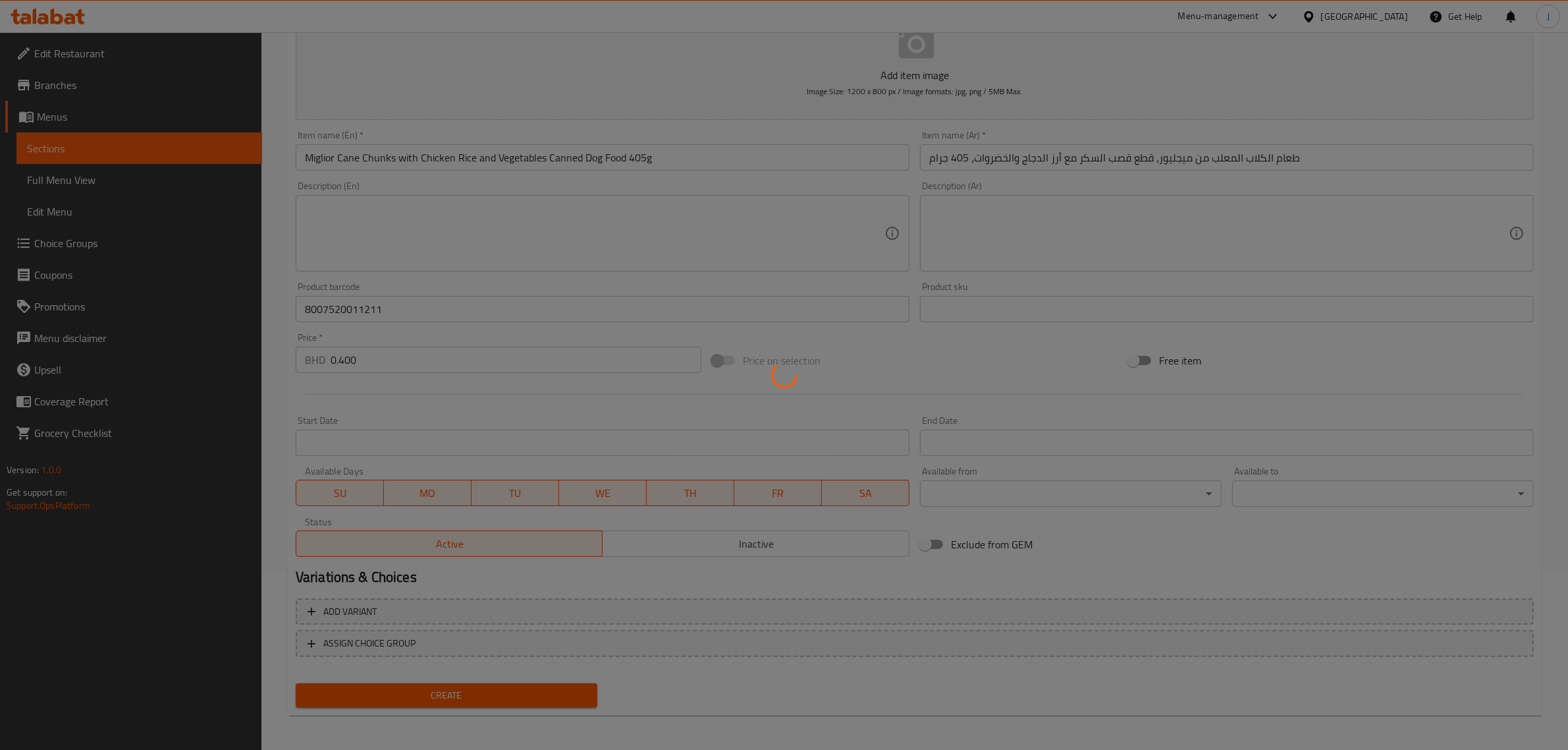
type input "0"
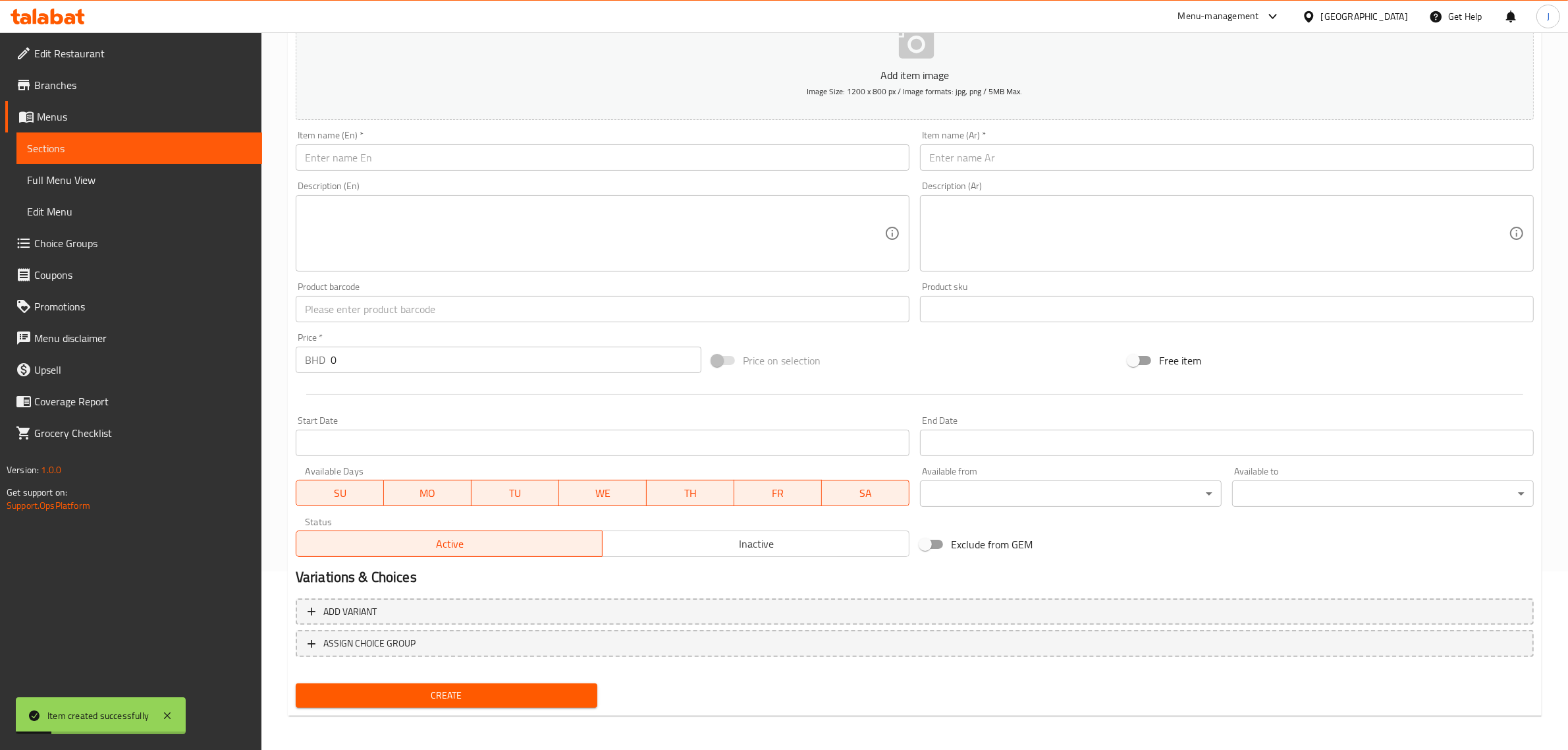
click at [408, 149] on input "text" at bounding box center [602, 157] width 613 height 27
paste input "Hill's Science Plan Adult Cat Food with Tuna 1.5 kg"
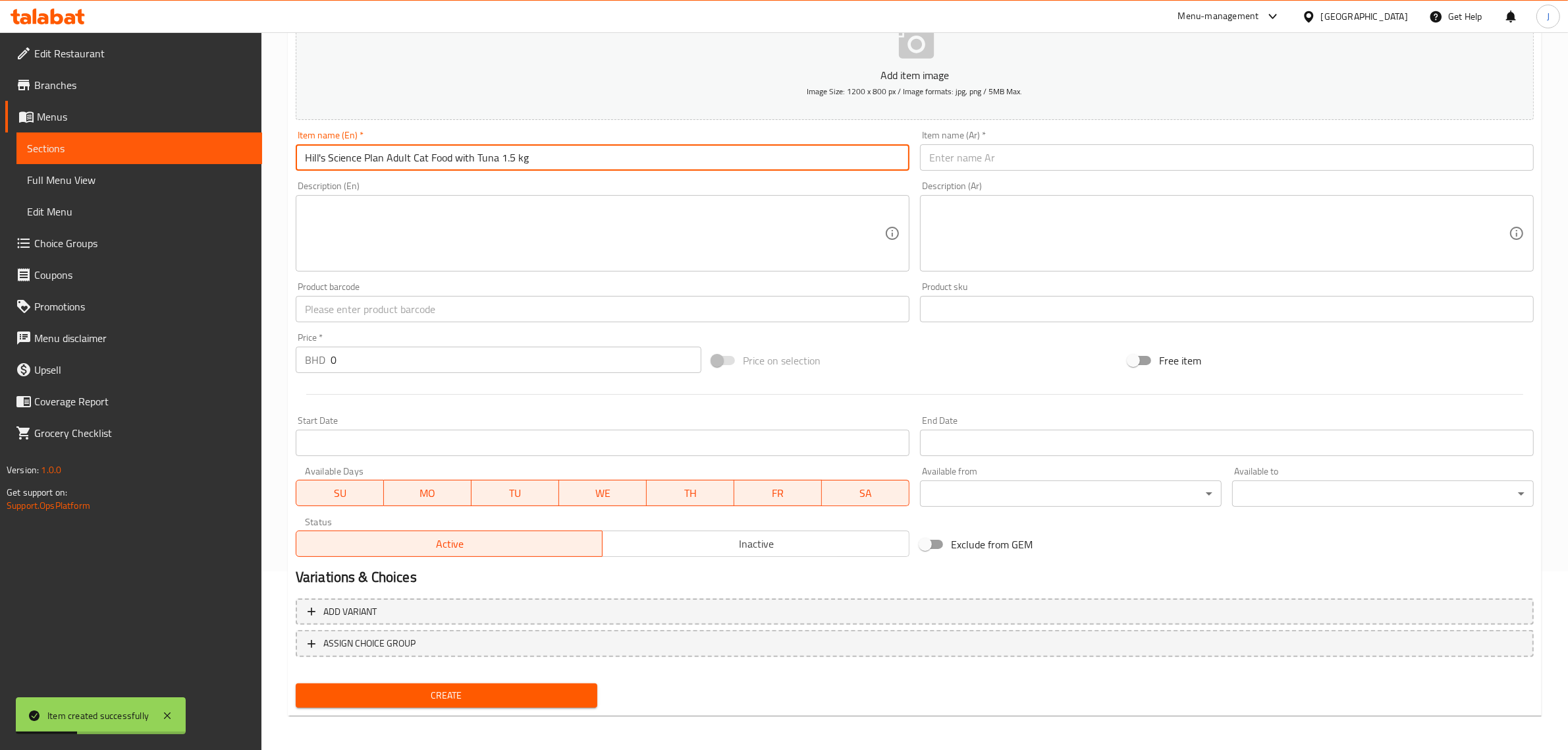
type input "Hill's Science Plan Adult Cat Food with Tuna 1.5 kg"
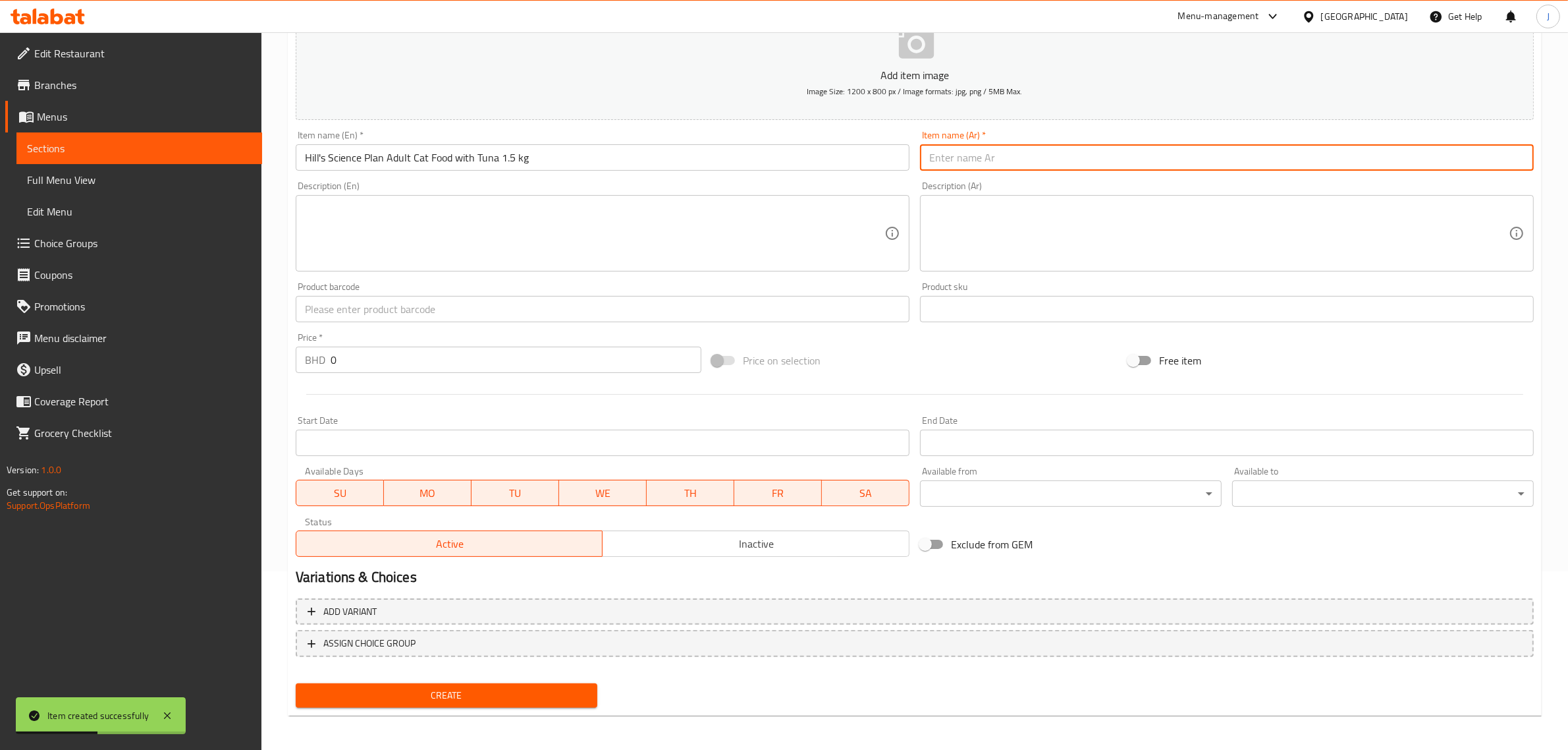
click at [1029, 147] on input "text" at bounding box center [1226, 157] width 613 height 27
paste input "طعام هيلز ساينس بلان للقطط البالغة مع التونة 1.5 كجم"
type input "طعام هيلز ساينس بلان للقطط البالغة مع التونة 1.5 كجم"
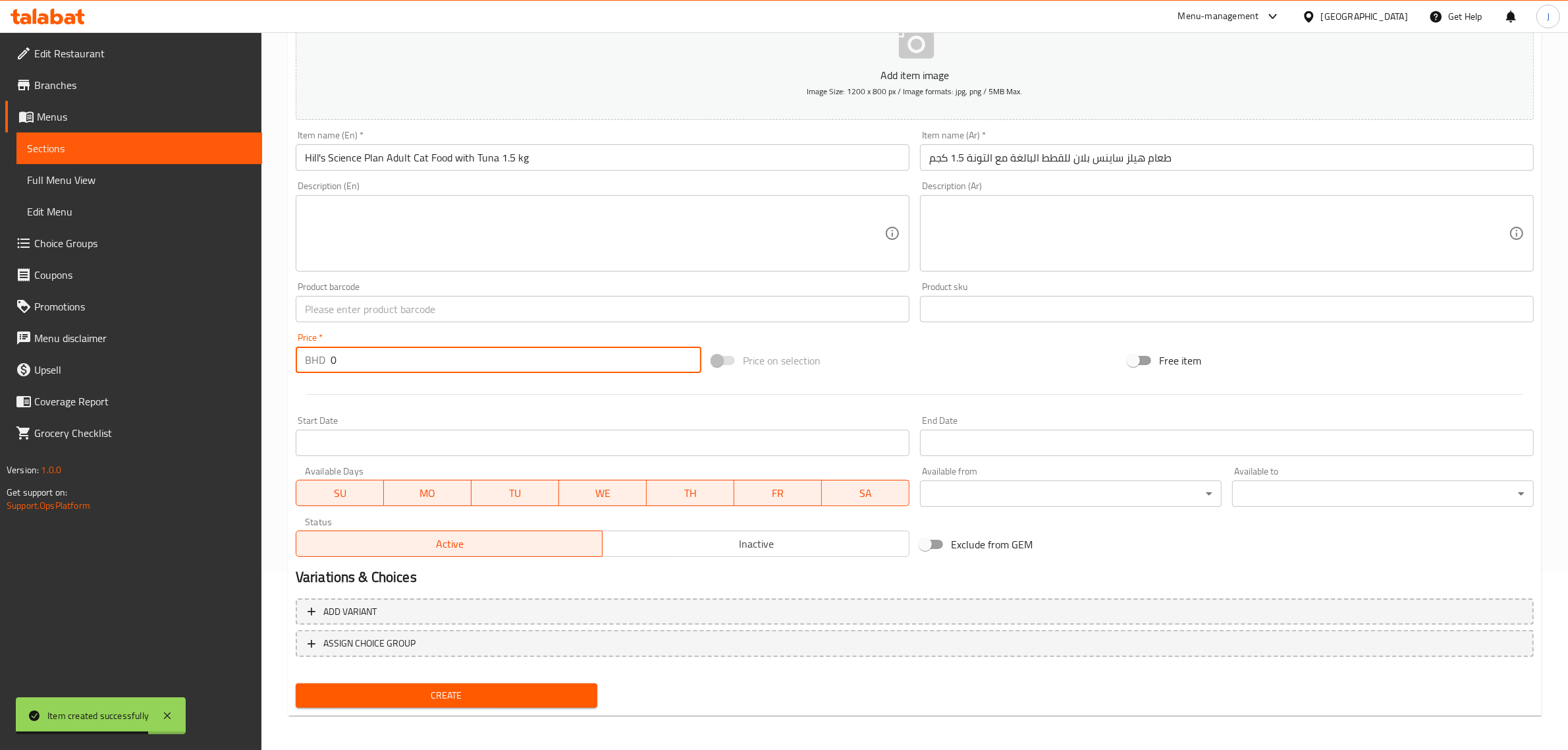
paste input "12.00"
drag, startPoint x: 445, startPoint y: 366, endPoint x: 221, endPoint y: 350, distance: 224.6
click at [221, 350] on div "Edit Restaurant Branches Menus Sections Full Menu View Edit Menu Choice Groups …" at bounding box center [784, 303] width 1568 height 898
type input "12.000"
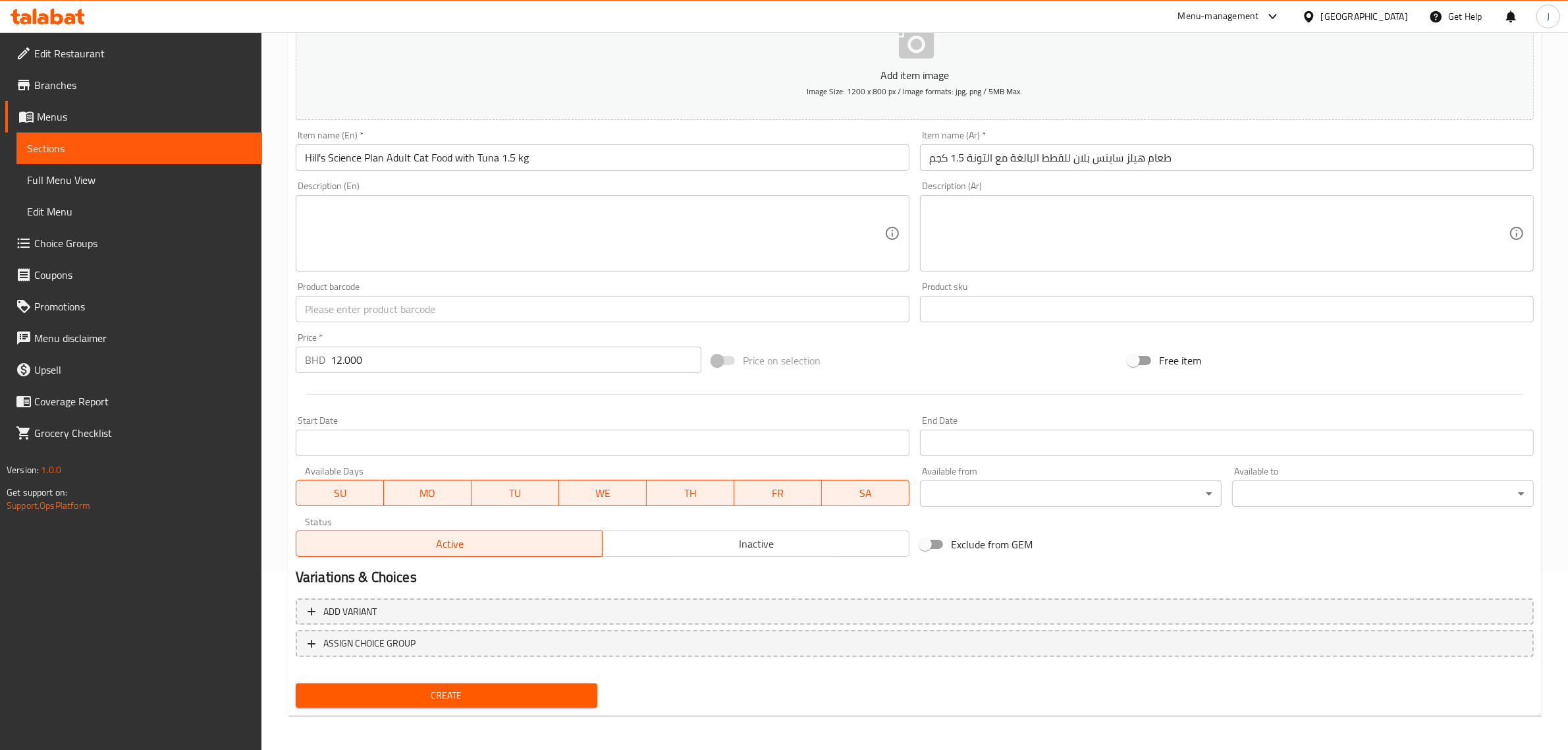
click at [346, 320] on input "text" at bounding box center [602, 309] width 613 height 27
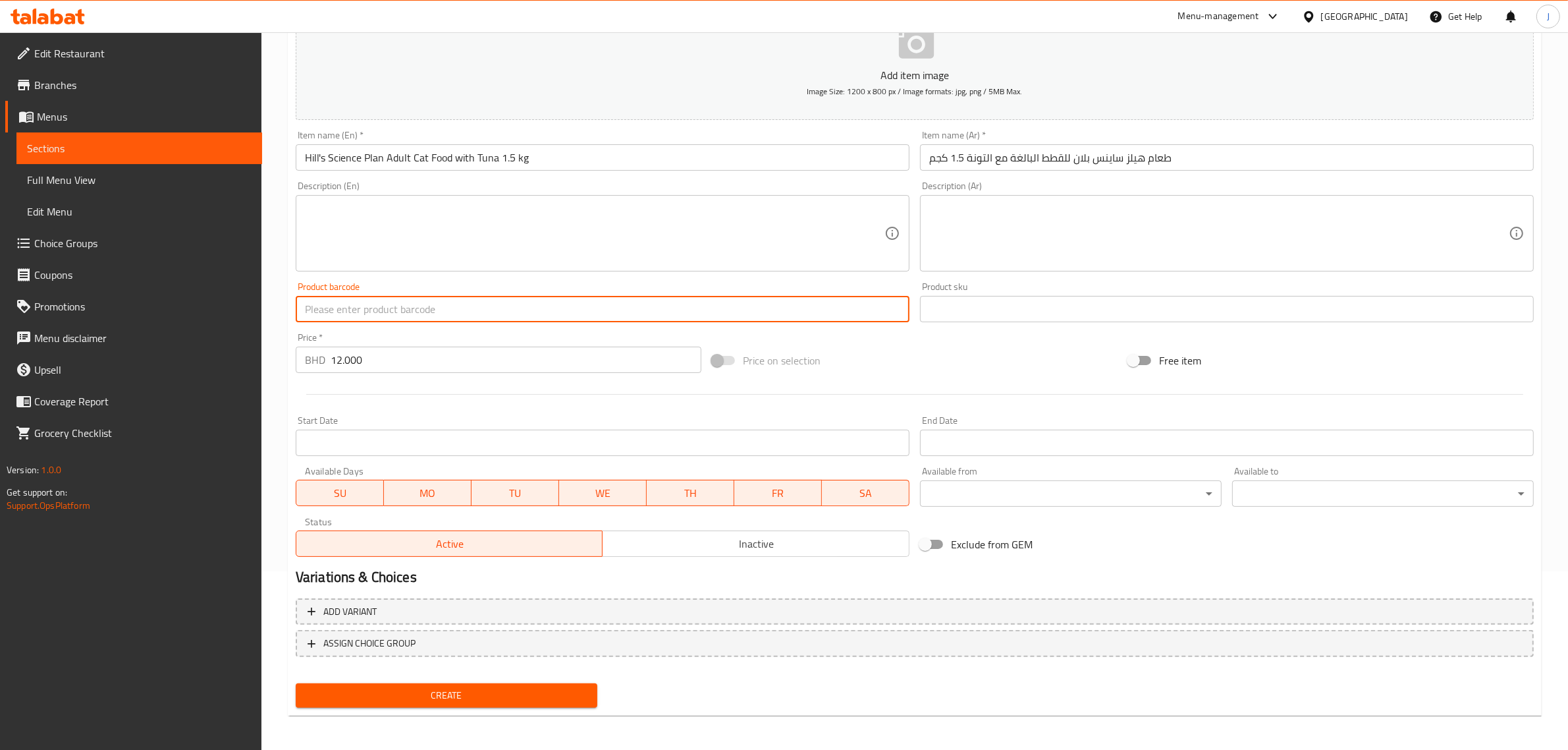
paste input "52742023724"
type input "52742023724"
click at [394, 698] on span "Create" at bounding box center [446, 695] width 280 height 16
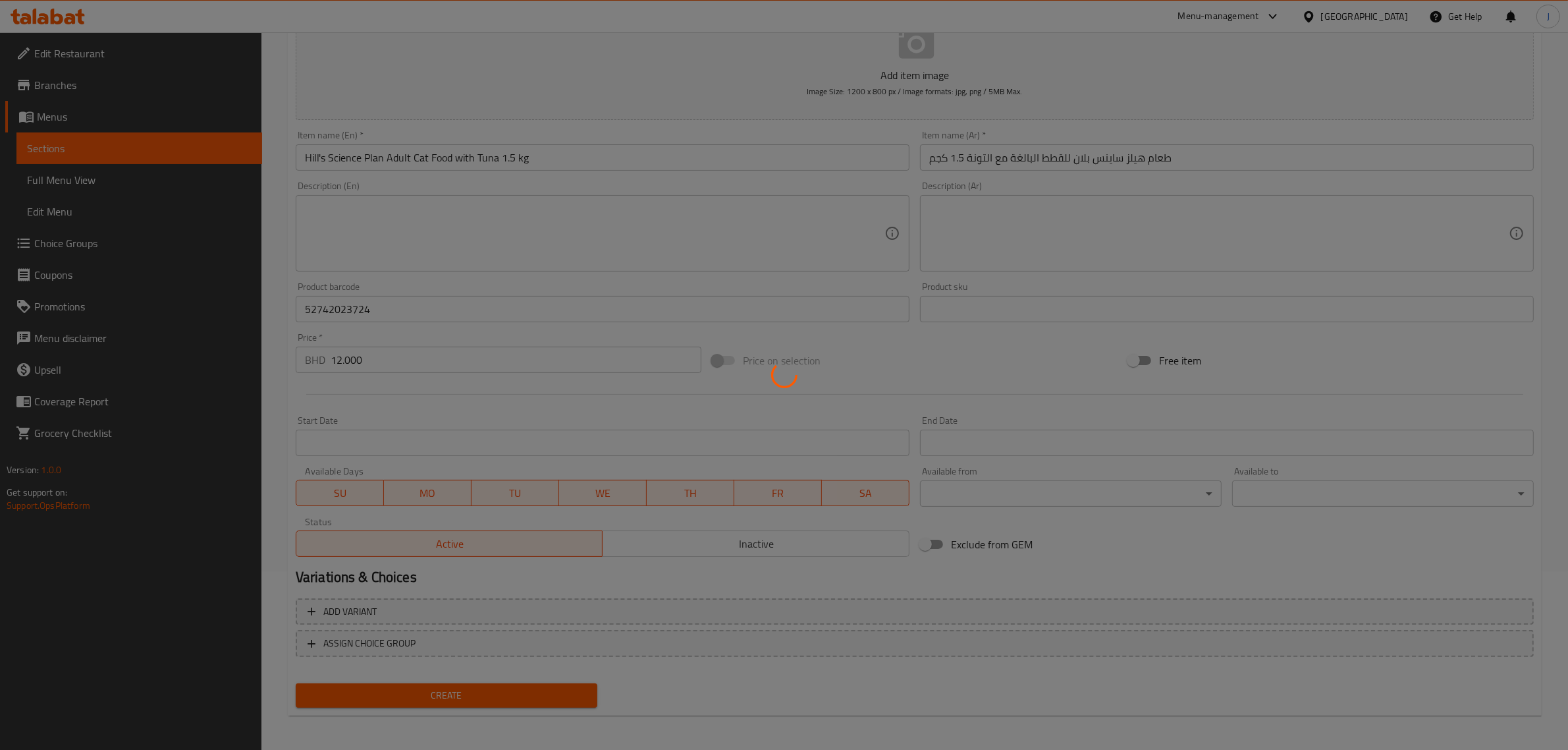
type input "0"
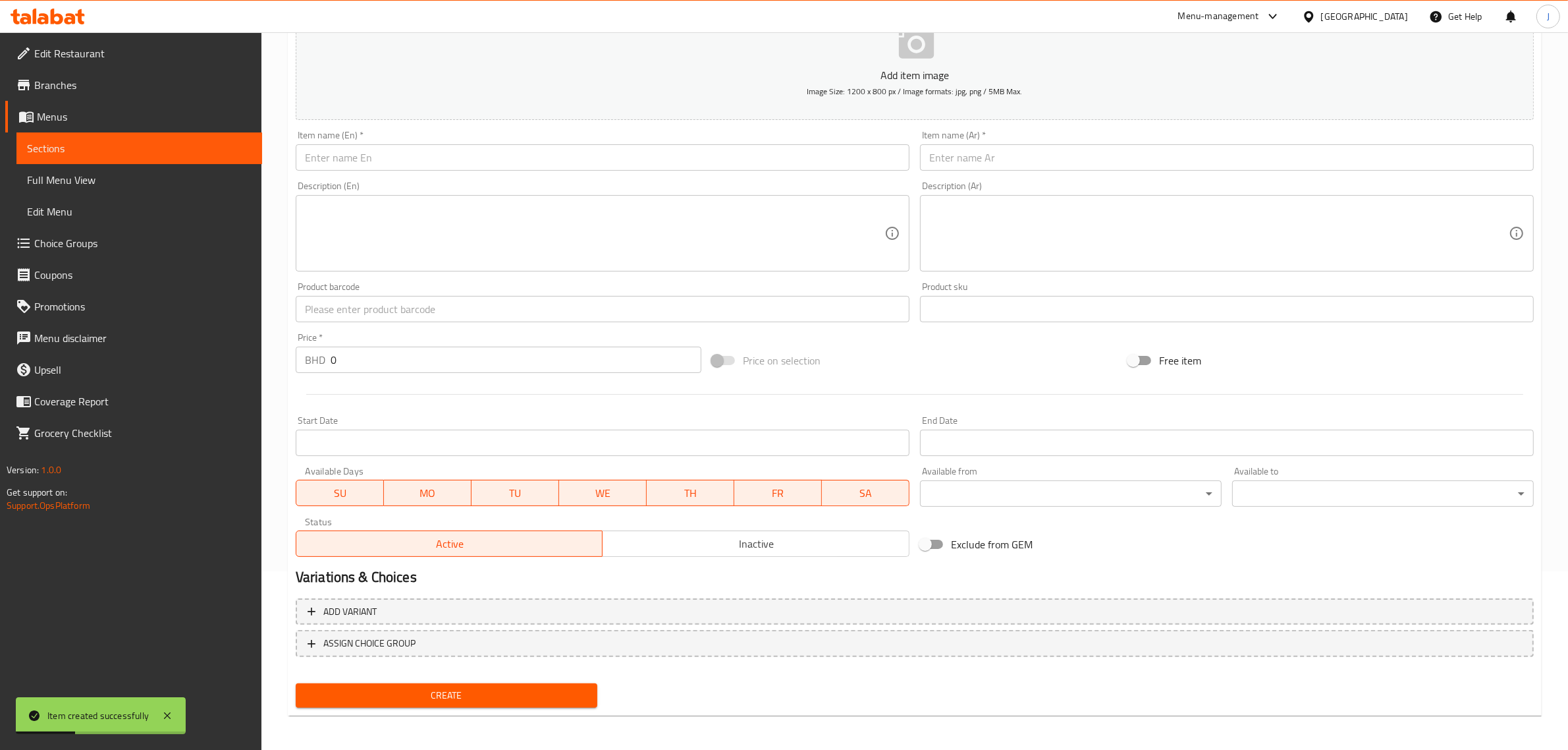
click at [486, 162] on input "text" at bounding box center [602, 157] width 613 height 27
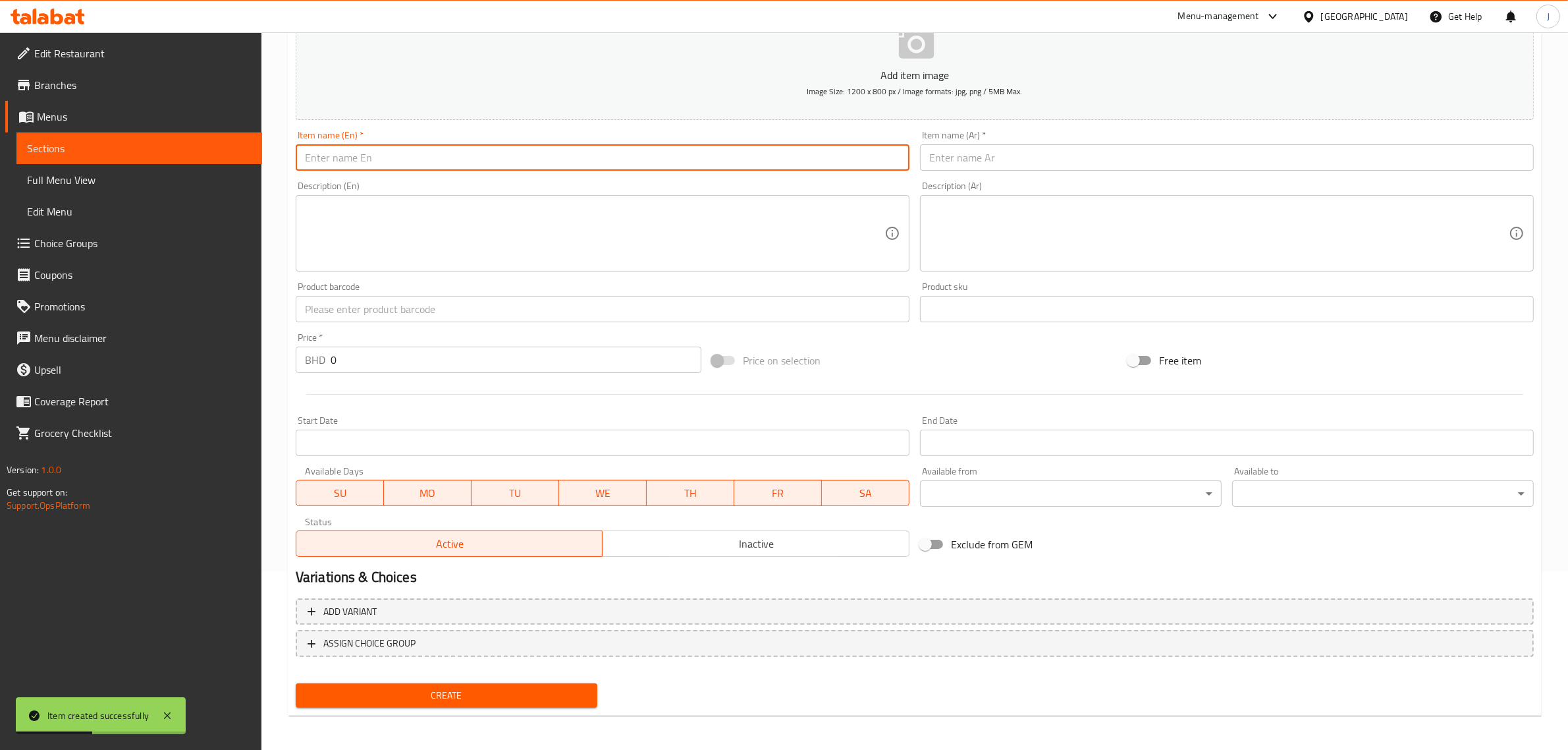
paste input "[PERSON_NAME] Adult Dry Cat Food with Chicken 1.5 kg"
type input "[PERSON_NAME] Adult Dry Cat Food with Chicken 1.5 kg"
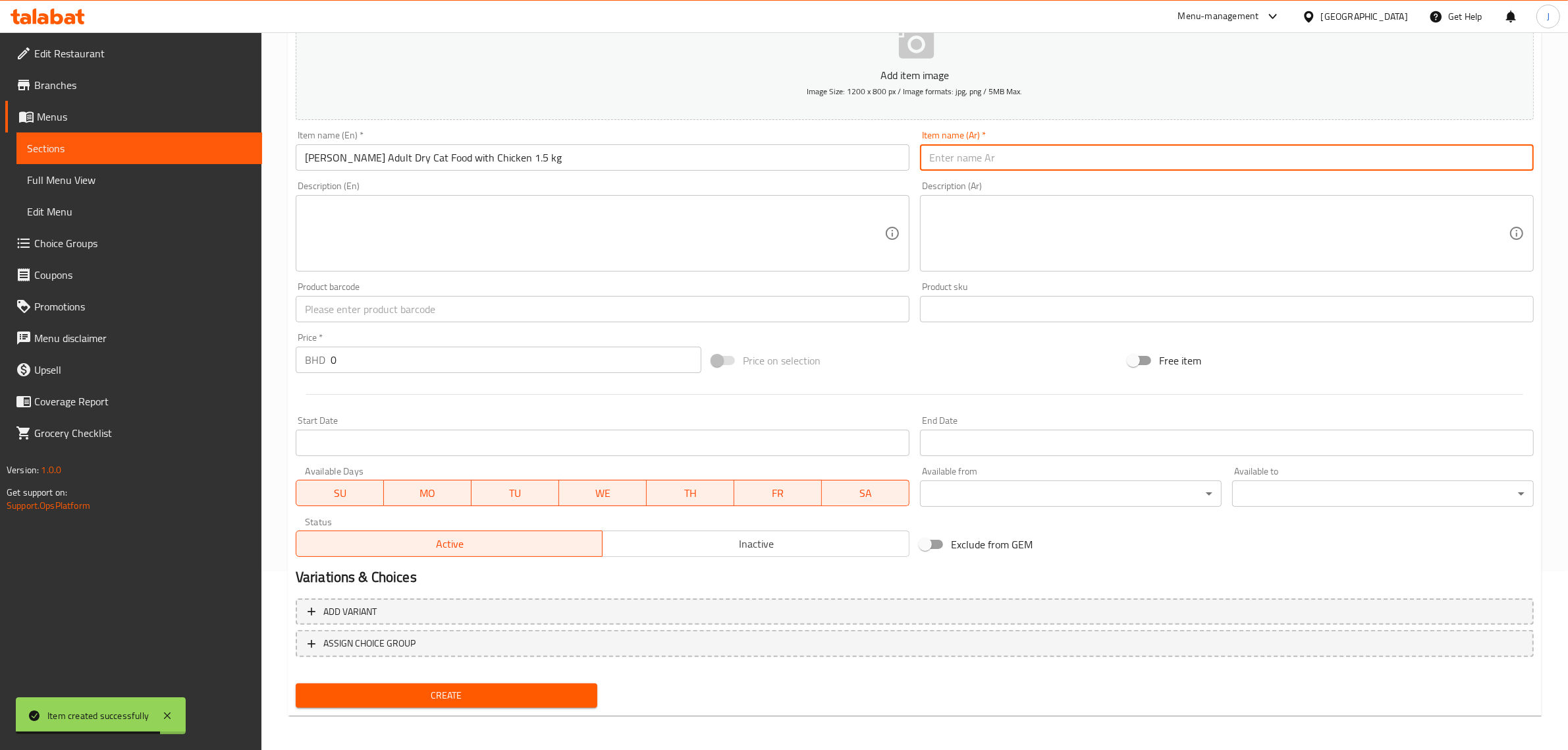
click at [1145, 154] on input "text" at bounding box center [1226, 157] width 613 height 27
paste input "طعام هيلز الجاف للقطط البالغة بالدجاج 1.5 كجم"
type input "طعام هيلز الجاف للقطط البالغة بالدجاج 1.5 كجم"
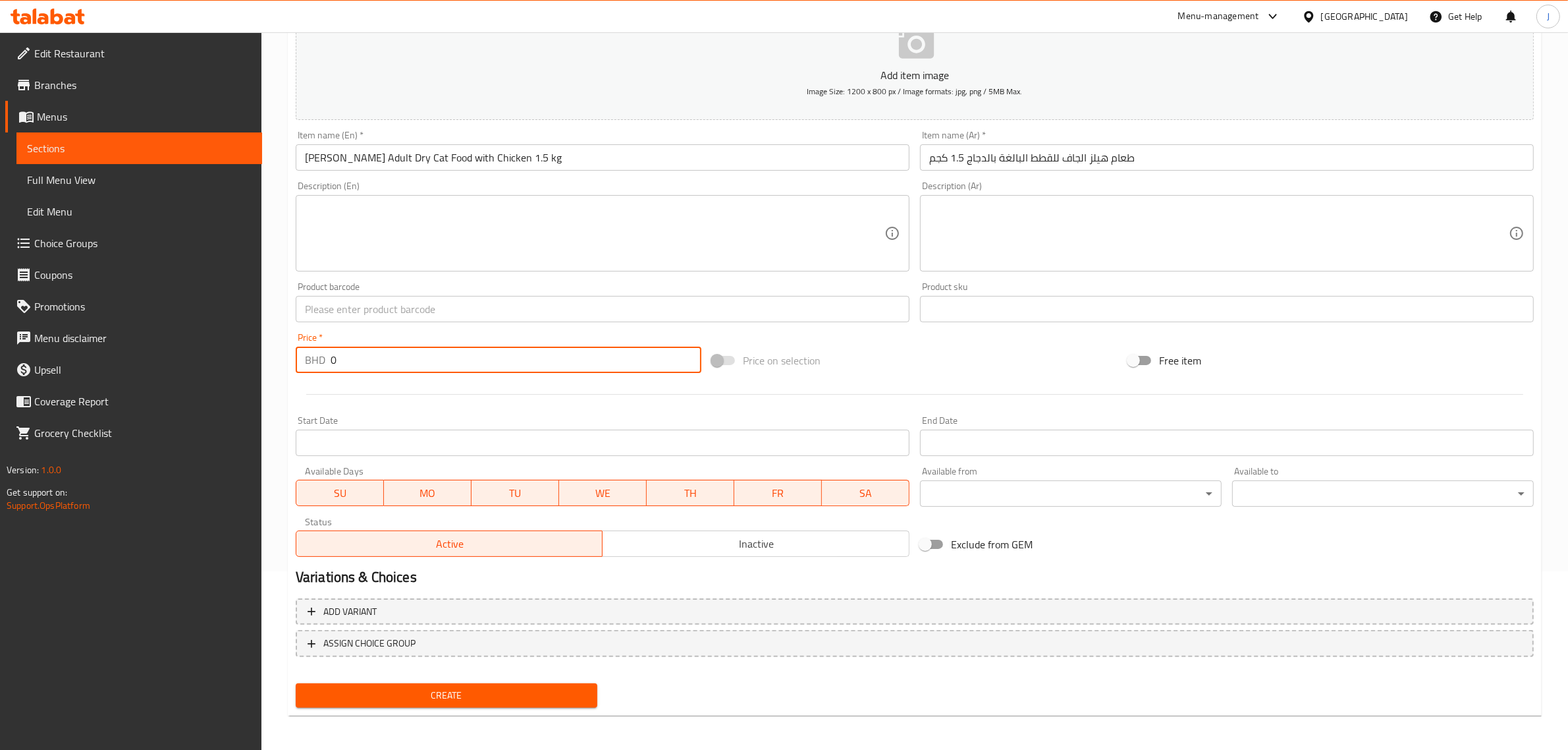
drag, startPoint x: 358, startPoint y: 358, endPoint x: 211, endPoint y: 351, distance: 147.2
click at [211, 351] on div "Edit Restaurant Branches Menus Sections Full Menu View Edit Menu Choice Groups …" at bounding box center [784, 303] width 1568 height 898
paste input "9.90"
type input "9.900"
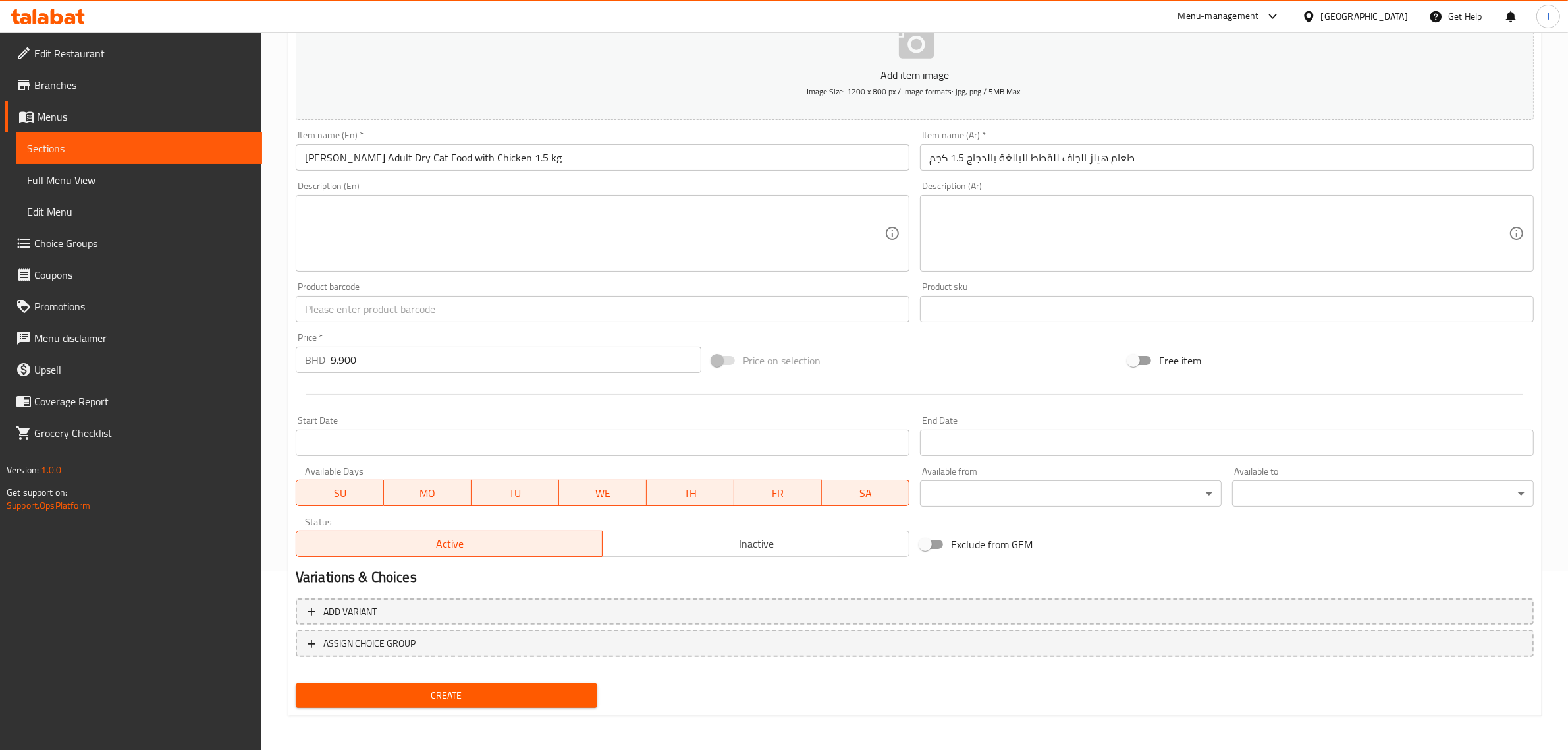
click at [522, 302] on input "text" at bounding box center [602, 309] width 613 height 27
paste input "52742059617"
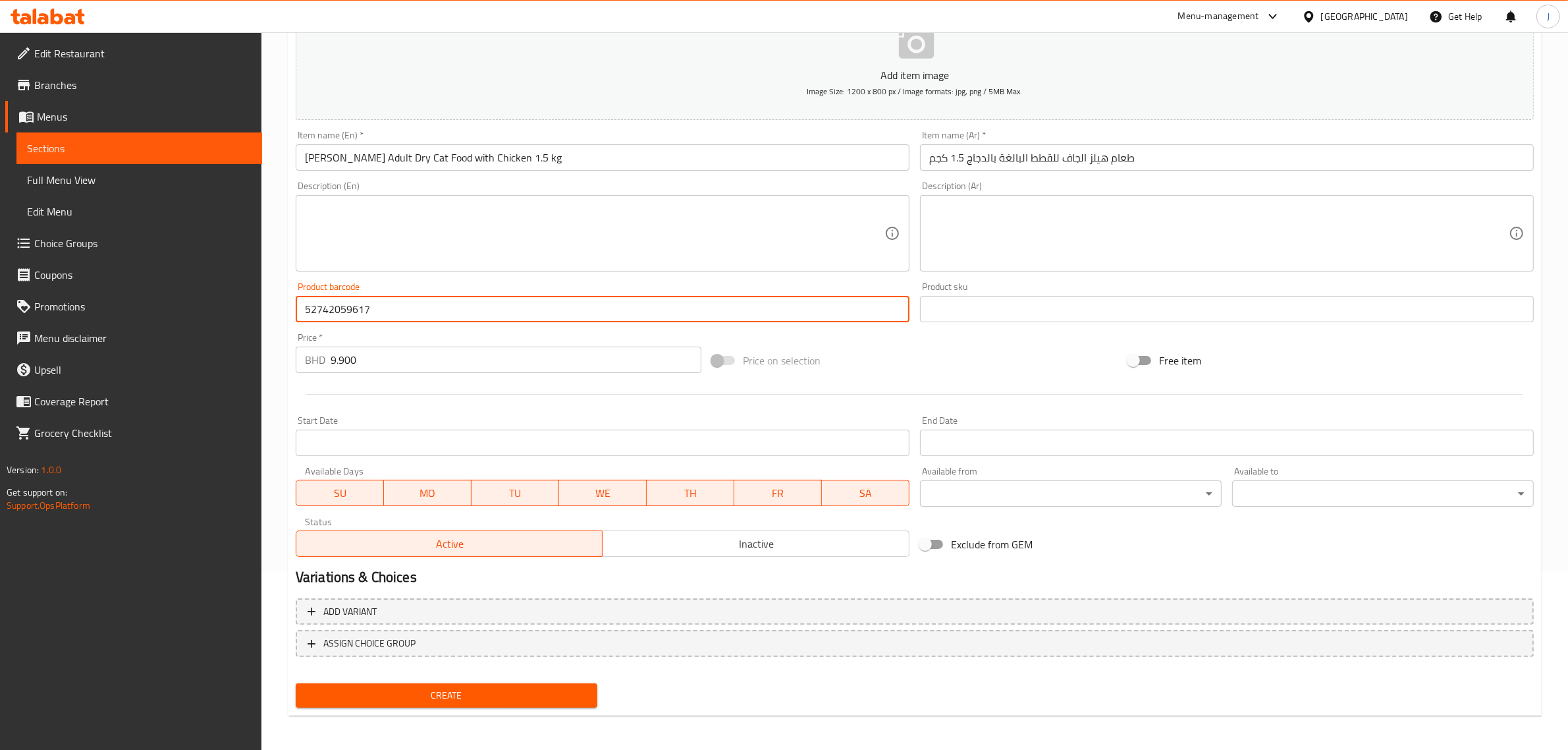
type input "52742059617"
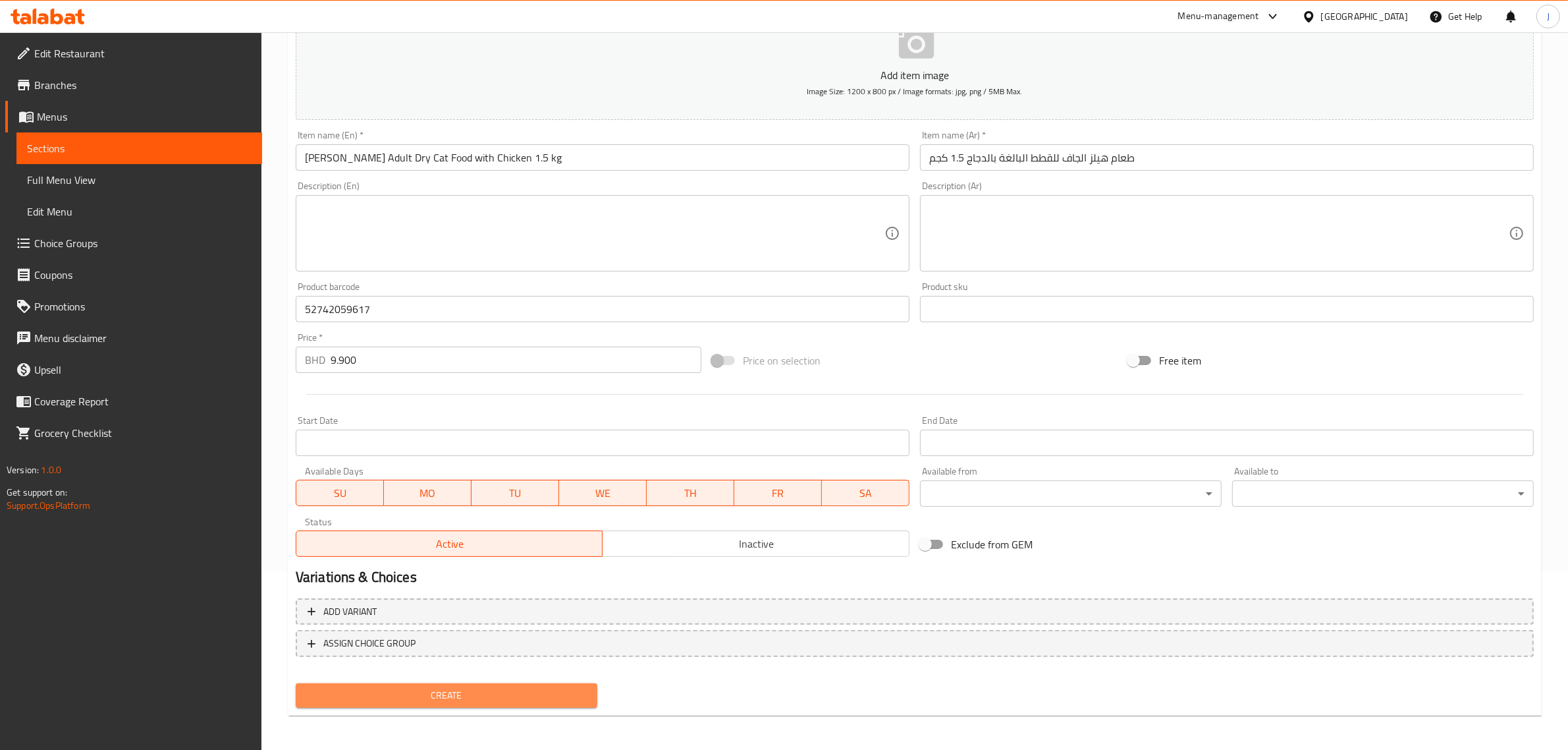
click at [500, 693] on span "Create" at bounding box center [446, 695] width 280 height 16
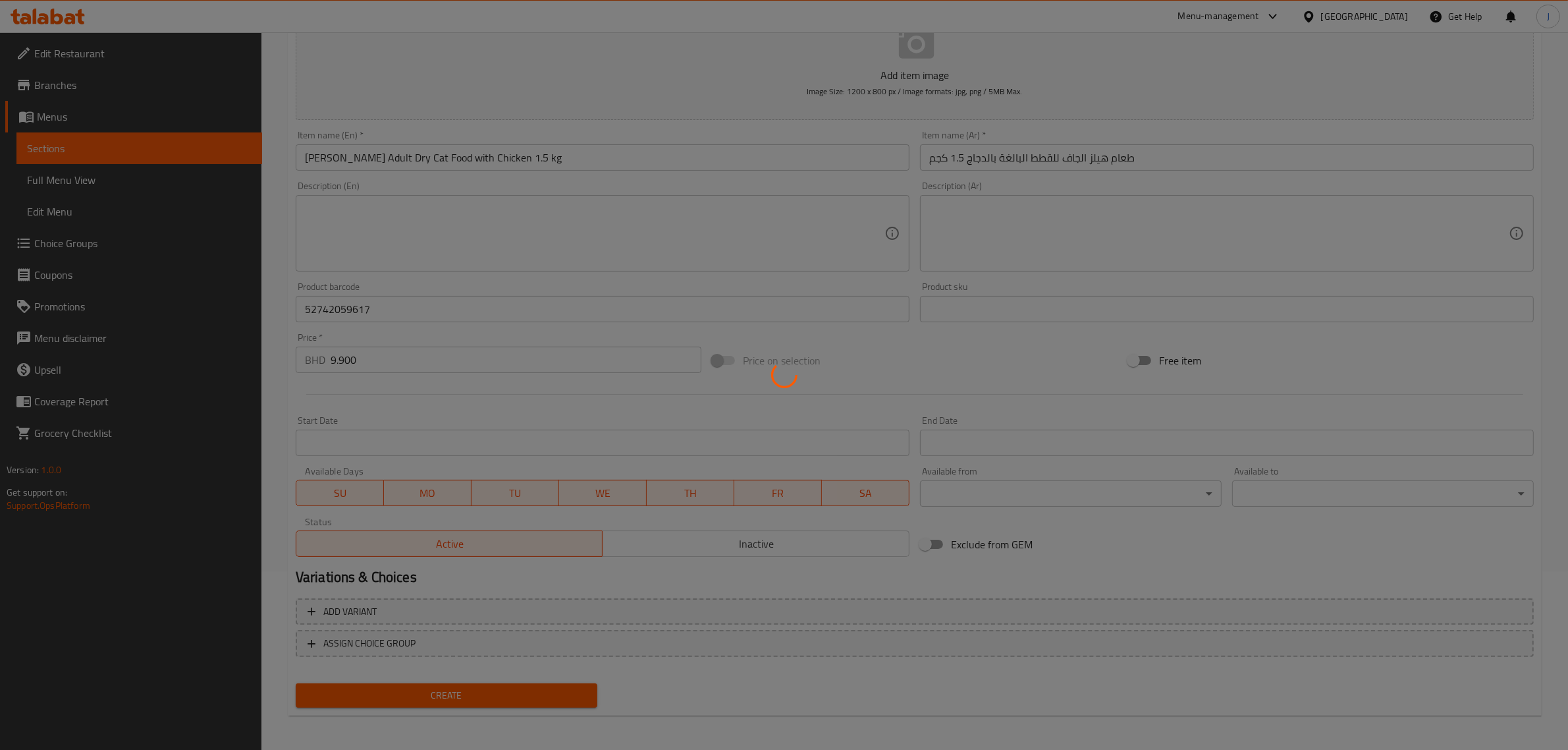
type input "0"
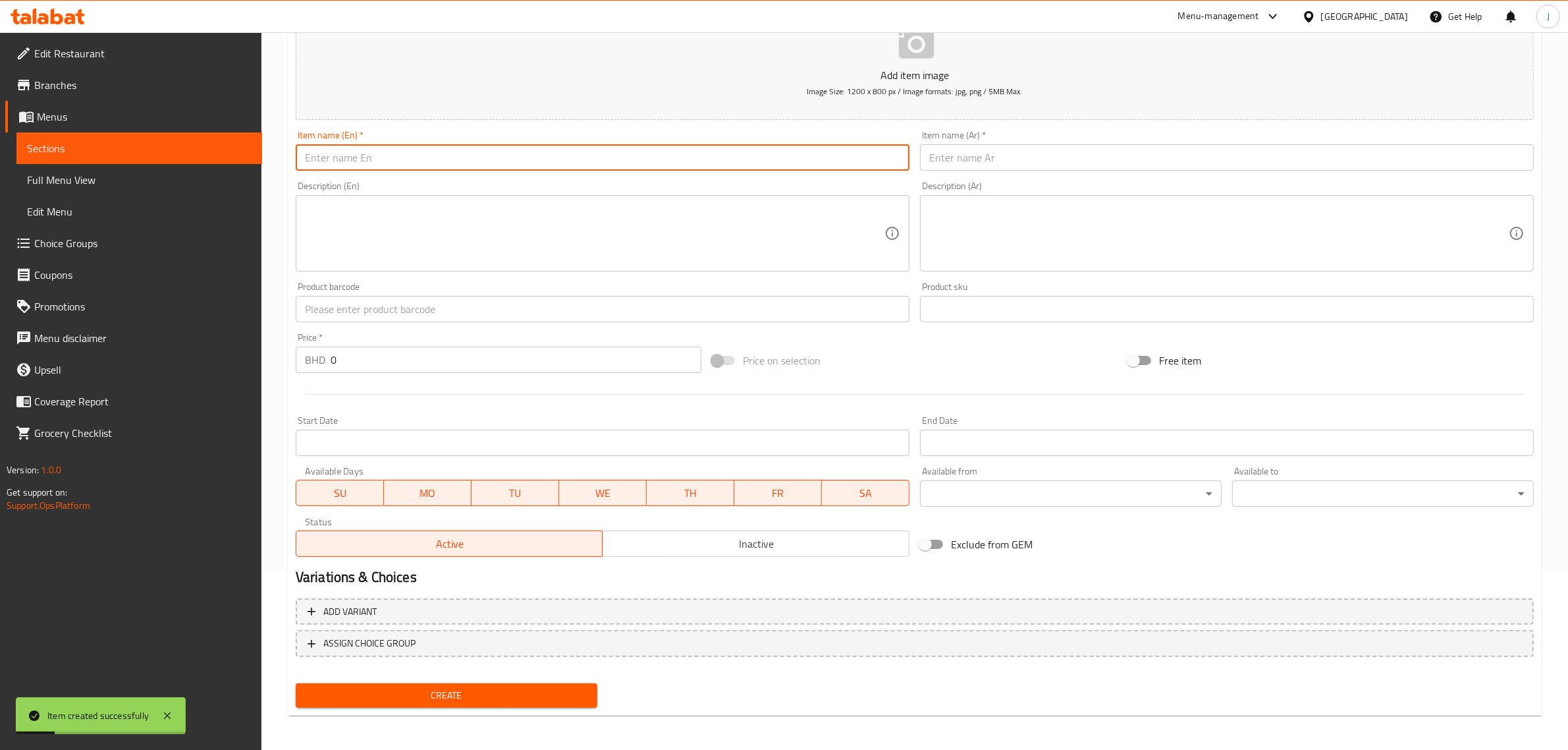
click at [581, 154] on input "text" at bounding box center [602, 157] width 613 height 27
paste input "Hills SP Kitten - Dry food Chicken - 300 g"
type input "Hills SP Kitten - Dry food Chicken - 300 g"
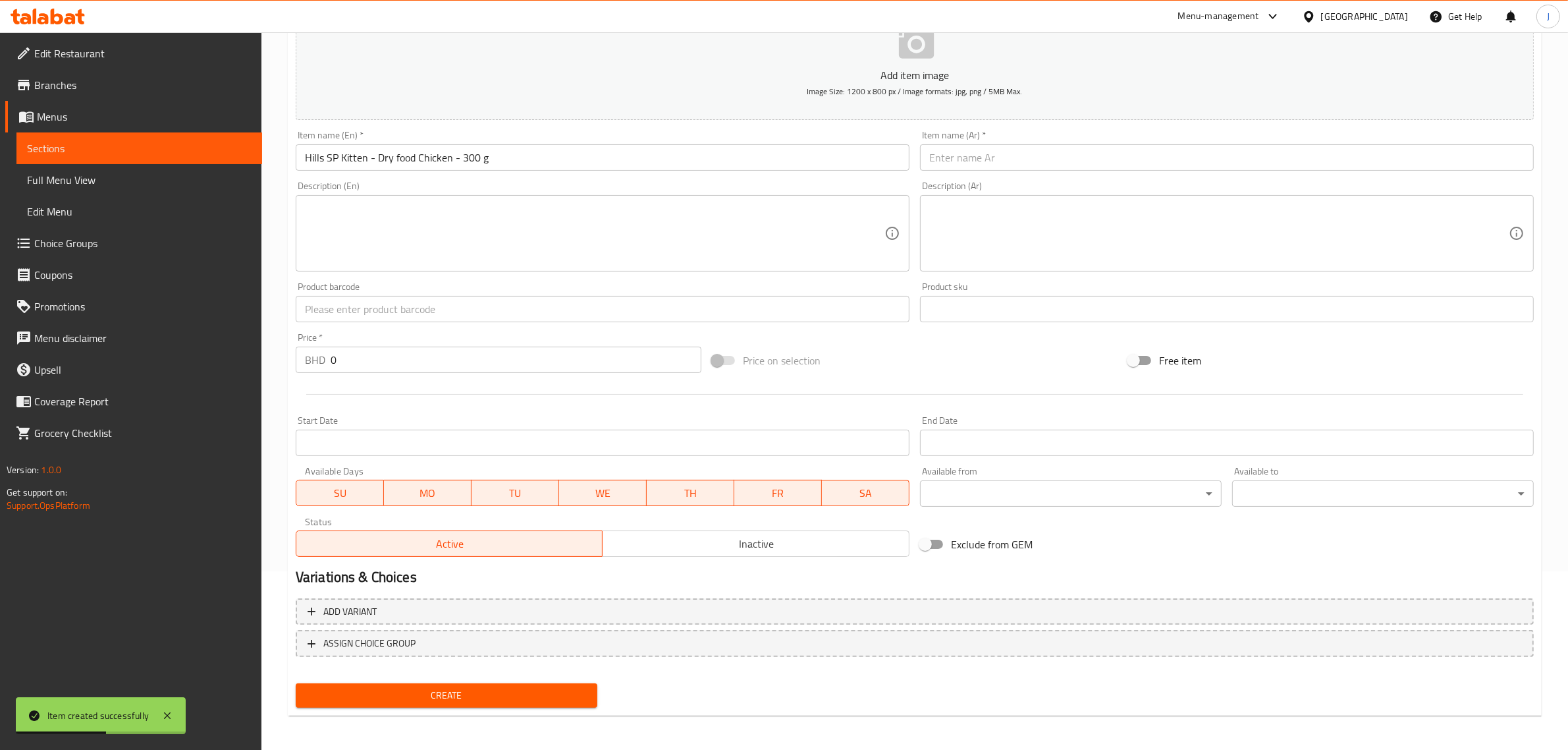
drag, startPoint x: 1187, startPoint y: 137, endPoint x: 1183, endPoint y: 143, distance: 7.2
click at [1187, 137] on div "Item name (Ar)   * Item name (Ar) *" at bounding box center [1226, 150] width 613 height 41
click at [1173, 153] on input "text" at bounding box center [1226, 157] width 613 height 27
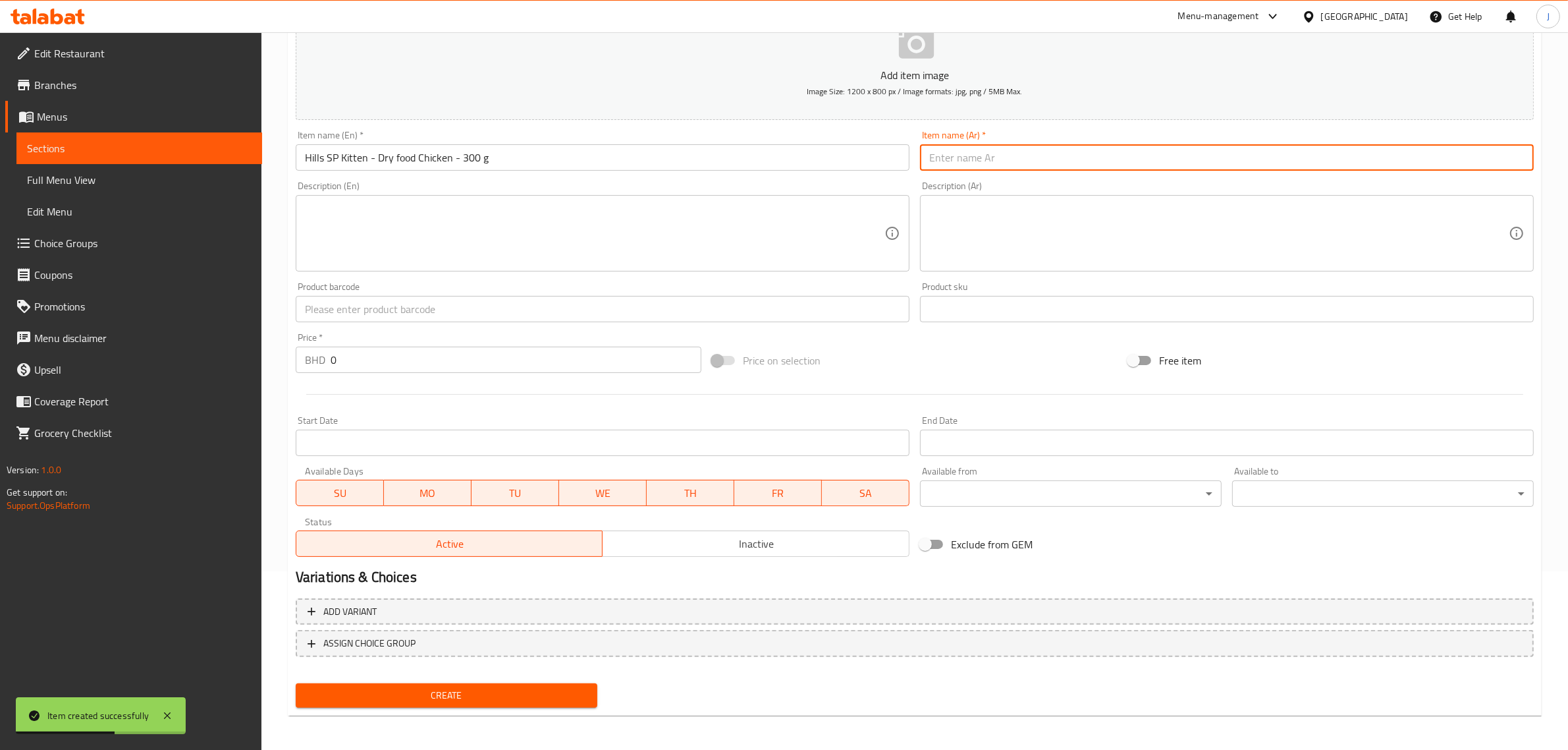
paste input "طعام جاف للقطط الصغيرة من هيلز إس بي - دجاج - 300 غرام"
type input "طعام جاف للقطط الصغيرة من هيلز إس بي - دجاج - 300 غرام"
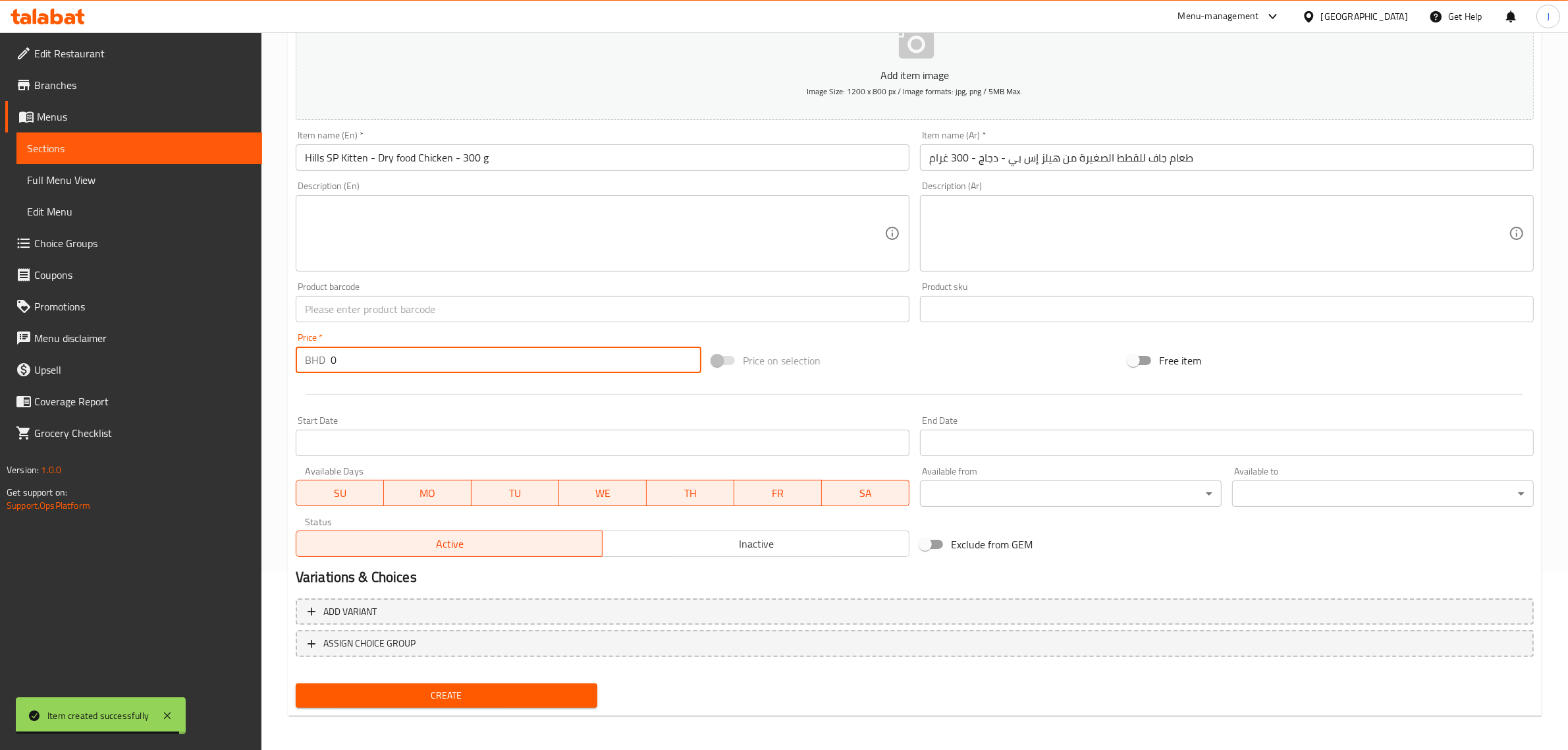
paste input "3.00"
drag, startPoint x: 395, startPoint y: 363, endPoint x: 97, endPoint y: 356, distance: 298.1
click at [97, 356] on div "Edit Restaurant Branches Menus Sections Full Menu View Edit Menu Choice Groups …" at bounding box center [784, 303] width 1568 height 898
type input "3.000"
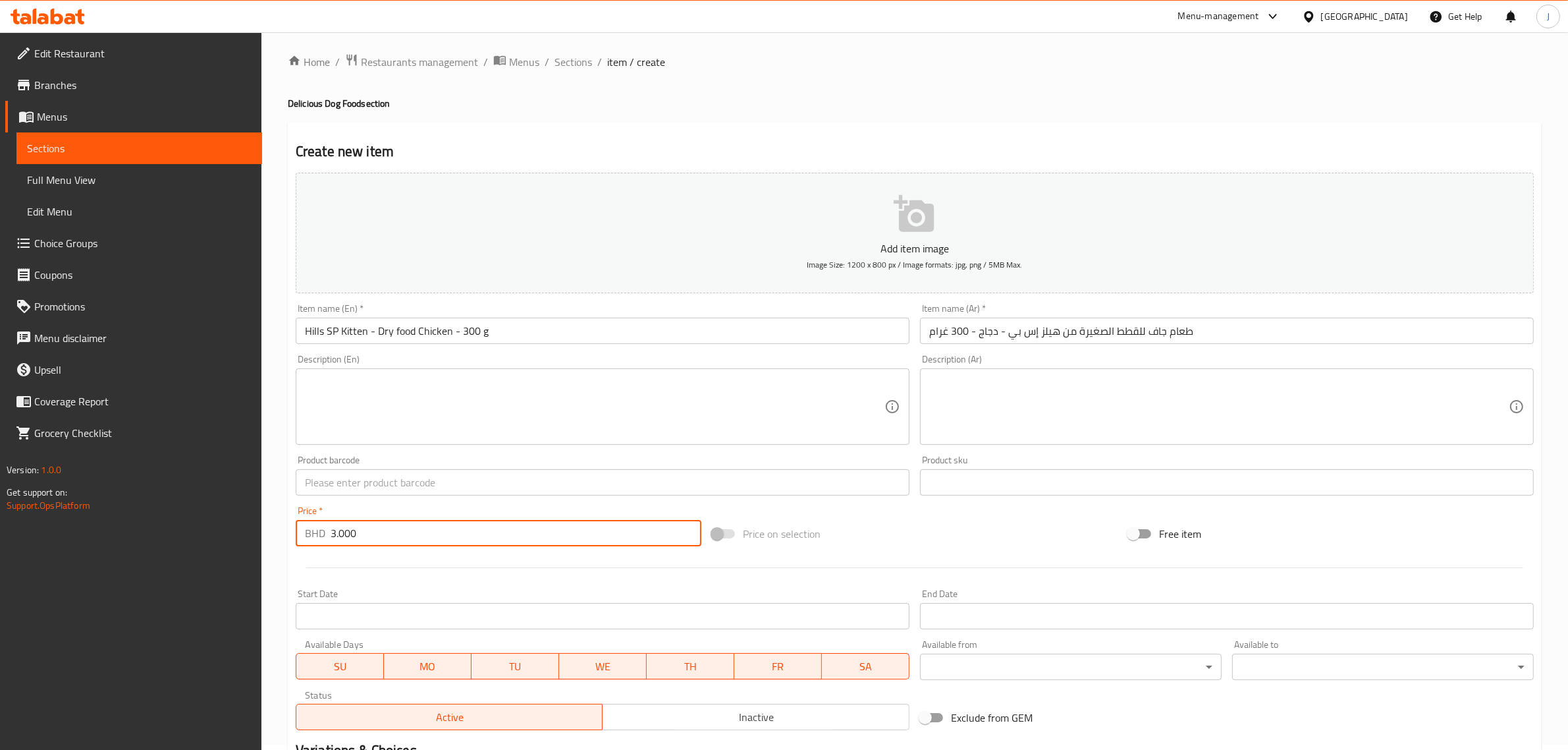
scroll to position [0, 0]
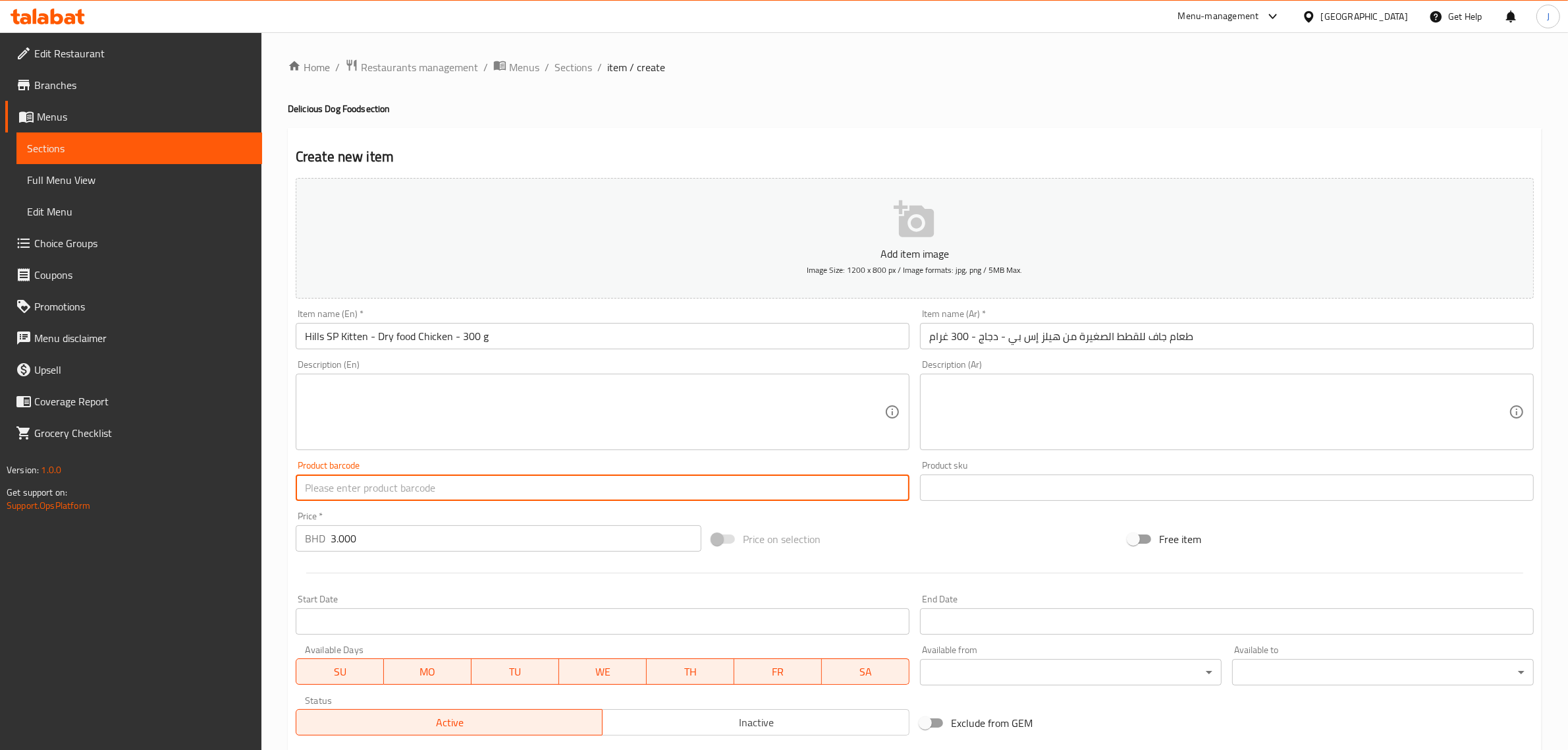
click at [529, 484] on input "text" at bounding box center [602, 488] width 613 height 27
paste input "52742059716"
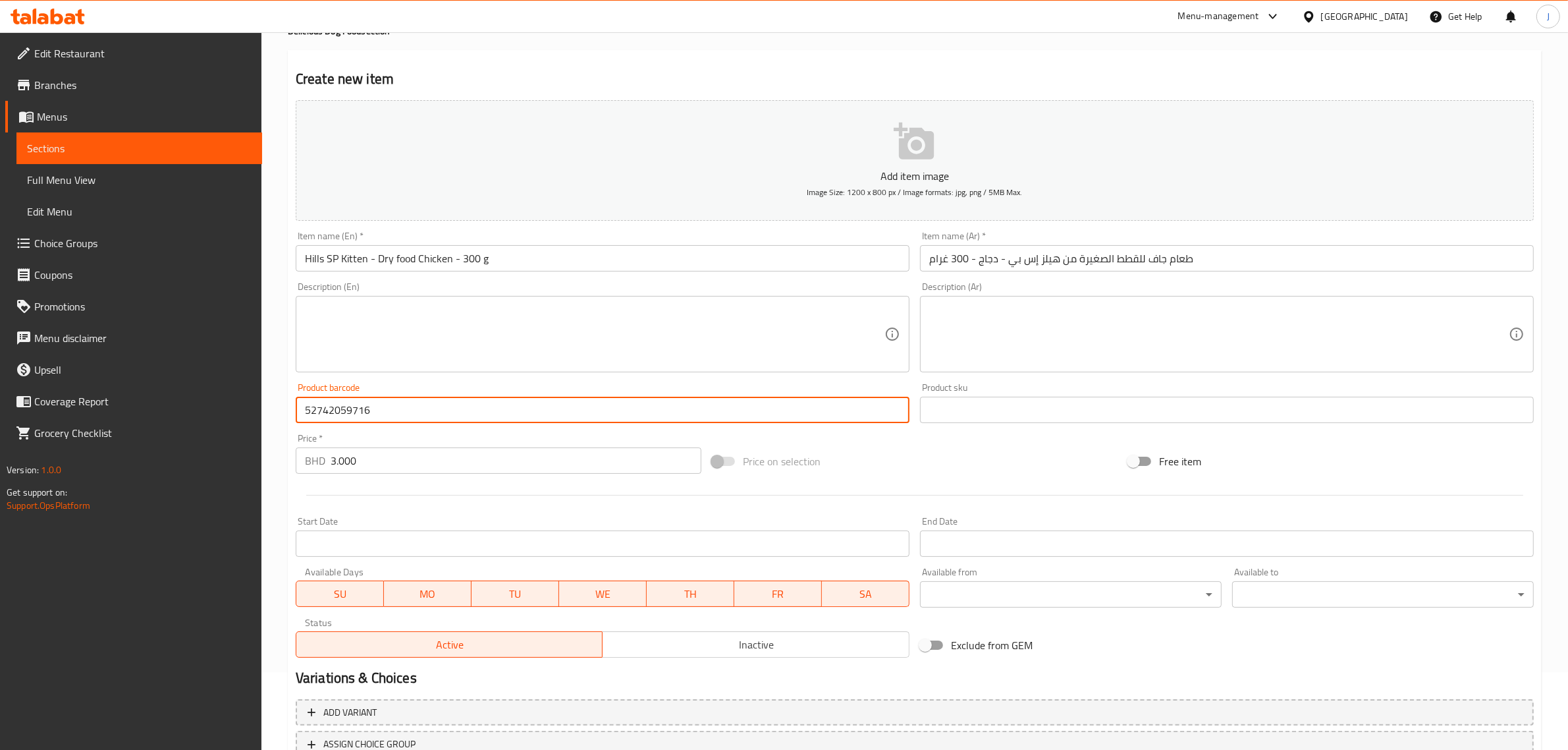
scroll to position [179, 0]
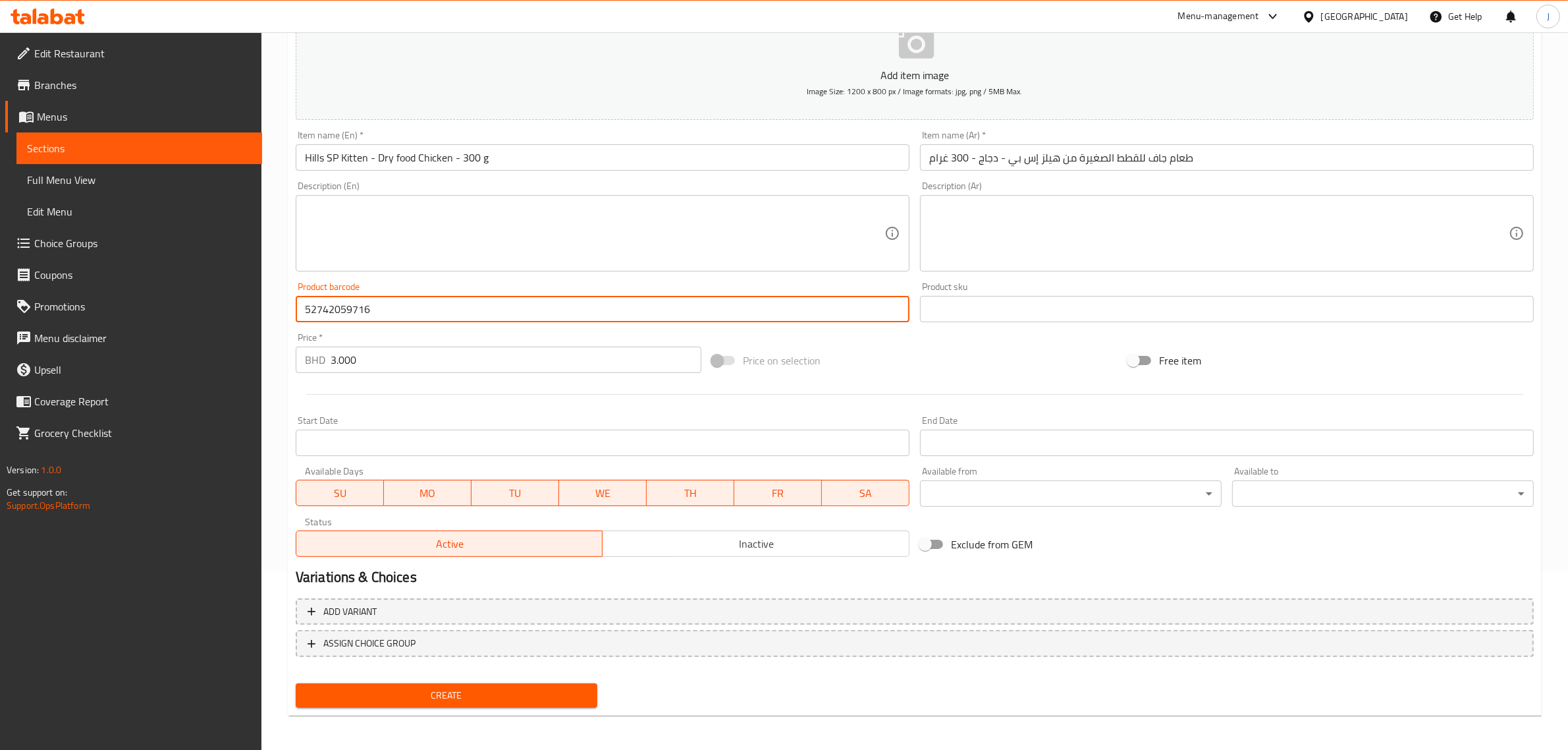
type input "52742059716"
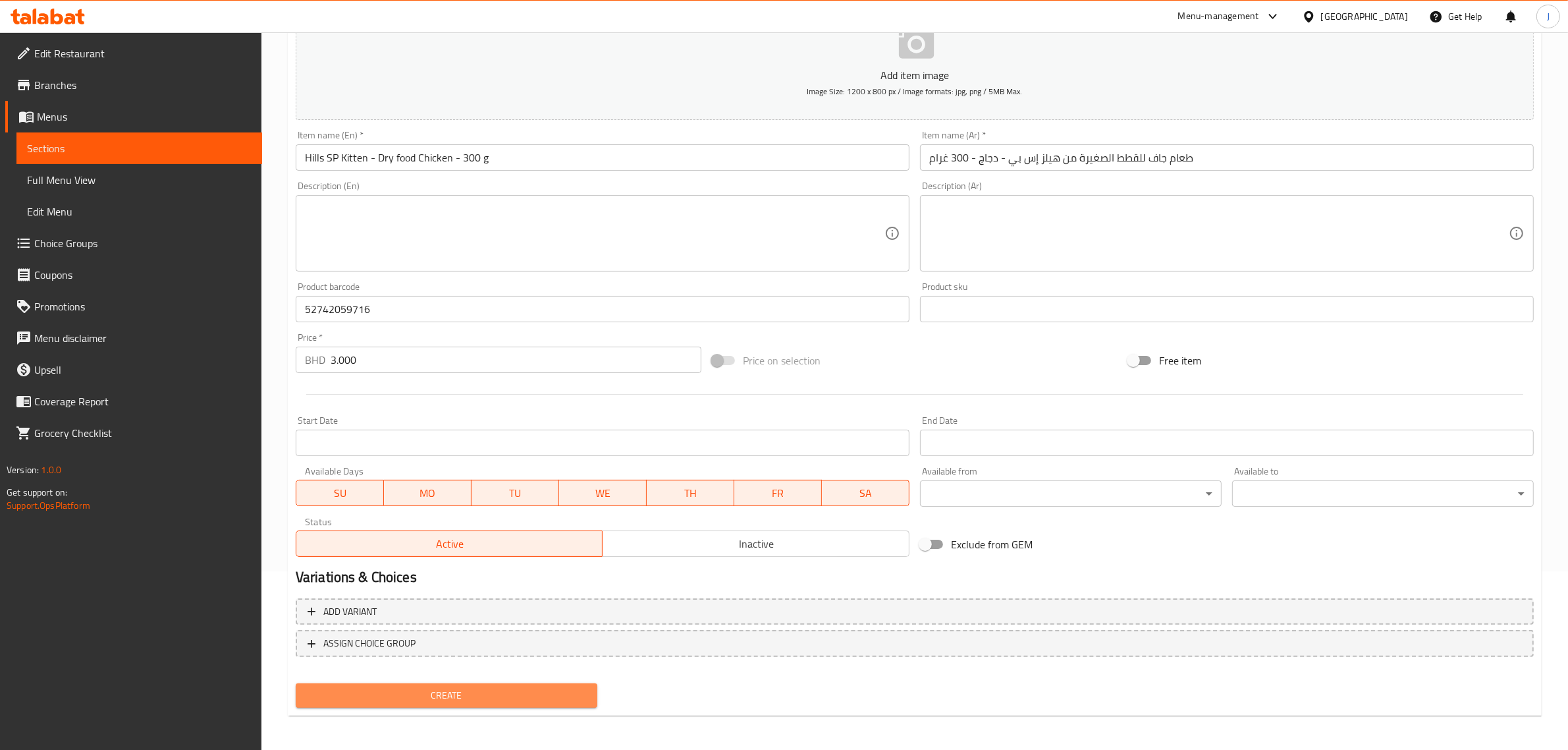
click at [397, 692] on span "Create" at bounding box center [446, 695] width 280 height 16
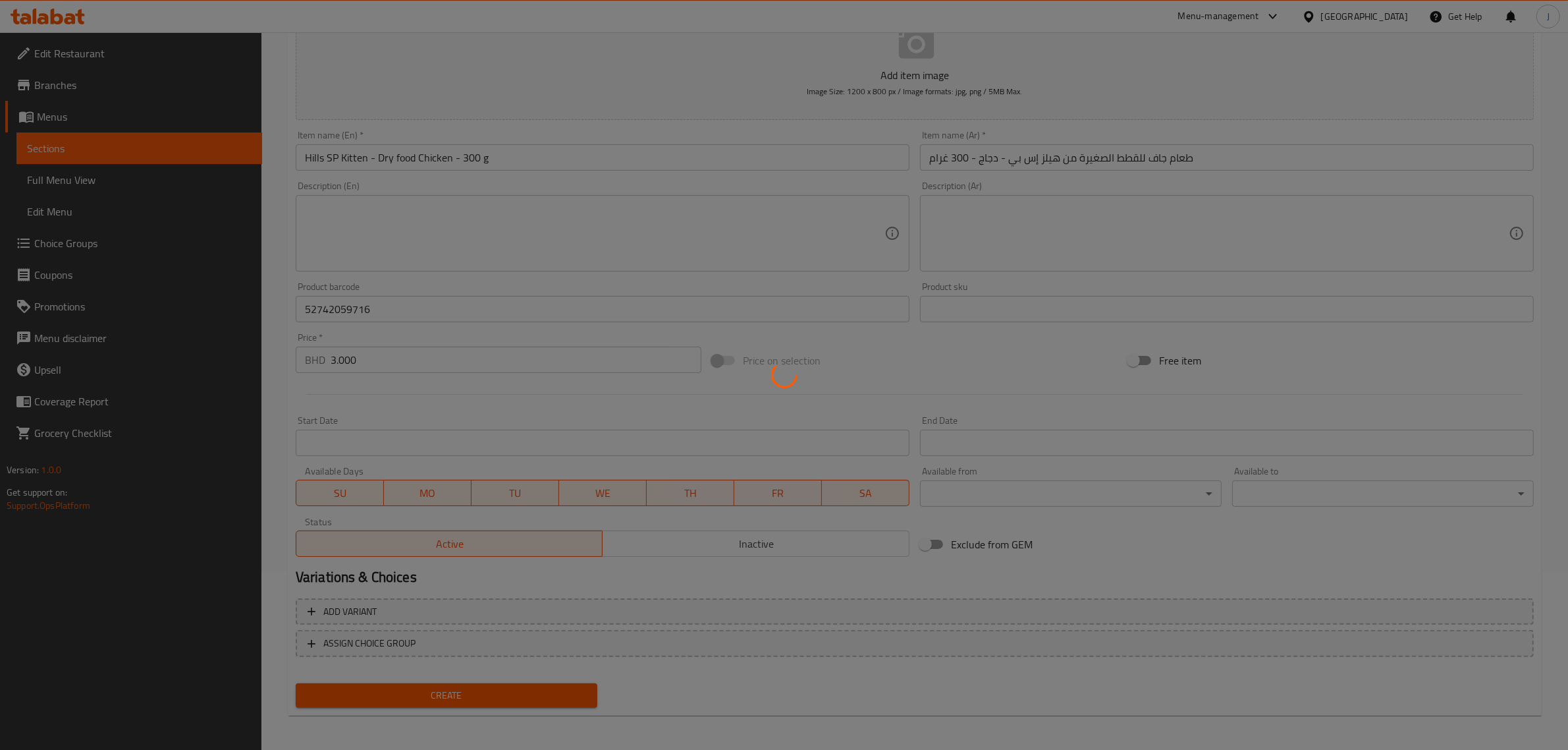
type input "0"
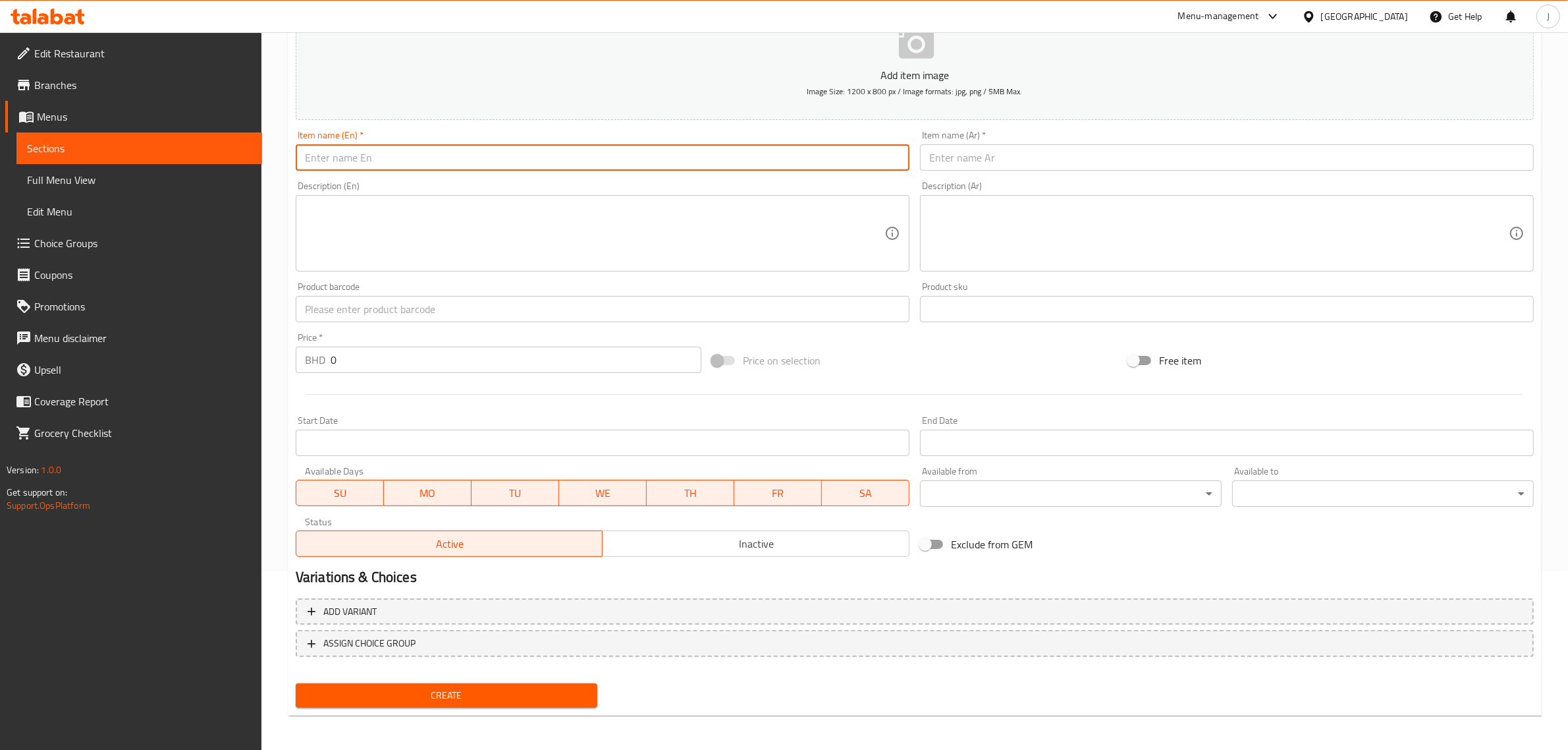
click at [548, 147] on input "text" at bounding box center [602, 157] width 613 height 27
paste input ""Hills Sp Kitten W-Chicken Feline 3kg ""
click at [308, 157] on input ""Hills Sp Kitten W-Chicken Feline 3kg "" at bounding box center [602, 157] width 613 height 27
click at [592, 163] on input "Hills Sp Kitten W-Chicken Feline 3kg "" at bounding box center [602, 157] width 613 height 27
type input "Hills Sp Kitten W-Chicken Feline 3kg"
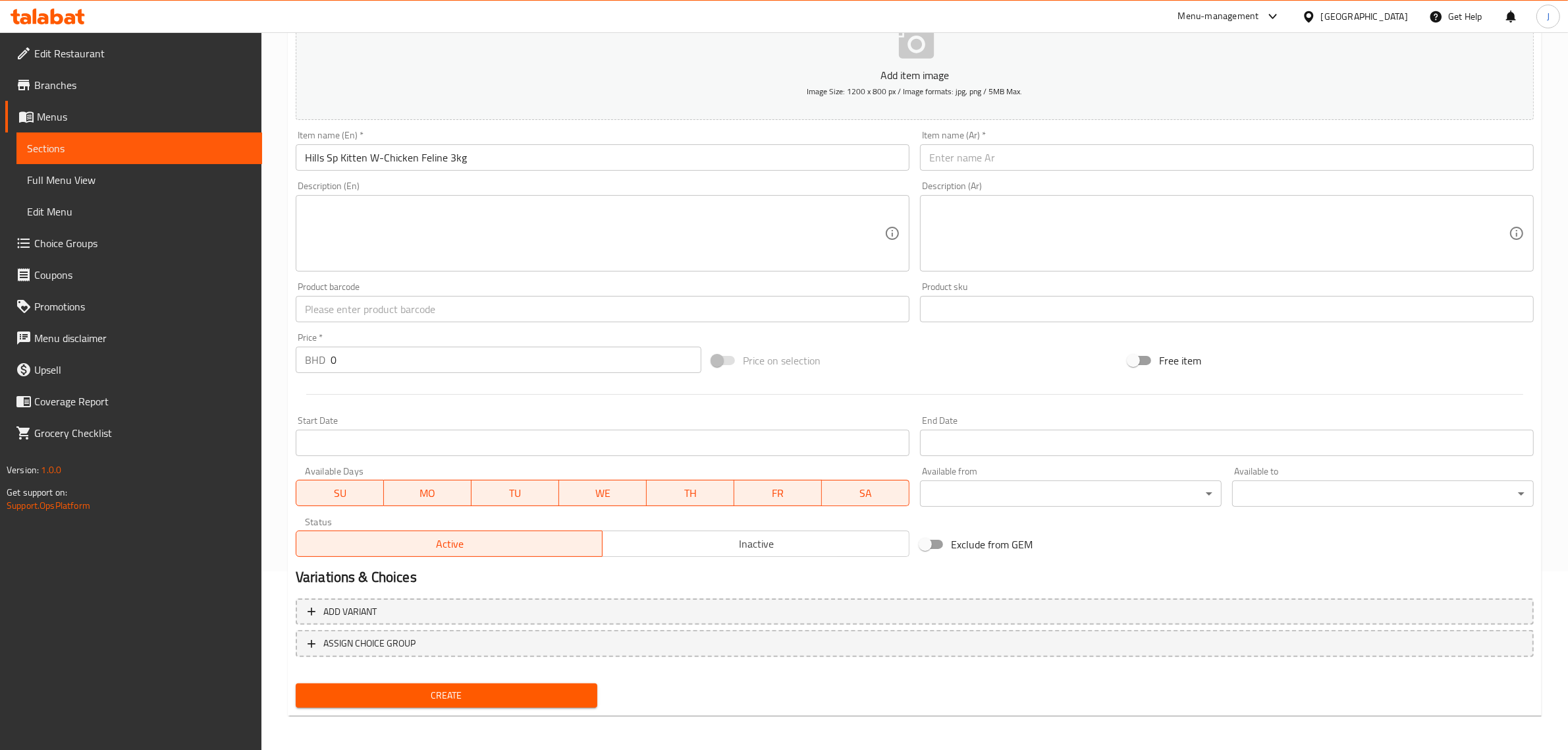
click at [1012, 135] on div "Item name (Ar)   * Item name (Ar) *" at bounding box center [1226, 150] width 613 height 41
click at [1002, 152] on input "text" at bounding box center [1226, 157] width 613 height 27
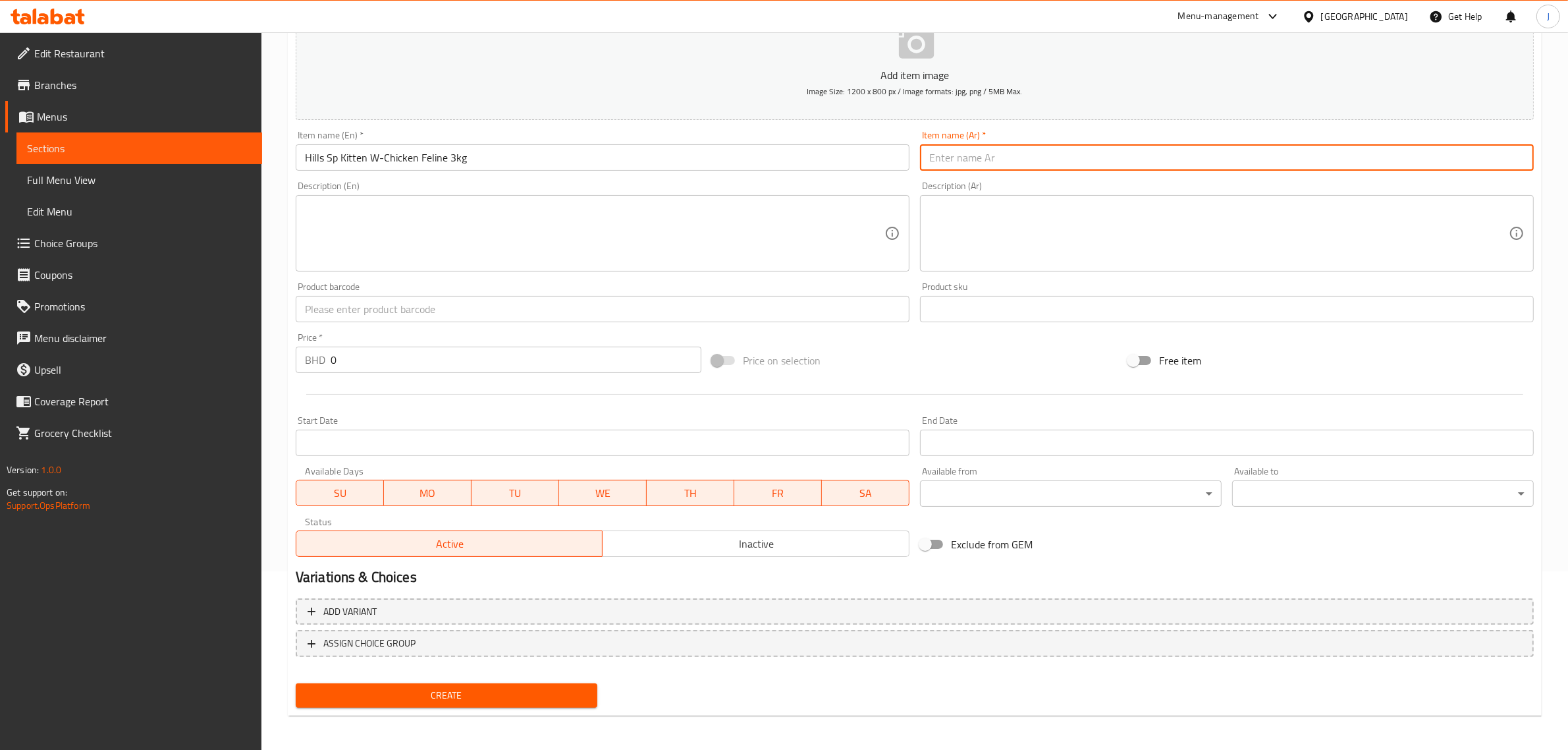
paste input "طعام هيلز إس بي للقطط الصغيرة مع الدجاج والقطط 3 كجم"
type input "طعام هيلز إس بي للقطط الصغيرة مع الدجاج والقطط 3 كجم"
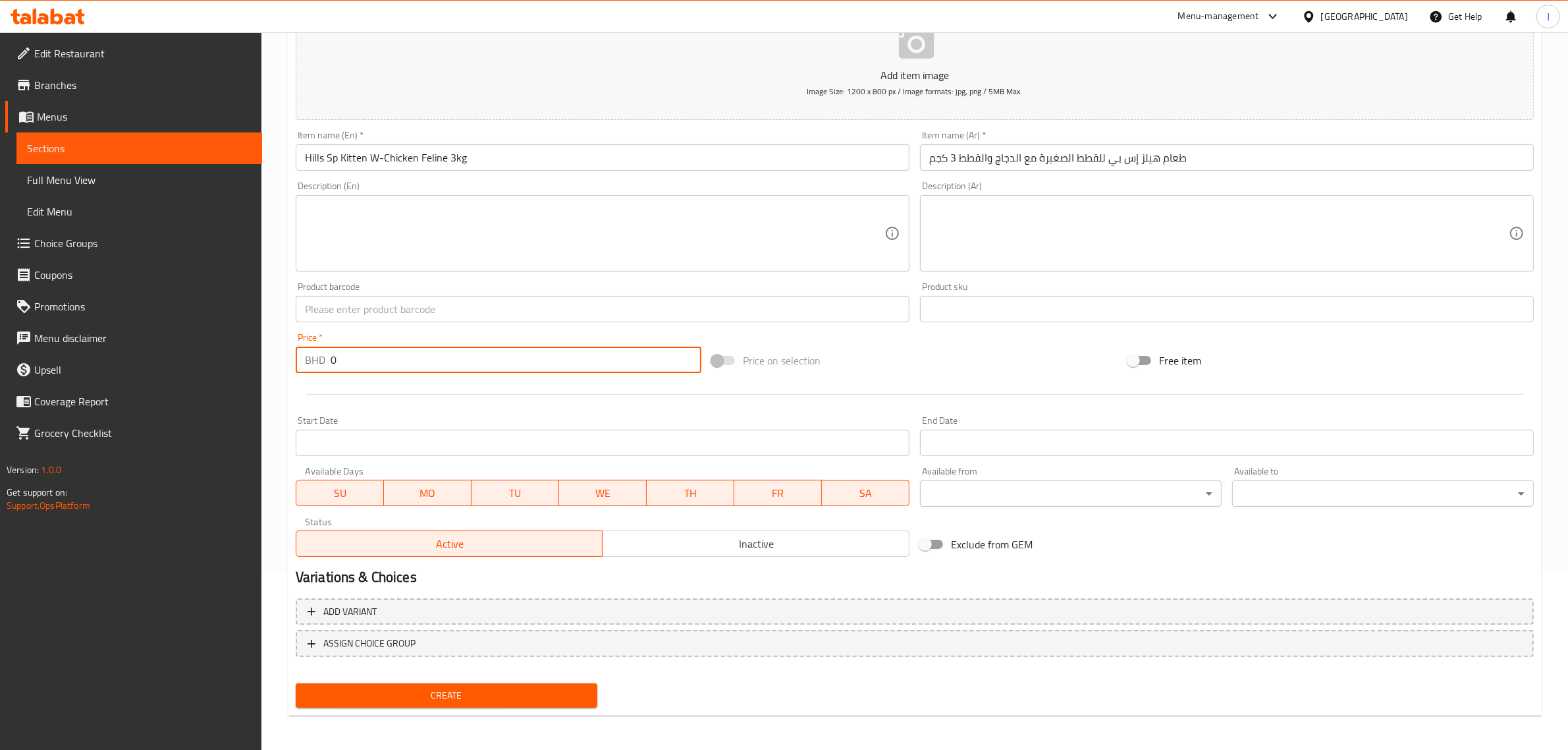
paste input "17.50"
drag, startPoint x: 376, startPoint y: 356, endPoint x: 208, endPoint y: 341, distance: 168.7
click at [207, 343] on div "Edit Restaurant Branches Menus Sections Full Menu View Edit Menu Choice Groups …" at bounding box center [784, 303] width 1568 height 898
type input "17.500"
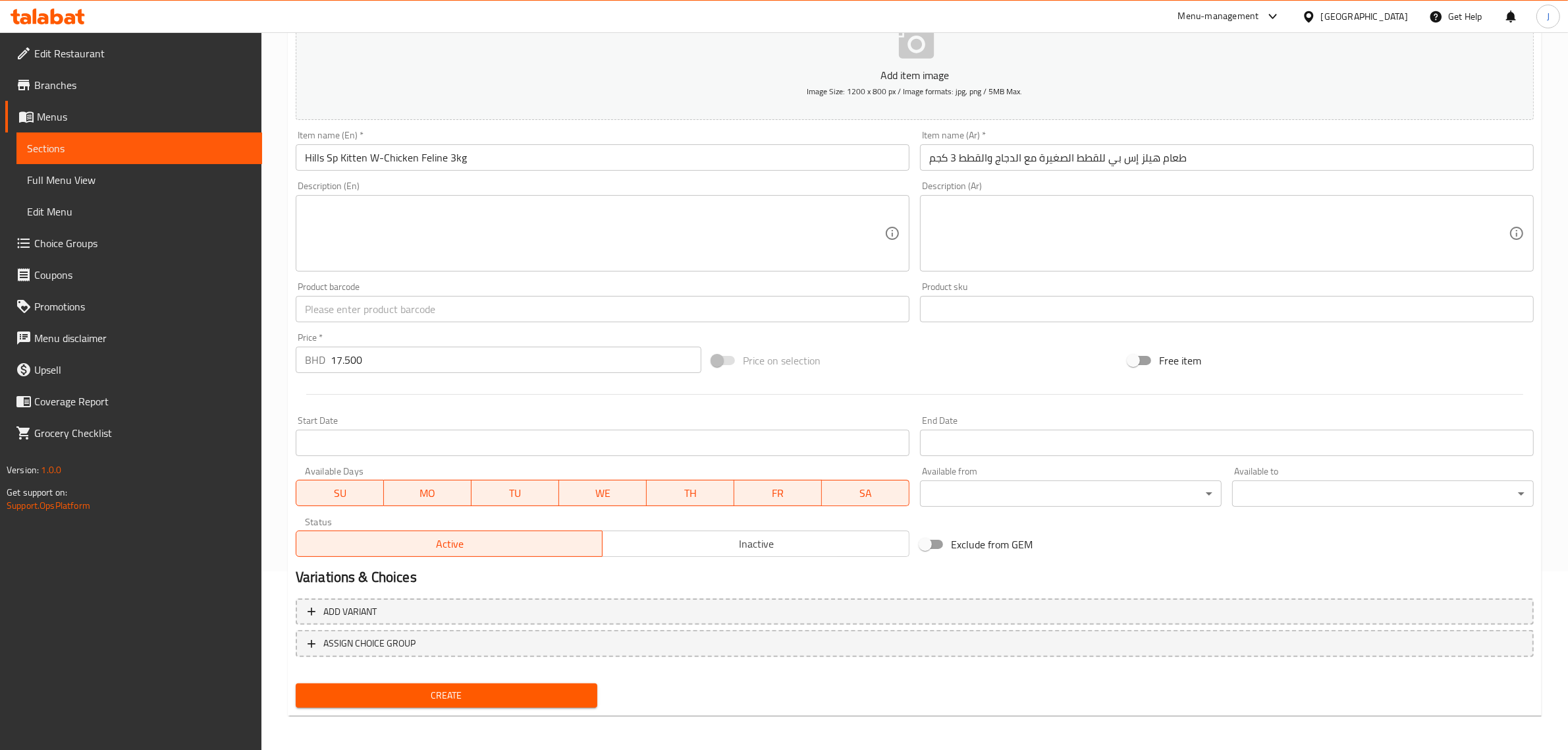
click at [372, 301] on input "text" at bounding box center [602, 309] width 613 height 27
paste input "52742024363"
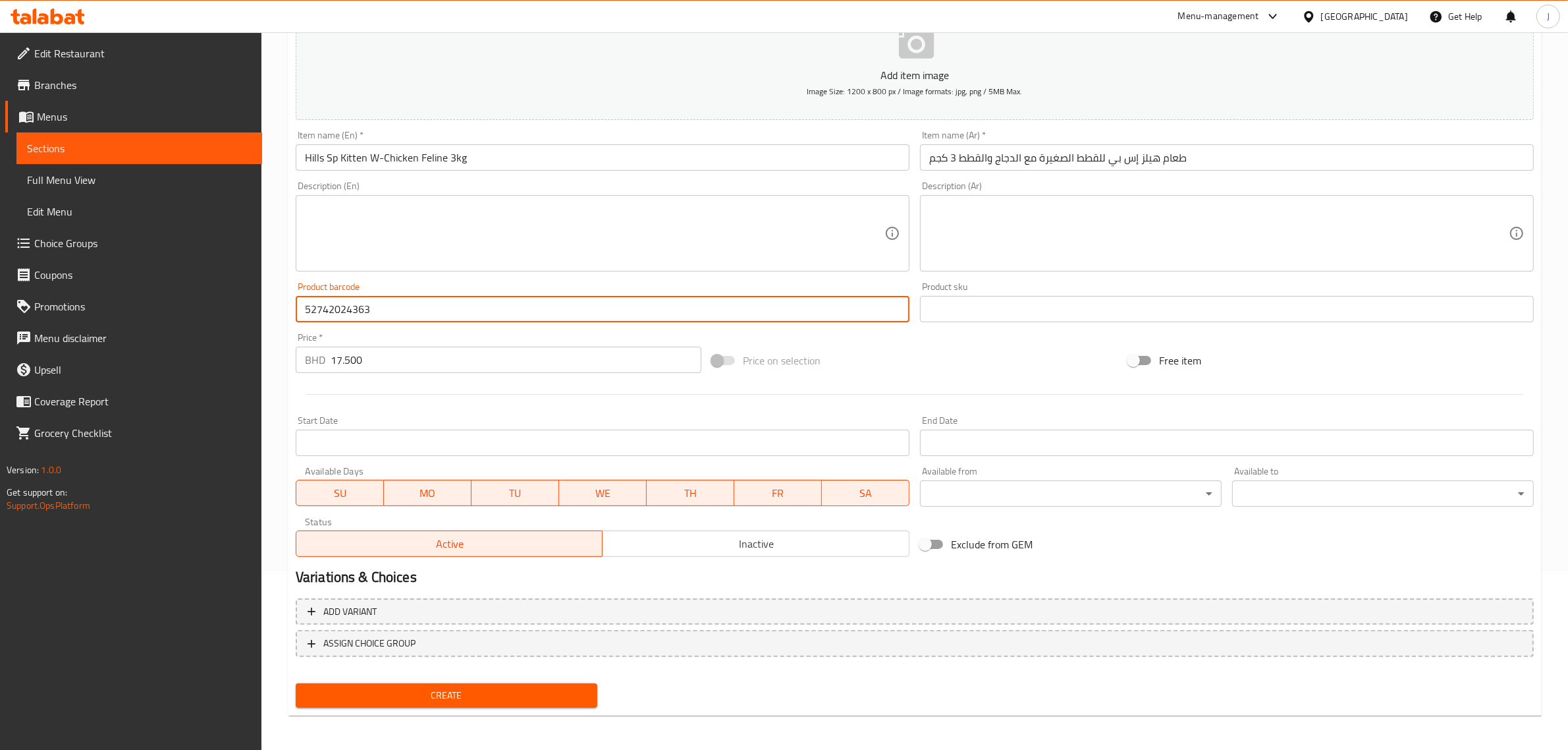
type input "52742024363"
click at [430, 687] on span "Create" at bounding box center [446, 695] width 280 height 16
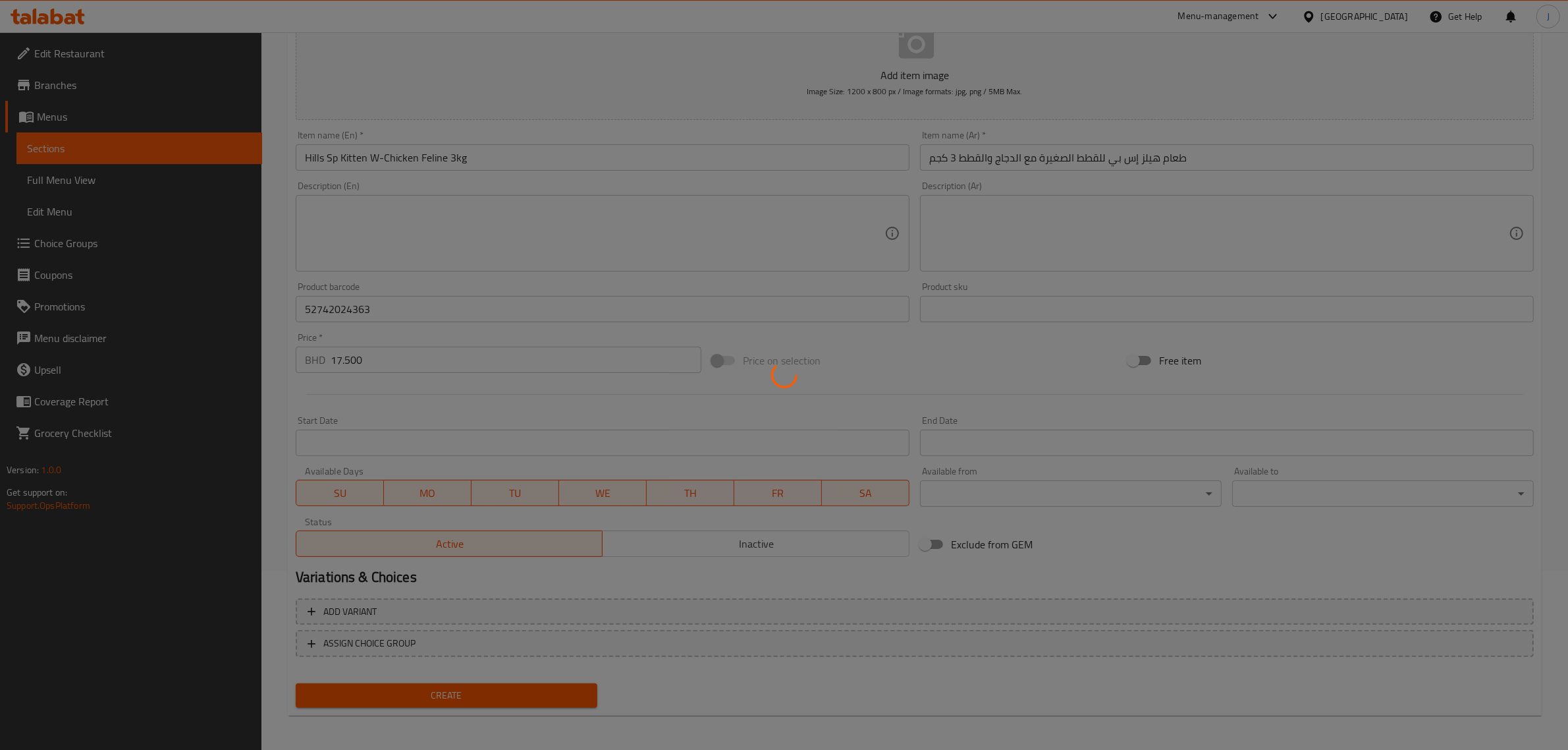
type input "0"
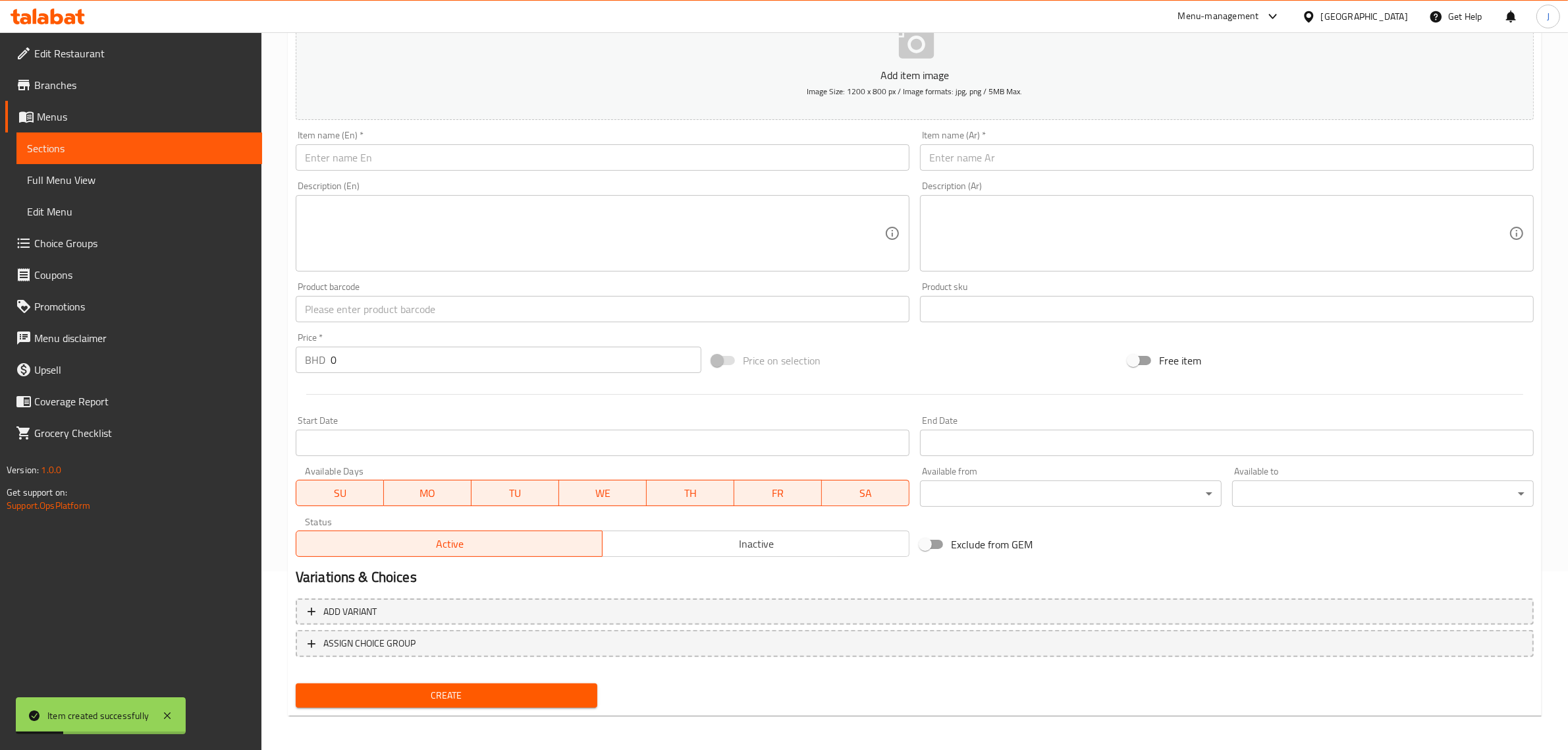
click at [593, 159] on input "text" at bounding box center [602, 157] width 613 height 27
paste input "[PERSON_NAME] Hypoallergenic Adult Dry Cat Food with with Egg & Insect Protein …"
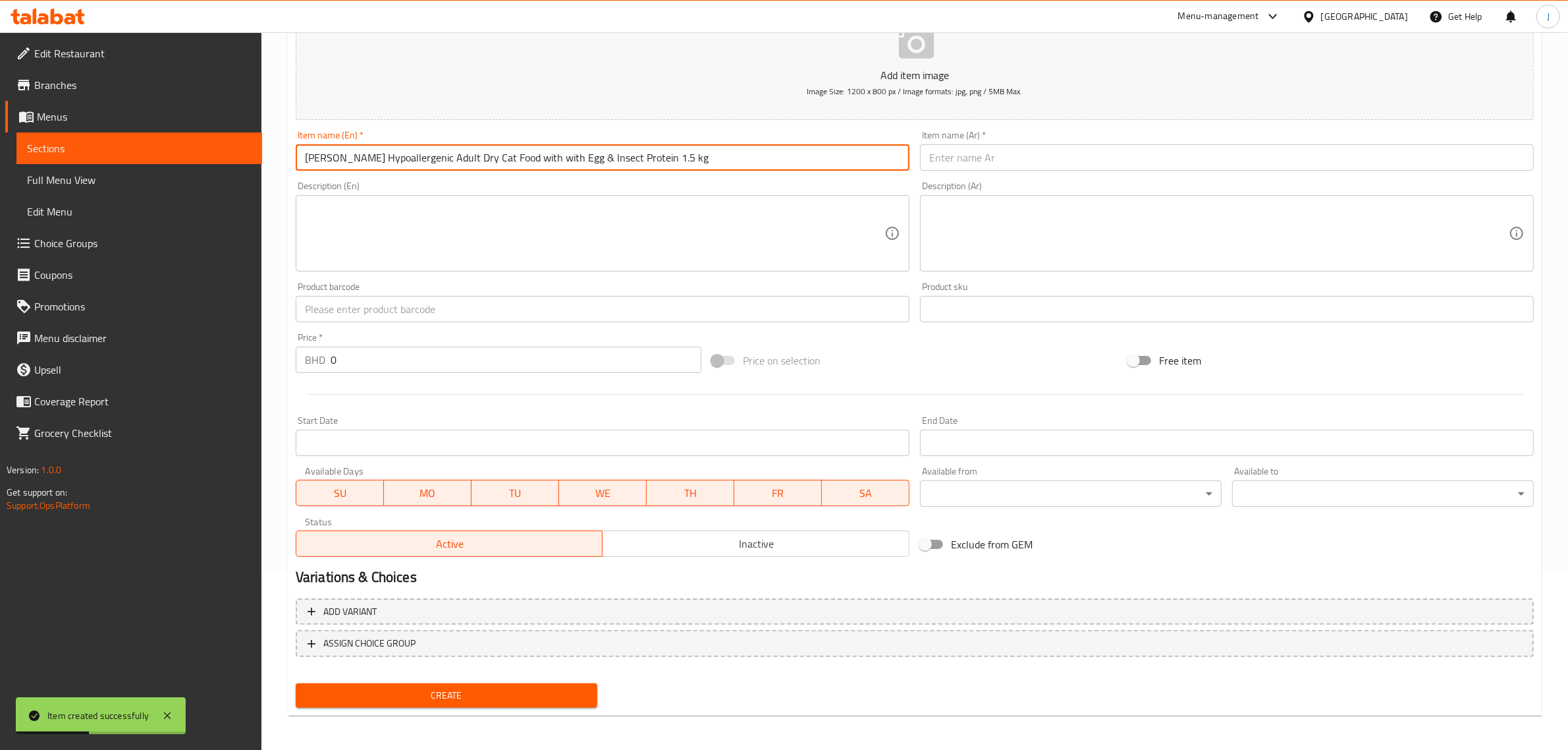
type input "[PERSON_NAME] Hypoallergenic Adult Dry Cat Food with with Egg & Insect Protein …"
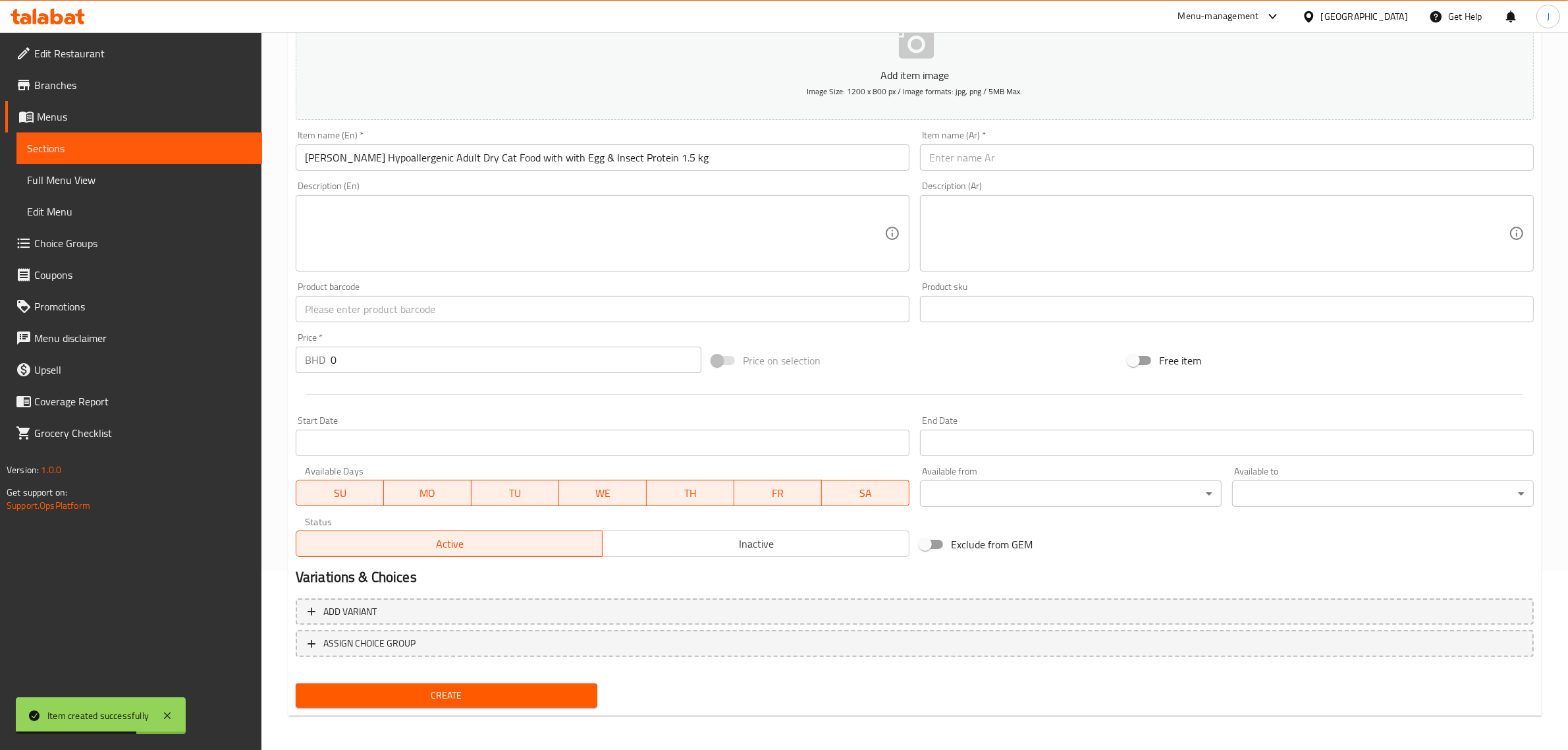
paste input "طعام هيلز إس بي الجاف للقطط البالغة، مضاد للحساسية، مع بروتين البيض والحشرات، 1…"
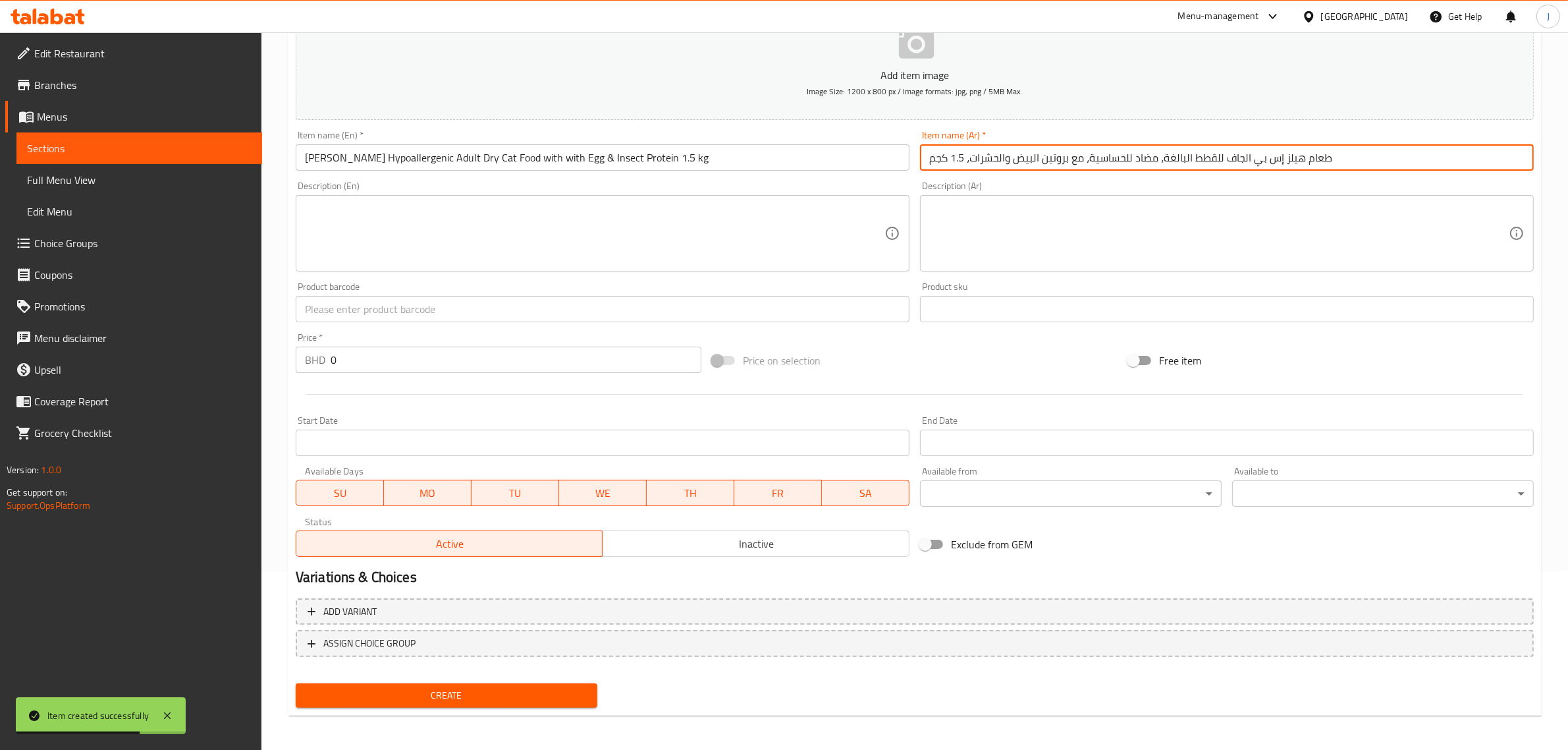
click at [1117, 152] on input "طعام هيلز إس بي الجاف للقطط البالغة، مضاد للحساسية، مع بروتين البيض والحشرات، 1…" at bounding box center [1226, 157] width 613 height 27
type input "طعام هيلز إس بي الجاف للقطط البالغة، مضاد للحساسية، مع بروتين البيض والحشرات، 1…"
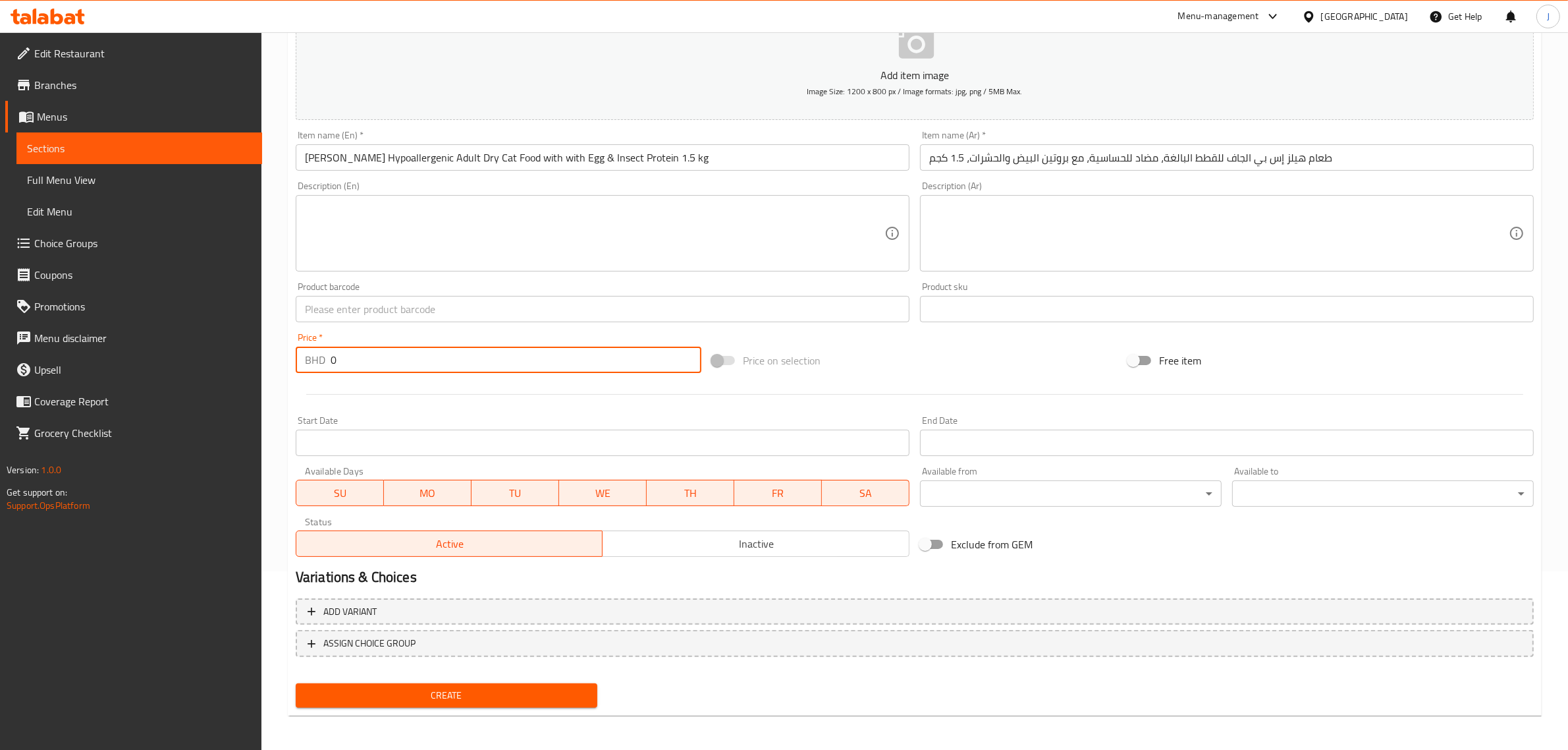
paste input "12.40"
drag, startPoint x: 397, startPoint y: 356, endPoint x: 301, endPoint y: 354, distance: 96.0
click at [301, 354] on div "BHD 12.400 Price *" at bounding box center [499, 360] width 405 height 27
type input "12.400"
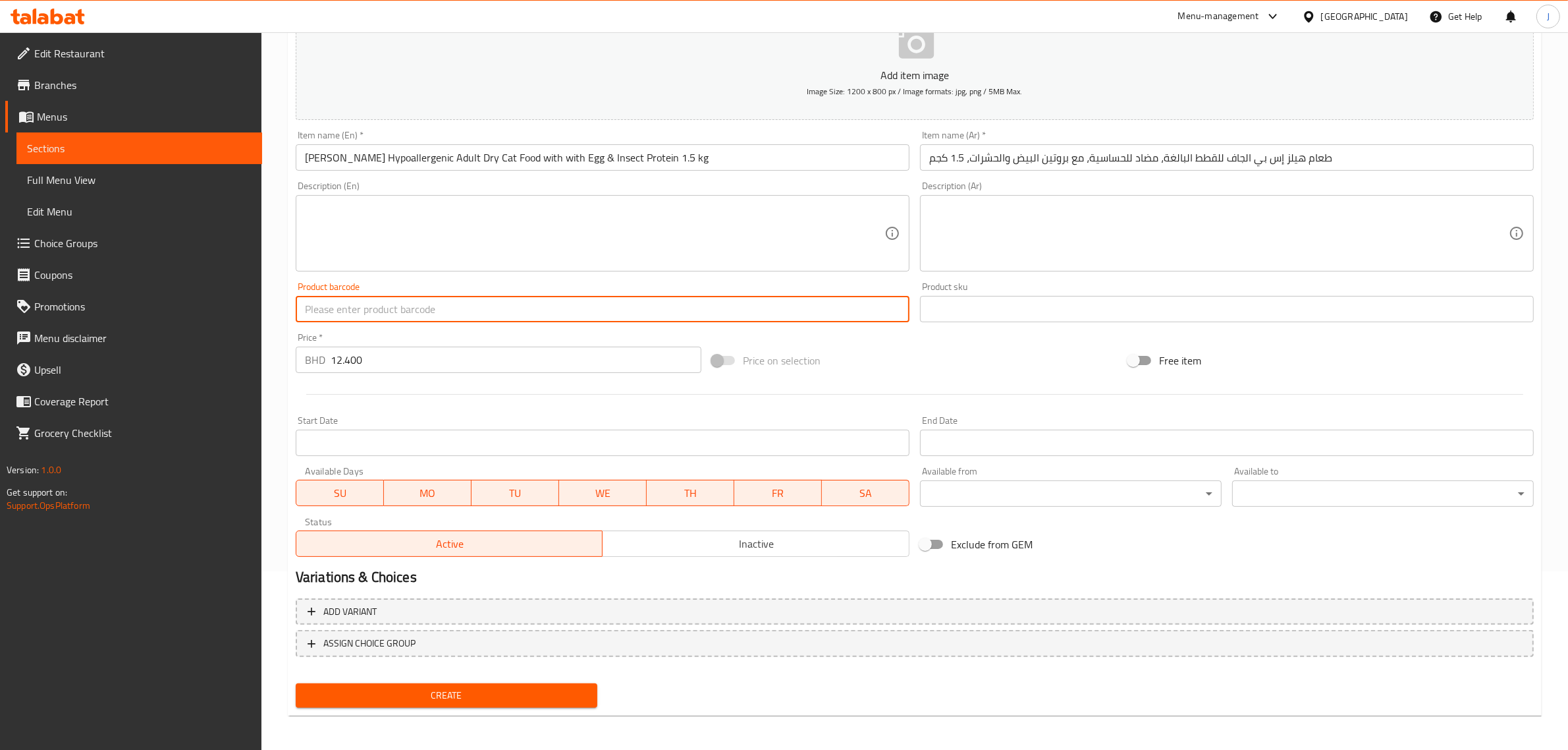
click at [366, 308] on input "text" at bounding box center [602, 309] width 613 height 27
paste input "52742061313"
type input "52742061313"
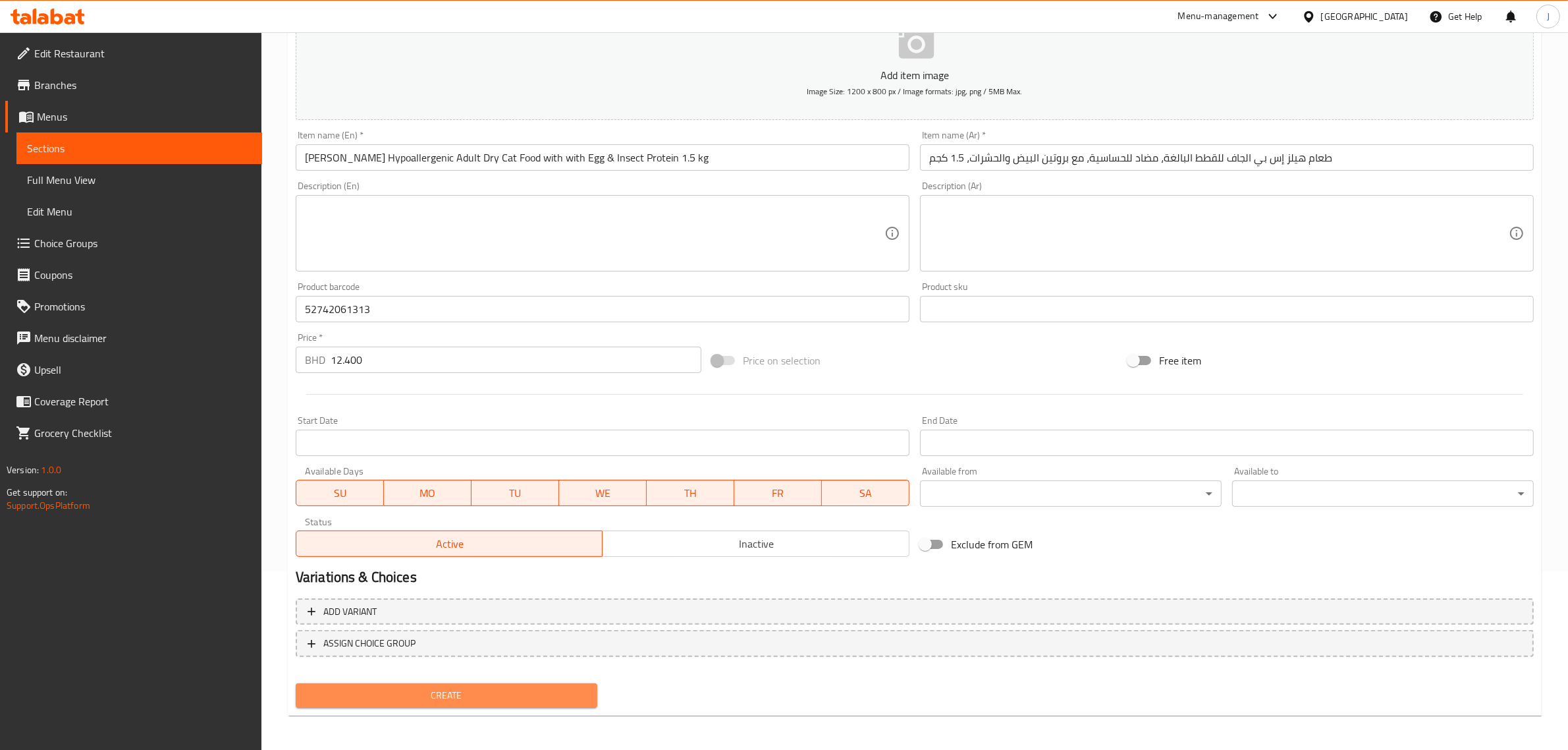
click at [392, 690] on span "Create" at bounding box center [446, 695] width 280 height 16
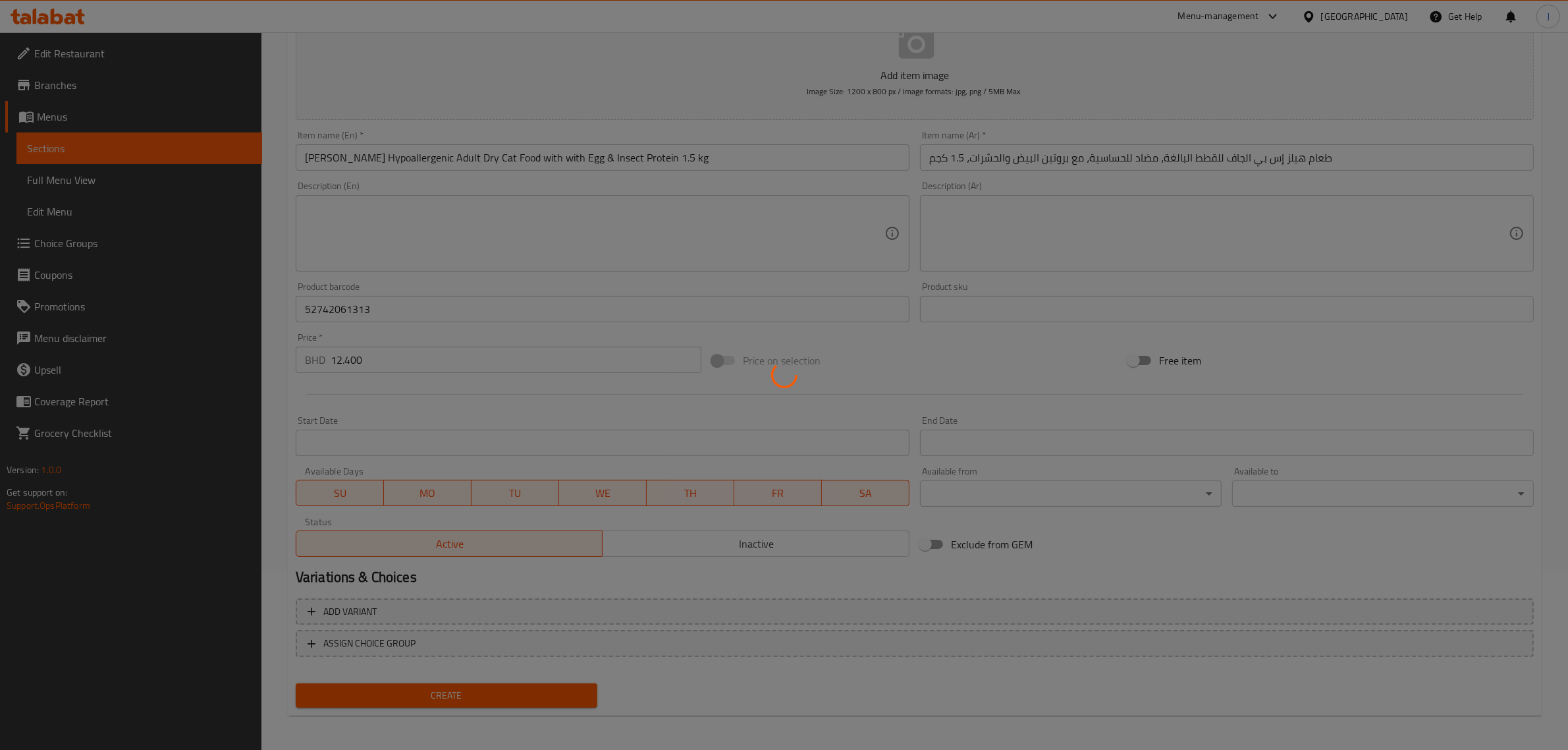
type input "0"
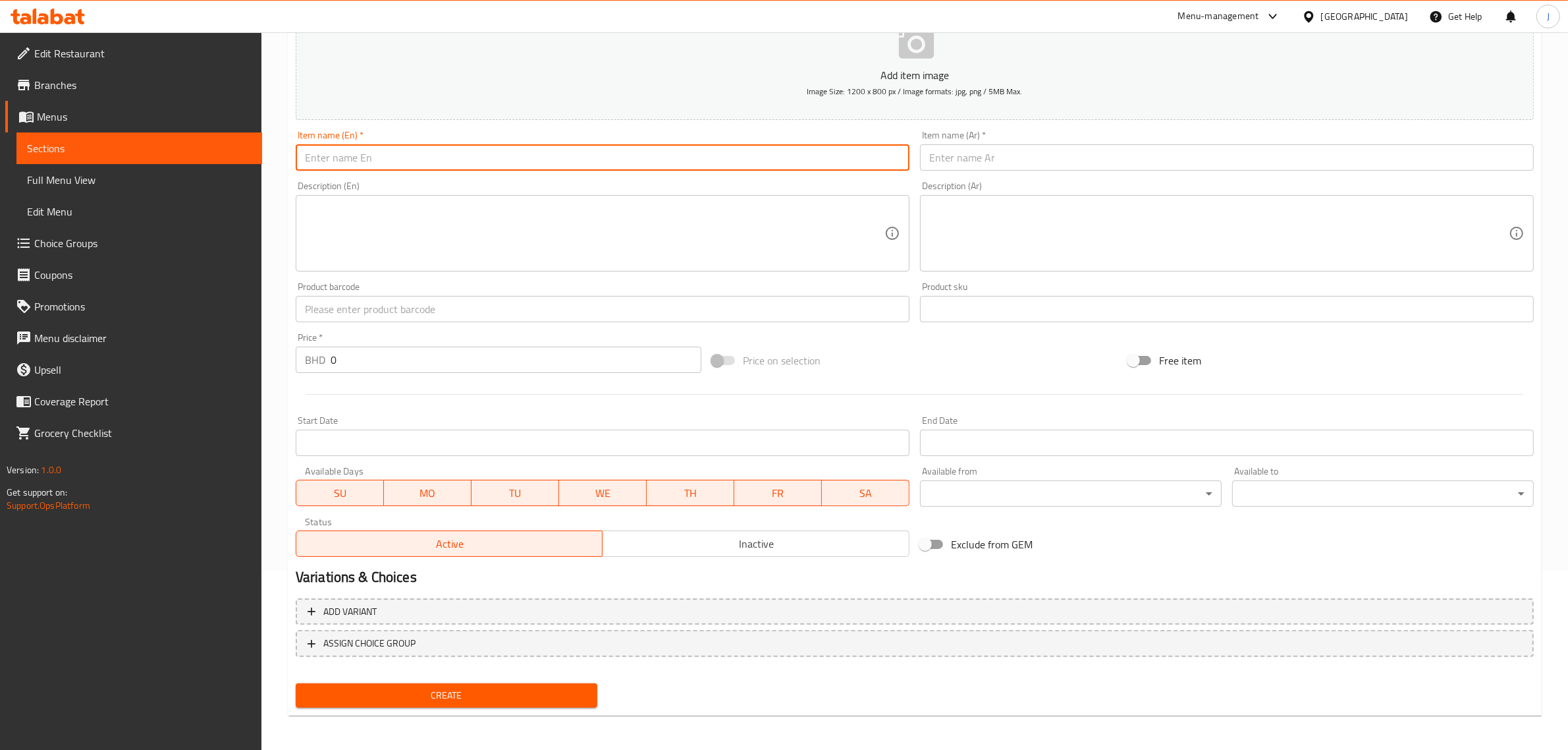
click at [611, 160] on input "text" at bounding box center [602, 157] width 613 height 27
paste input ""[PERSON_NAME] STERILISED CAT ADULT - CHICKEN 1.5 KG ""
type input ""[PERSON_NAME] STERILISED CAT ADULT - CHICKEN 1.5 KG ""
